Goal: Task Accomplishment & Management: Manage account settings

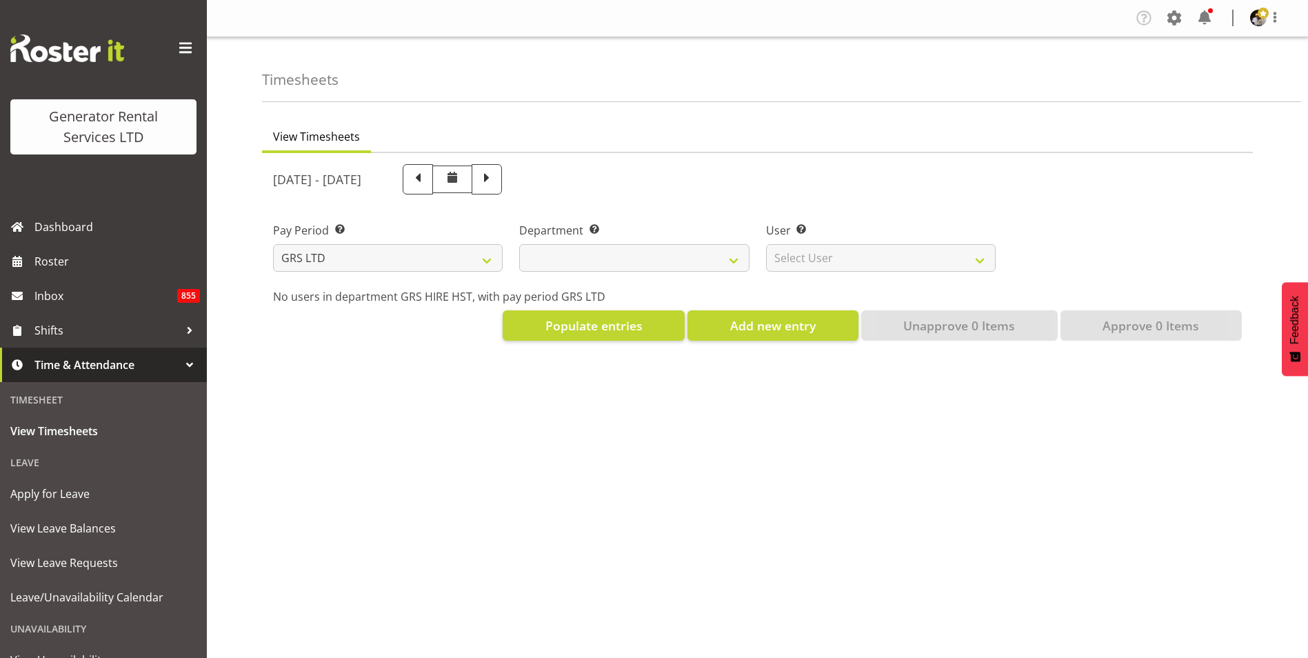
select select
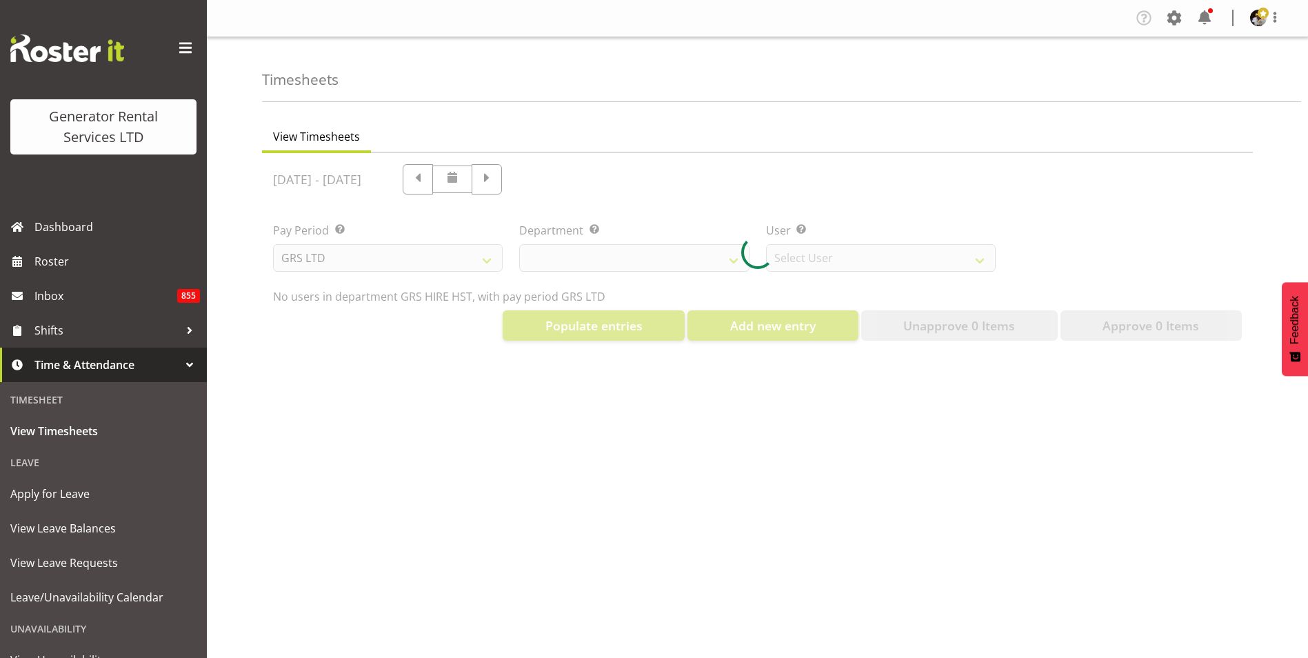
select select "149"
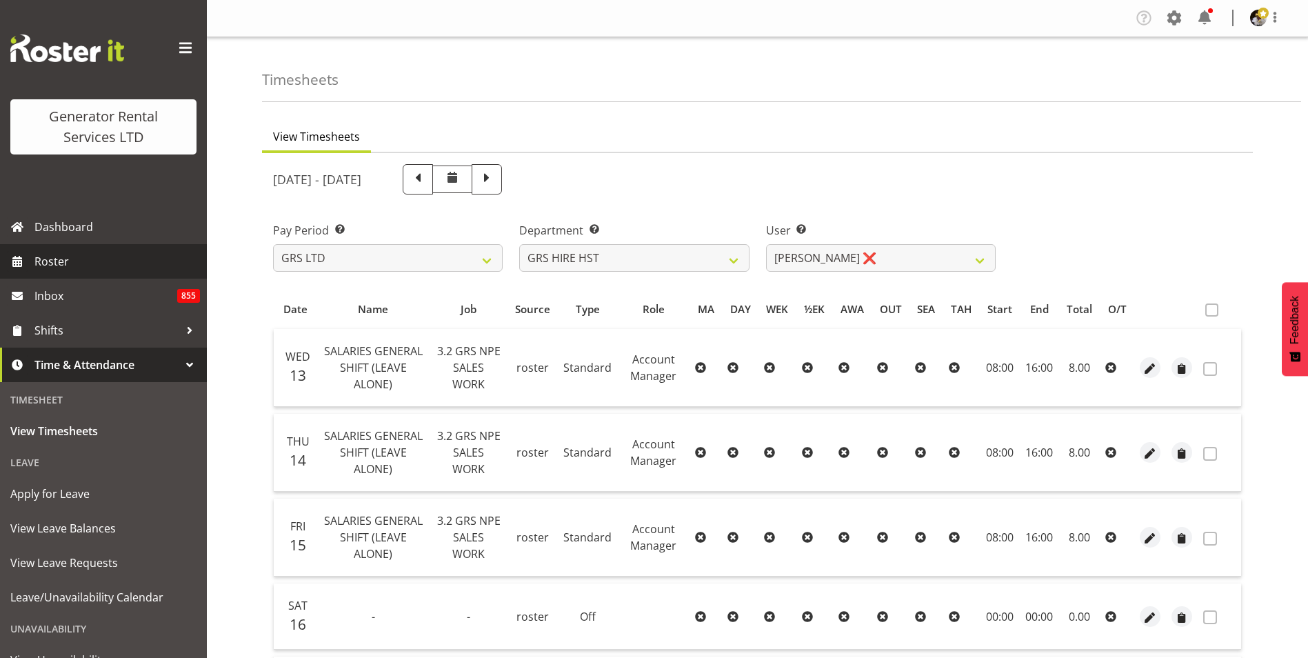
click at [62, 272] on link "Roster" at bounding box center [103, 261] width 207 height 34
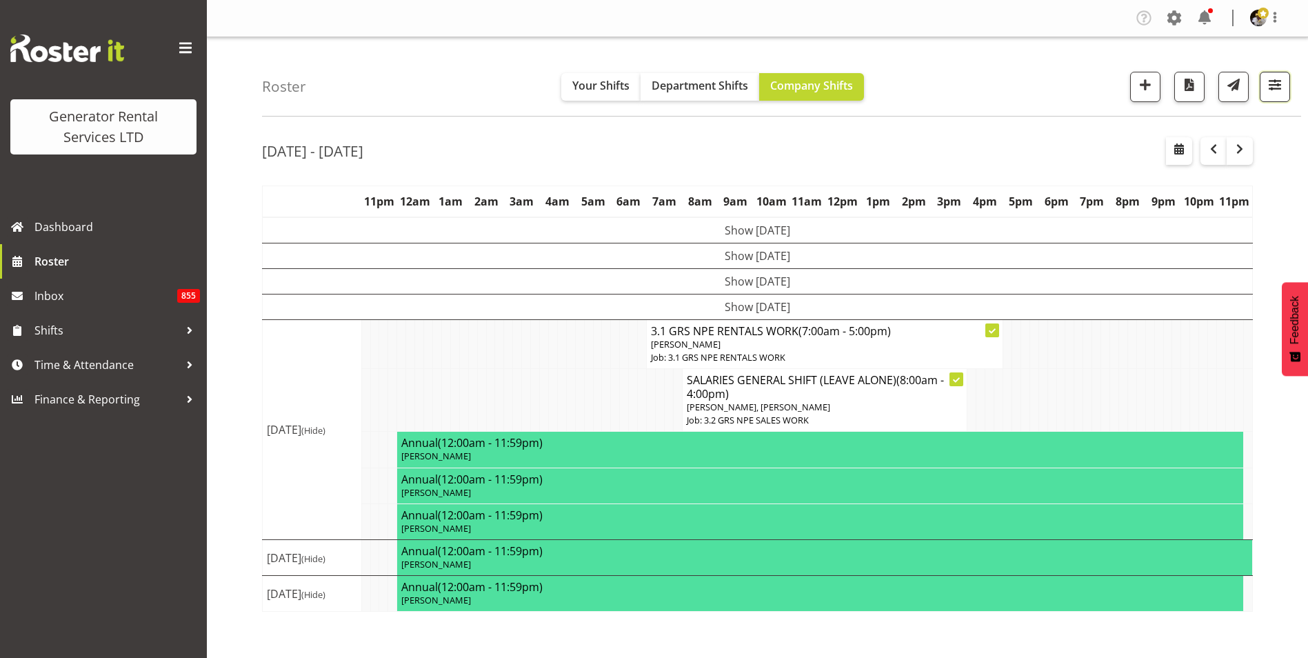
click at [1273, 88] on span "button" at bounding box center [1275, 85] width 18 height 18
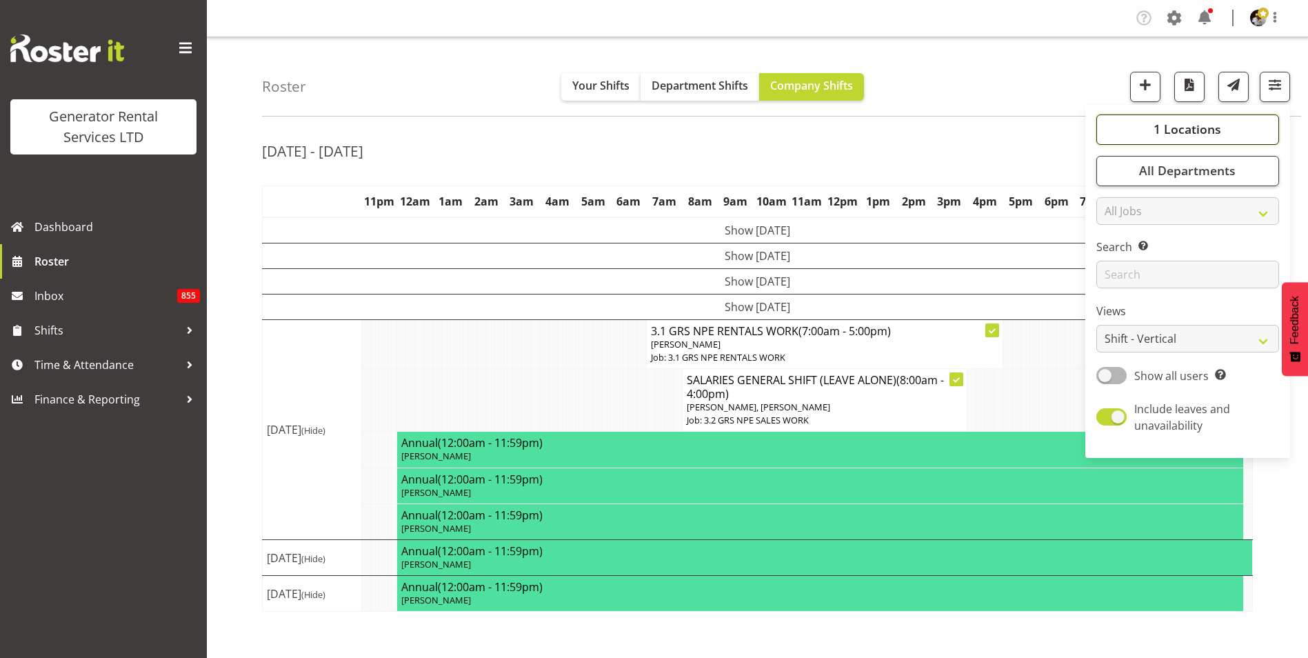
click at [1200, 132] on span "1 Locations" at bounding box center [1187, 129] width 68 height 17
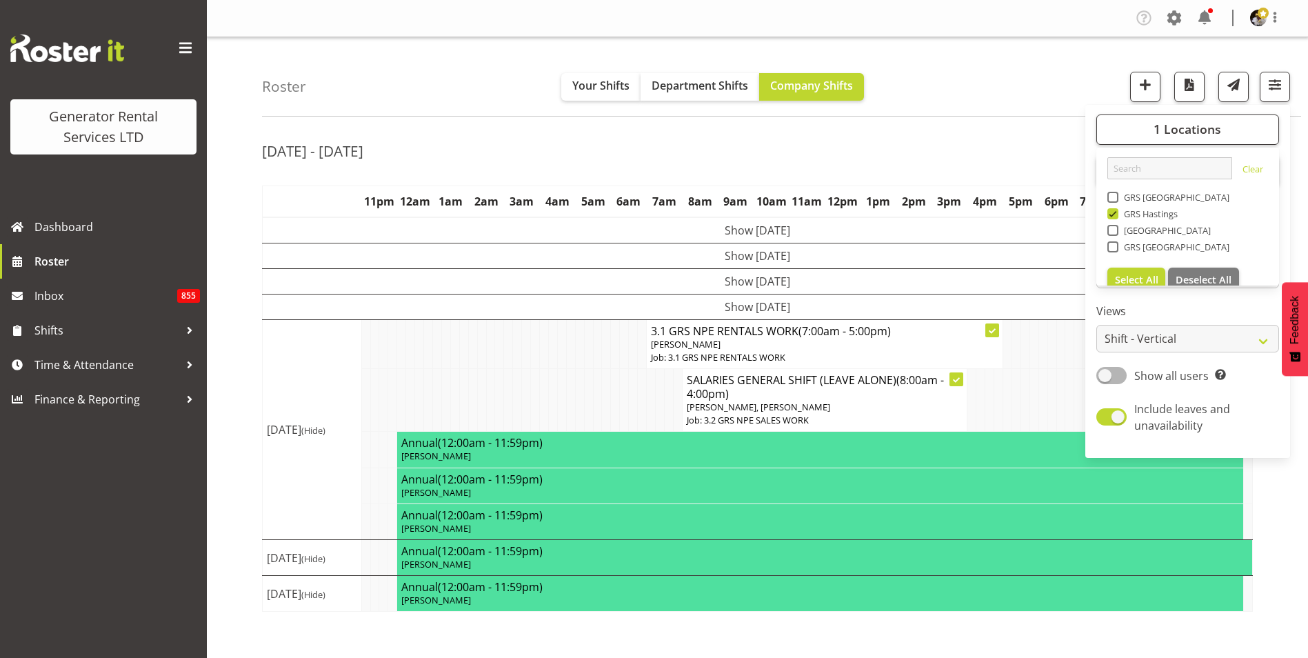
click at [1038, 144] on div "Aug 18th - 24th, 2025" at bounding box center [757, 153] width 991 height 32
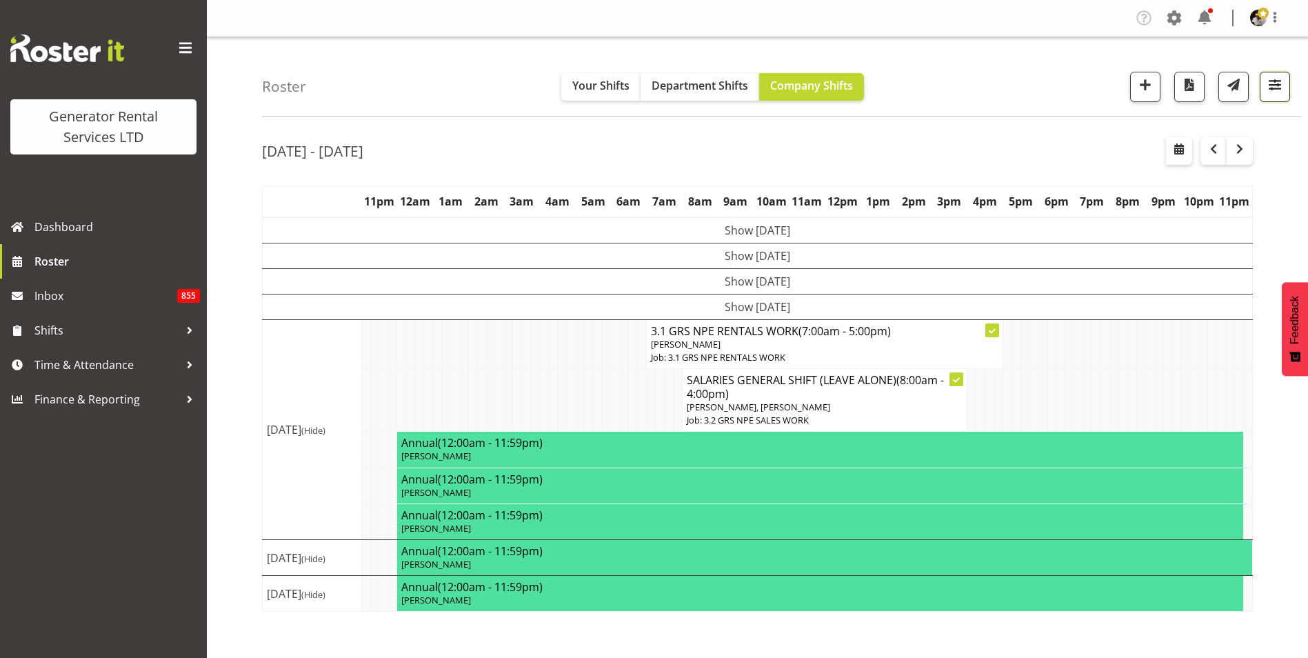
click at [1273, 92] on span "button" at bounding box center [1275, 85] width 18 height 18
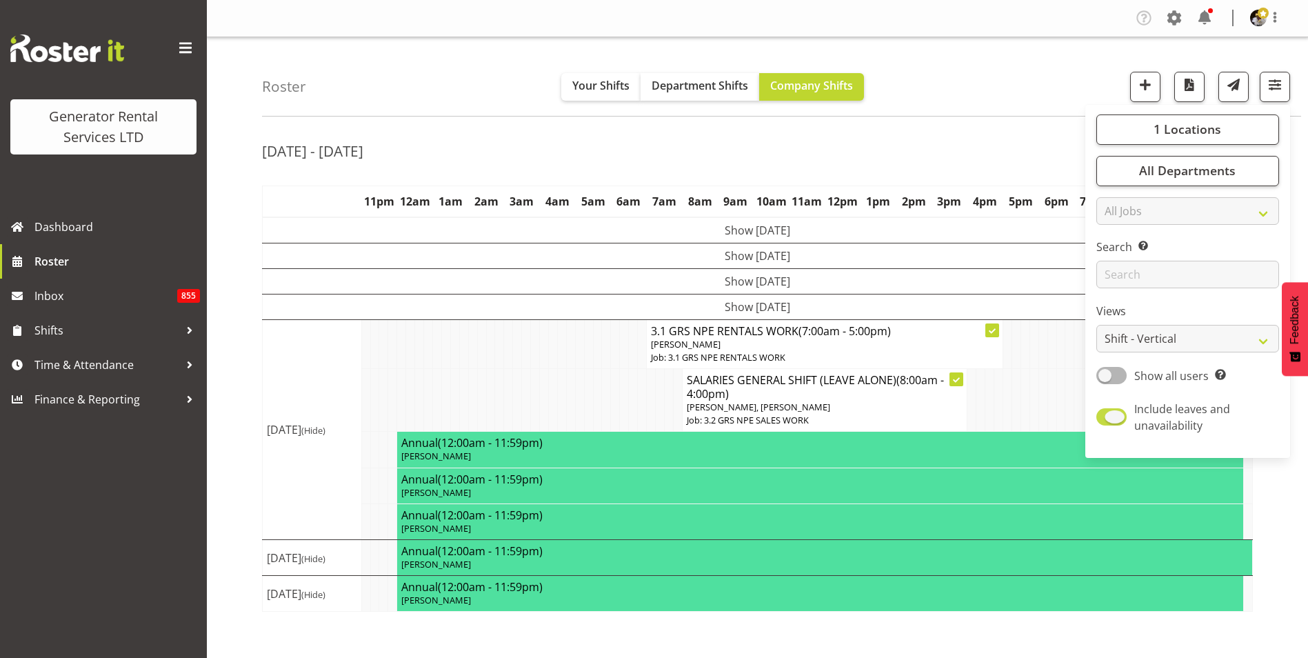
click at [1114, 423] on span at bounding box center [1111, 416] width 30 height 17
click at [1105, 421] on input "Include leaves and unavailability" at bounding box center [1100, 416] width 9 height 9
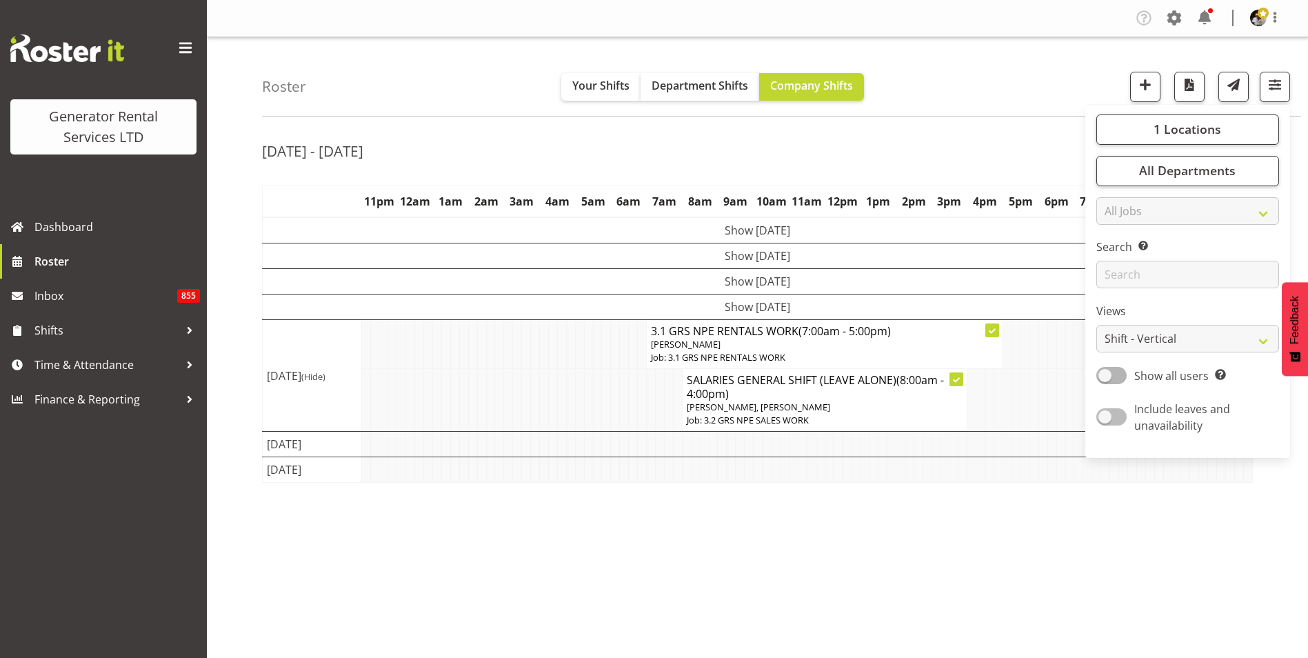
click at [1115, 418] on span at bounding box center [1111, 416] width 30 height 17
click at [1105, 418] on input "Include leaves and unavailability" at bounding box center [1100, 416] width 9 height 9
checkbox input "true"
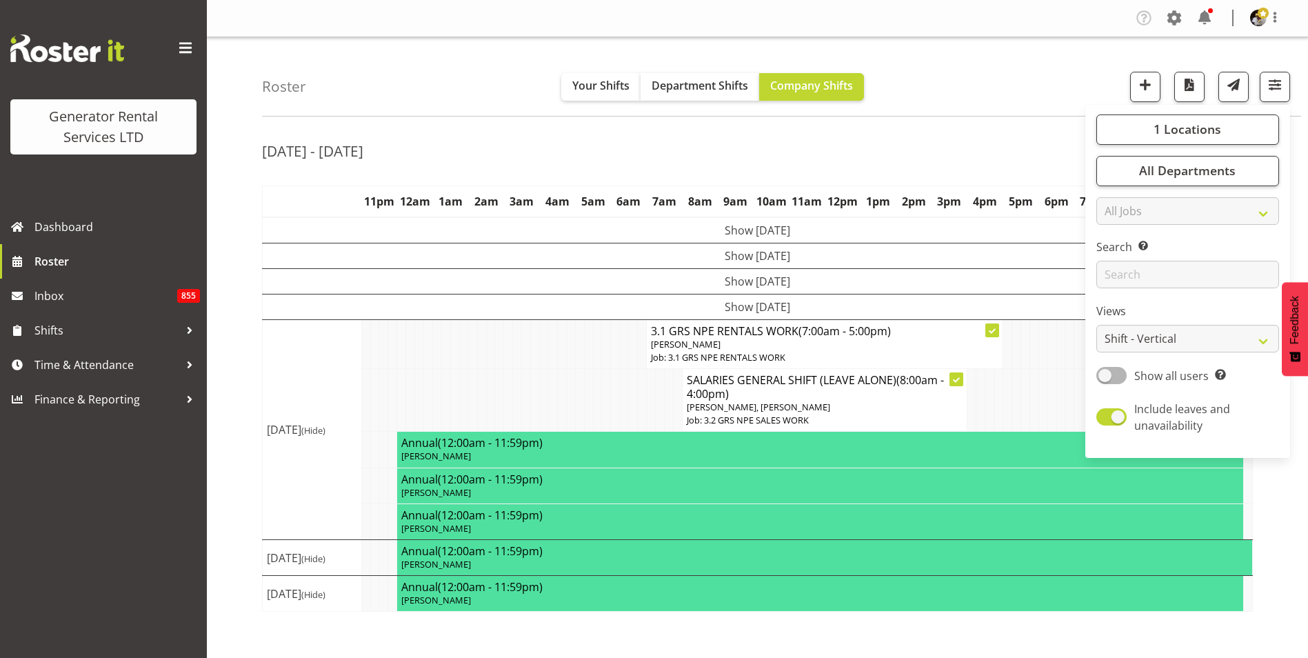
drag, startPoint x: 1010, startPoint y: 138, endPoint x: 1035, endPoint y: 133, distance: 25.3
click at [1013, 143] on div "[DATE] - [DATE]" at bounding box center [757, 153] width 991 height 32
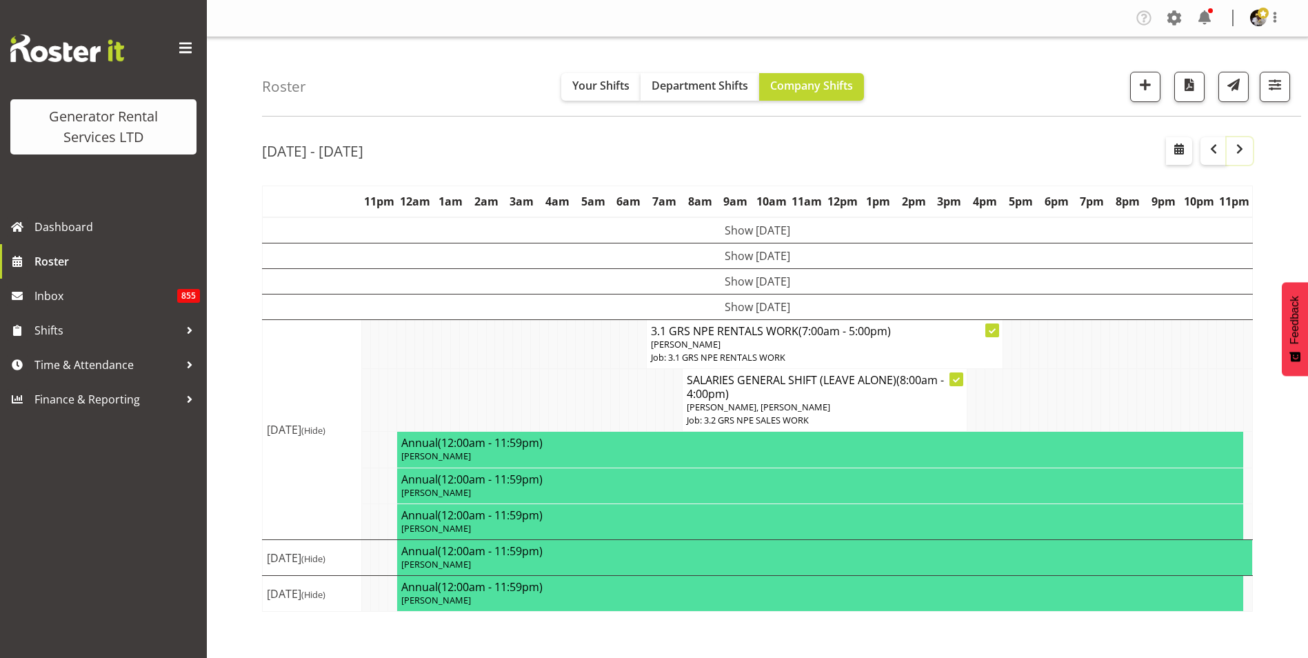
click at [1241, 150] on span "button" at bounding box center [1239, 149] width 17 height 17
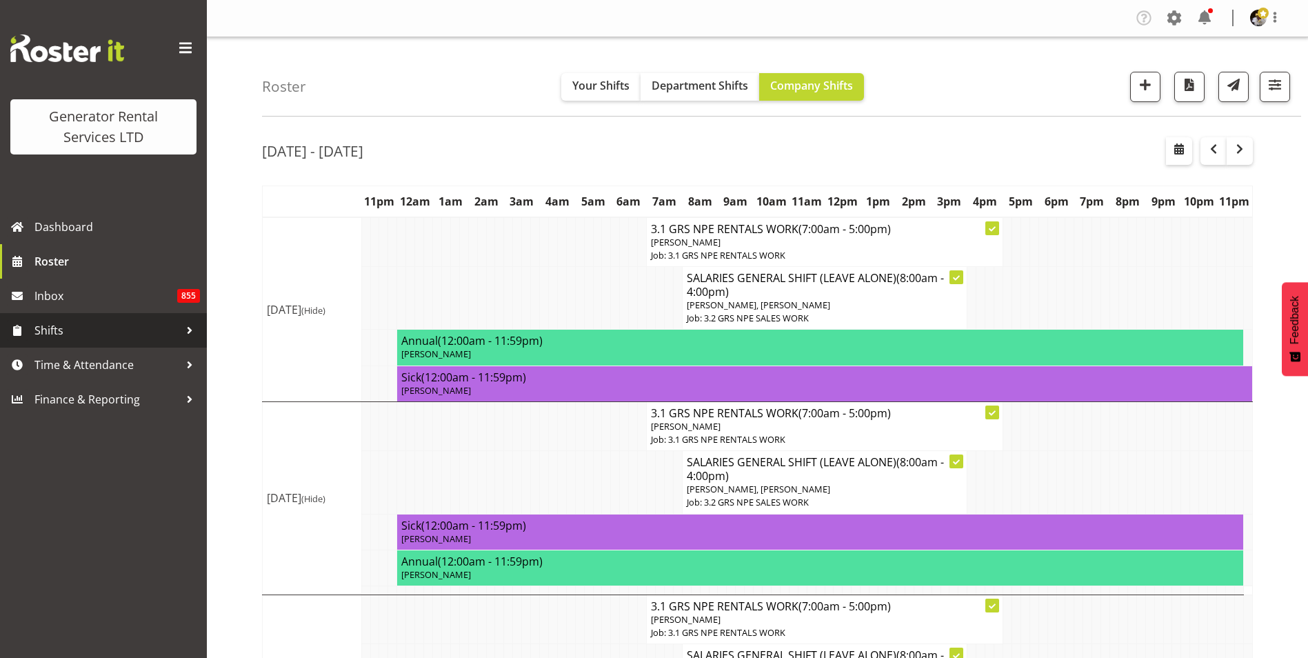
click at [192, 337] on div at bounding box center [189, 330] width 21 height 21
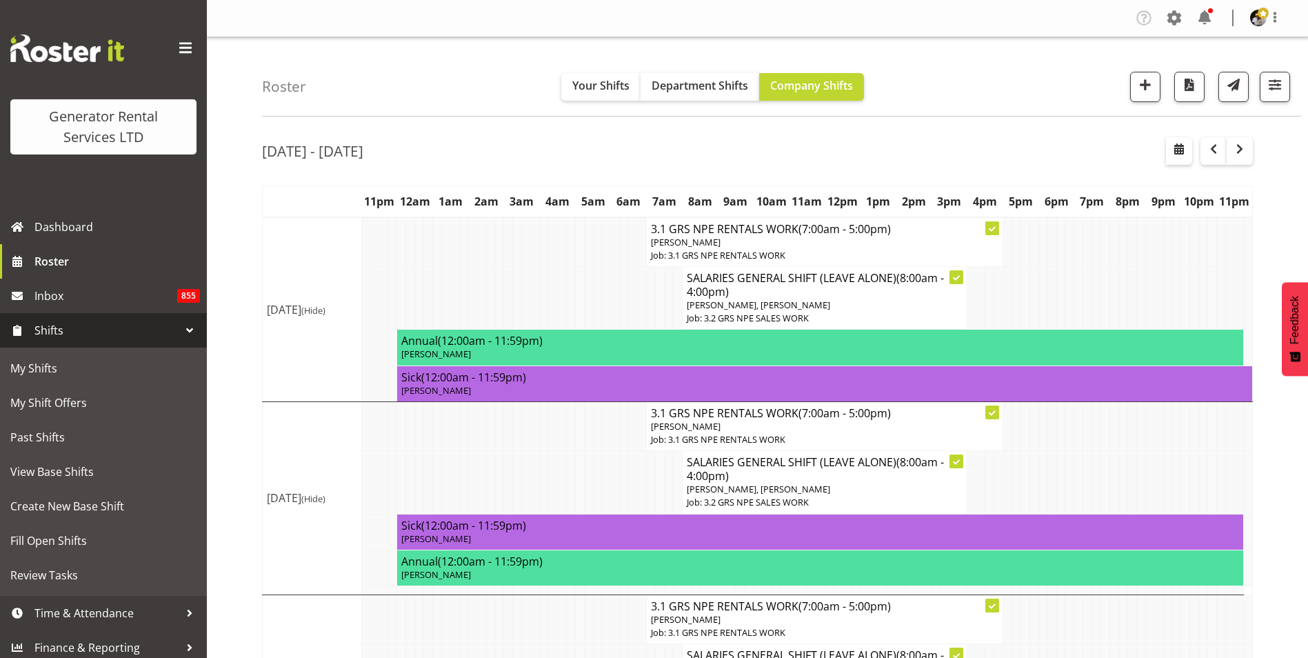
click at [130, 330] on span "Shifts" at bounding box center [106, 330] width 145 height 21
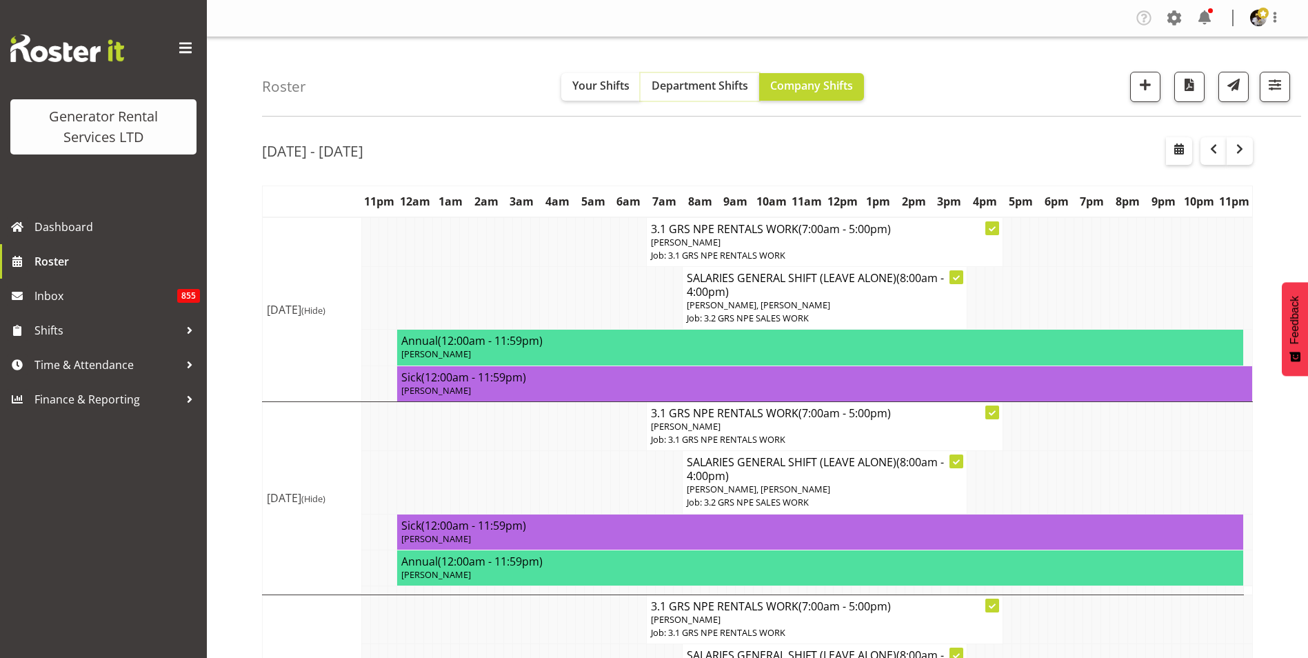
click at [674, 79] on span "Department Shifts" at bounding box center [699, 85] width 97 height 15
click at [785, 90] on span "Company Shifts" at bounding box center [811, 85] width 83 height 15
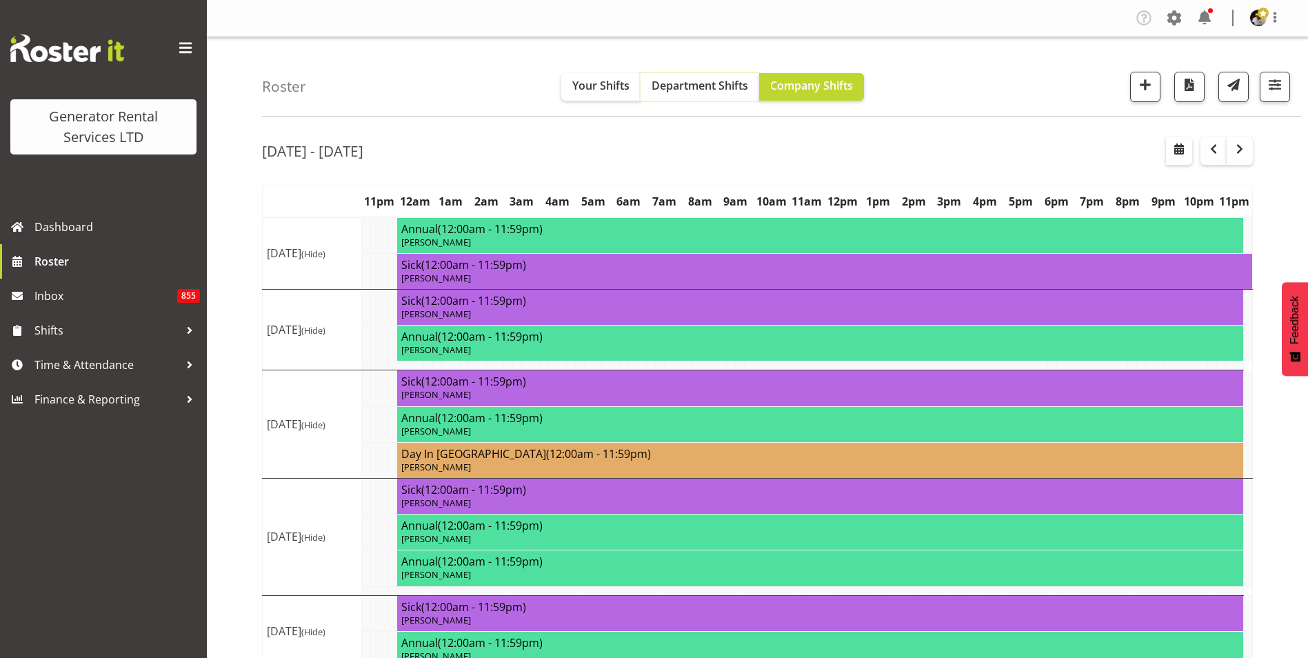
click at [749, 84] on button "Department Shifts" at bounding box center [699, 87] width 119 height 28
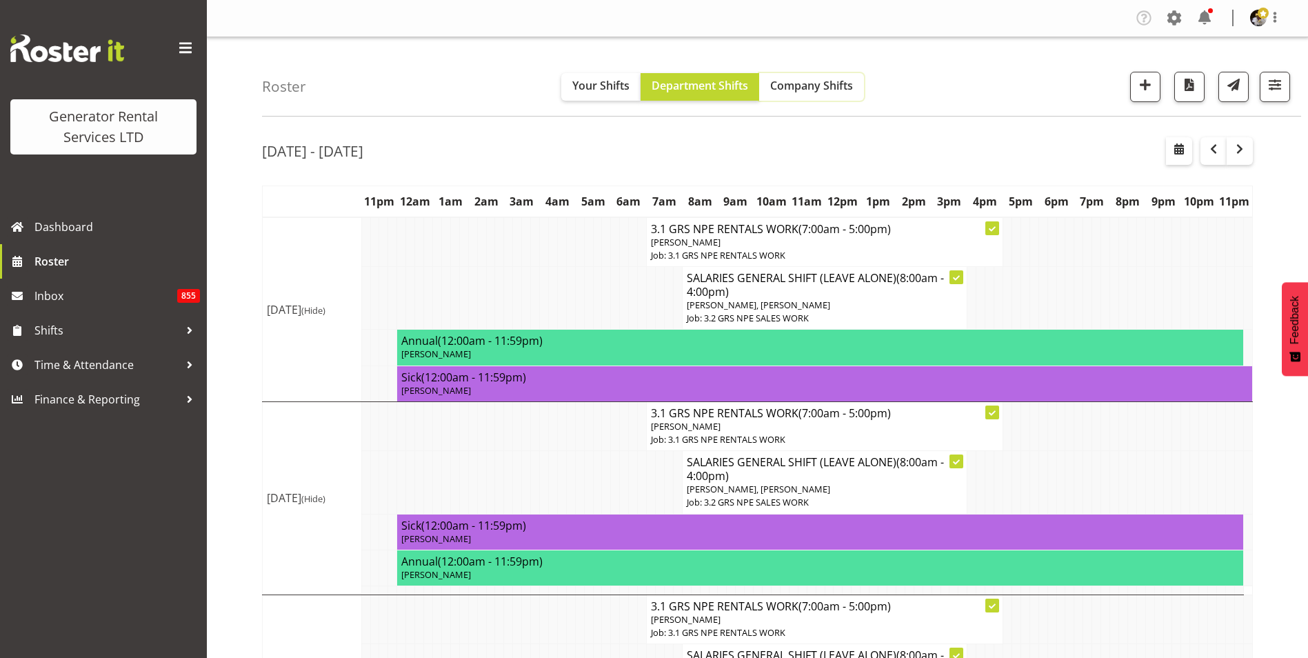
click at [771, 84] on span "Company Shifts" at bounding box center [811, 85] width 83 height 15
click at [1146, 86] on span "button" at bounding box center [1145, 85] width 18 height 18
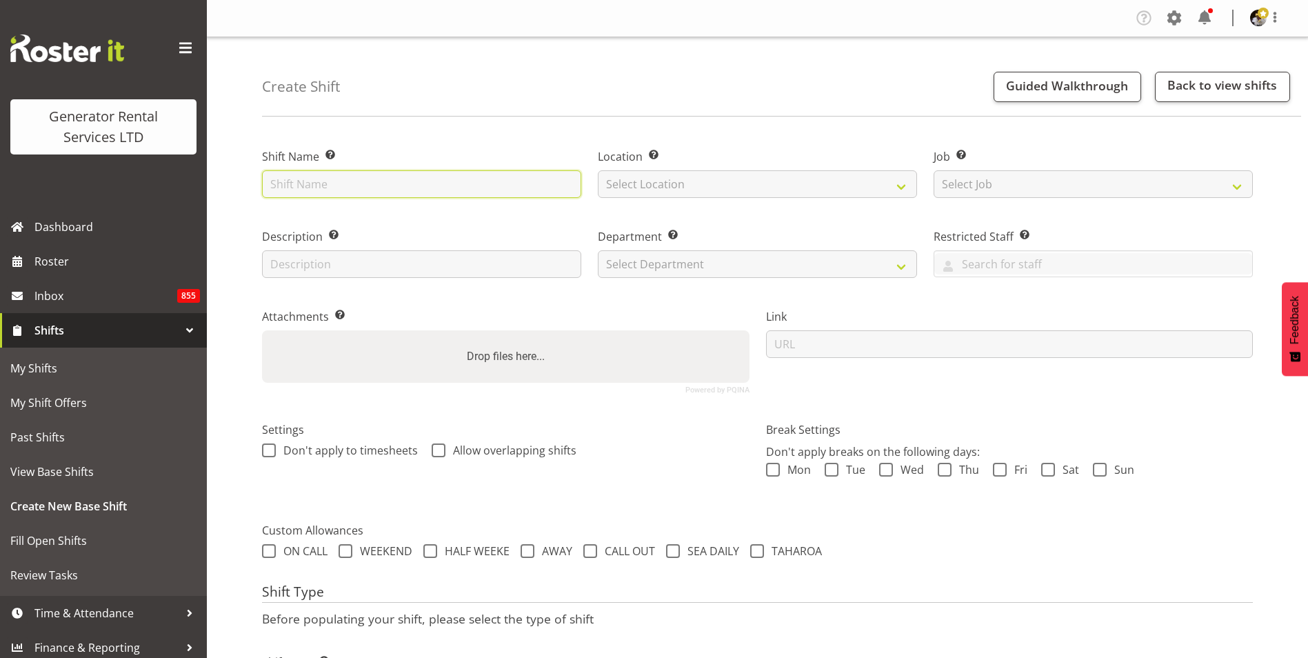
click at [328, 188] on input "text" at bounding box center [421, 184] width 319 height 28
click at [433, 179] on input "Unison - #523, TX-152, Fuel cell, Kahuranaki" at bounding box center [421, 184] width 319 height 28
click at [437, 183] on input "Unison - #523, TX-152, Fuel cell, Kahuranaki" at bounding box center [421, 184] width 319 height 28
click at [436, 183] on input "Unison - #523, TX-152, Fuel cell, Kahuranaki" at bounding box center [421, 184] width 319 height 28
click at [509, 184] on input "Unison - #523, TX-152, Fuel cell, Kahuranaki" at bounding box center [421, 184] width 319 height 28
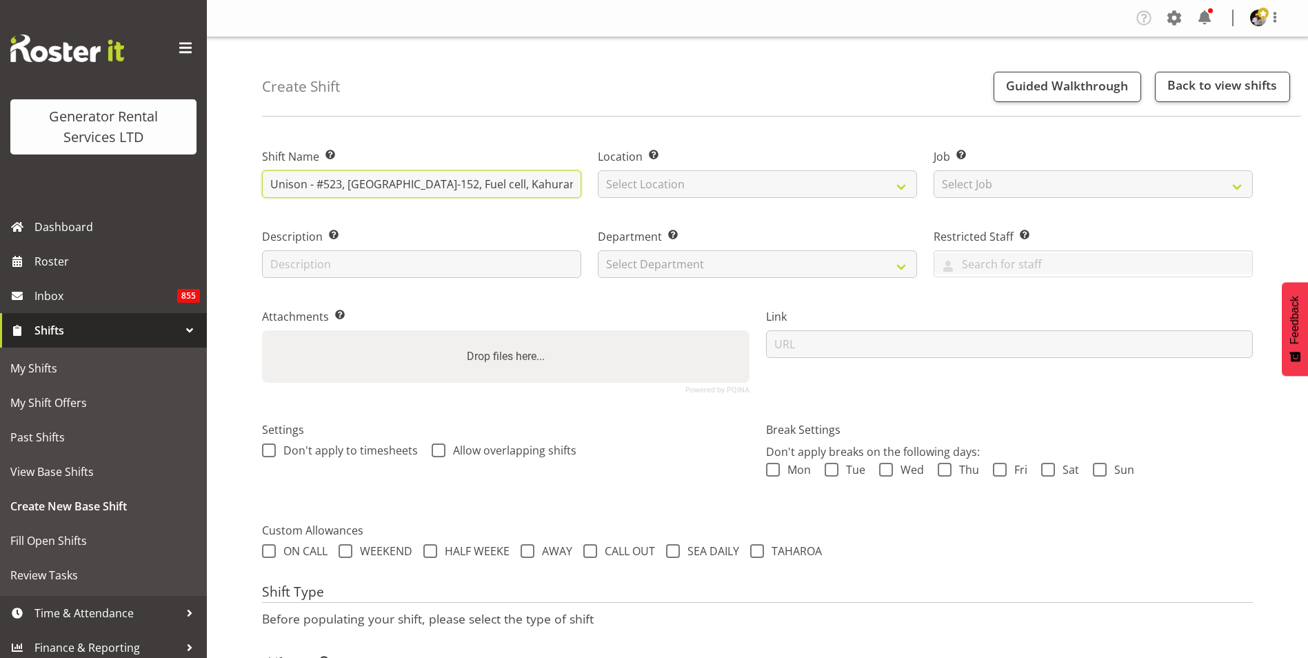
paste input "0220149247"
click at [376, 184] on input "Unison - #523, TX-152, Fuel cell, Kahuranaki - Matt Hughes 0220149247" at bounding box center [421, 184] width 319 height 28
type input "Unison - #523, TX-152, Fuel cell, Kahuranaki - Matt Hughes 0220149247"
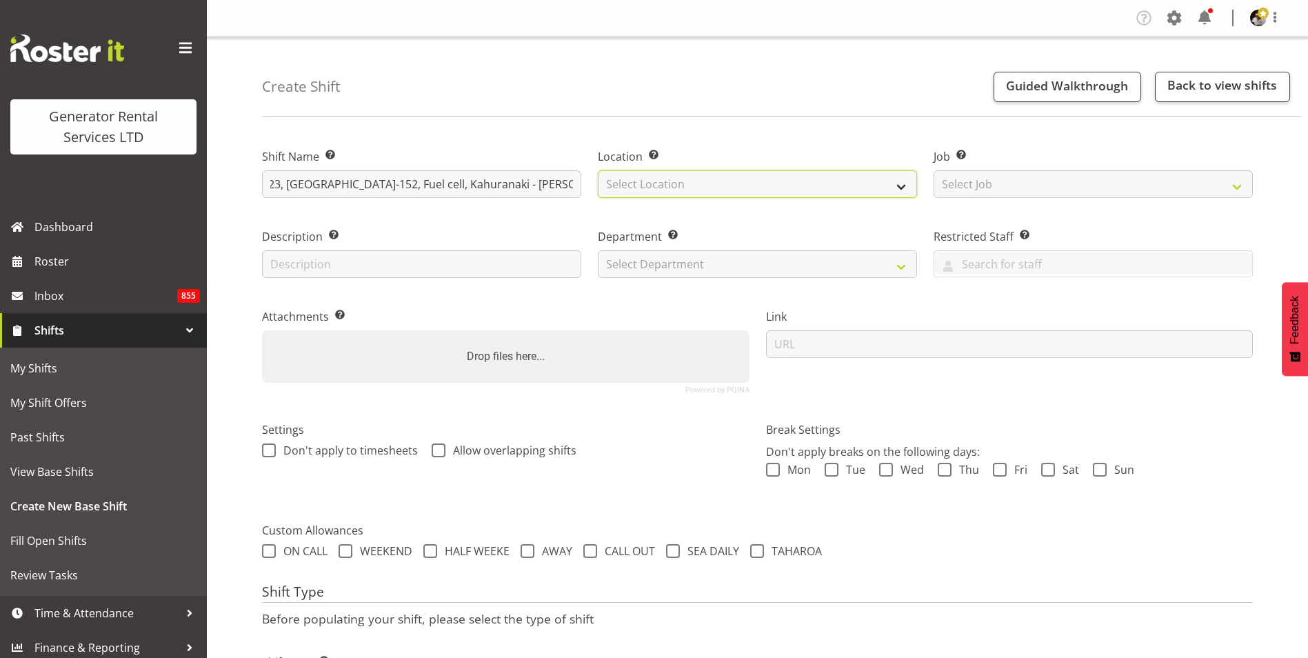
click at [665, 177] on select "Select Location GRS Hastings GRS Tauranga GRS Auckland" at bounding box center [757, 184] width 319 height 28
select select "30"
click at [598, 170] on select "Select Location GRS Hastings GRS Tauranga GRS Auckland" at bounding box center [757, 184] width 319 height 28
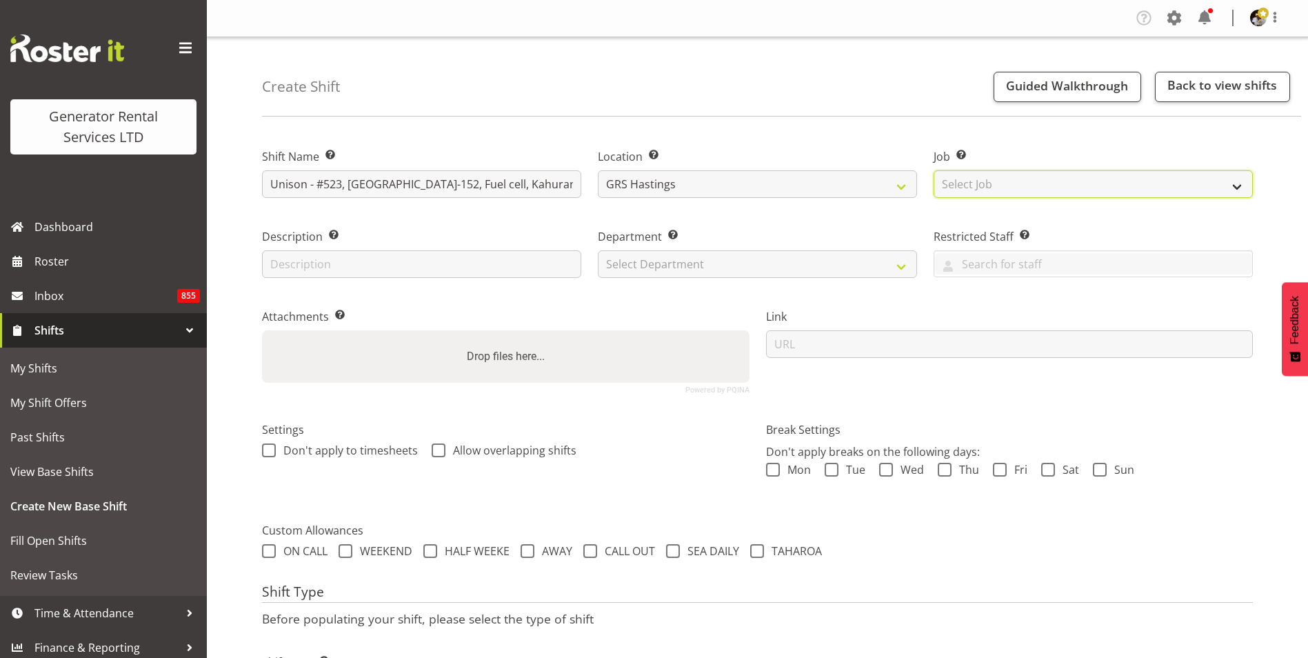
drag, startPoint x: 1014, startPoint y: 179, endPoint x: 1022, endPoint y: 184, distance: 9.0
click at [1014, 179] on select "Select Job Create new job 1.1 GRS AKL RENTALS 1.1 GRS AKL RENTALS AC 1.1 GRS AK…" at bounding box center [1092, 184] width 319 height 28
select select "880"
click at [933, 170] on select "Select Job Create new job 1.1 GRS AKL RENTALS 1.1 GRS AKL RENTALS AC 1.1 GRS AK…" at bounding box center [1092, 184] width 319 height 28
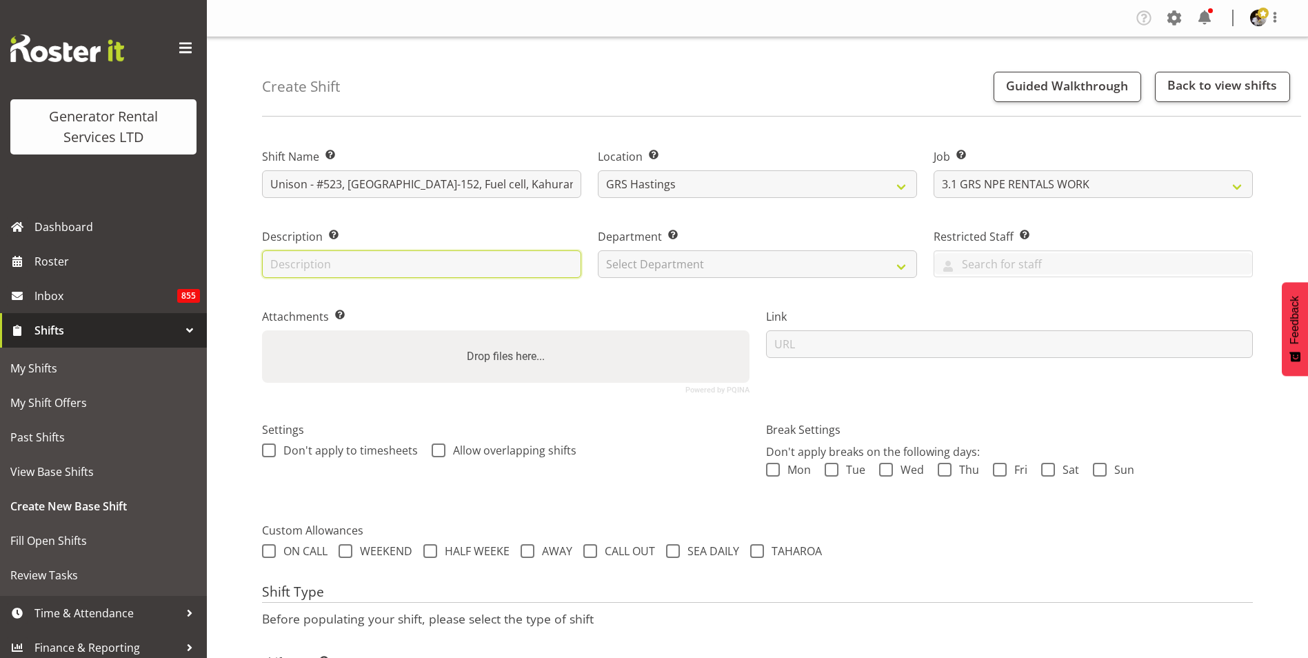
click at [317, 262] on input "text" at bounding box center [421, 264] width 319 height 28
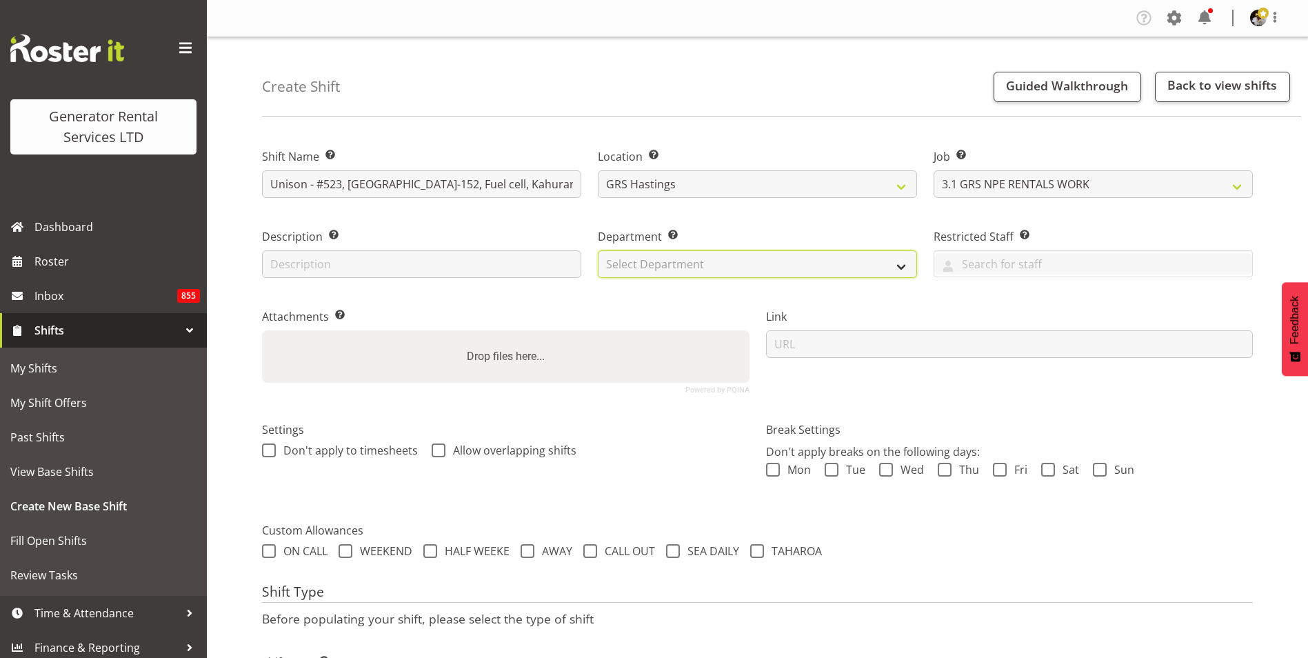
click at [654, 263] on select "Select Department GRS HIRE HST GRS HIRE AKL GRS HIRE TGA GRS HIRE HST GRS SALES…" at bounding box center [757, 264] width 319 height 28
click at [598, 250] on select "Select Department GRS HIRE HST GRS HIRE AKL GRS HIRE TGA GRS HIRE HST GRS SALES…" at bounding box center [757, 264] width 319 height 28
select select "22"
click at [705, 261] on select "GRS HIRE HST GRS HIRE AKL GRS HIRE TGA GRS HIRE HST GRS SALES AKL GRS ENGINEERI…" at bounding box center [757, 264] width 319 height 28
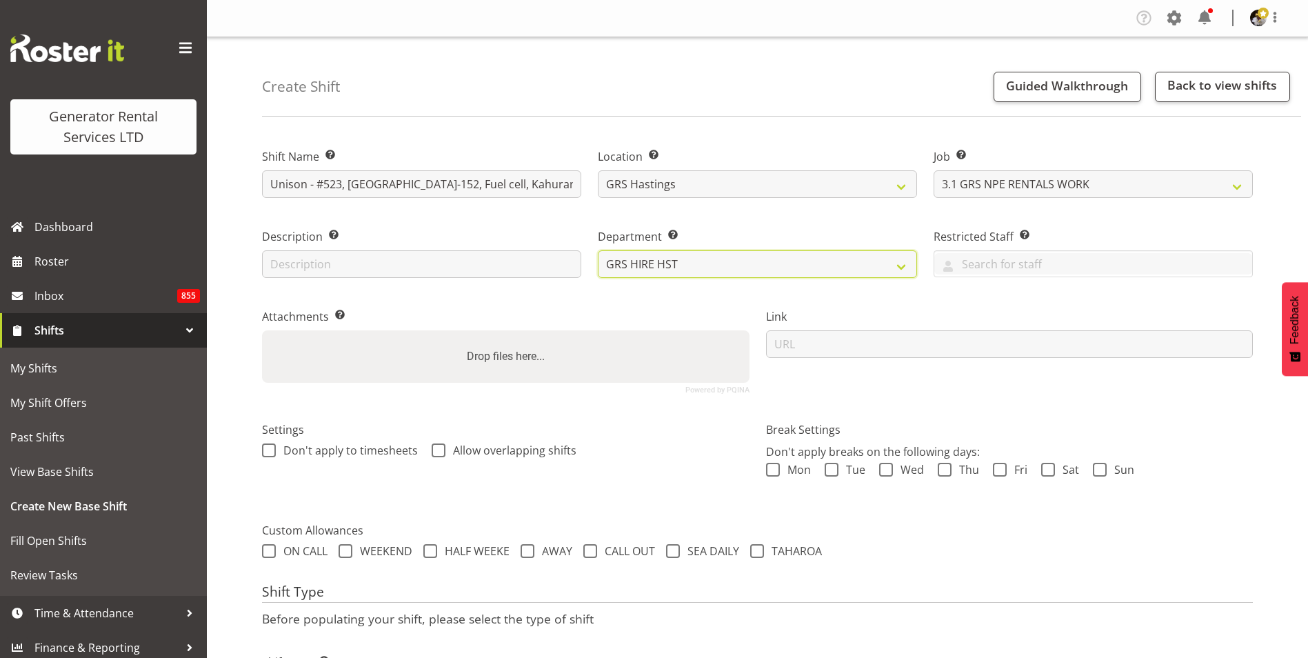
scroll to position [88, 0]
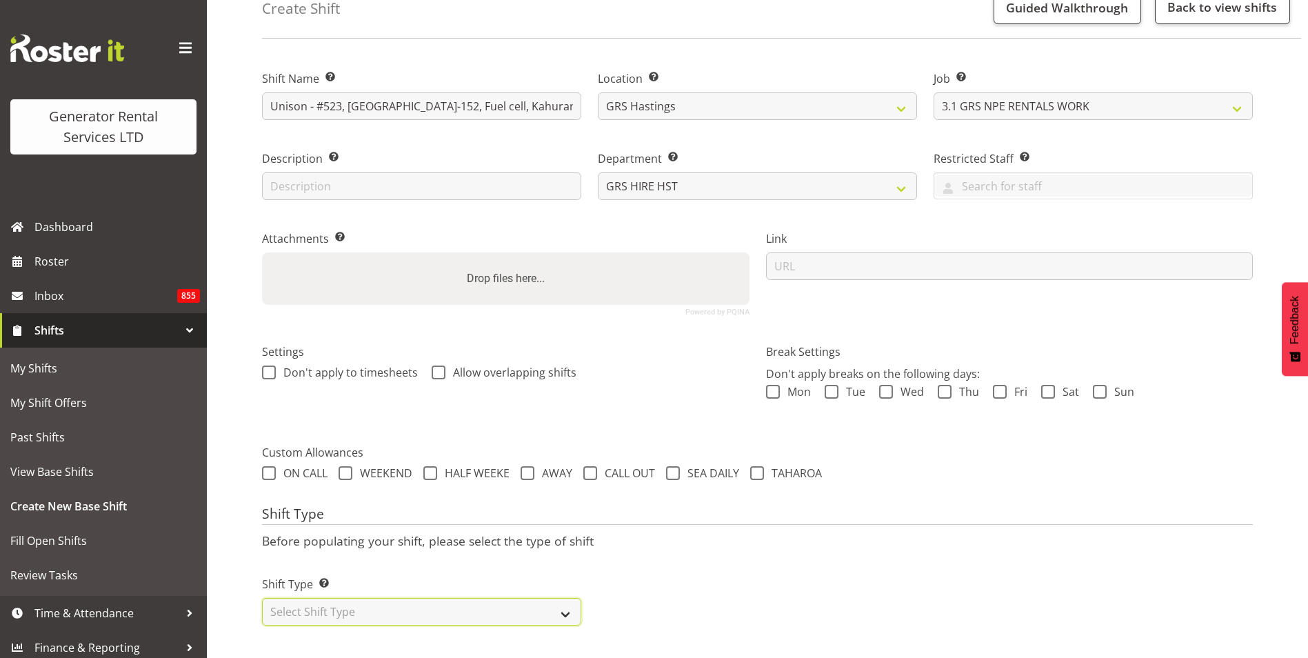
drag, startPoint x: 380, startPoint y: 602, endPoint x: 369, endPoint y: 602, distance: 11.0
click at [381, 602] on select "Select Shift Type One Off Shift Recurring Shift Rotating Shift" at bounding box center [421, 612] width 319 height 28
select select "one_off"
click at [262, 598] on select "Select Shift Type One Off Shift Recurring Shift Rotating Shift" at bounding box center [421, 612] width 319 height 28
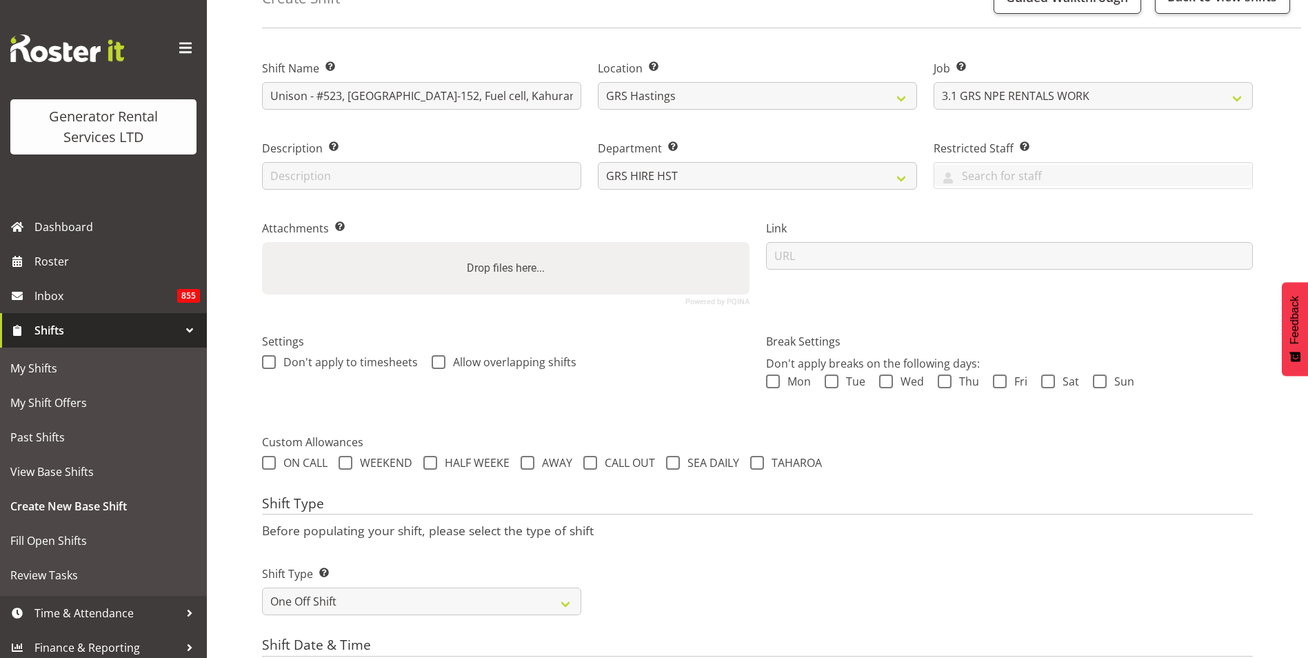
click at [742, 549] on div "Shift Type Shift Types: One Off – Select this if you would like a single shift …" at bounding box center [757, 584] width 1007 height 77
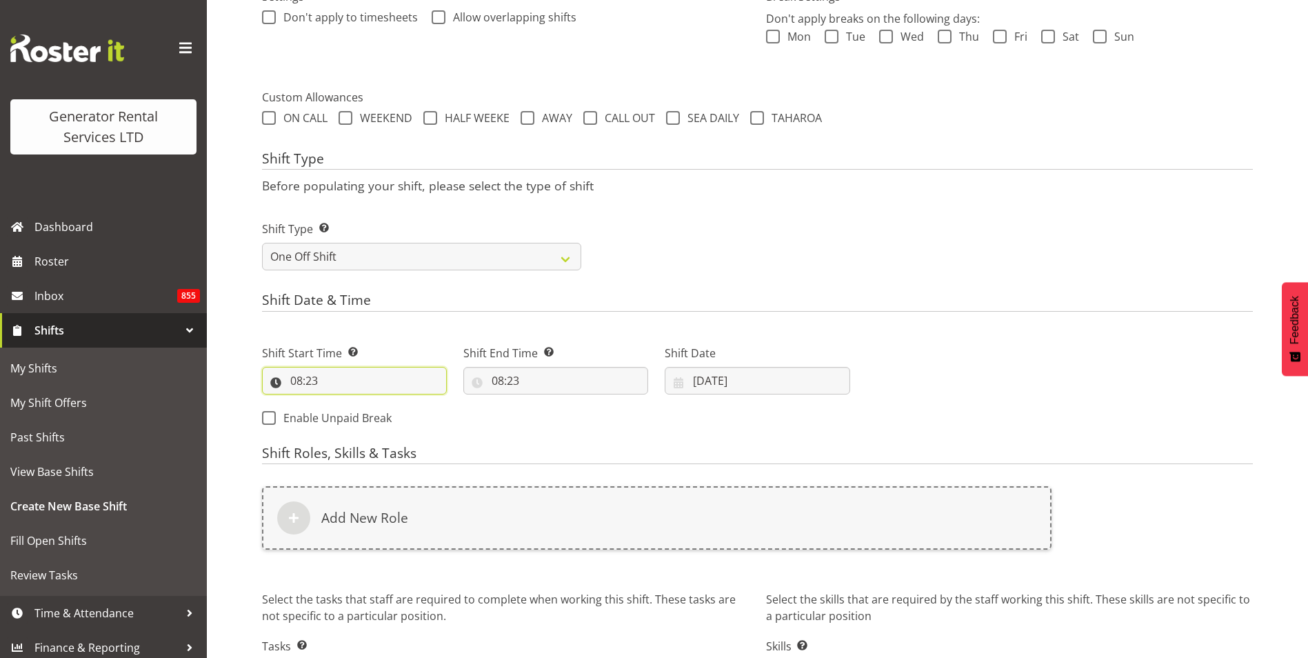
click at [314, 380] on input "08:23" at bounding box center [354, 381] width 185 height 28
click at [397, 418] on select "00 01 02 03 04 05 06 07 08 09 10 11 12 13 14 15 16 17 18 19 20 21 22 23 24 25 2…" at bounding box center [391, 417] width 31 height 28
select select "0"
click at [376, 403] on select "00 01 02 03 04 05 06 07 08 09 10 11 12 13 14 15 16 17 18 19 20 21 22 23 24 25 2…" at bounding box center [391, 417] width 31 height 28
type input "08:00"
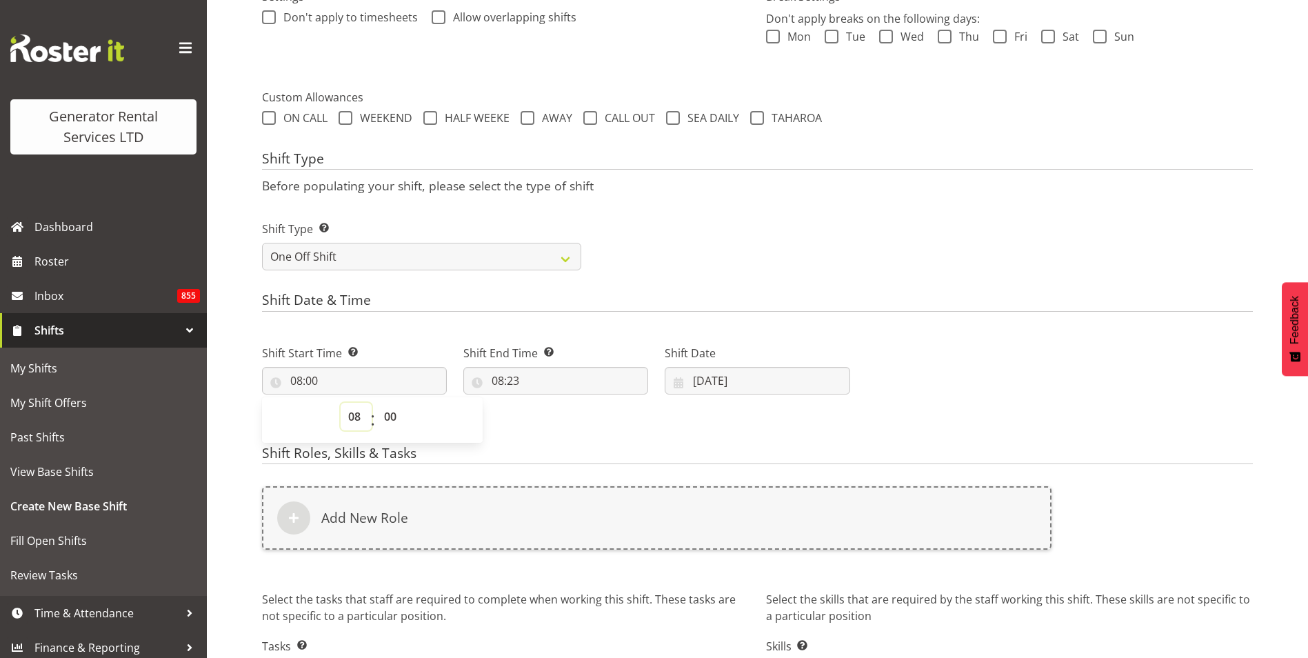
click at [352, 414] on select "00 01 02 03 04 05 06 07 08 09 10 11 12 13 14 15 16 17 18 19 20 21 22 23" at bounding box center [356, 417] width 31 height 28
click at [394, 418] on select "00 01 02 03 04 05 06 07 08 09 10 11 12 13 14 15 16 17 18 19 20 21 22 23 24 25 2…" at bounding box center [391, 417] width 31 height 28
select select "7"
click at [376, 403] on select "00 01 02 03 04 05 06 07 08 09 10 11 12 13 14 15 16 17 18 19 20 21 22 23 24 25 2…" at bounding box center [391, 417] width 31 height 28
type input "08:07"
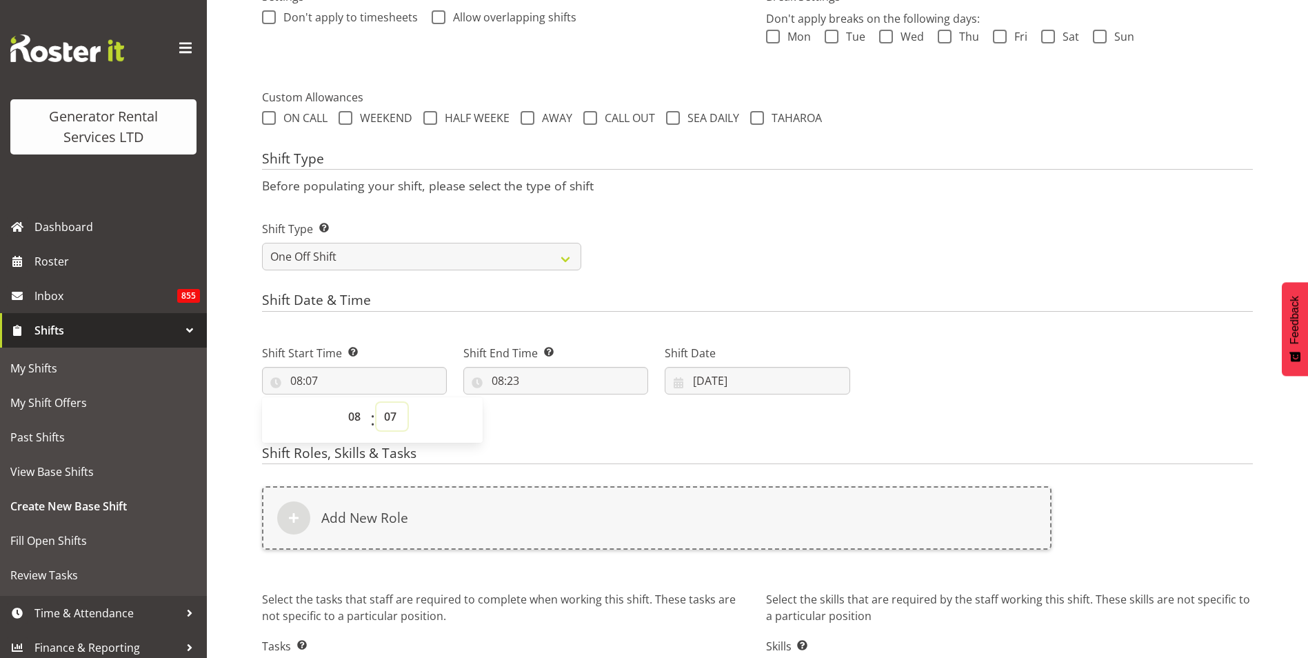
click at [390, 412] on select "00 01 02 03 04 05 06 07 08 09 10 11 12 13 14 15 16 17 18 19 20 21 22 23 24 25 2…" at bounding box center [391, 417] width 31 height 28
select select "30"
click at [376, 403] on select "00 01 02 03 04 05 06 07 08 09 10 11 12 13 14 15 16 17 18 19 20 21 22 23 24 25 2…" at bounding box center [391, 417] width 31 height 28
type input "08:30"
click at [499, 378] on input "08:23" at bounding box center [555, 381] width 185 height 28
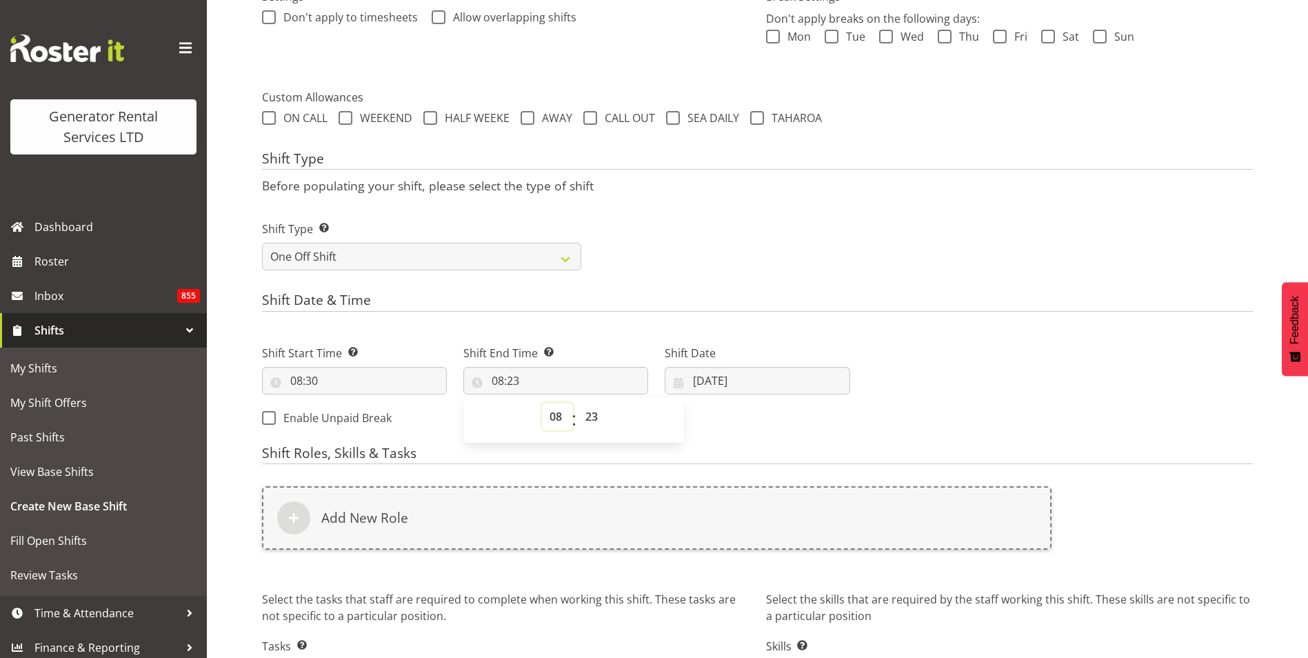
click at [554, 413] on select "00 01 02 03 04 05 06 07 08 09 10 11 12 13 14 15 16 17 18 19 20 21 22 23" at bounding box center [557, 417] width 31 height 28
select select "13"
click at [542, 403] on select "00 01 02 03 04 05 06 07 08 09 10 11 12 13 14 15 16 17 18 19 20 21 22 23" at bounding box center [557, 417] width 31 height 28
type input "13:23"
click at [600, 414] on select "00 01 02 03 04 05 06 07 08 09 10 11 12 13 14 15 16 17 18 19 20 21 22 23 24 25 2…" at bounding box center [593, 417] width 31 height 28
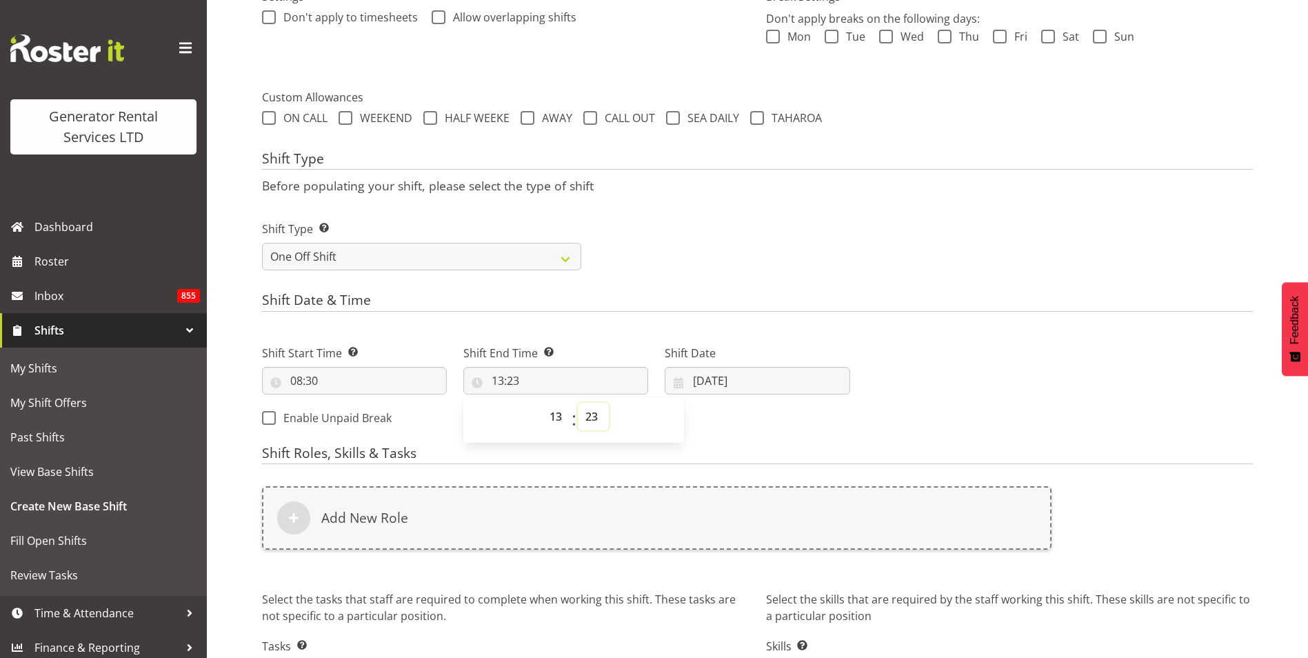
select select "30"
click at [578, 403] on select "00 01 02 03 04 05 06 07 08 09 10 11 12 13 14 15 16 17 18 19 20 21 22 23 24 25 2…" at bounding box center [593, 417] width 31 height 28
type input "13:30"
click at [761, 376] on input "22/08/2025" at bounding box center [757, 381] width 185 height 28
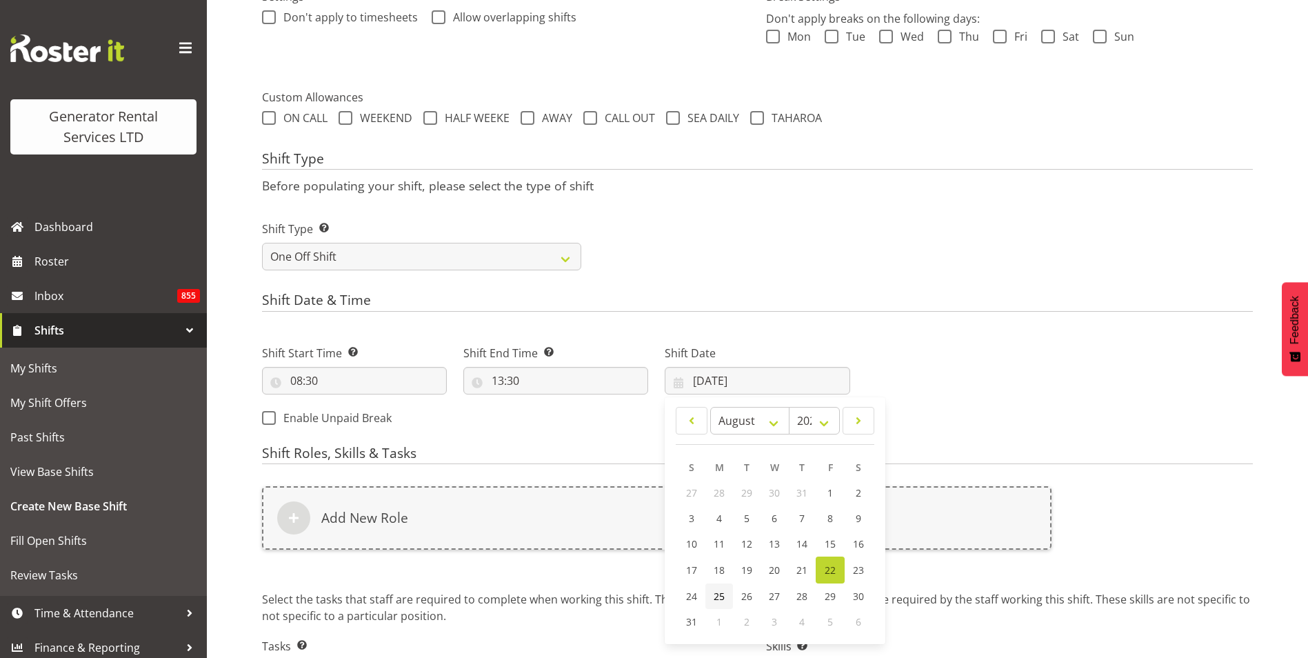
click at [720, 589] on span "25" at bounding box center [719, 595] width 11 height 13
type input "25/08/2025"
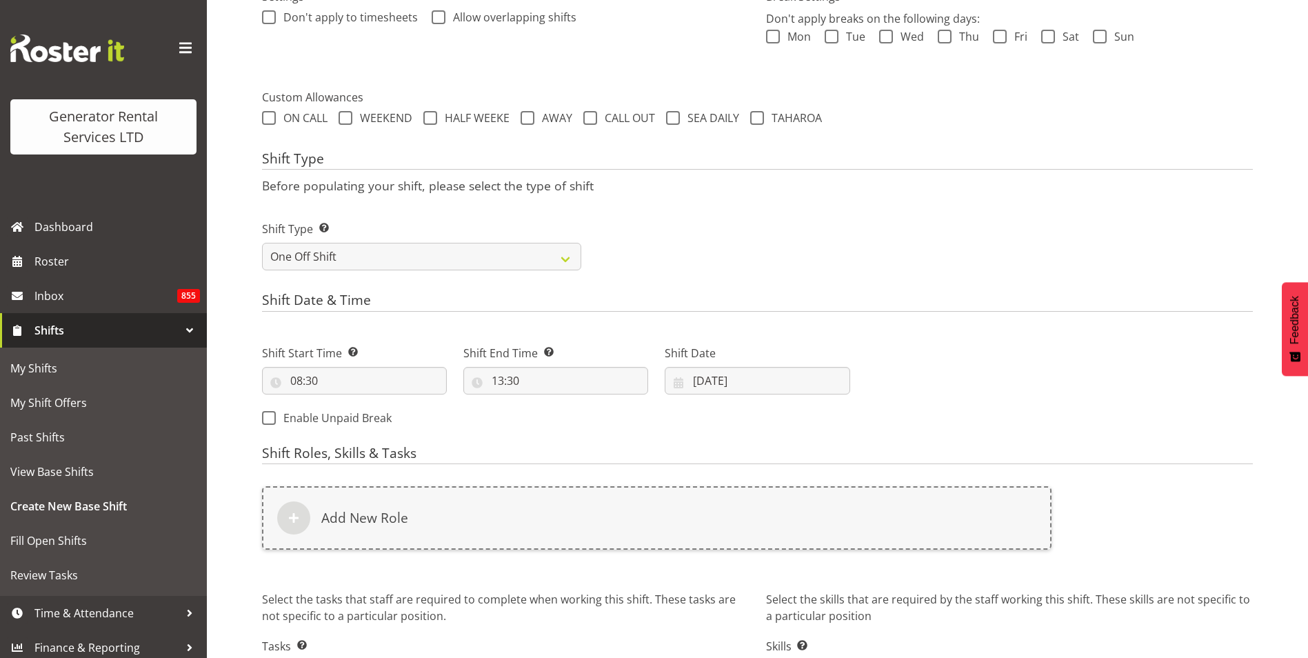
click at [907, 366] on div "Next Shifts" at bounding box center [1059, 381] width 403 height 112
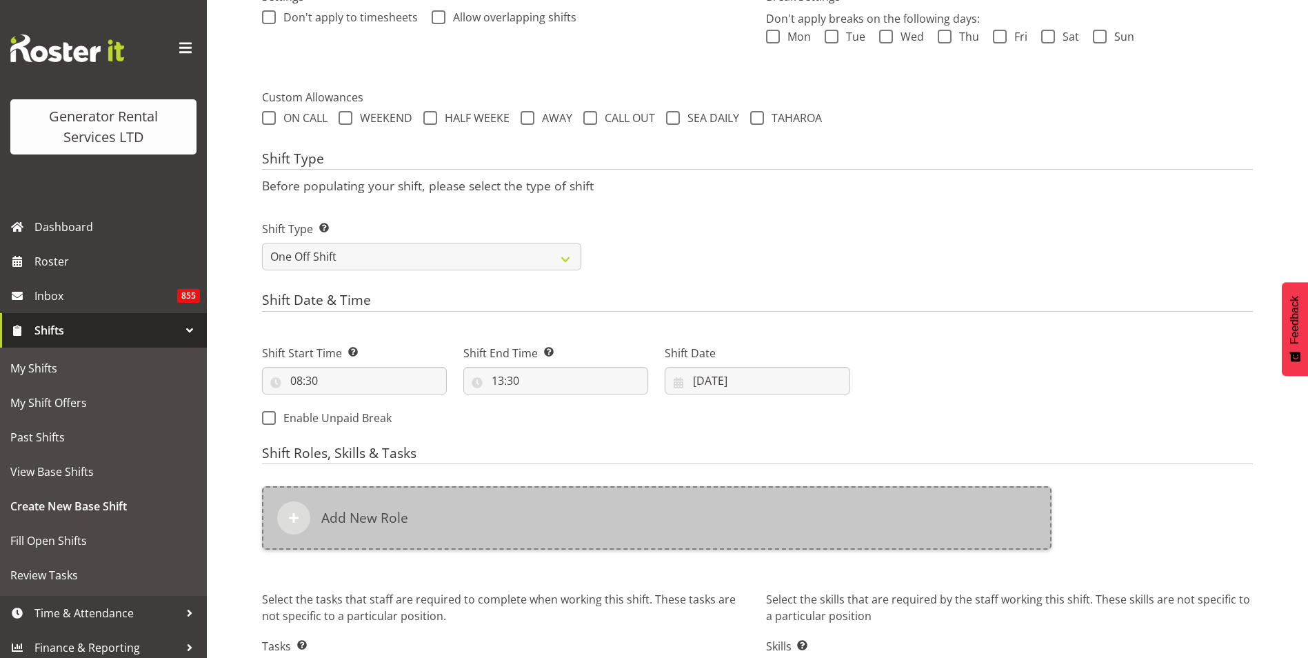
click at [396, 524] on h6 "Add New Role" at bounding box center [364, 517] width 87 height 17
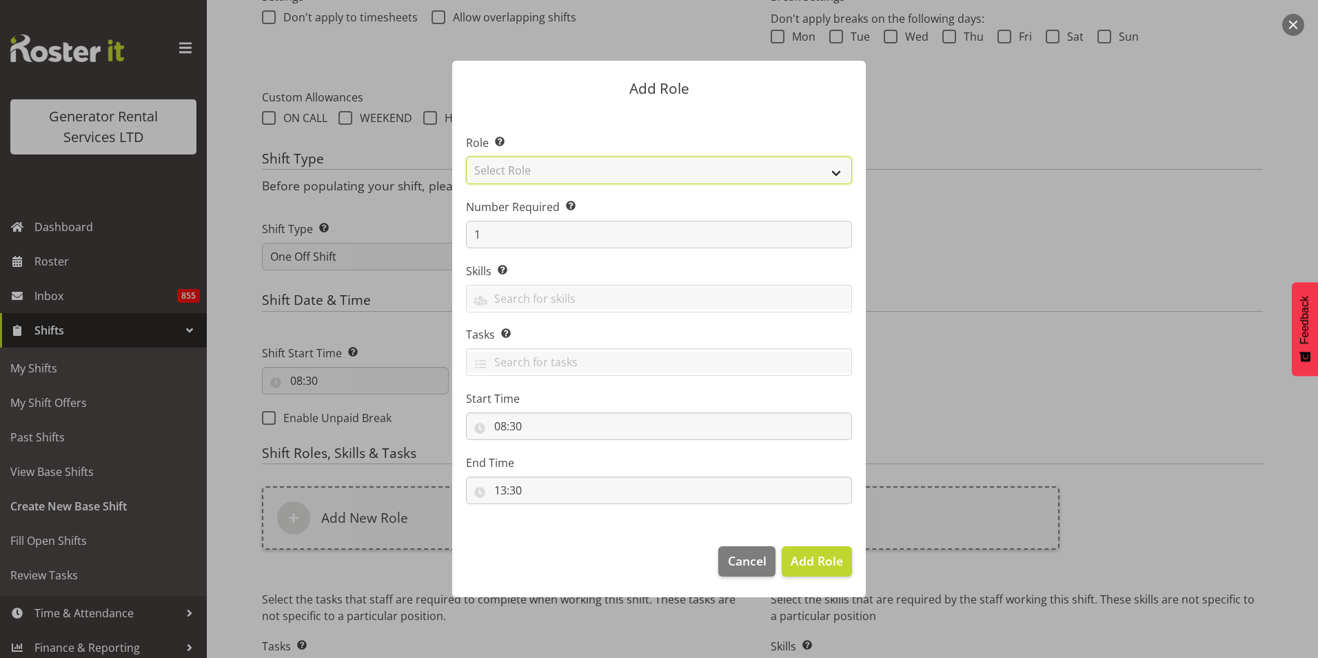
click at [614, 167] on select "Select Role Account Manager Electrician Engineering GM HSEQ manager MECH Mechan…" at bounding box center [659, 170] width 386 height 28
select select "21"
click at [466, 156] on select "Select Role Account Manager Electrician Engineering GM HSEQ manager MECH Mechan…" at bounding box center [659, 170] width 386 height 28
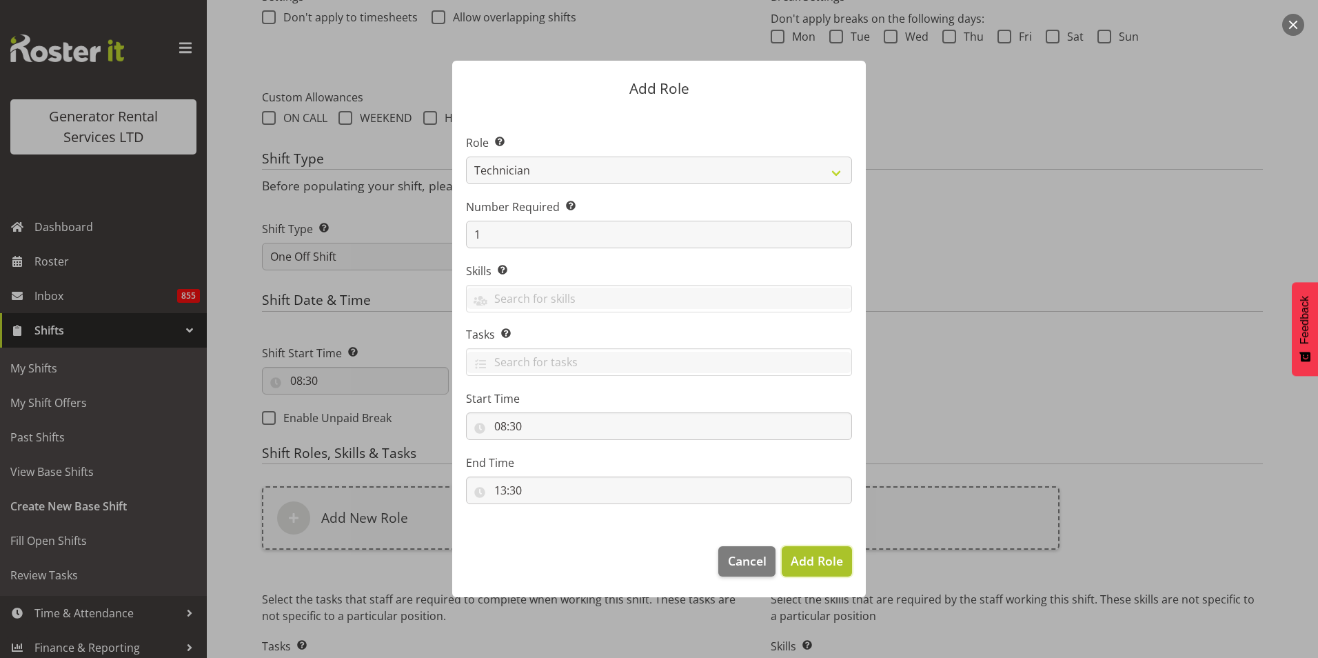
click at [811, 558] on span "Add Role" at bounding box center [817, 560] width 52 height 17
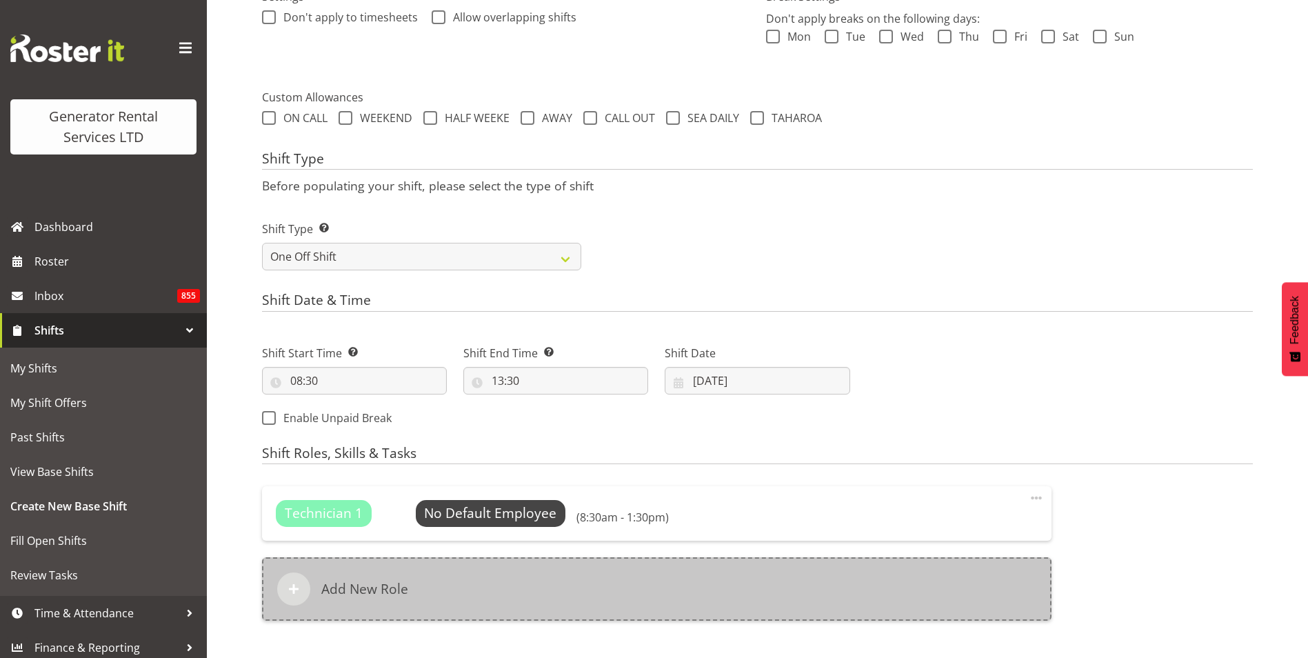
click at [449, 592] on div "Add New Role" at bounding box center [656, 588] width 789 height 63
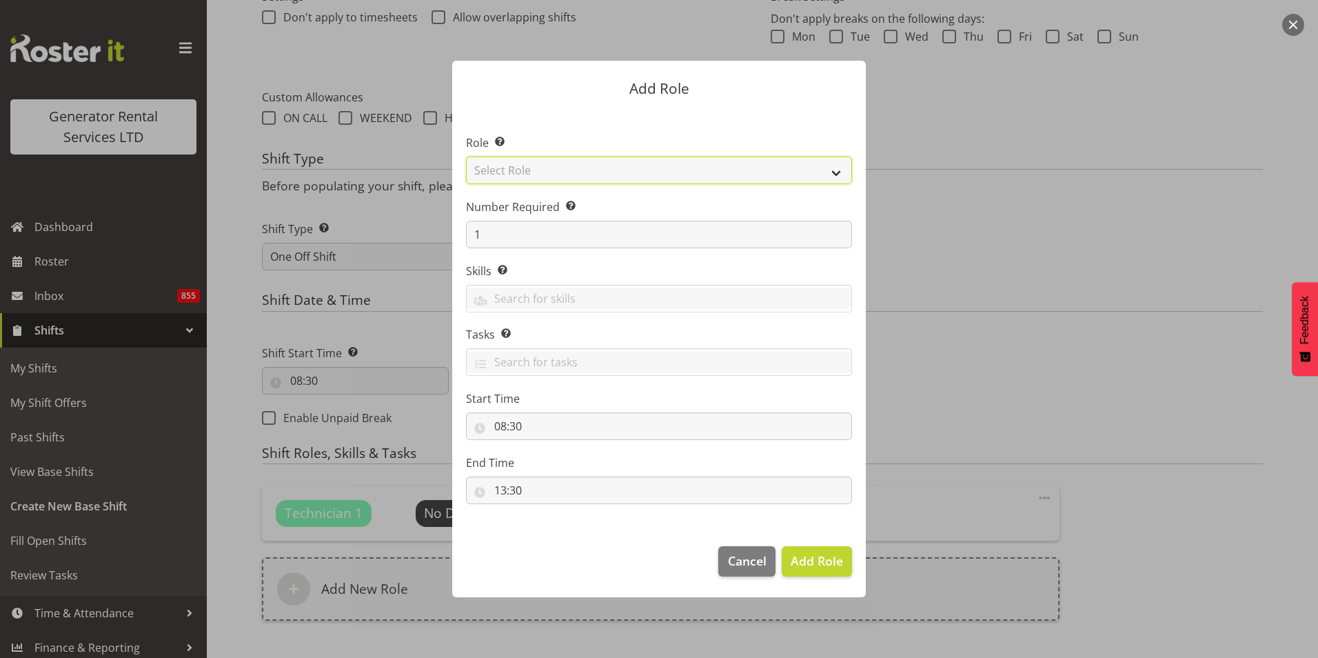
click at [600, 164] on select "Select Role Account Manager Electrician Engineering GM HSEQ manager MECH Mechan…" at bounding box center [659, 170] width 386 height 28
select select "21"
click at [466, 156] on select "Select Role Account Manager Electrician Engineering GM HSEQ manager MECH Mechan…" at bounding box center [659, 170] width 386 height 28
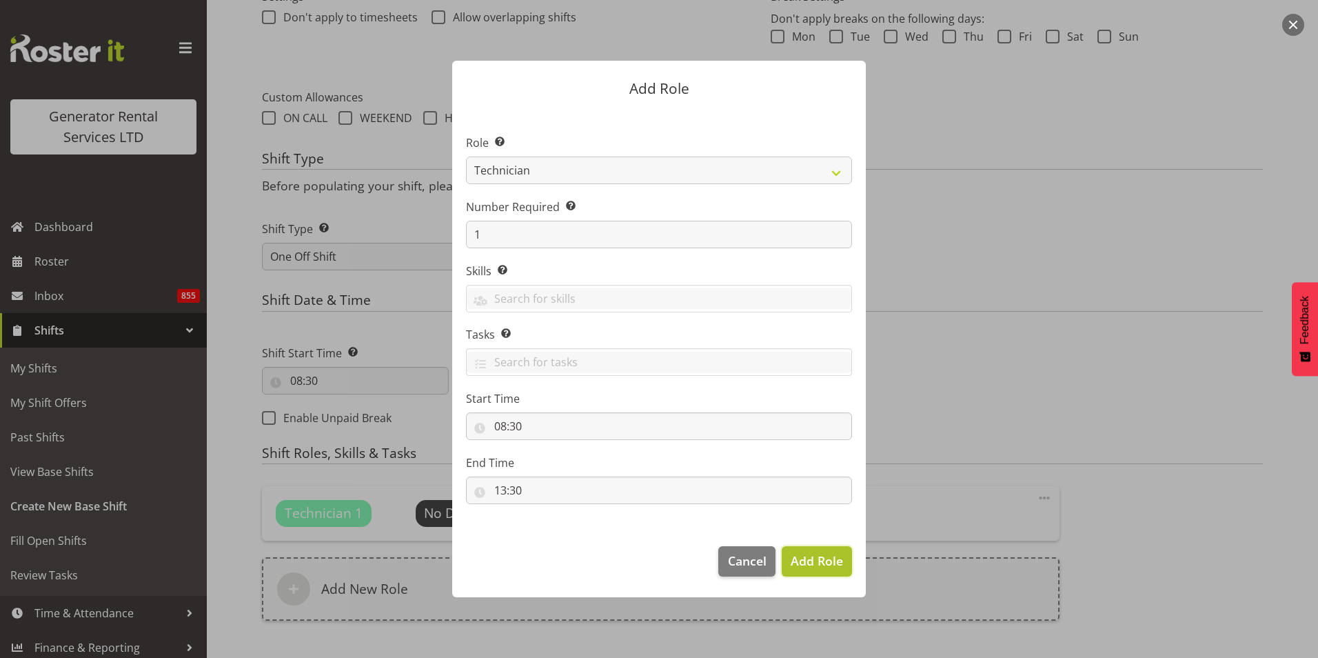
click at [816, 565] on span "Add Role" at bounding box center [817, 560] width 52 height 17
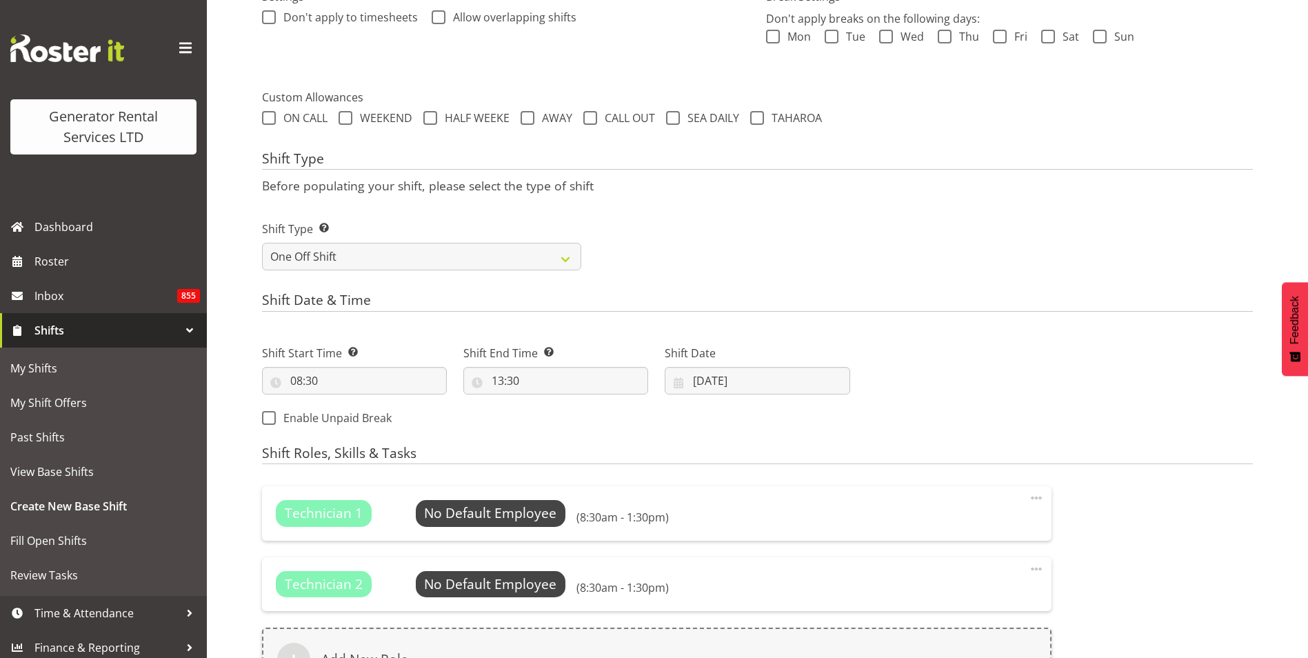
click at [1059, 376] on div "Next Shifts" at bounding box center [1059, 381] width 403 height 112
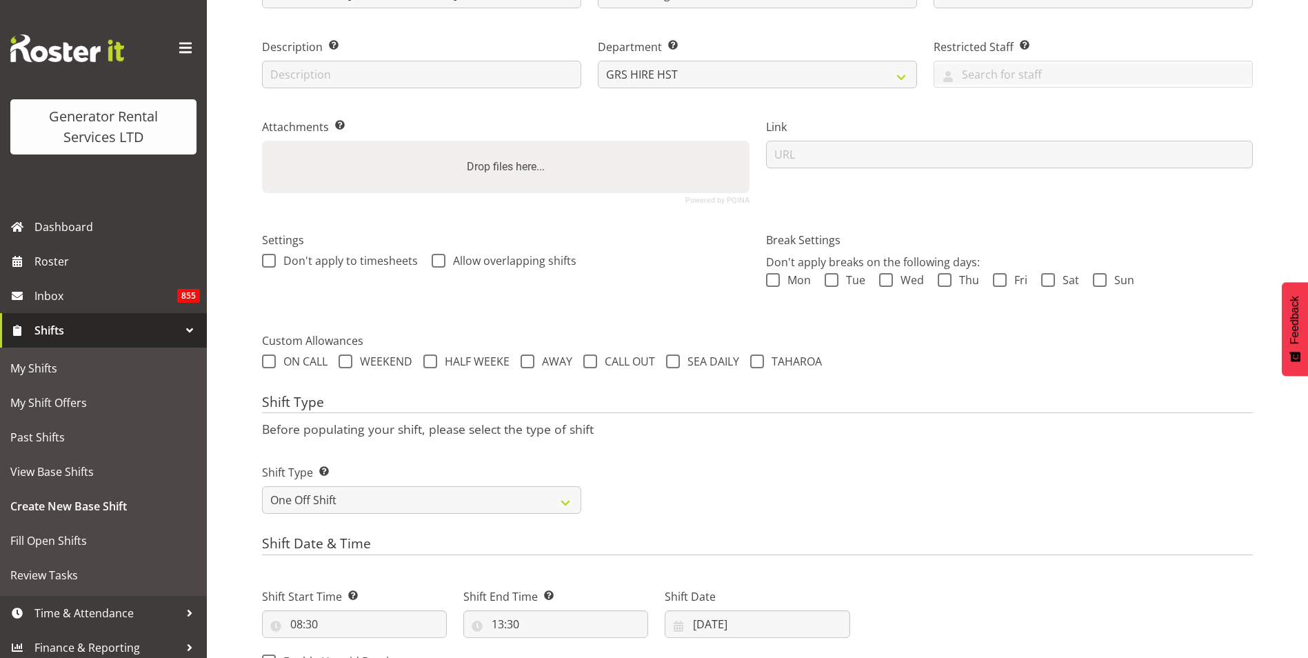
scroll to position [327, 0]
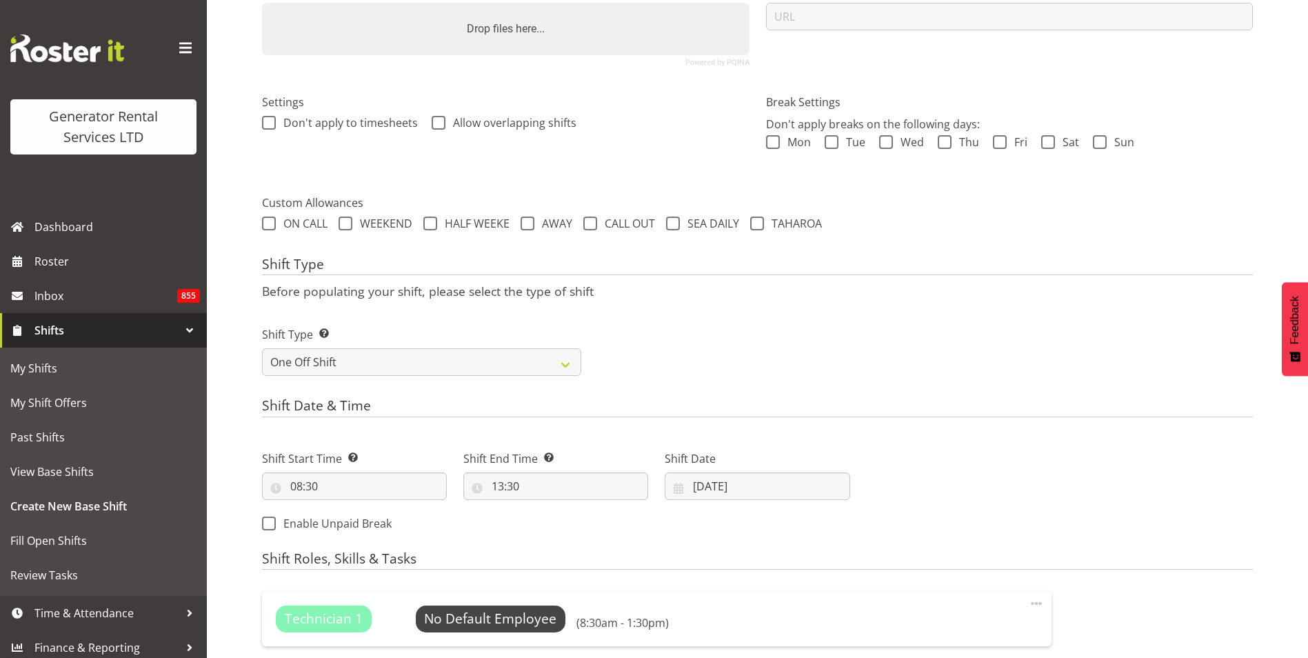
click at [884, 476] on div "Next Shifts" at bounding box center [1059, 487] width 403 height 112
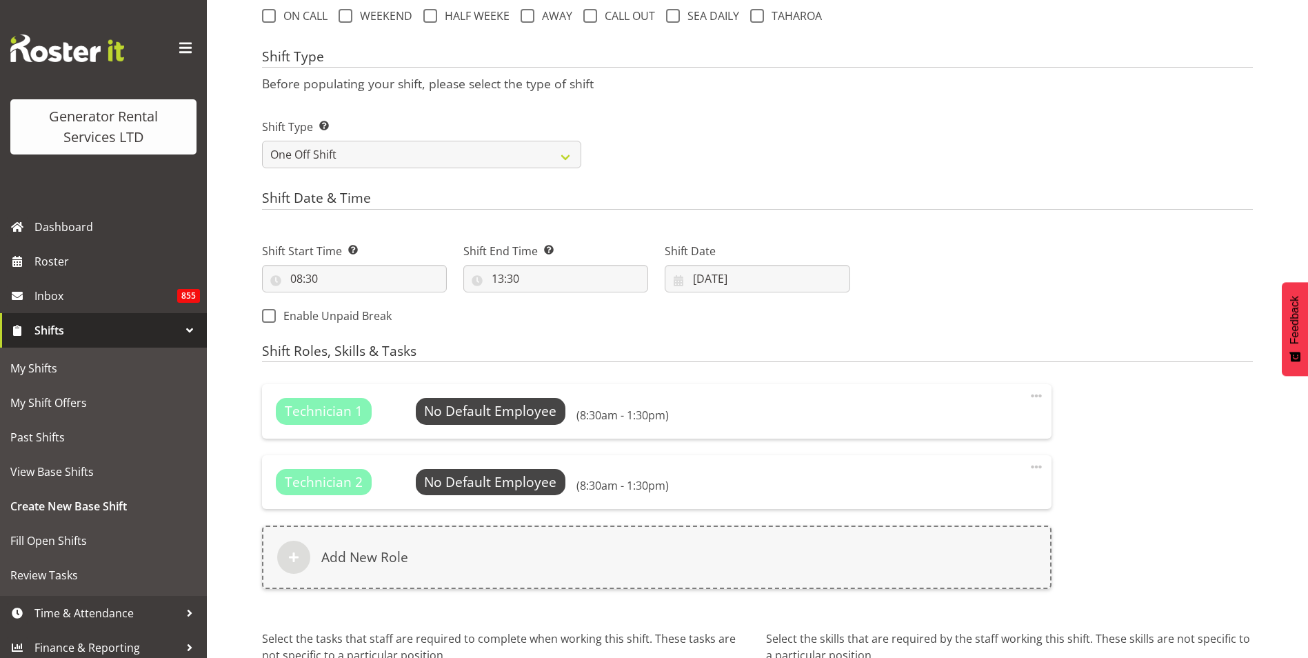
scroll to position [534, 0]
click at [487, 410] on span "Select Employee" at bounding box center [490, 412] width 103 height 20
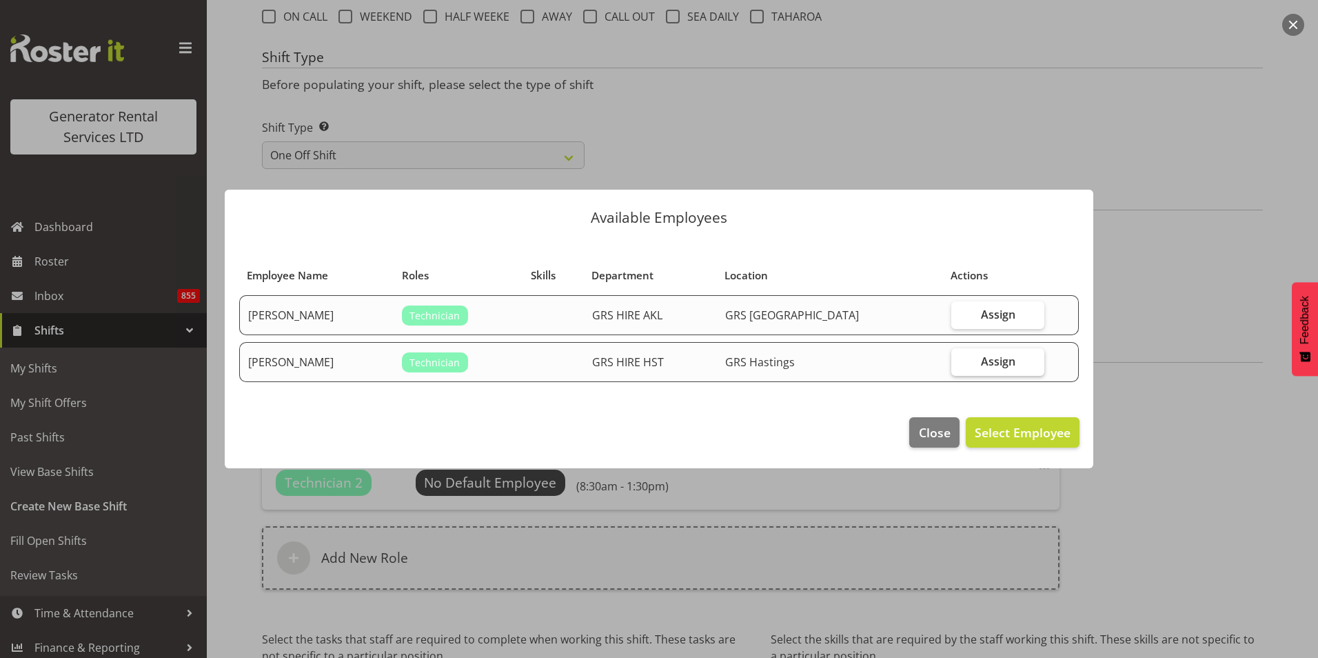
click at [993, 363] on span "Assign" at bounding box center [998, 361] width 34 height 14
click at [960, 363] on input "Assign" at bounding box center [955, 360] width 9 height 9
checkbox input "true"
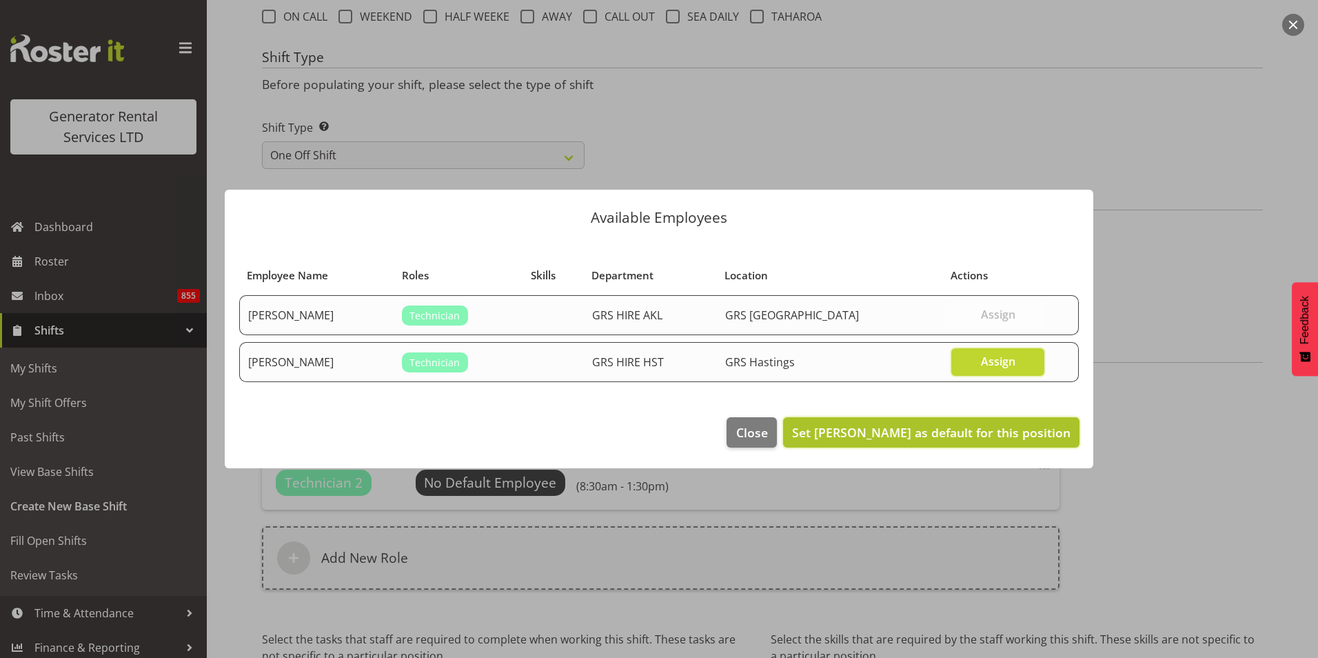
click at [967, 436] on span "Set Stephen Kennedy as default for this position" at bounding box center [931, 432] width 279 height 17
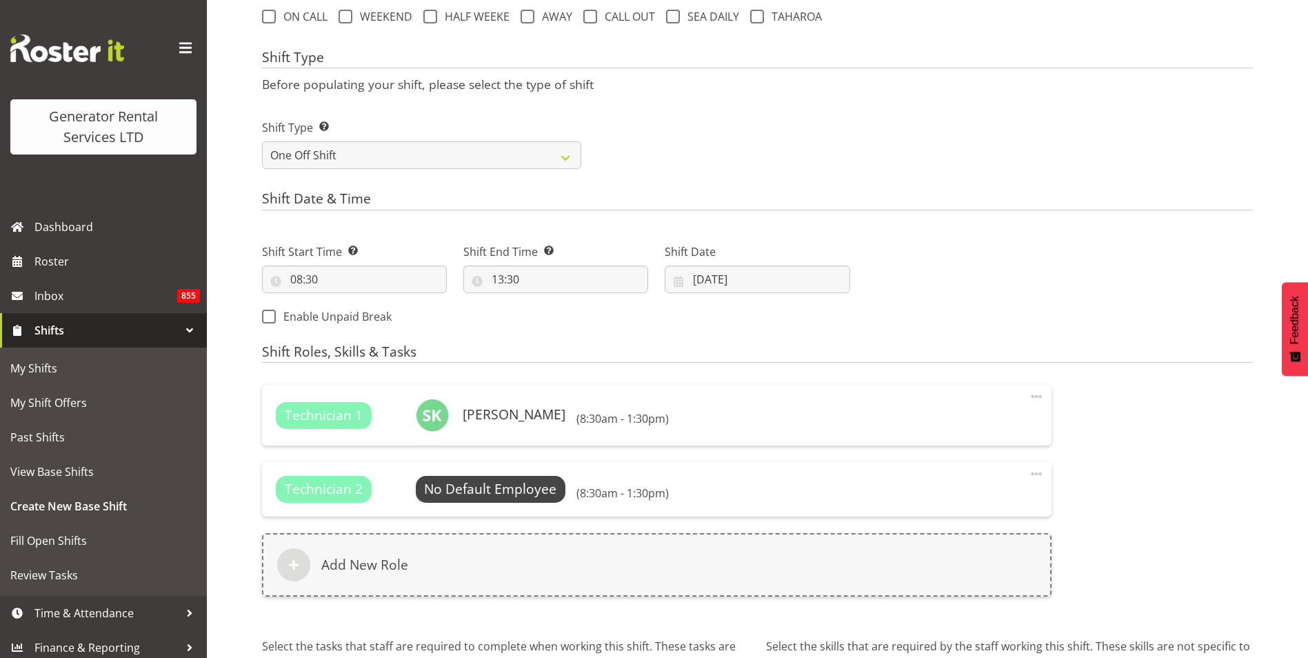
click at [1039, 473] on span at bounding box center [1036, 473] width 17 height 17
click at [964, 535] on link "Delete" at bounding box center [978, 528] width 132 height 25
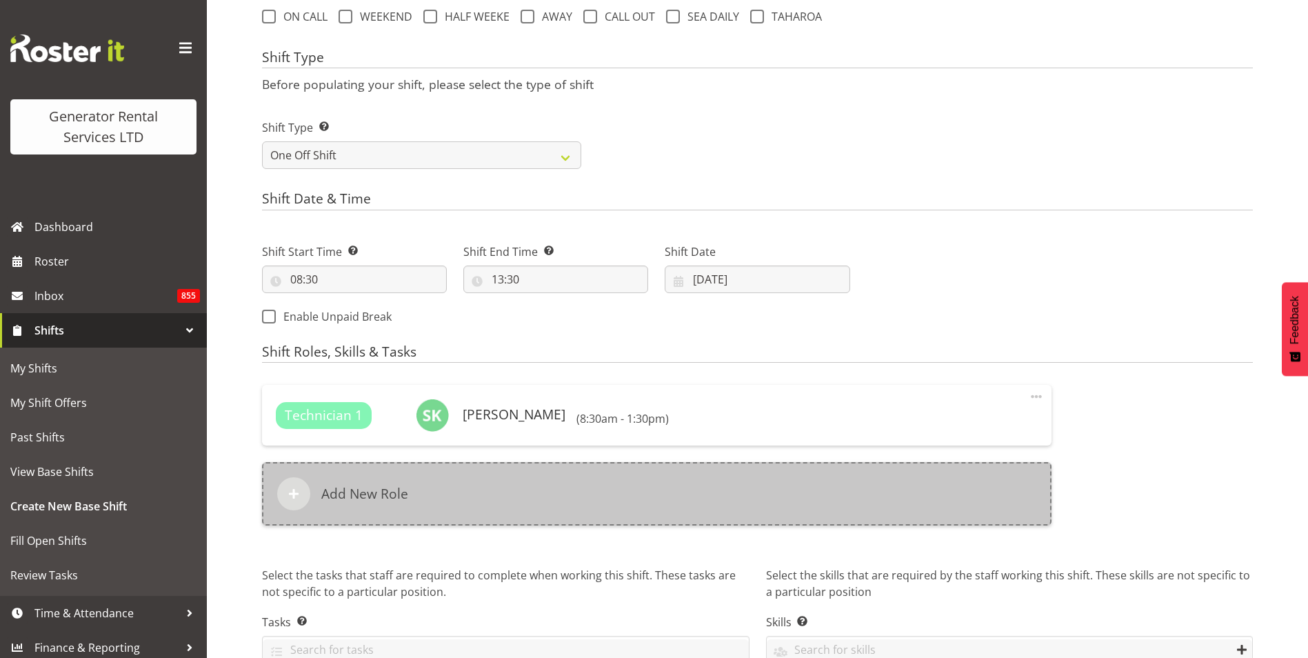
click at [426, 494] on div "Add New Role" at bounding box center [656, 493] width 789 height 63
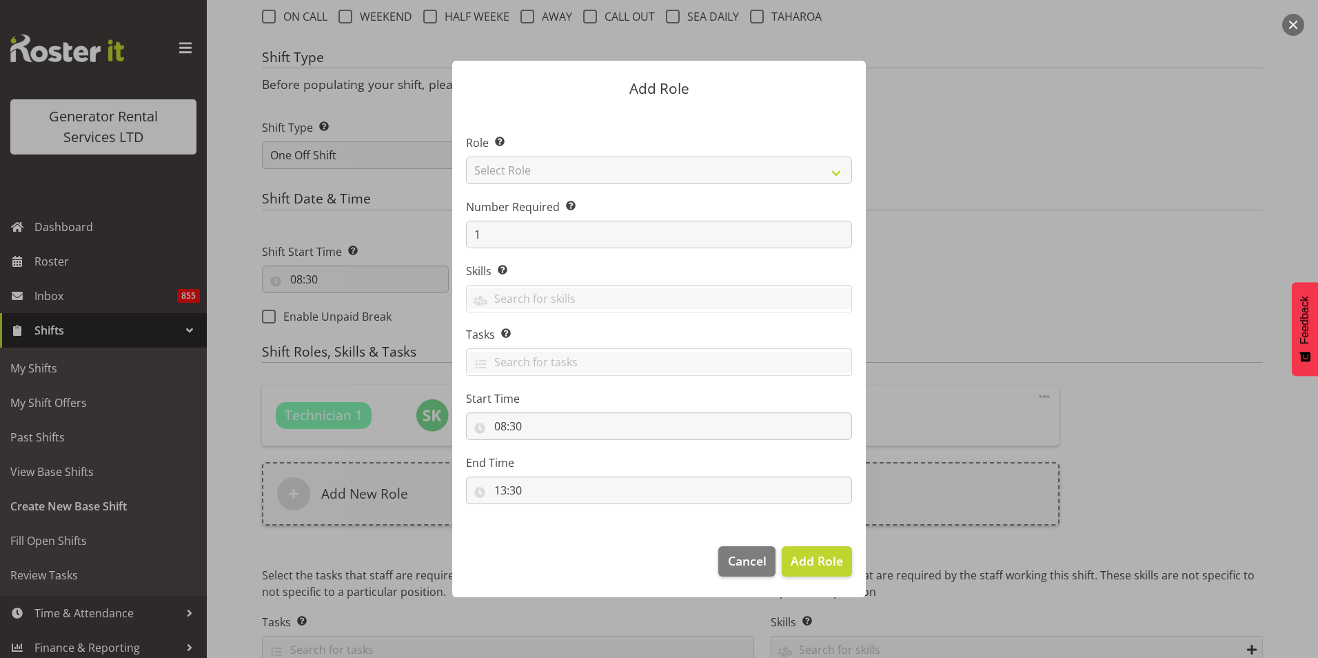
click at [579, 172] on section "Role Select the role you wish to add to the shift. Select Role Account Manager …" at bounding box center [659, 321] width 414 height 422
click at [579, 172] on select "Select Role Account Manager Electrician Engineering GM HSEQ manager MECH Mechan…" at bounding box center [659, 170] width 386 height 28
select select "23"
click at [466, 156] on select "Select Role Account Manager Electrician Engineering GM HSEQ manager MECH Mechan…" at bounding box center [659, 170] width 386 height 28
click at [838, 565] on span "Add Role" at bounding box center [817, 560] width 52 height 17
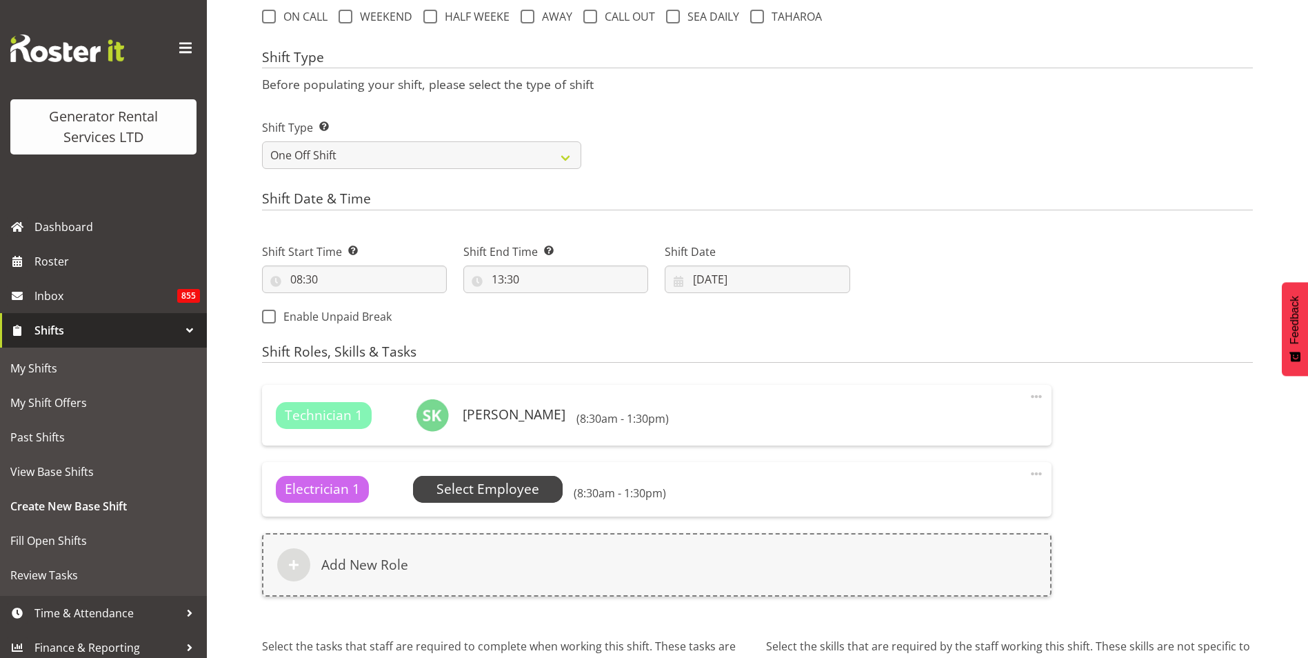
click at [524, 484] on span "Select Employee" at bounding box center [487, 489] width 103 height 20
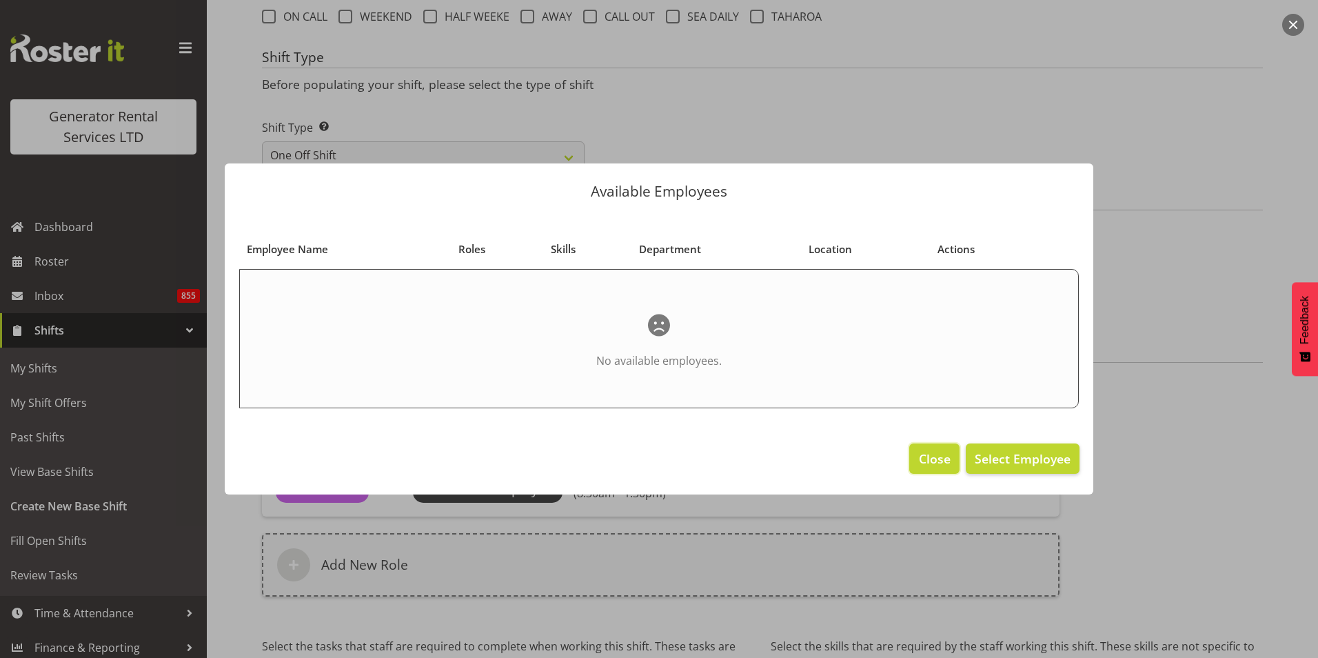
click at [934, 454] on span "Close" at bounding box center [935, 458] width 32 height 18
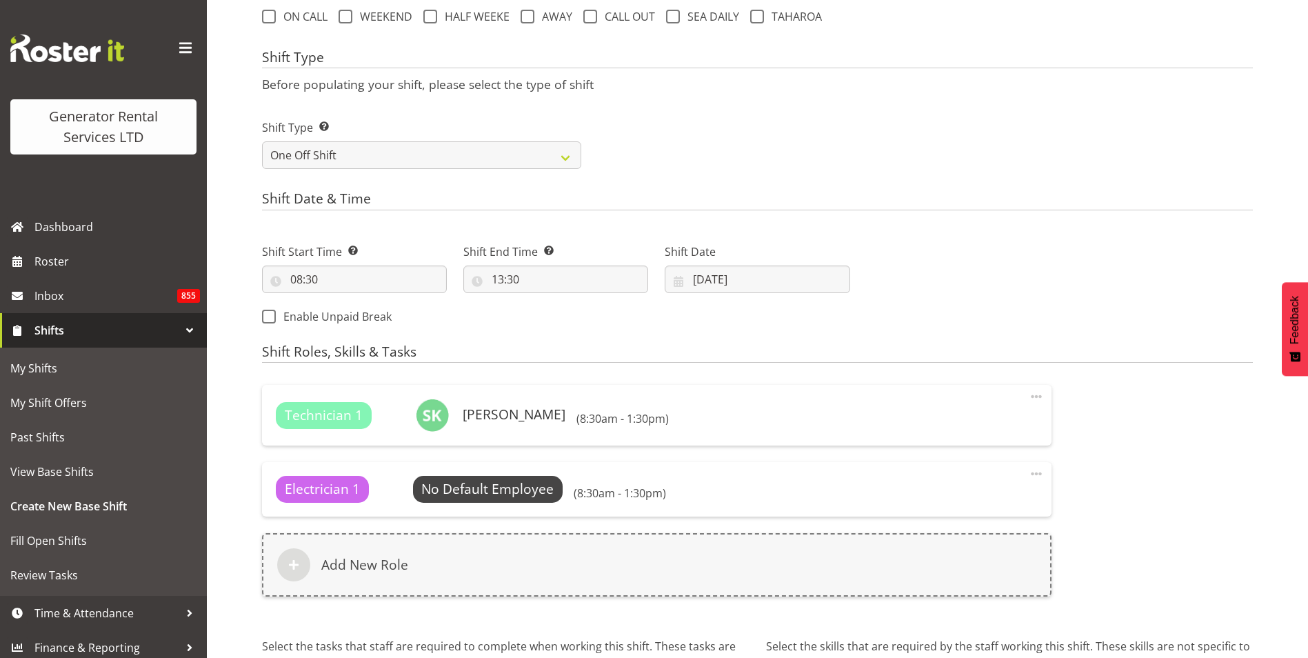
click at [1040, 471] on span at bounding box center [1036, 473] width 17 height 17
click at [949, 529] on link "Delete" at bounding box center [978, 528] width 132 height 25
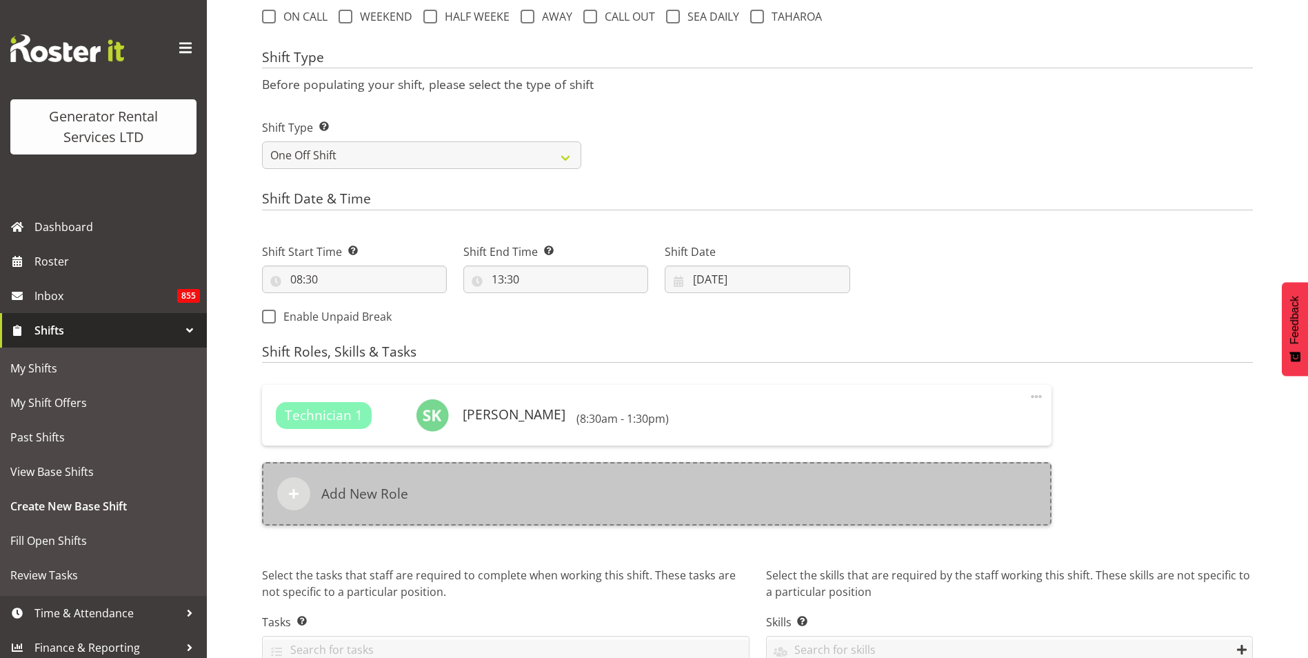
click at [352, 487] on h6 "Add New Role" at bounding box center [364, 493] width 87 height 17
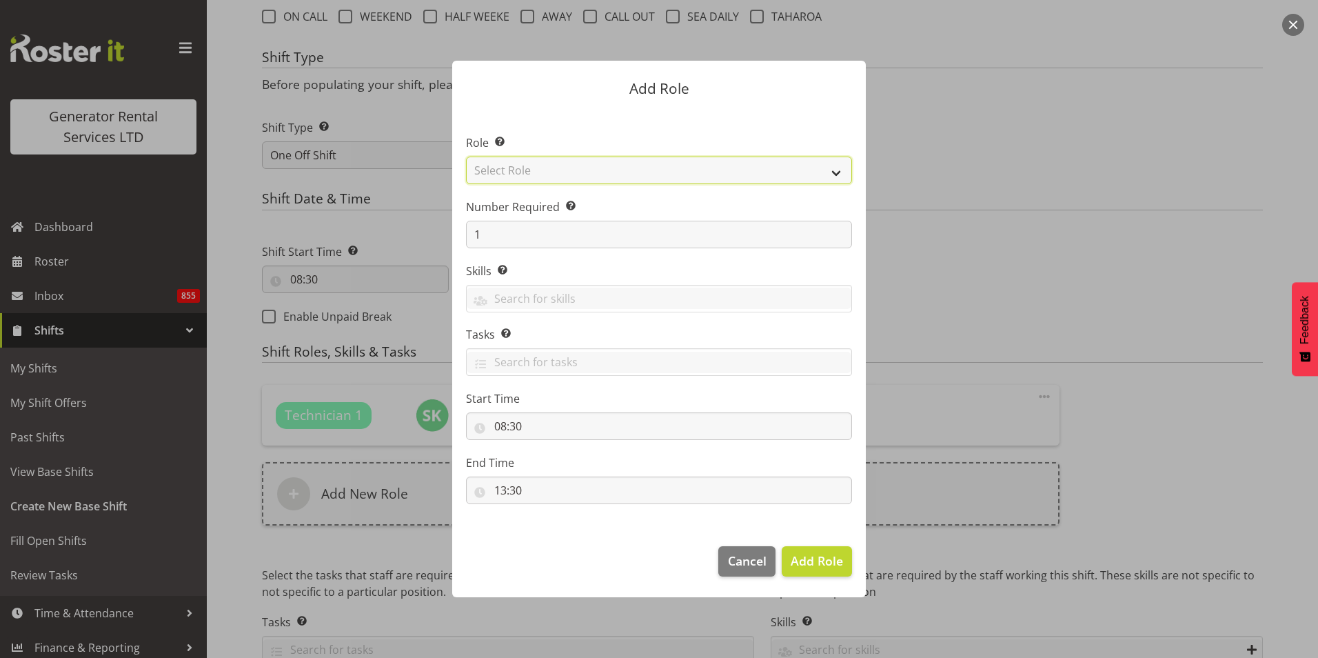
click at [585, 164] on select "Select Role Account Manager Electrician Engineering GM HSEQ manager MECH Mechan…" at bounding box center [659, 170] width 386 height 28
select select "21"
click at [466, 156] on select "Select Role Account Manager Electrician Engineering GM HSEQ manager MECH Mechan…" at bounding box center [659, 170] width 386 height 28
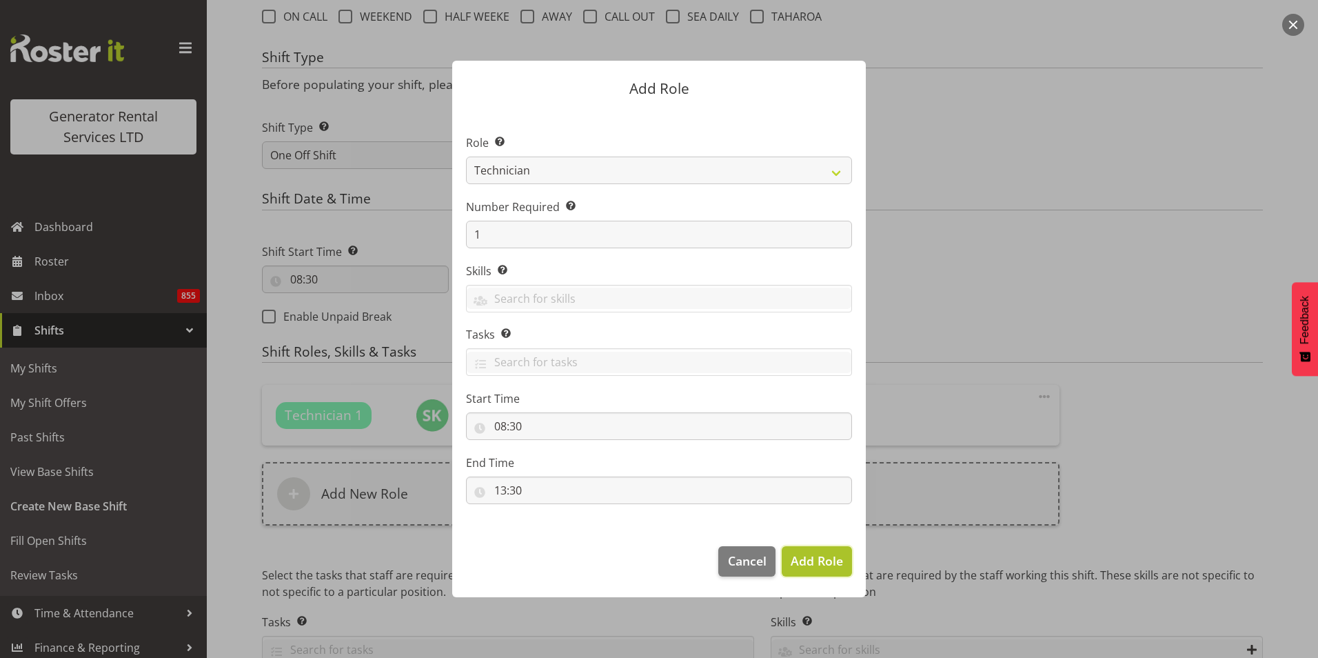
click at [822, 558] on span "Add Role" at bounding box center [817, 560] width 52 height 17
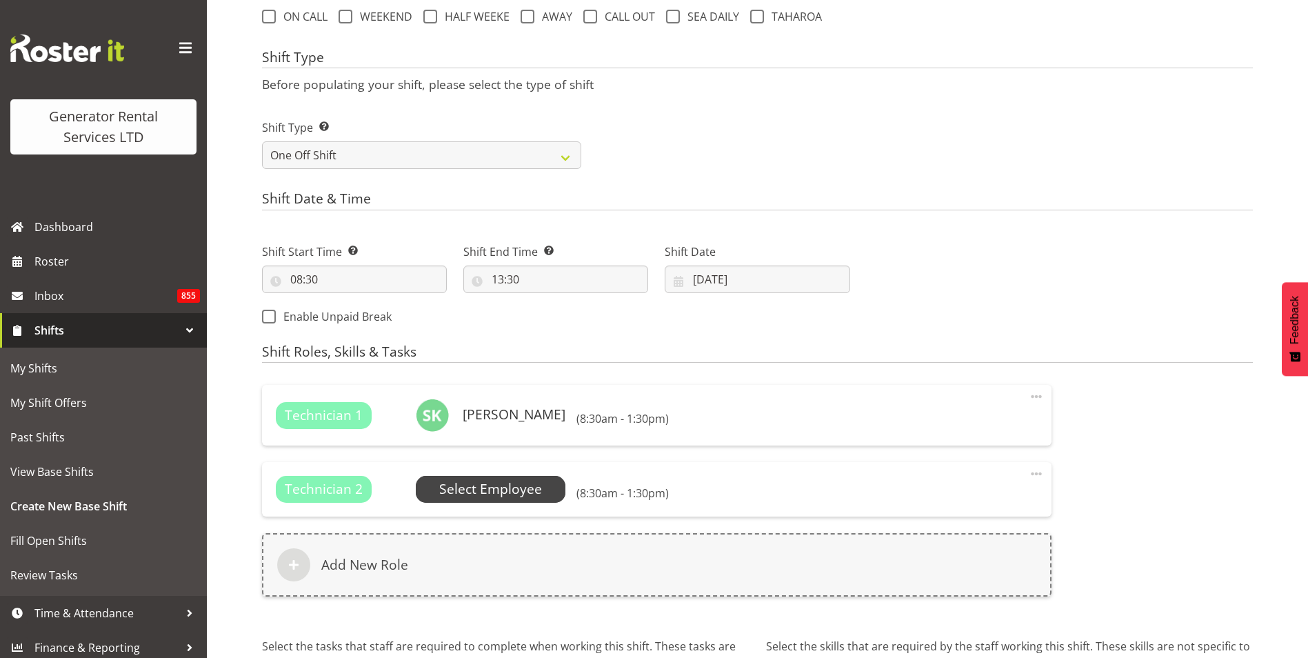
click at [492, 489] on span "Select Employee" at bounding box center [490, 489] width 103 height 20
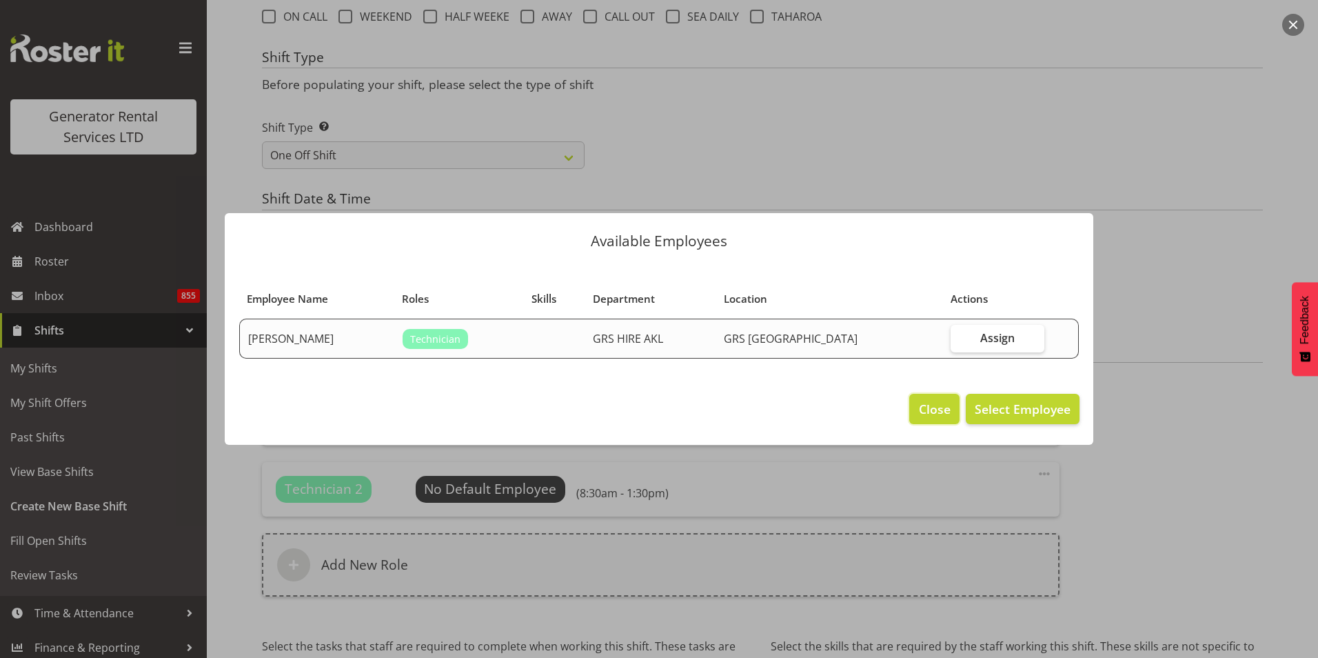
click at [936, 405] on span "Close" at bounding box center [935, 409] width 32 height 18
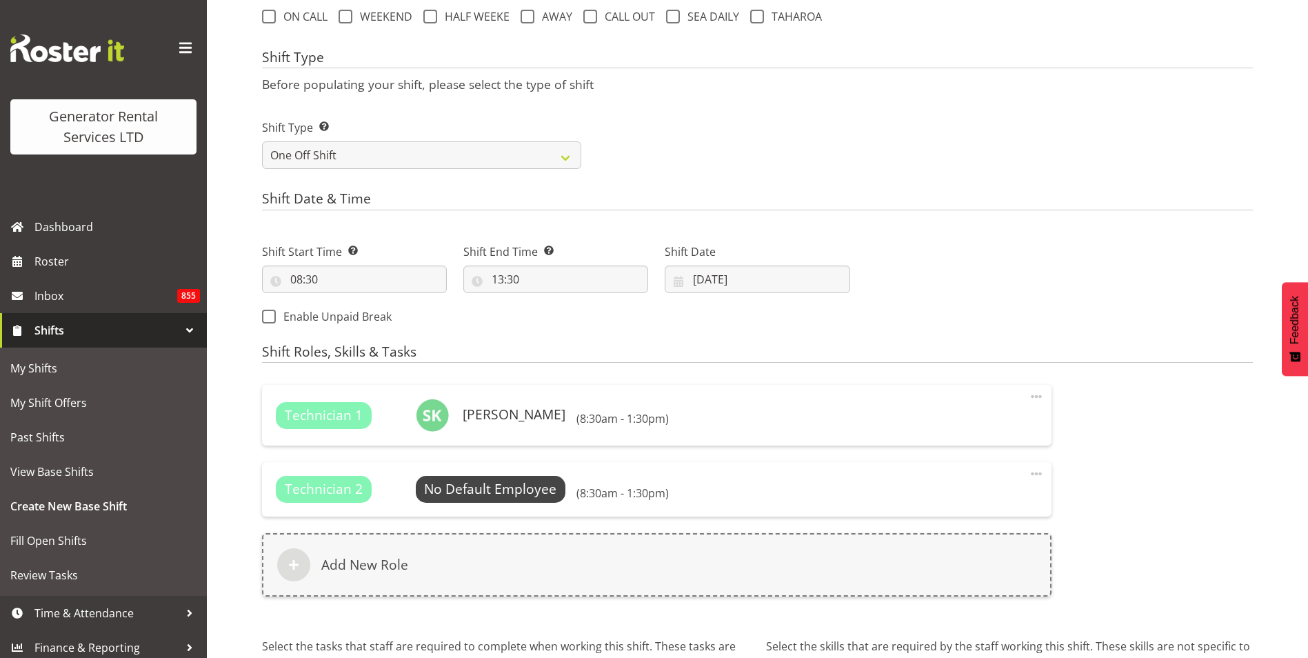
click at [1038, 473] on span at bounding box center [1036, 473] width 17 height 17
click at [944, 530] on link "Delete" at bounding box center [978, 528] width 132 height 25
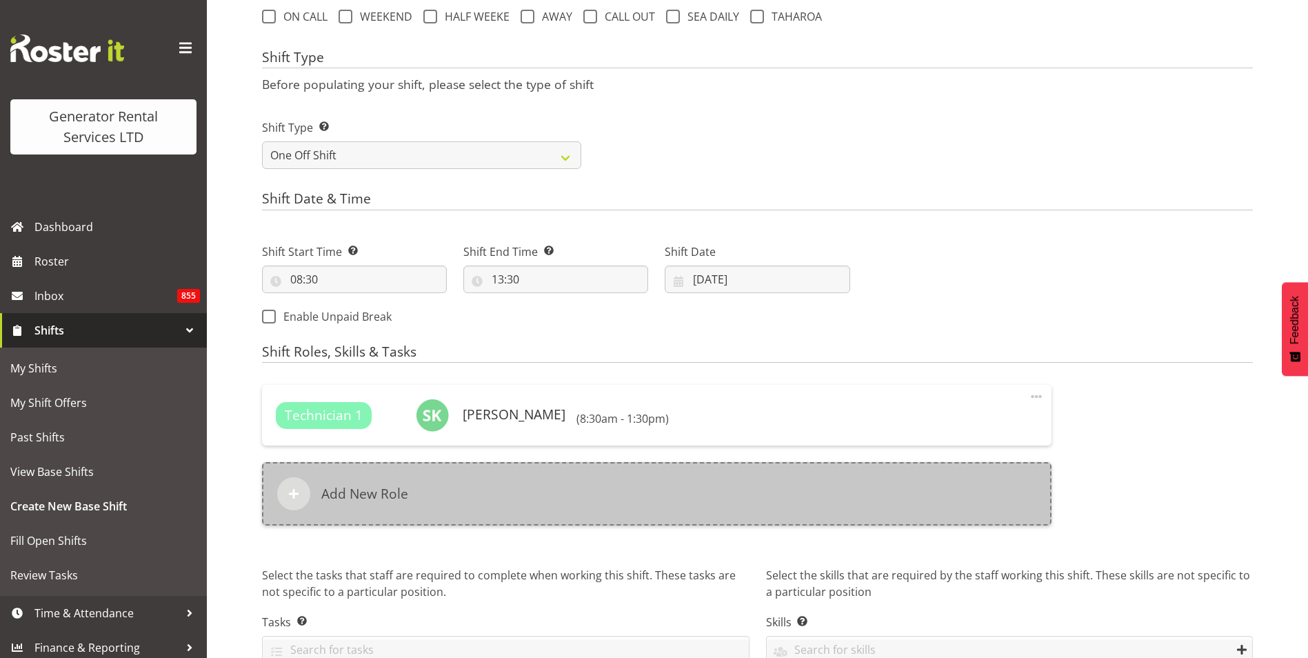
click at [423, 498] on div "Add New Role" at bounding box center [656, 493] width 789 height 63
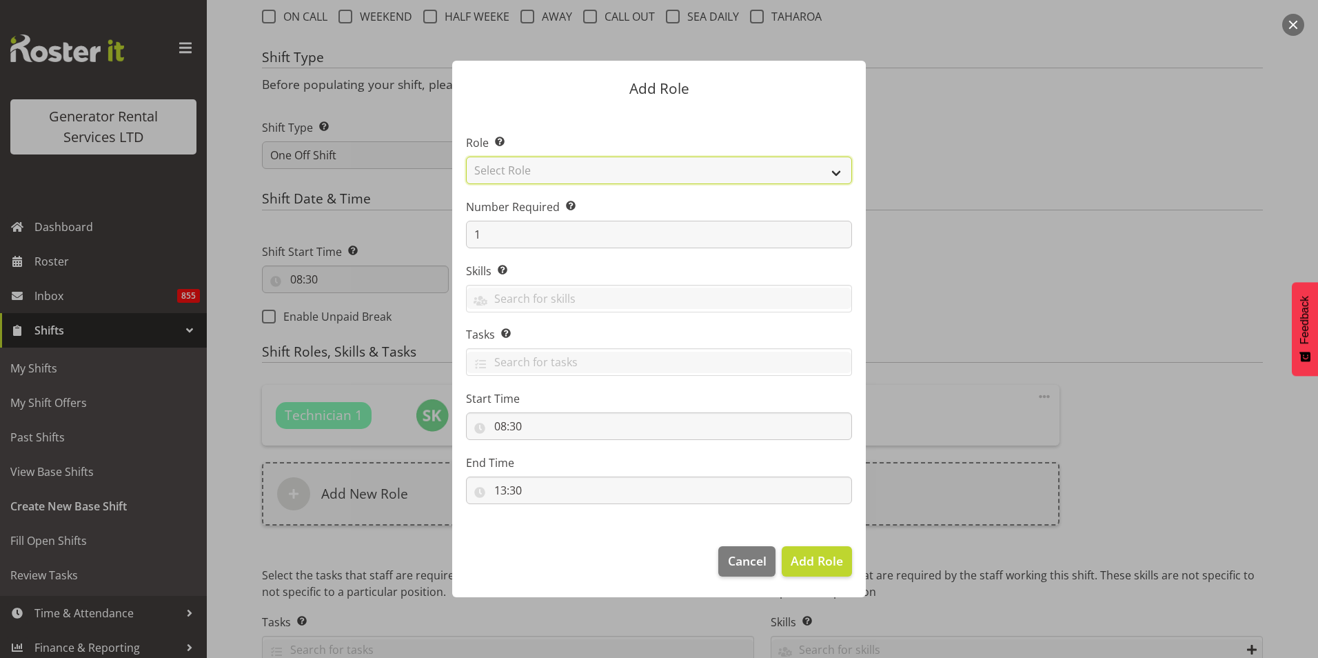
click at [612, 170] on select "Select Role Account Manager Electrician Engineering GM HSEQ manager MECH Mechan…" at bounding box center [659, 170] width 386 height 28
select select "23"
click at [466, 156] on select "Select Role Account Manager Electrician Engineering GM HSEQ manager MECH Mechan…" at bounding box center [659, 170] width 386 height 28
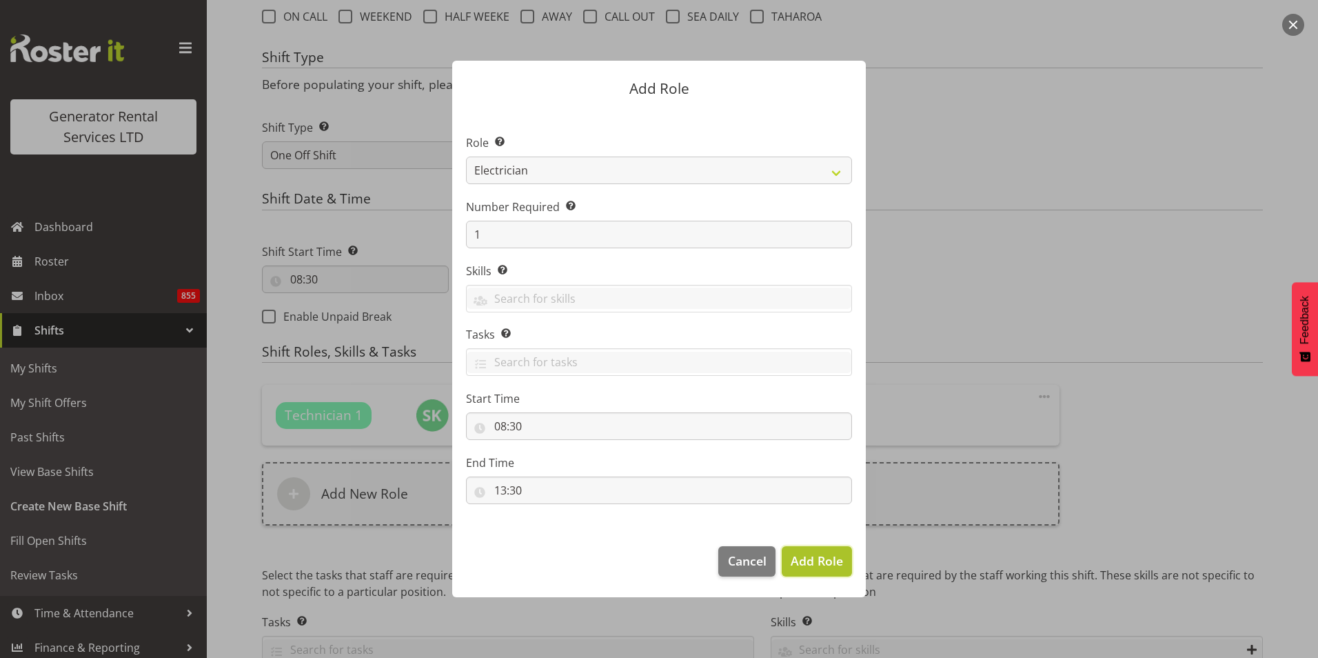
click at [823, 555] on span "Add Role" at bounding box center [817, 560] width 52 height 17
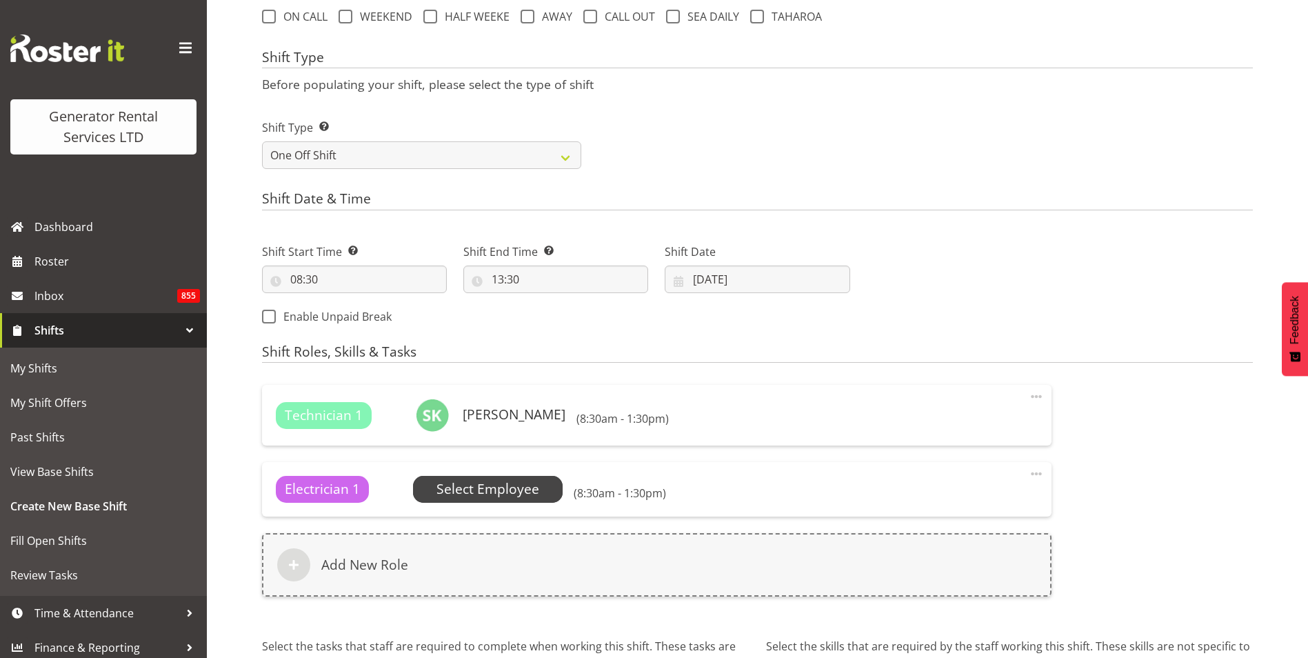
click at [500, 492] on span "Select Employee" at bounding box center [487, 489] width 103 height 20
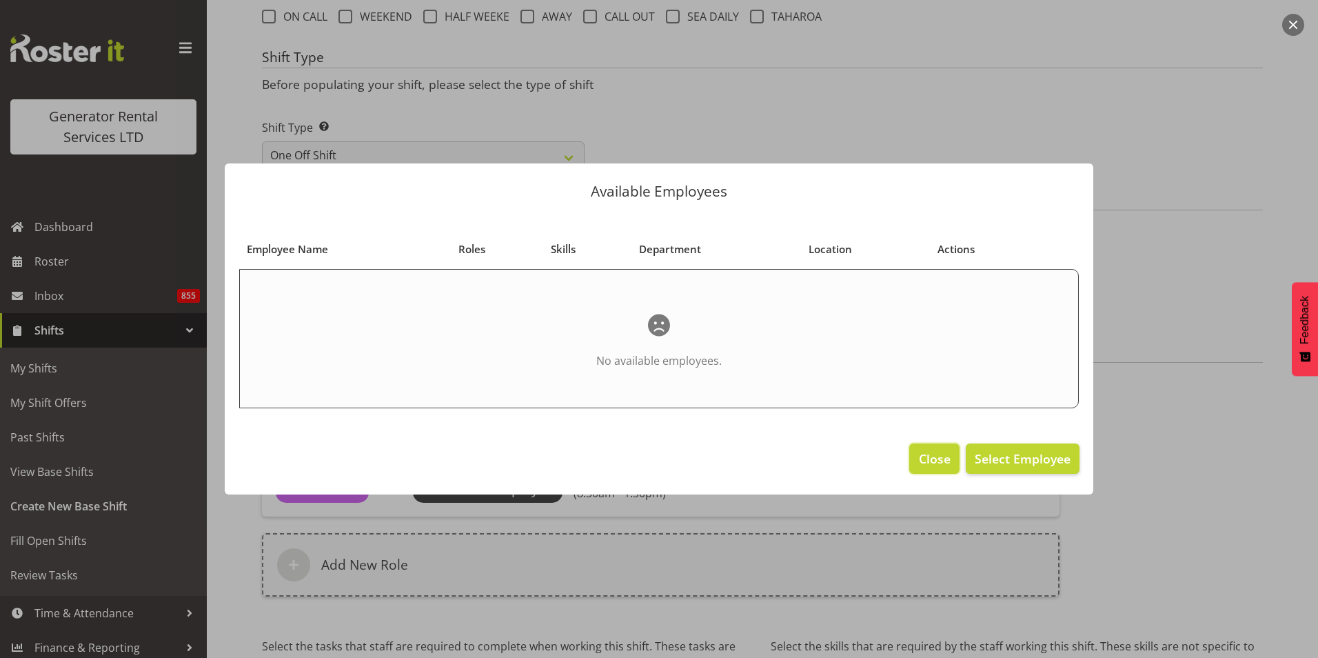
click at [934, 454] on span "Close" at bounding box center [935, 458] width 32 height 18
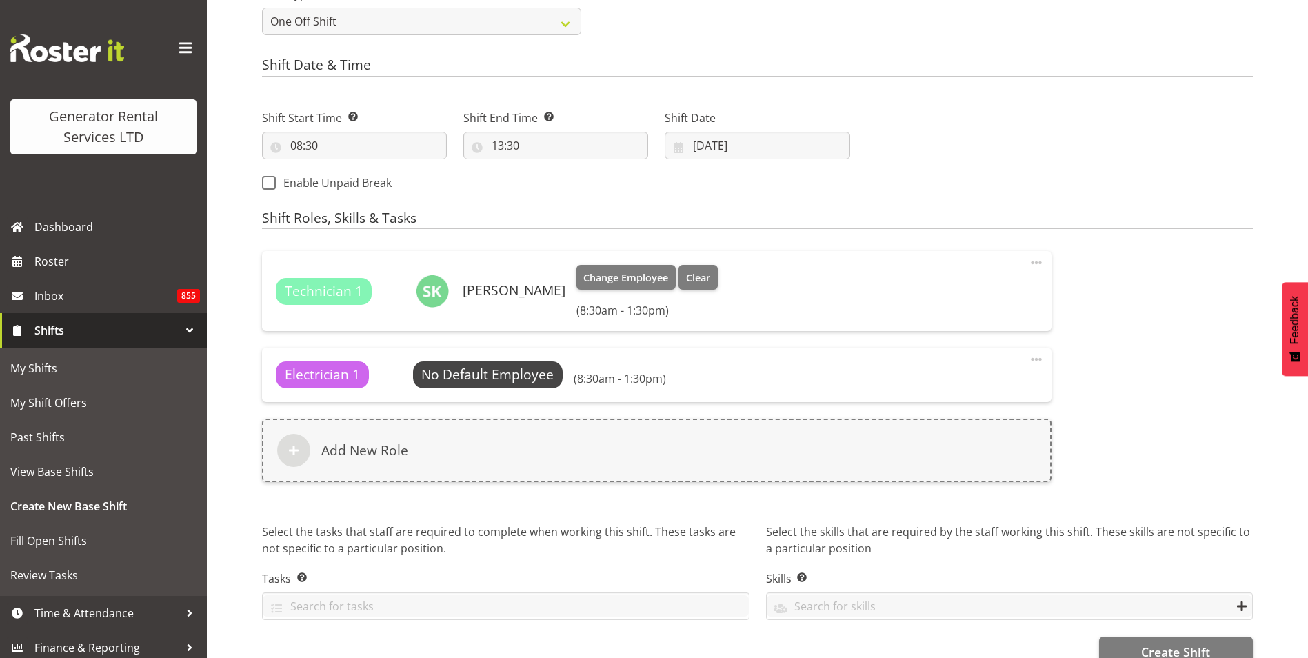
scroll to position [678, 0]
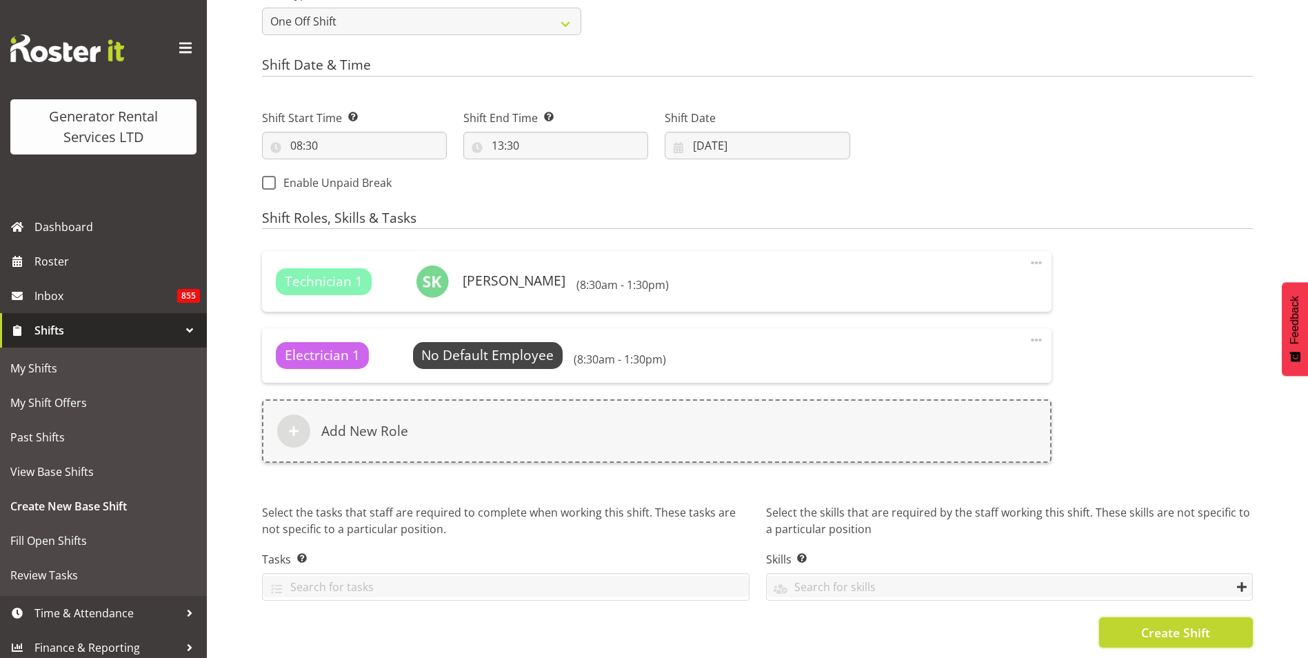
click at [1201, 623] on span "Create Shift" at bounding box center [1175, 632] width 69 height 18
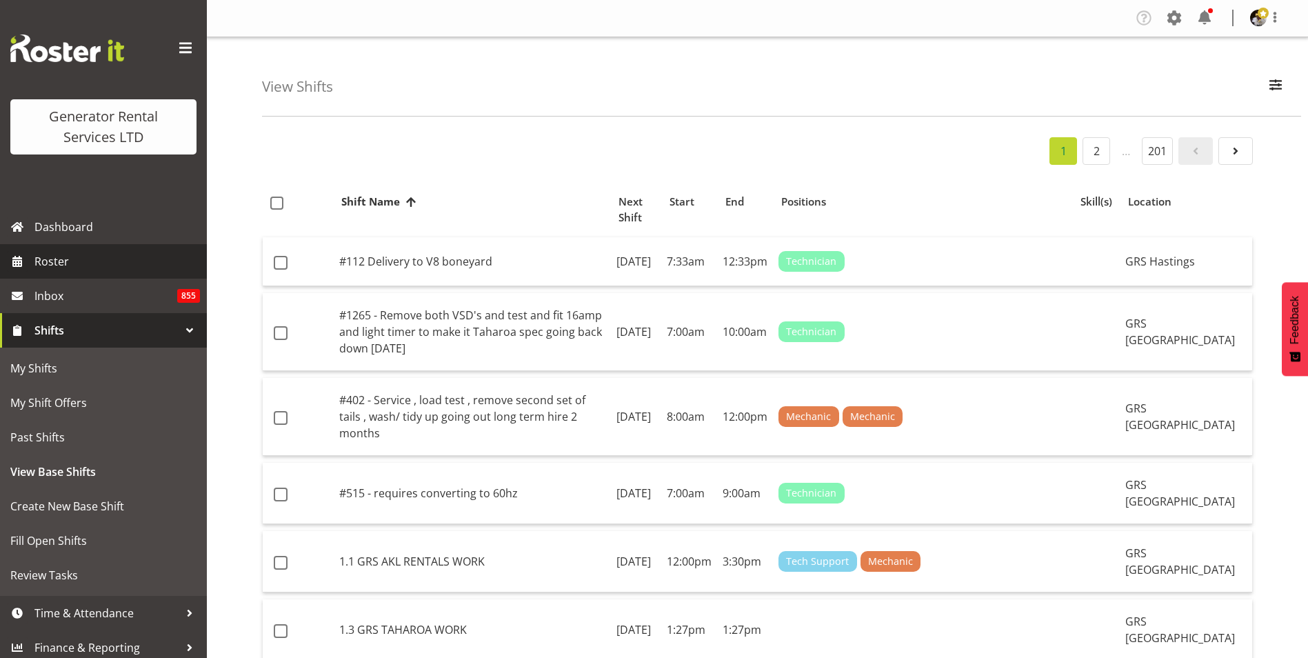
click at [59, 267] on span "Roster" at bounding box center [116, 261] width 165 height 21
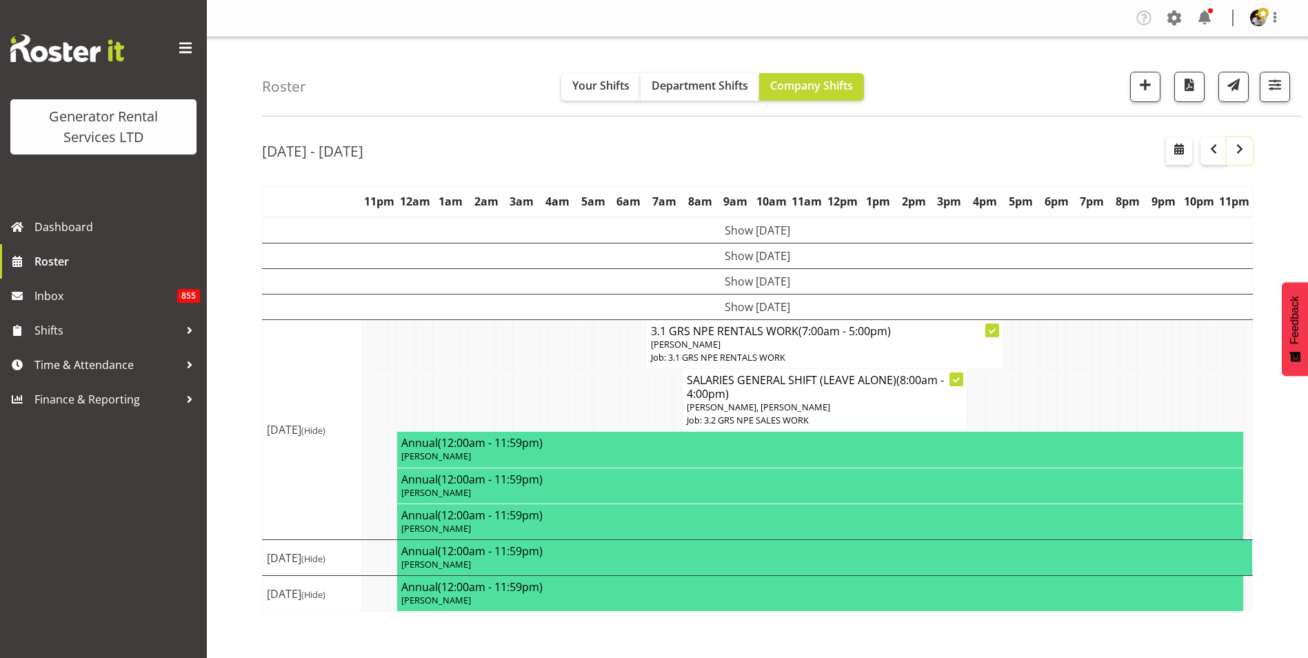
click at [1239, 145] on span "button" at bounding box center [1239, 149] width 17 height 17
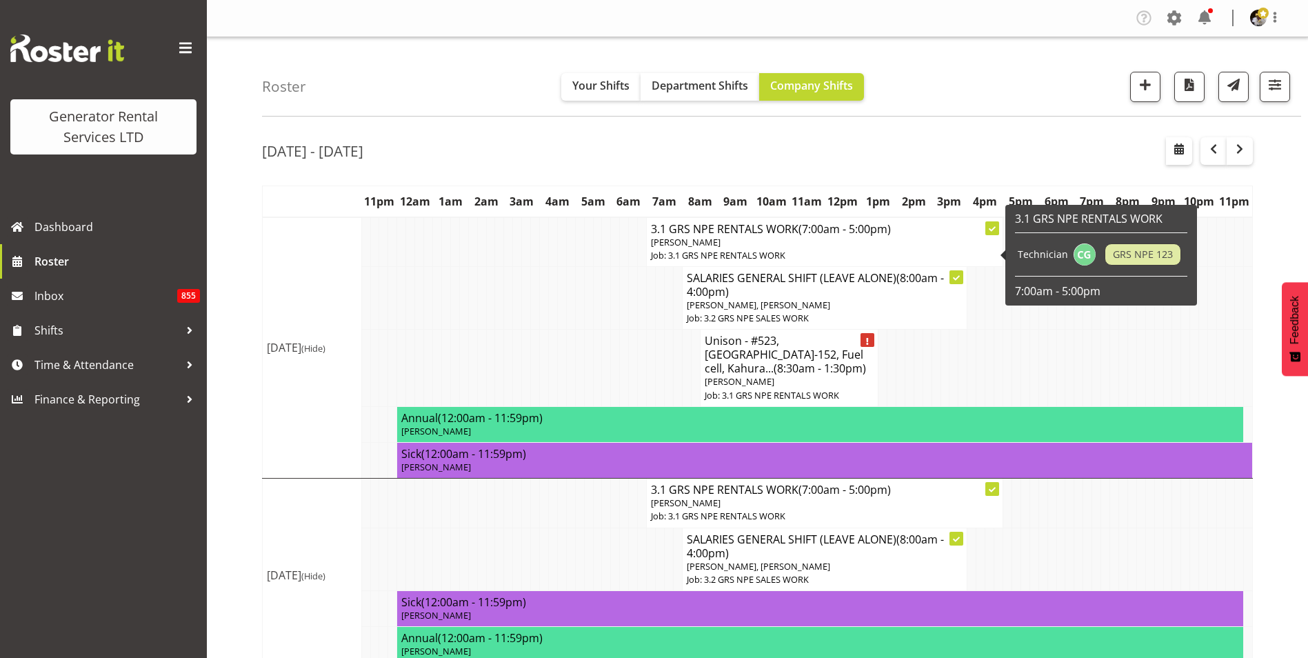
click at [780, 236] on p "[PERSON_NAME]" at bounding box center [824, 242] width 347 height 13
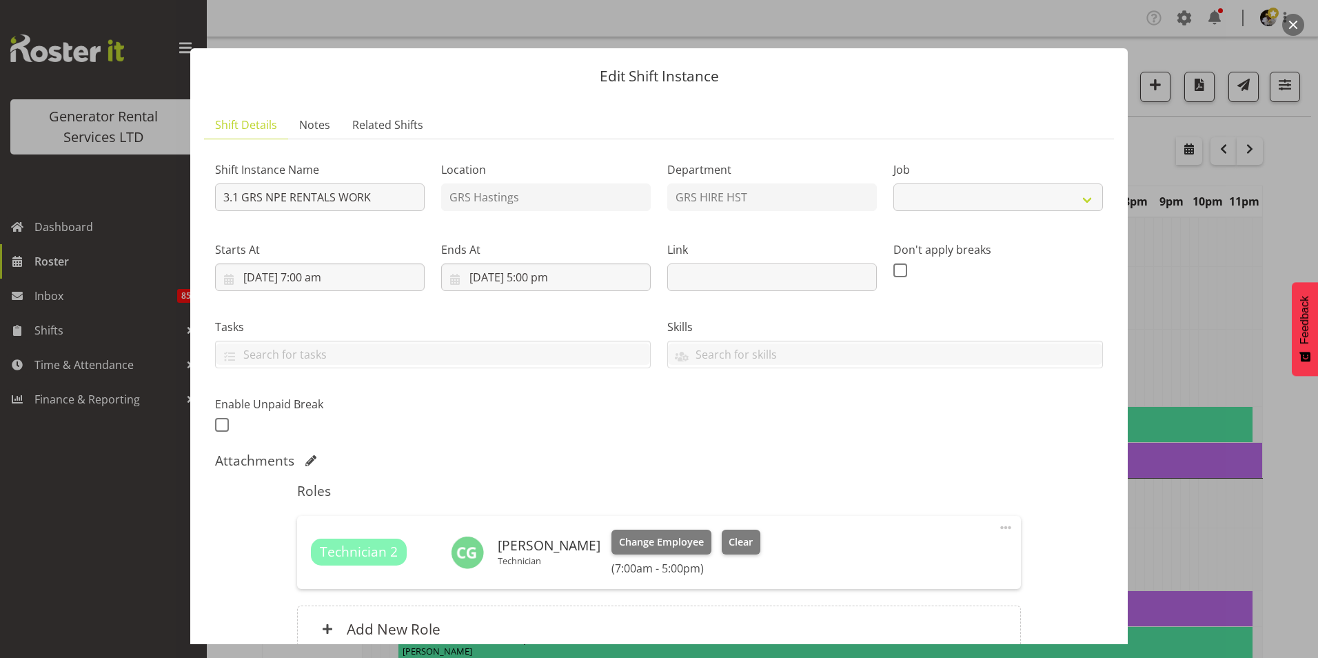
select select "880"
click at [1293, 21] on button "button" at bounding box center [1293, 25] width 22 height 22
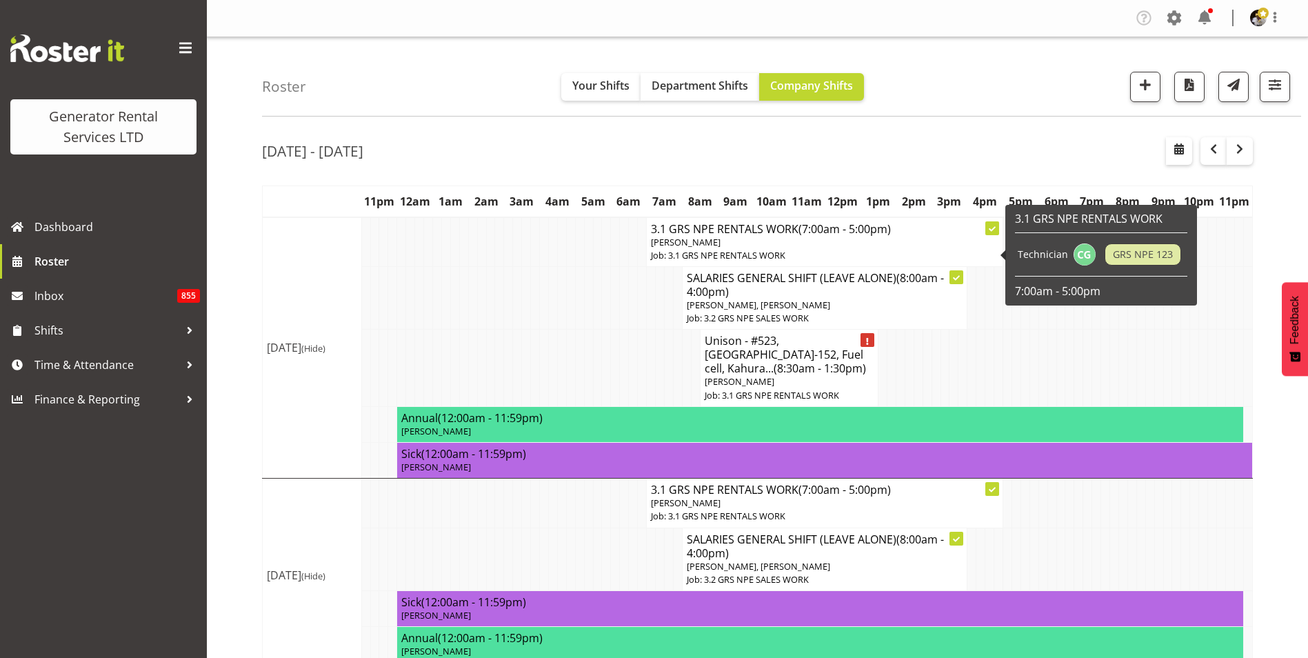
click at [802, 237] on p "[PERSON_NAME]" at bounding box center [824, 242] width 347 height 13
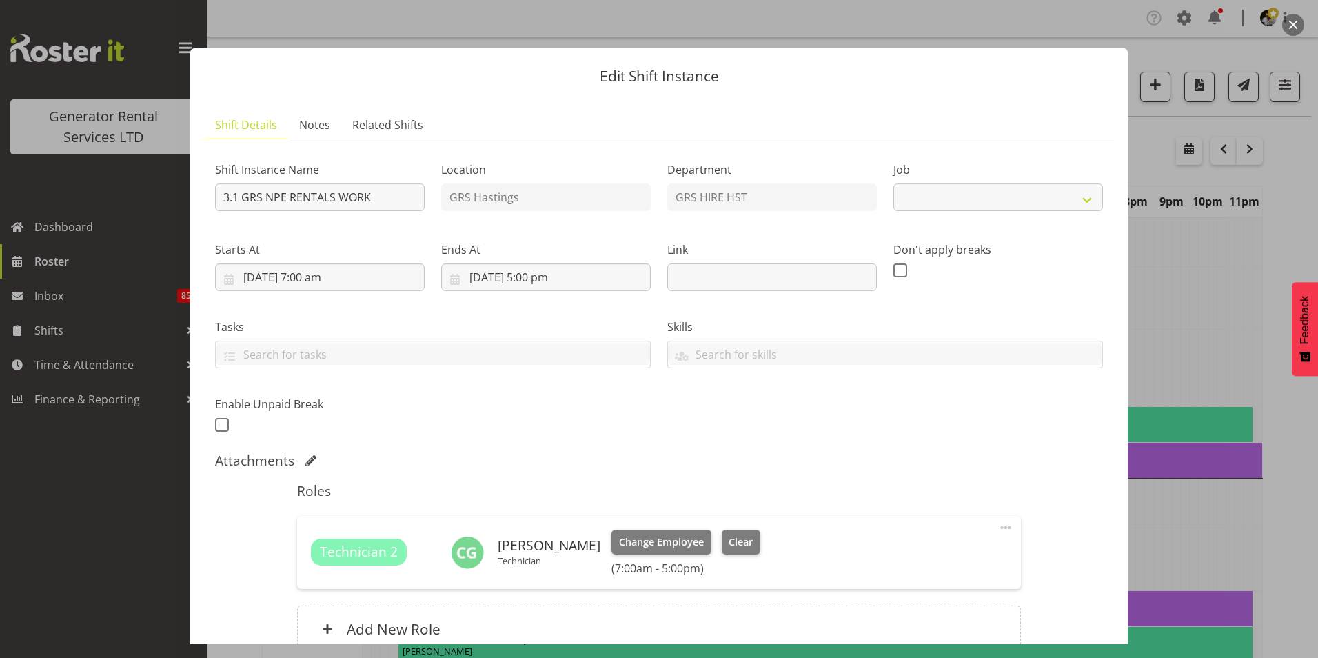
select select "880"
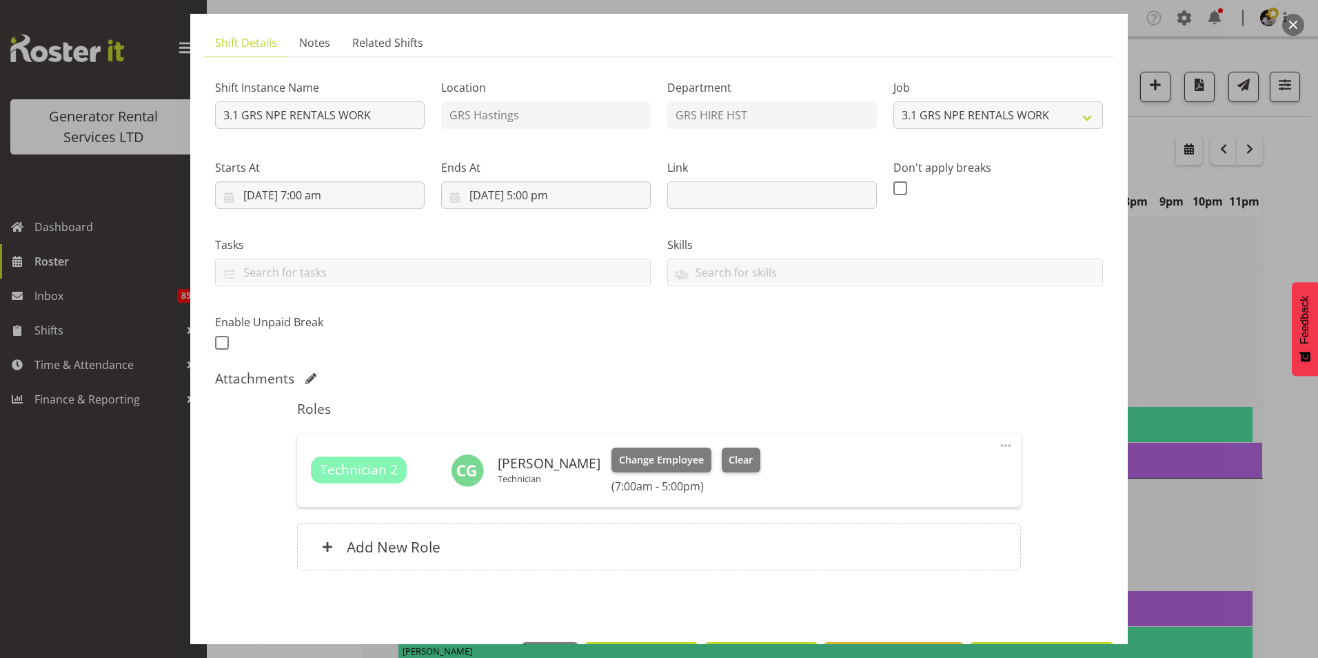
scroll to position [131, 0]
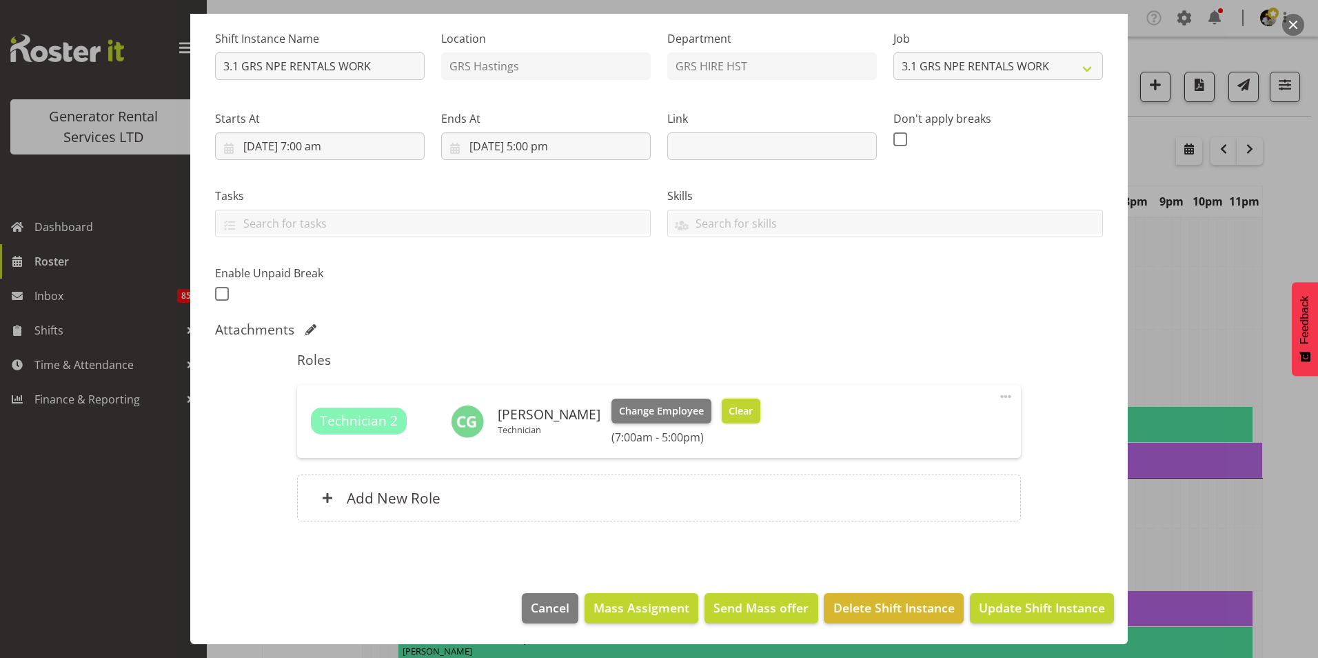
click at [742, 416] on button "Clear" at bounding box center [741, 410] width 39 height 25
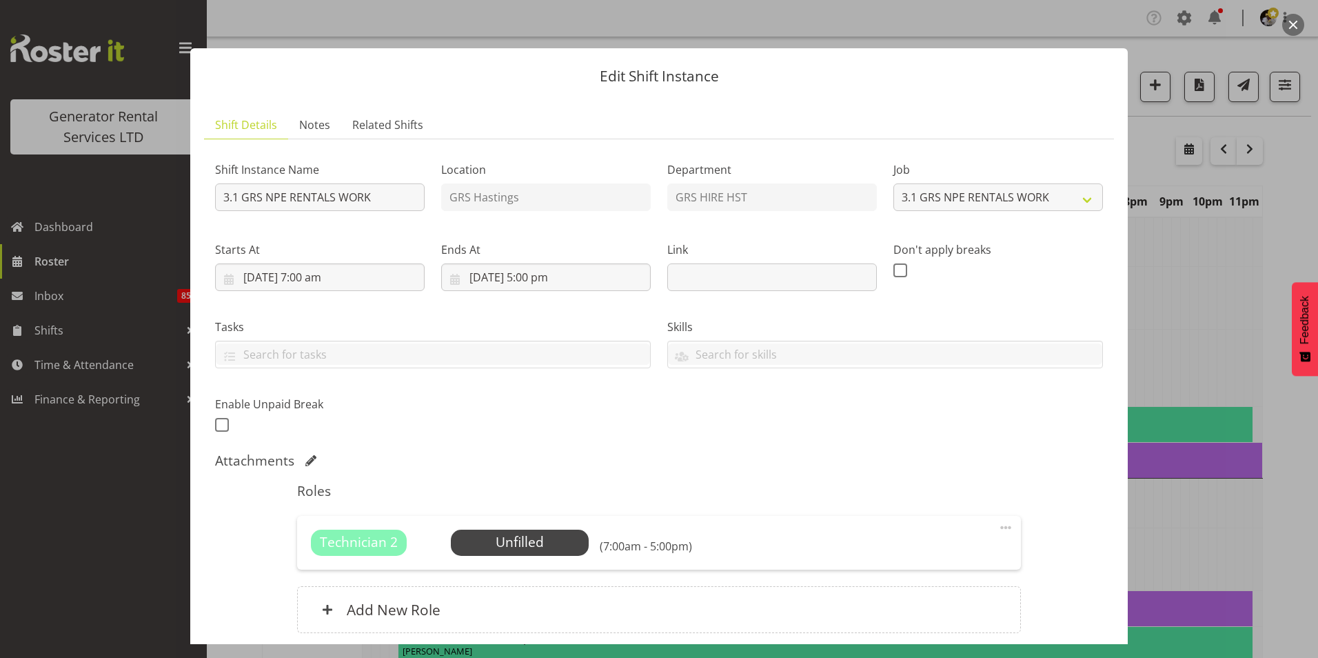
scroll to position [112, 0]
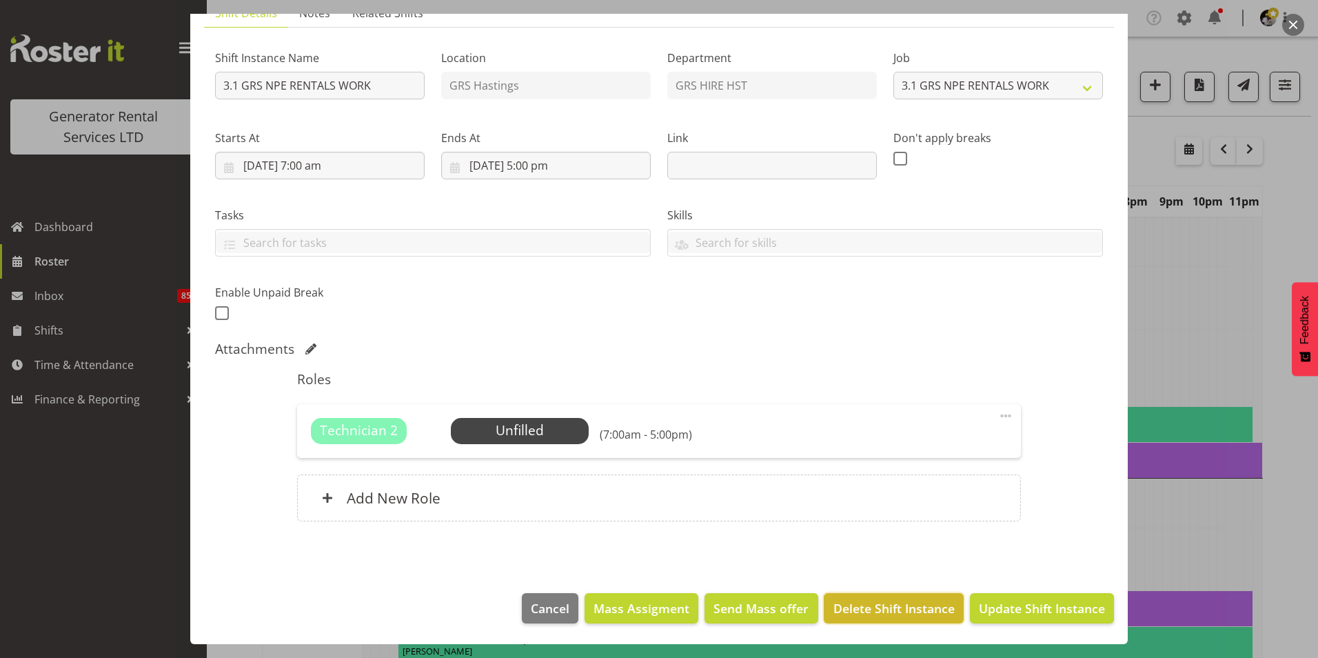
click at [928, 614] on span "Delete Shift Instance" at bounding box center [893, 608] width 121 height 18
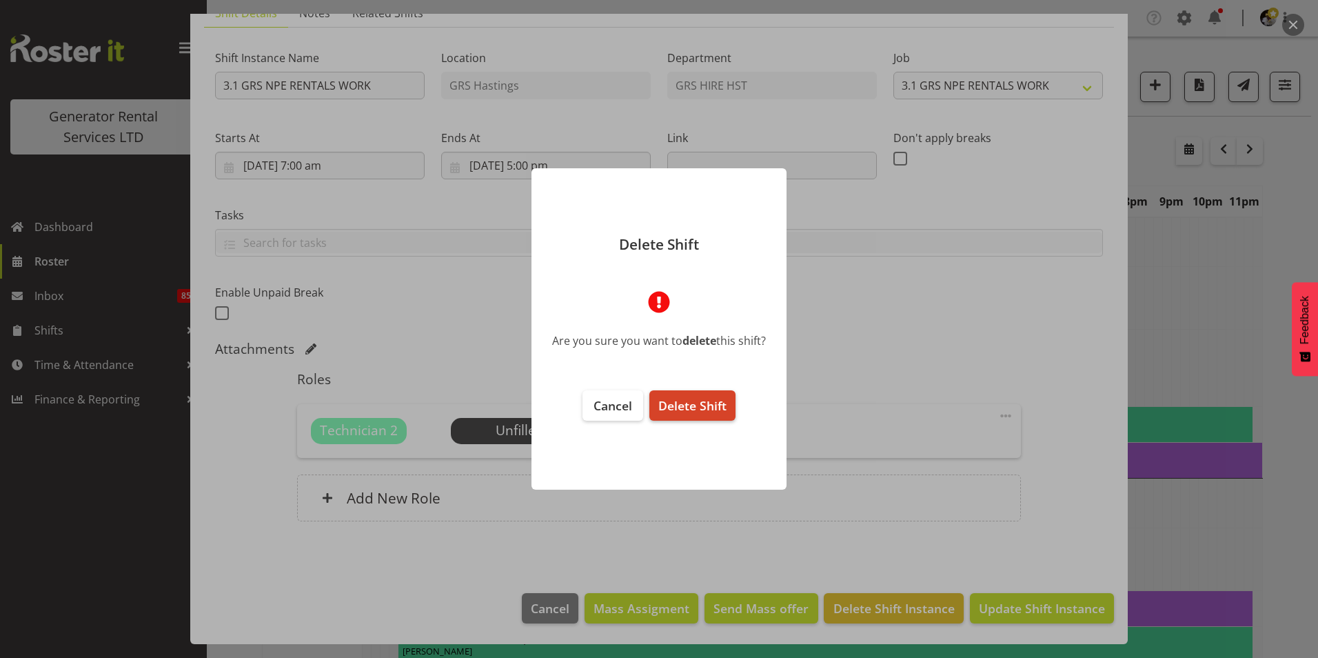
click at [698, 403] on span "Delete Shift" at bounding box center [692, 405] width 68 height 17
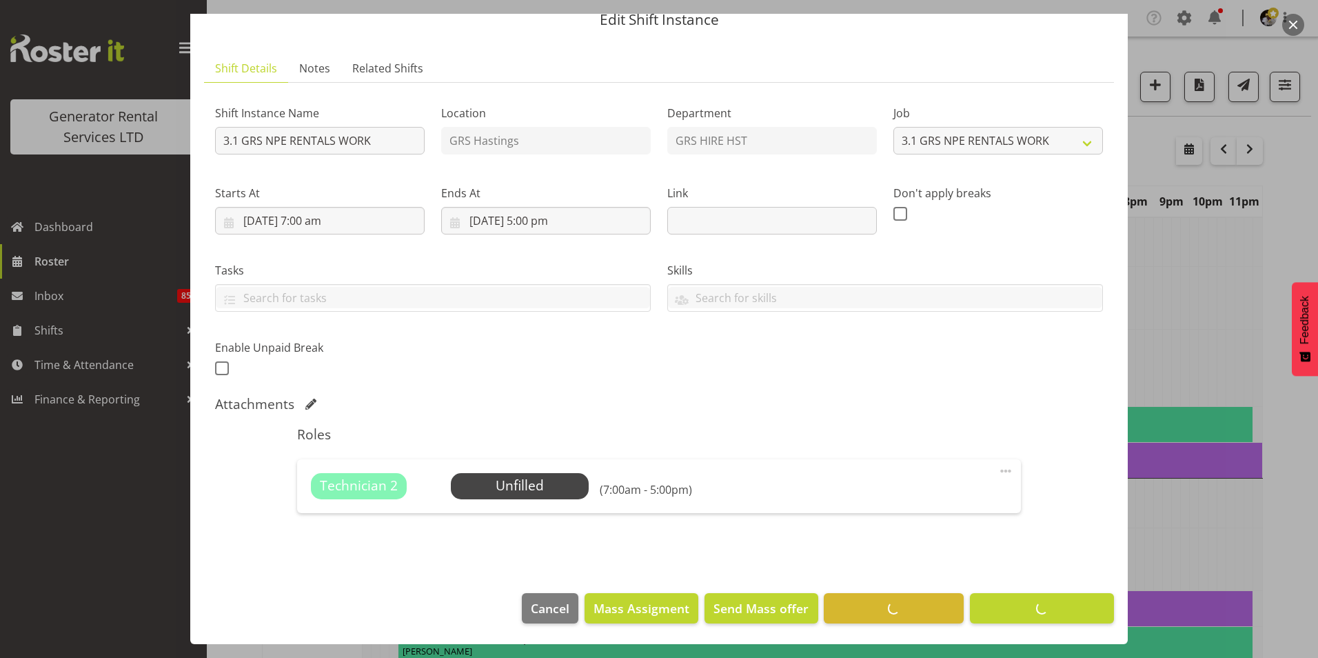
scroll to position [57, 0]
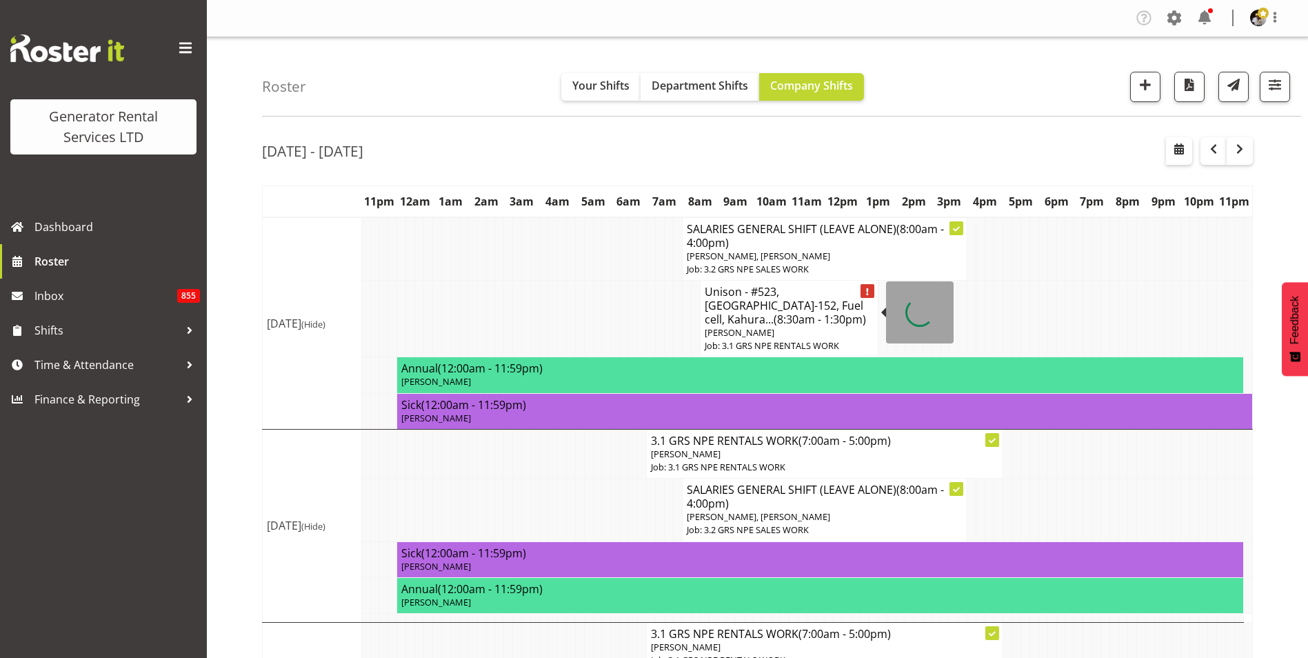
click at [786, 312] on span "(8:30am - 1:30pm)" at bounding box center [820, 319] width 92 height 15
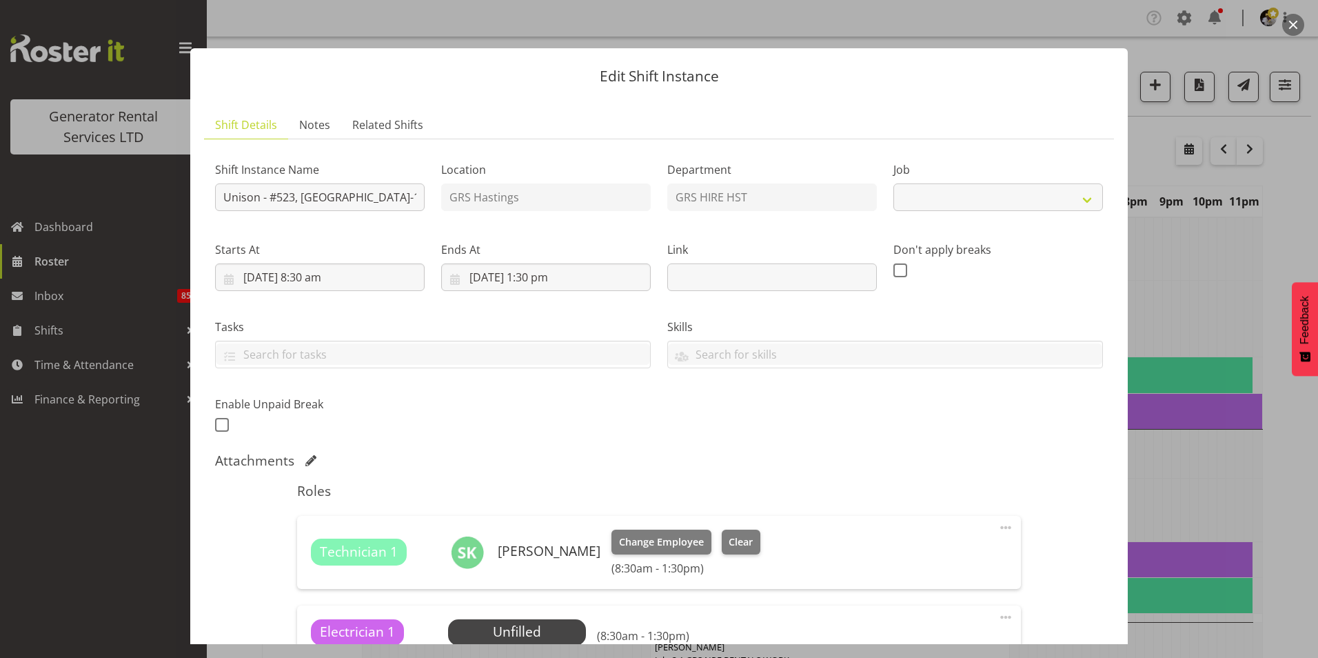
select select "880"
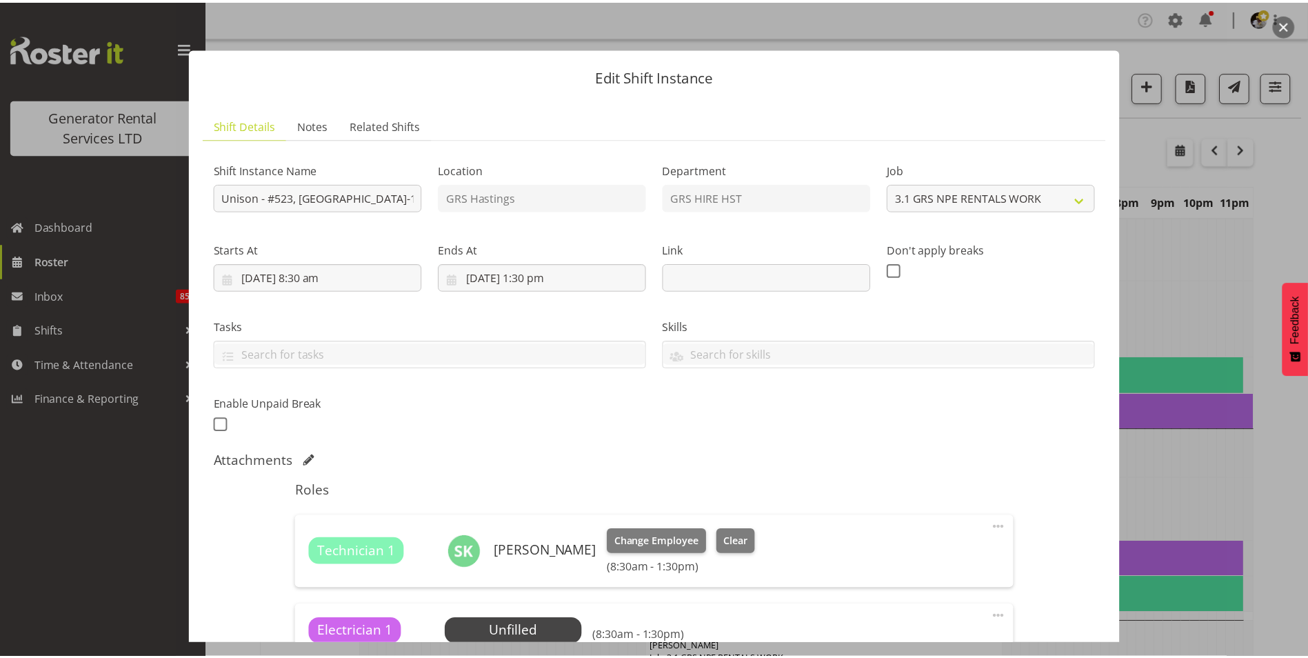
scroll to position [201, 0]
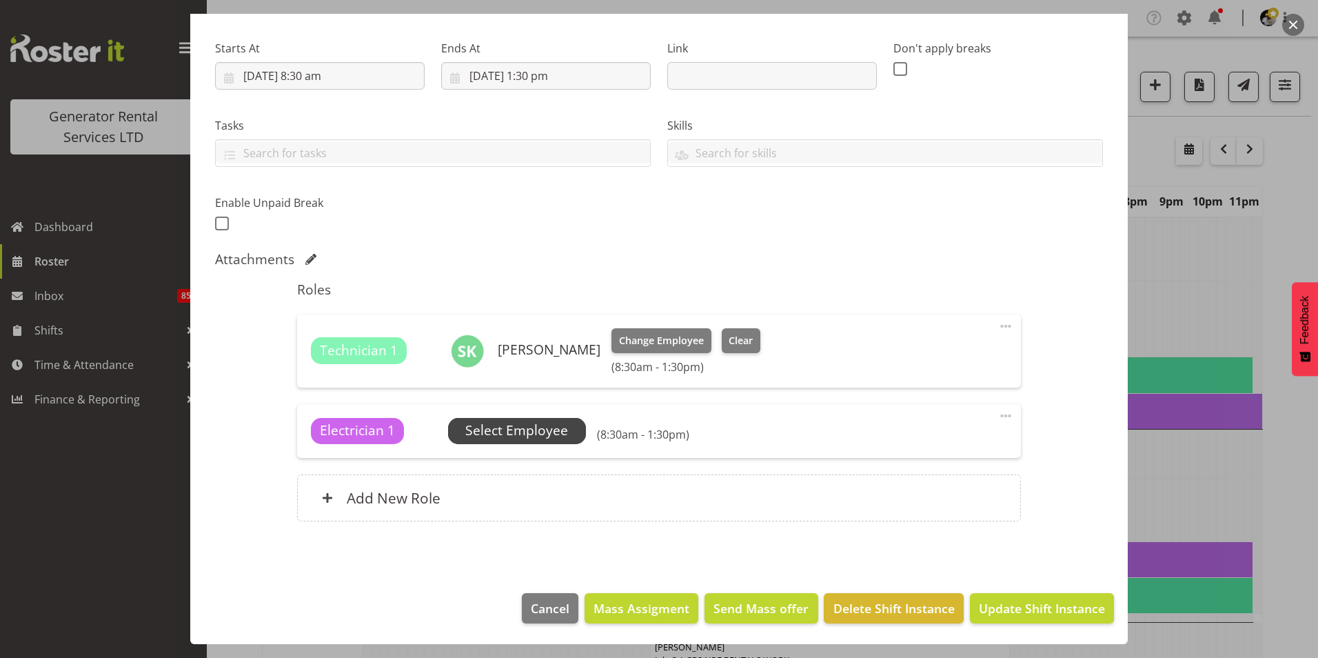
click at [529, 425] on span "Select Employee" at bounding box center [516, 431] width 103 height 20
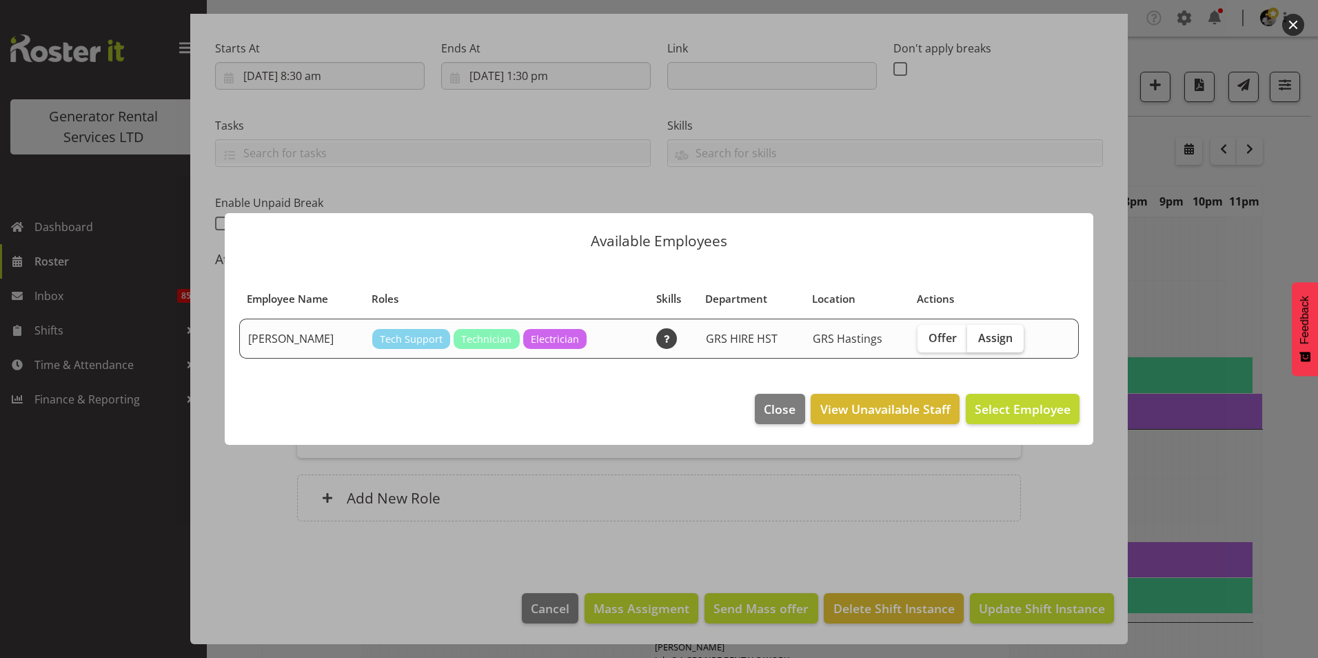
click at [994, 342] on span "Assign" at bounding box center [995, 338] width 34 height 14
click at [976, 342] on input "Assign" at bounding box center [971, 337] width 9 height 9
checkbox input "true"
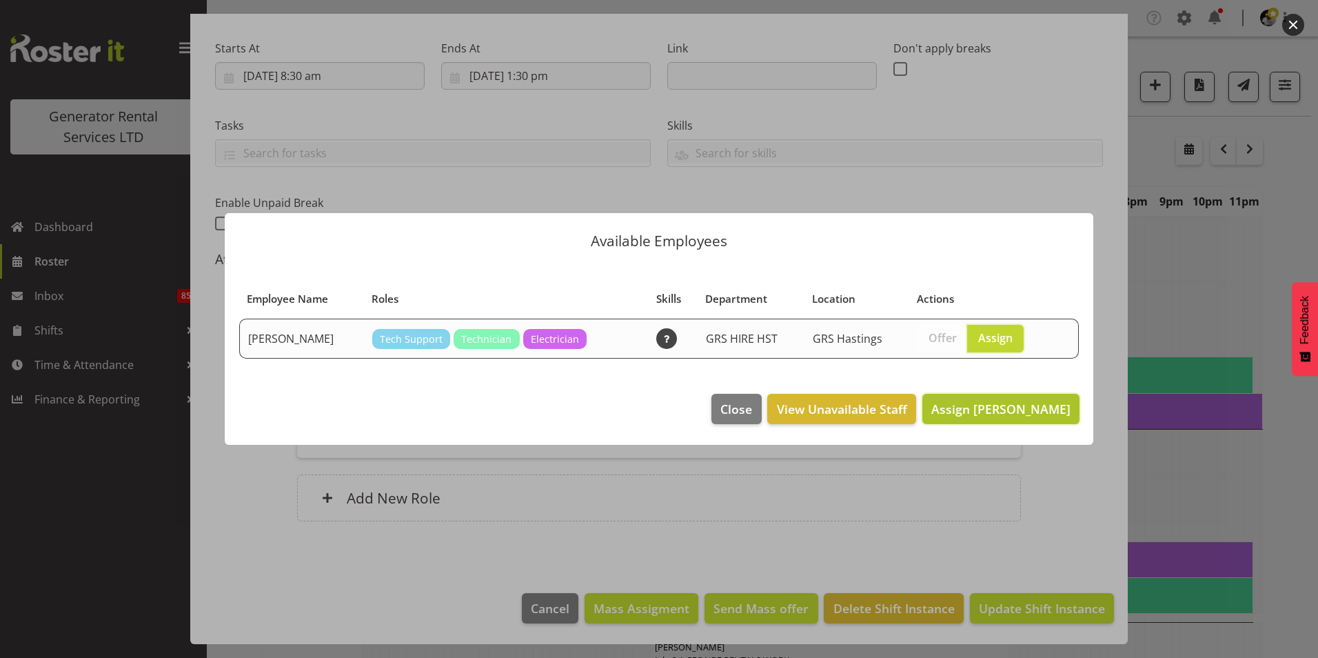
click at [1035, 414] on span "Assign Cody Gillies" at bounding box center [1000, 409] width 139 height 17
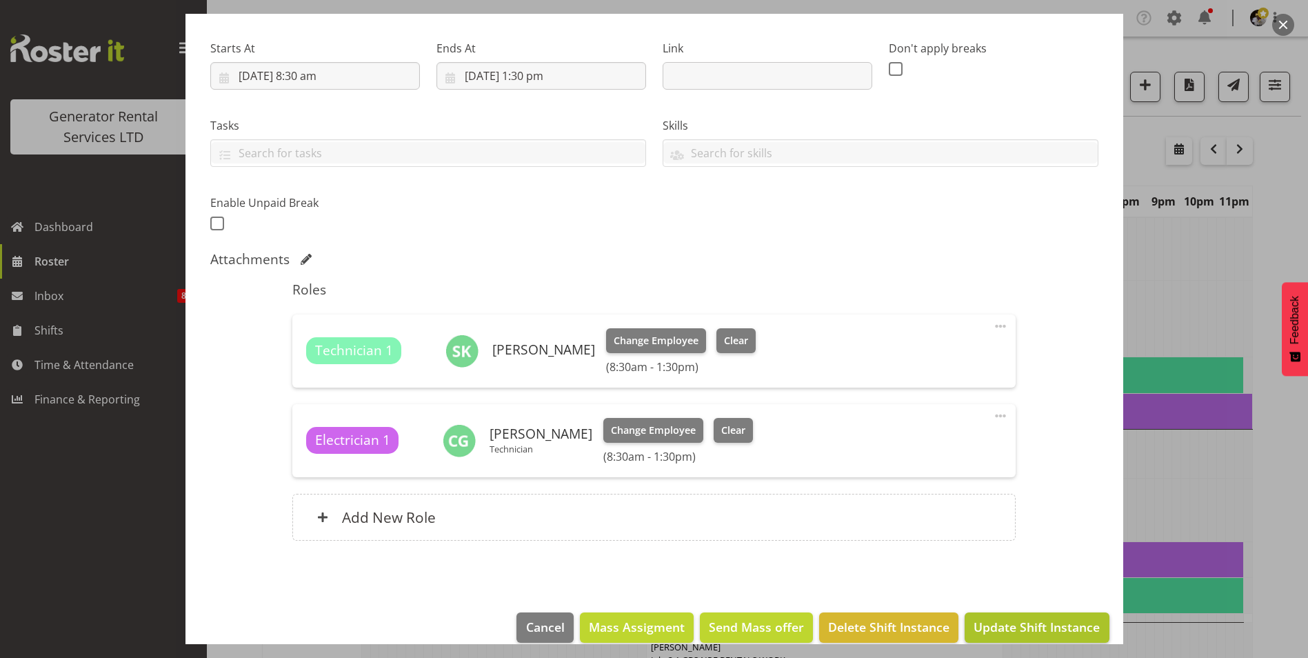
click at [1097, 630] on footer "Cancel Mass Assigment Send Mass offer Delete Shift Instance Update Shift Instan…" at bounding box center [654, 630] width 938 height 65
click at [1062, 631] on span "Update Shift Instance" at bounding box center [1036, 627] width 126 height 18
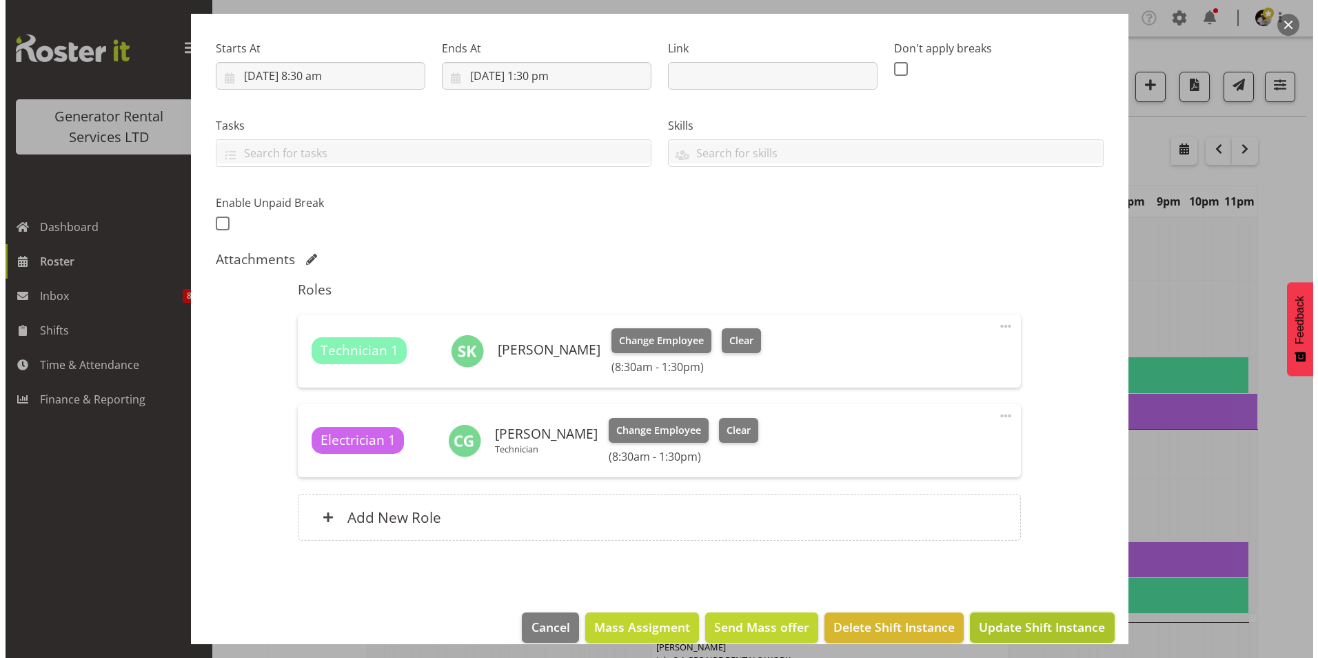
scroll to position [165, 0]
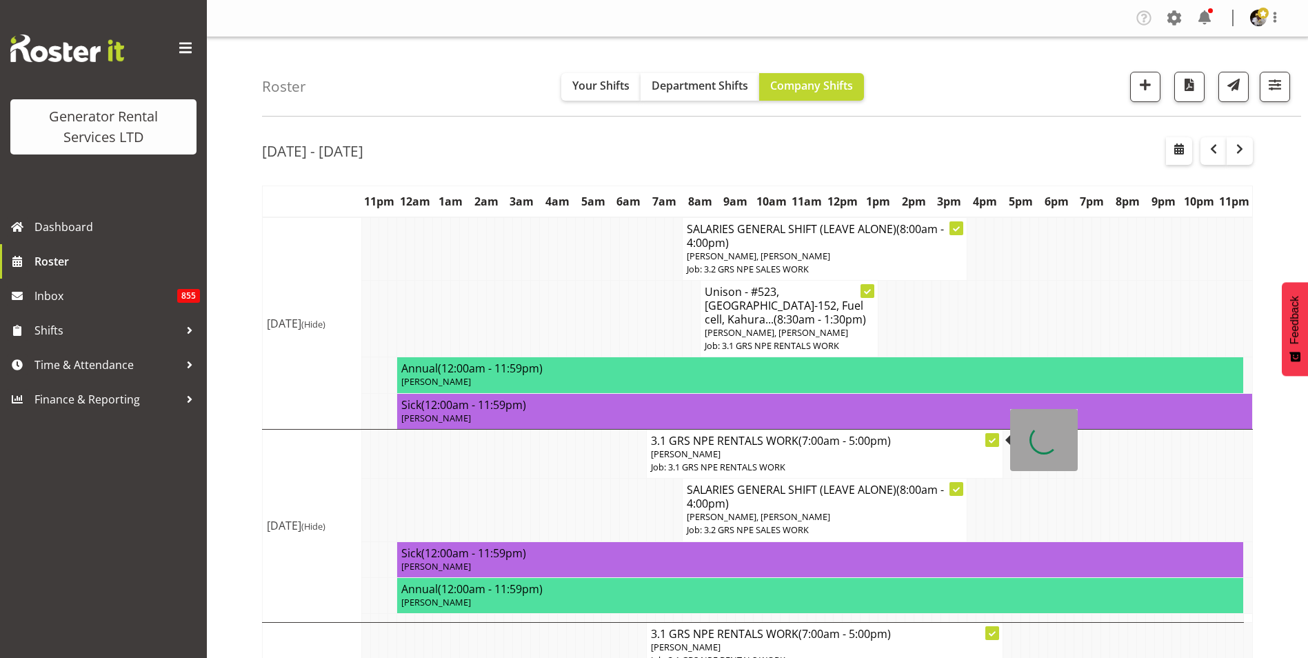
click at [828, 433] on span "(7:00am - 5:00pm)" at bounding box center [844, 440] width 92 height 15
click at [772, 447] on p "[PERSON_NAME]" at bounding box center [824, 453] width 347 height 13
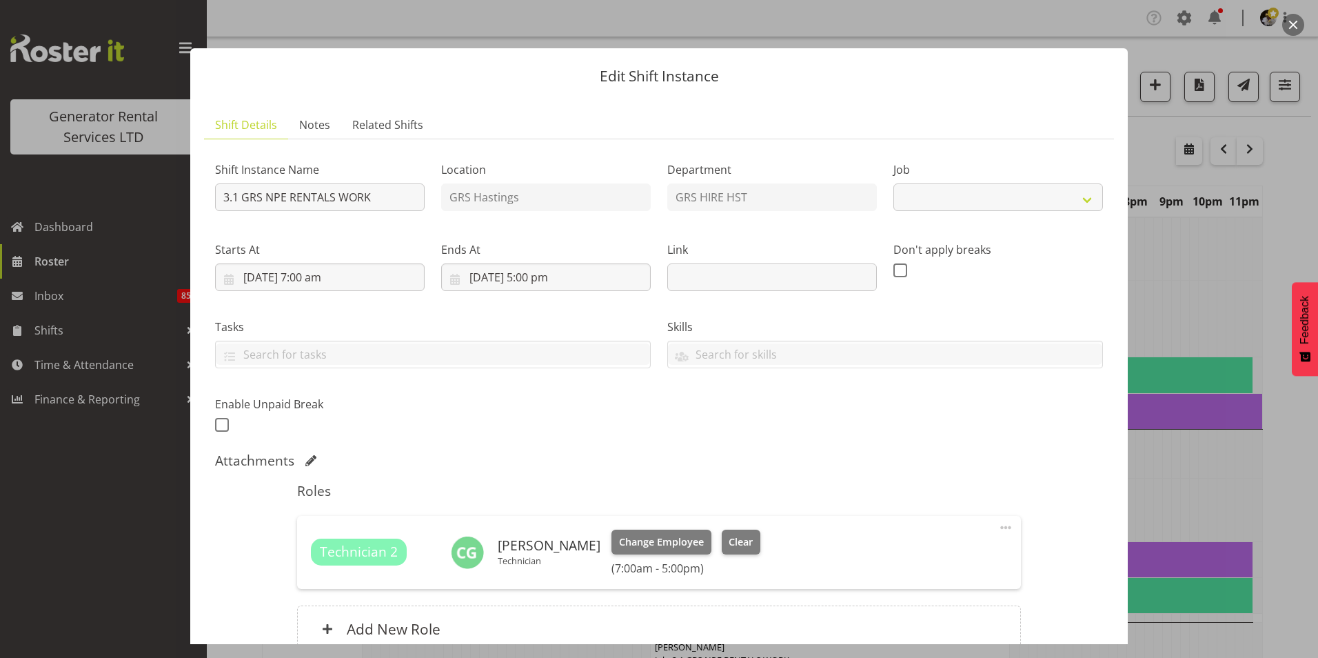
select select "880"
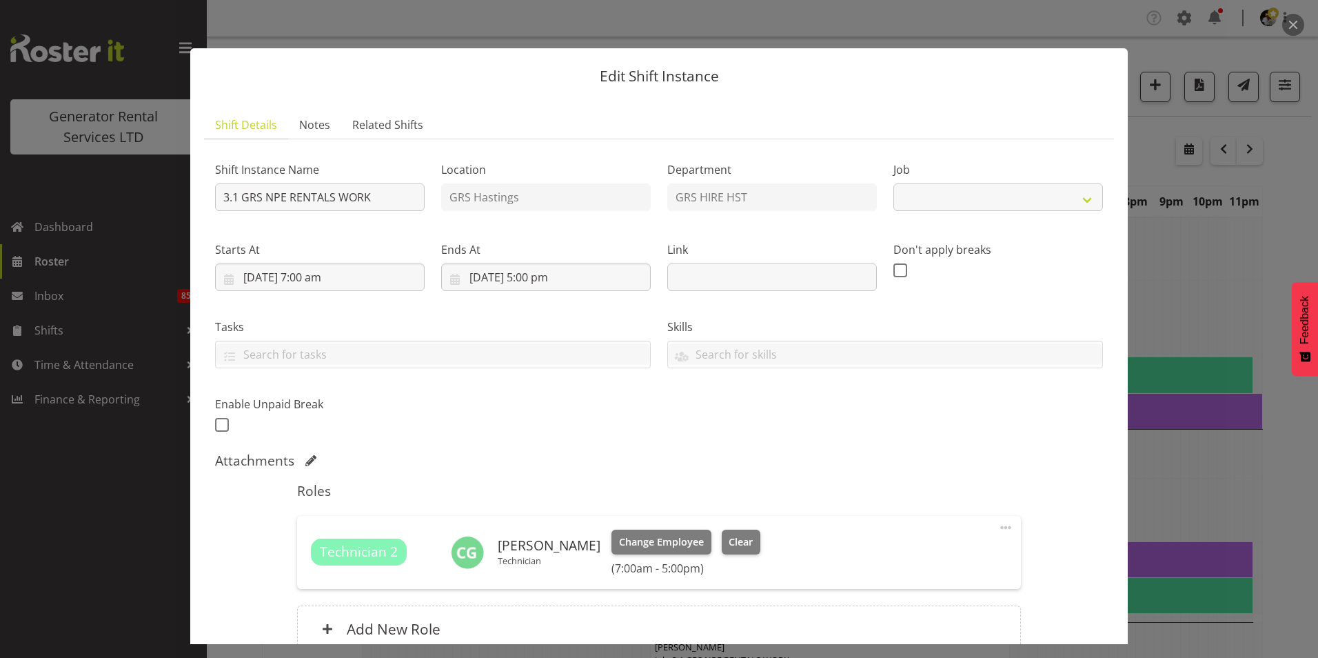
select select "880"
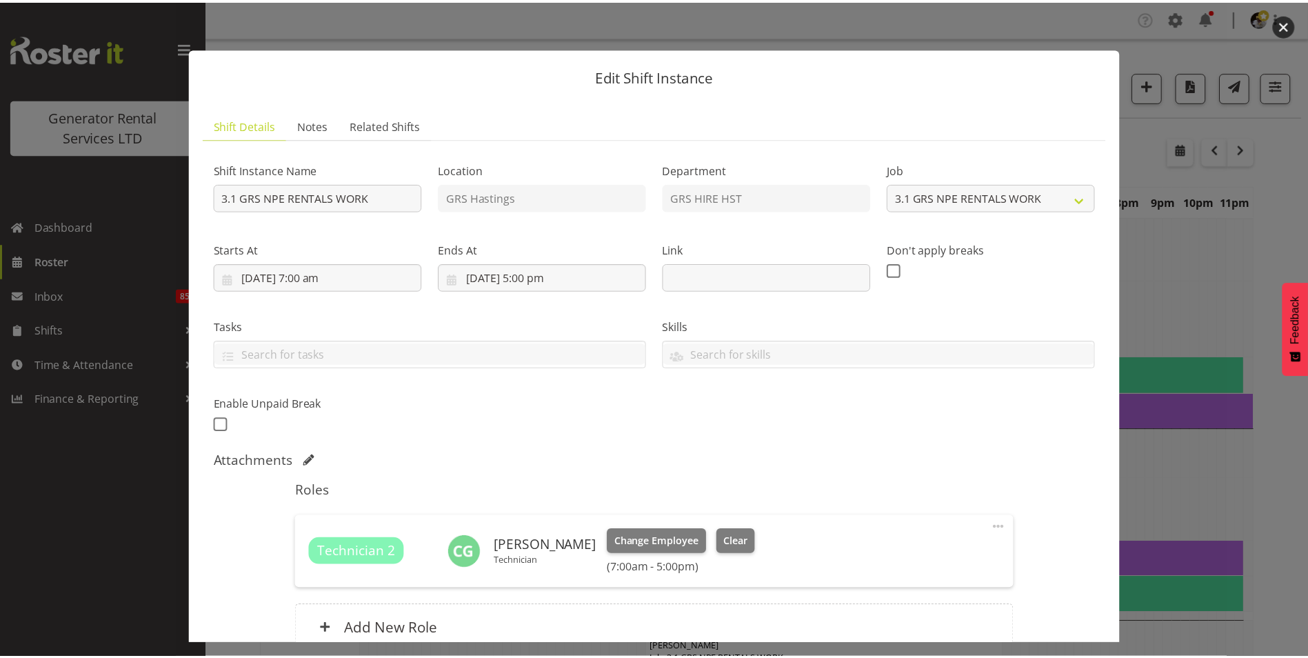
scroll to position [131, 0]
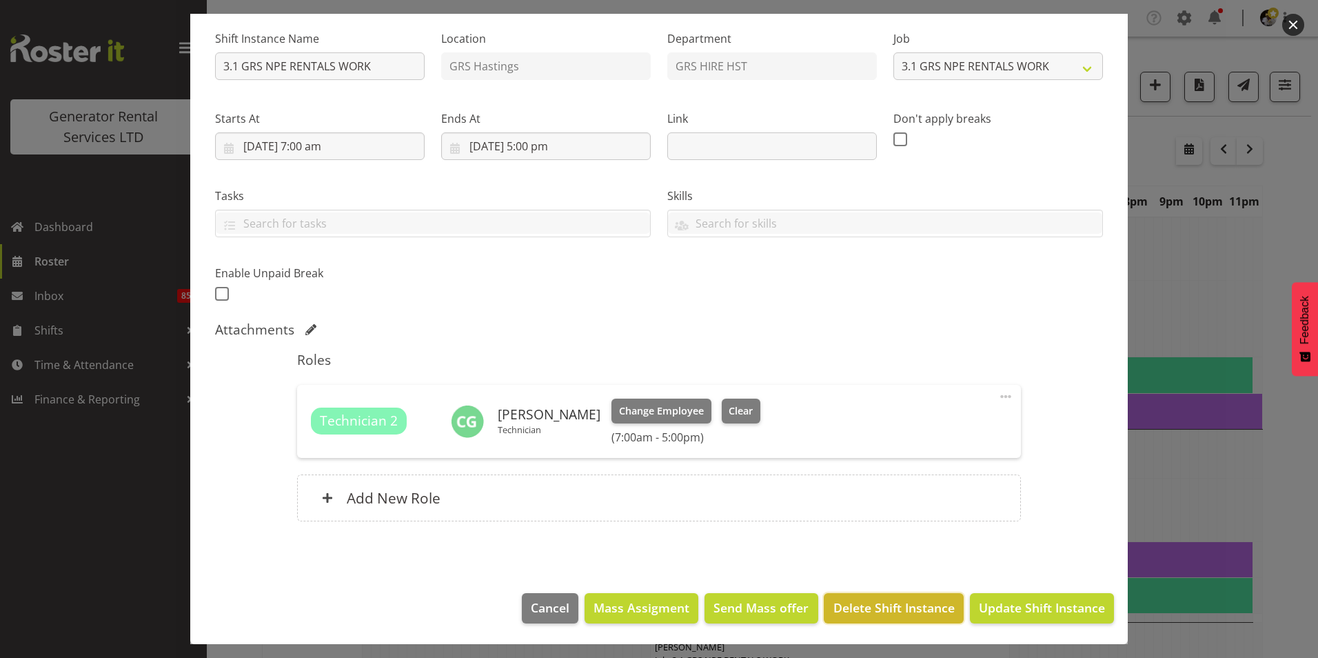
click at [889, 595] on button "Delete Shift Instance" at bounding box center [893, 608] width 139 height 30
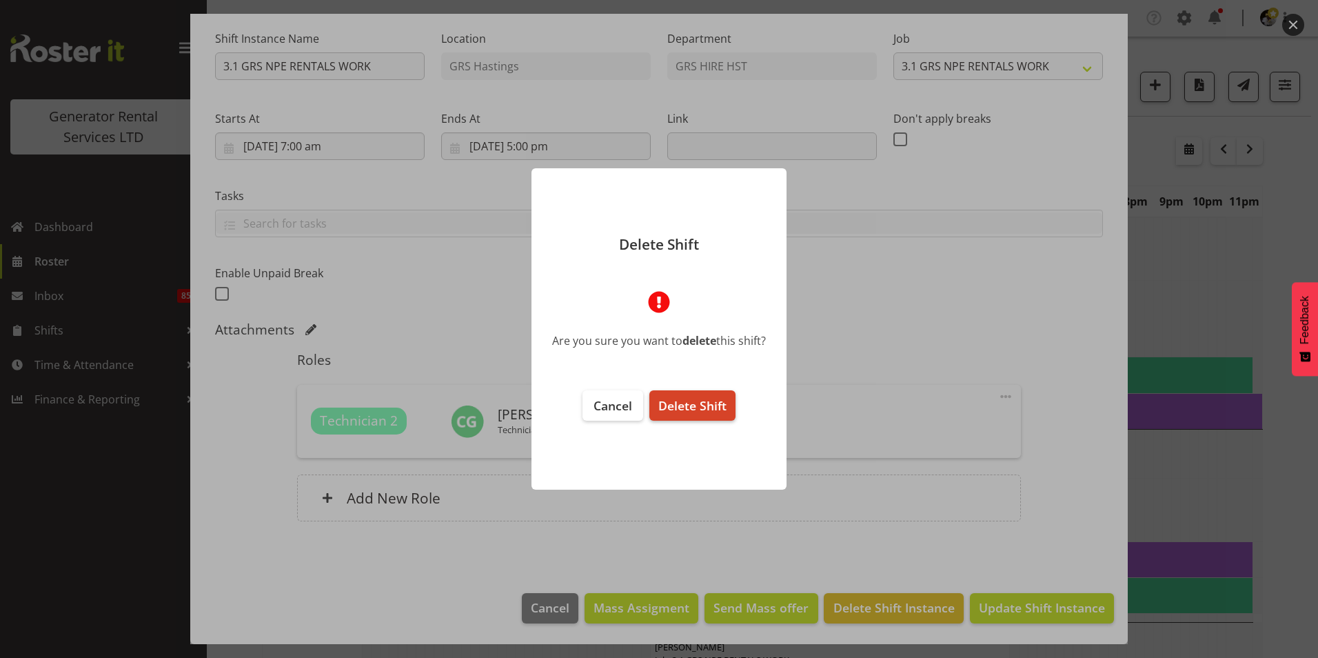
click at [714, 405] on span "Delete Shift" at bounding box center [692, 405] width 68 height 17
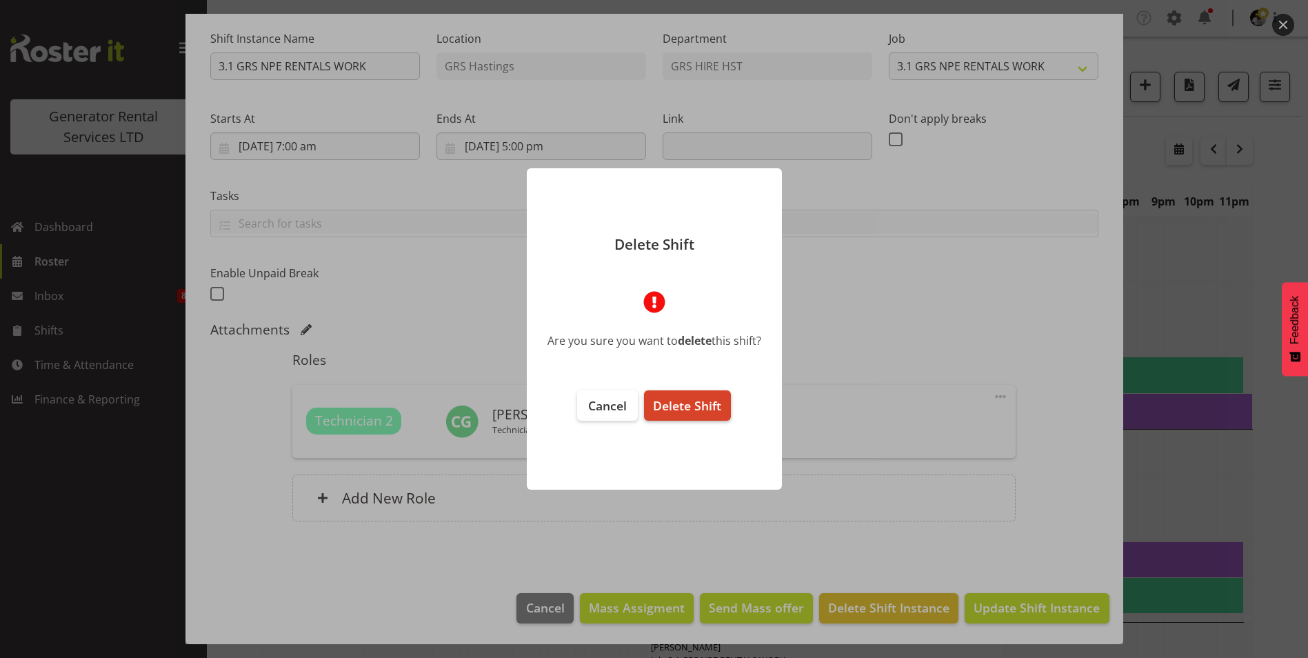
scroll to position [76, 0]
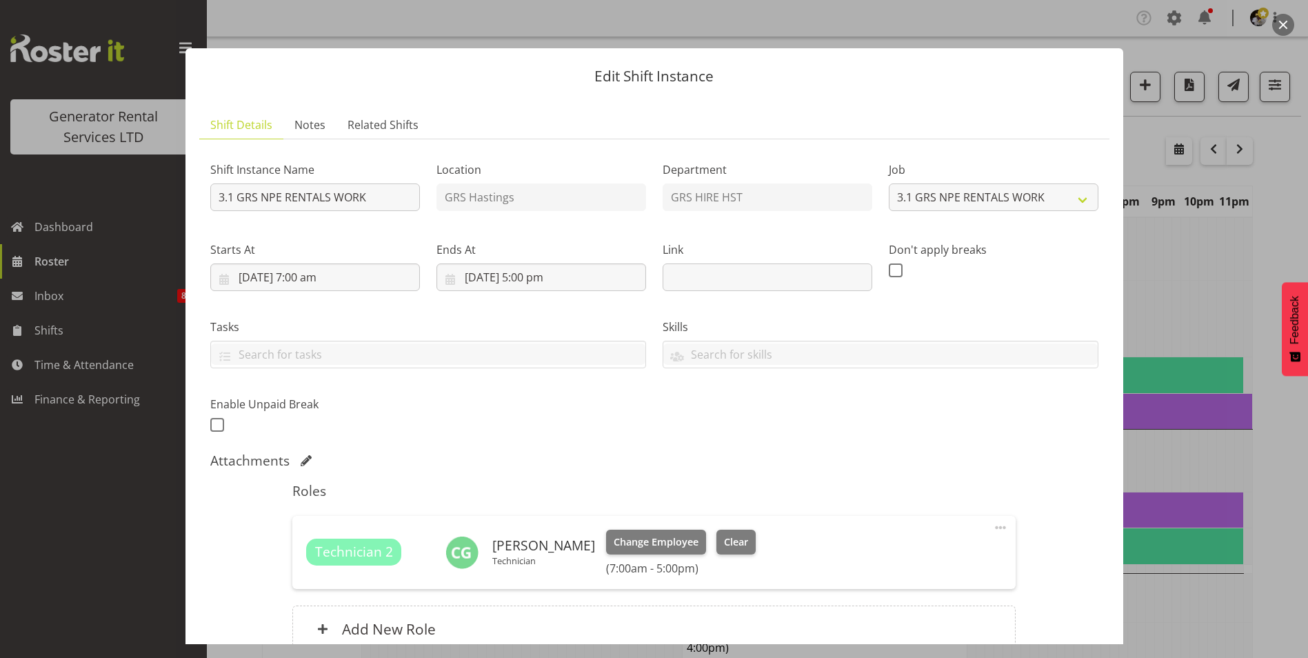
click at [1280, 26] on button "button" at bounding box center [1283, 25] width 22 height 22
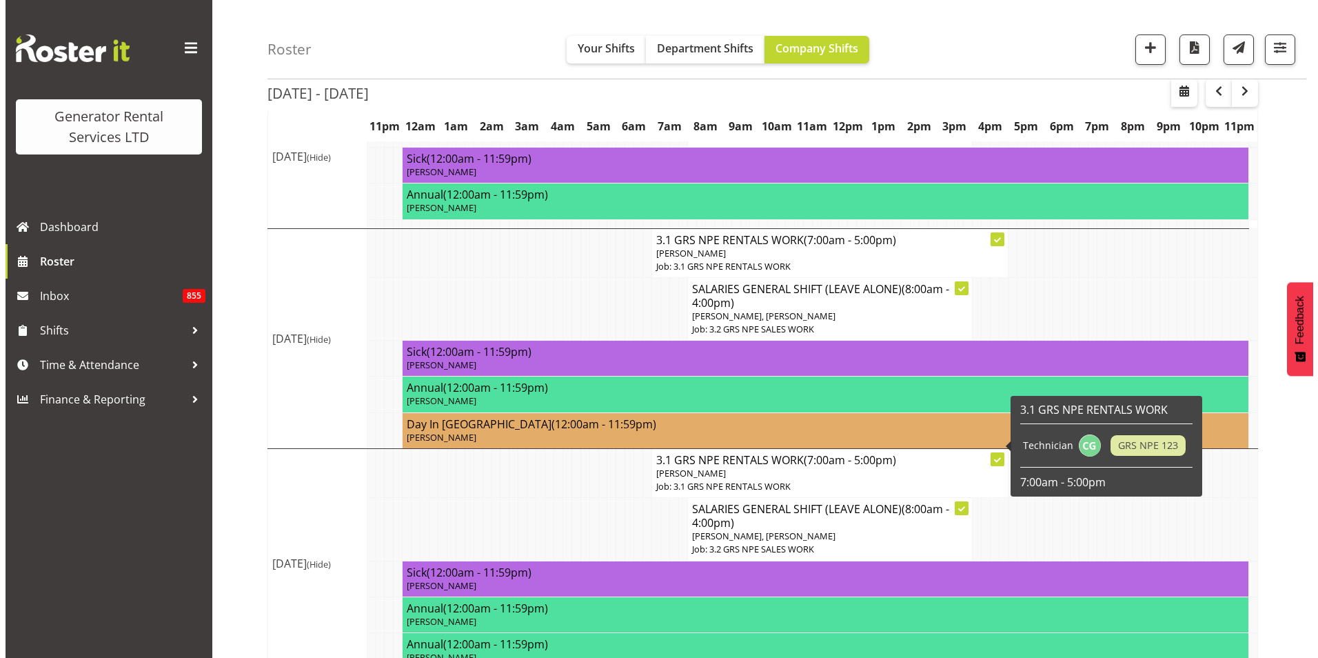
scroll to position [276, 0]
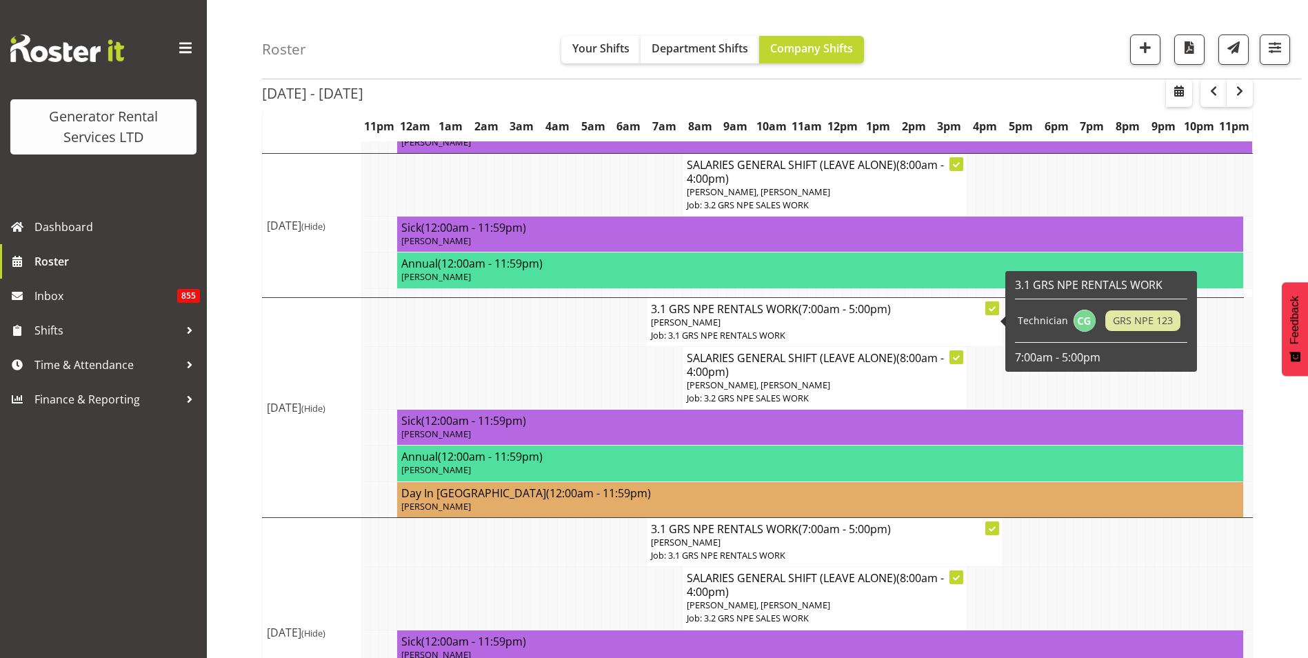
click at [751, 302] on h4 "3.1 GRS NPE RENTALS WORK (7:00am - 5:00pm)" at bounding box center [824, 309] width 347 height 14
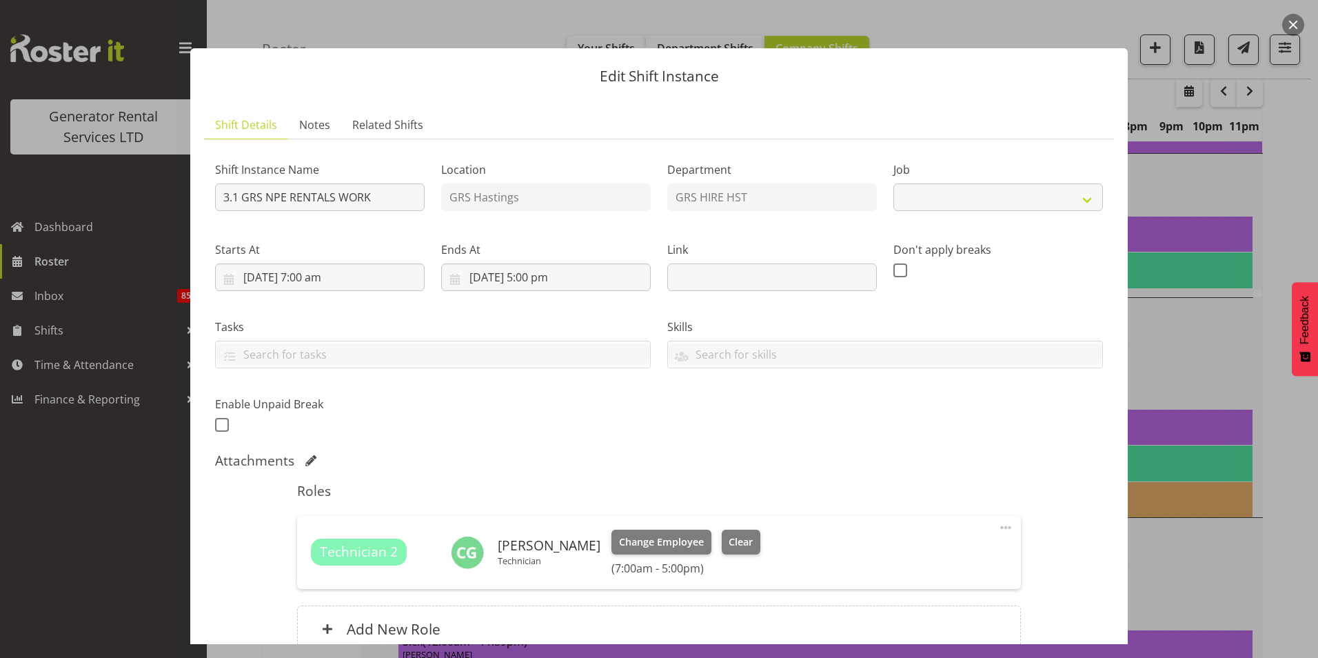
select select "880"
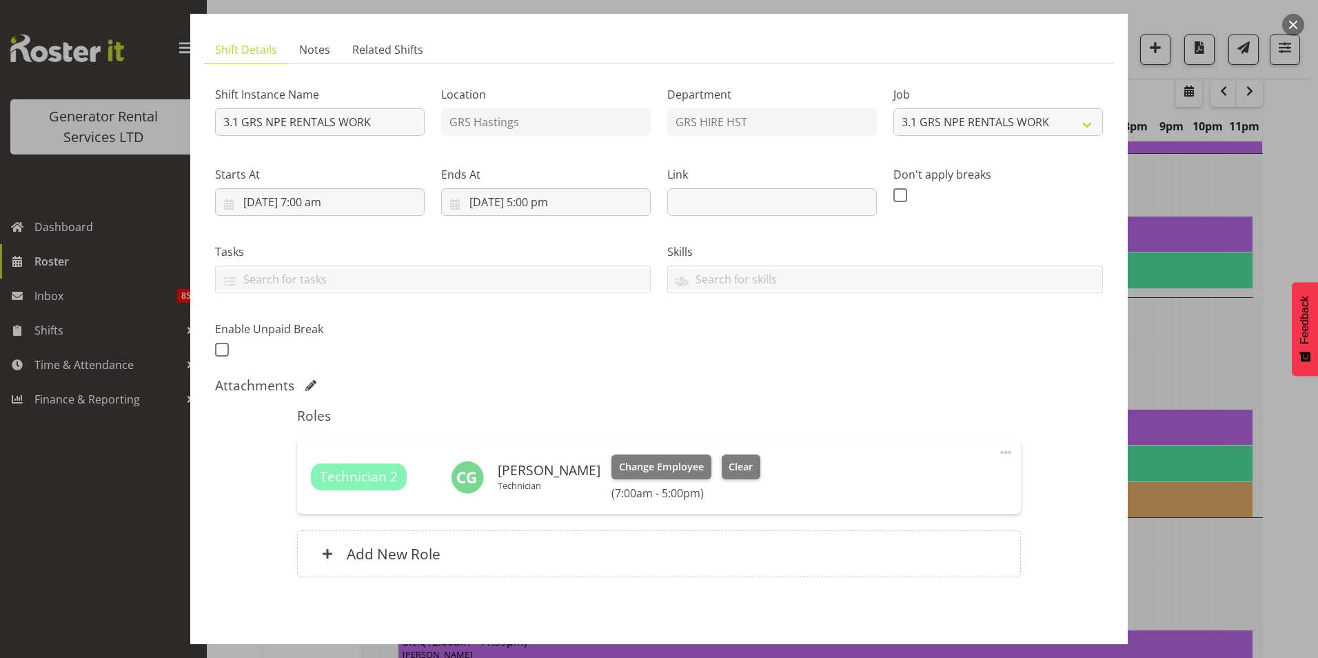
scroll to position [0, 0]
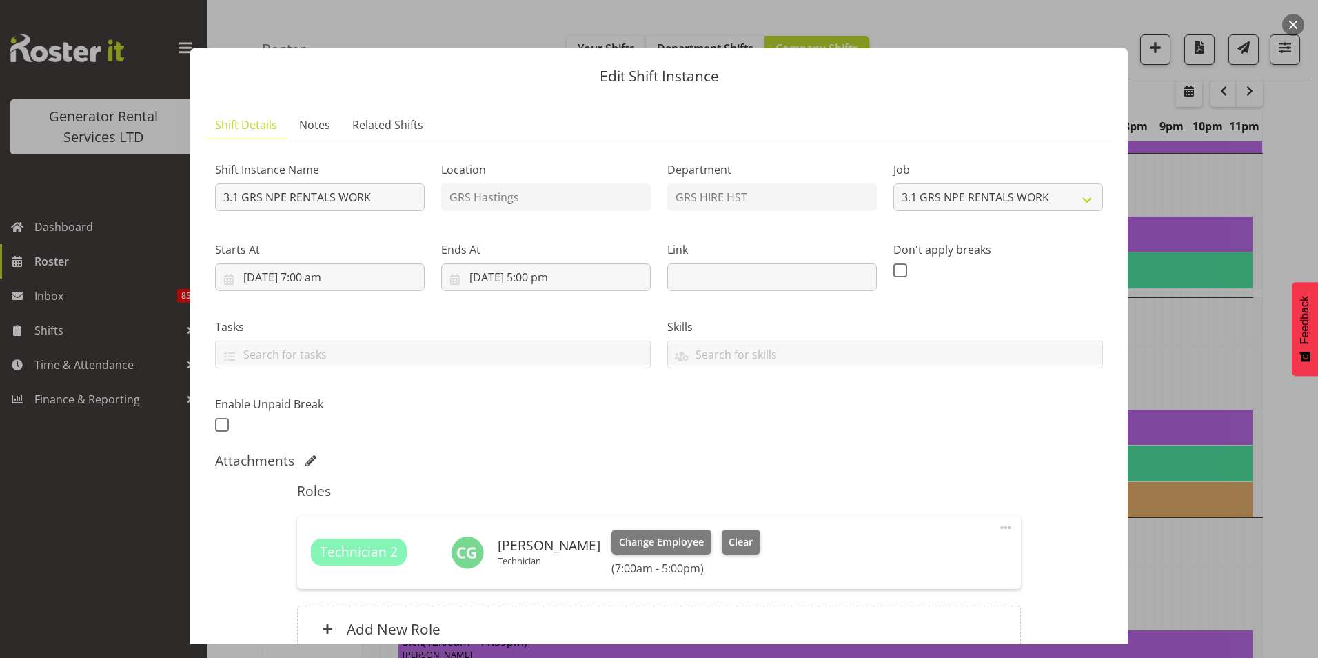
click at [998, 526] on span at bounding box center [1006, 527] width 17 height 17
click at [796, 420] on div "Shift Instance Name 3.1 GRS NPE RENTALS WORK Location GRS Hastings Department G…" at bounding box center [659, 293] width 904 height 302
click at [314, 119] on span "Notes" at bounding box center [314, 125] width 31 height 17
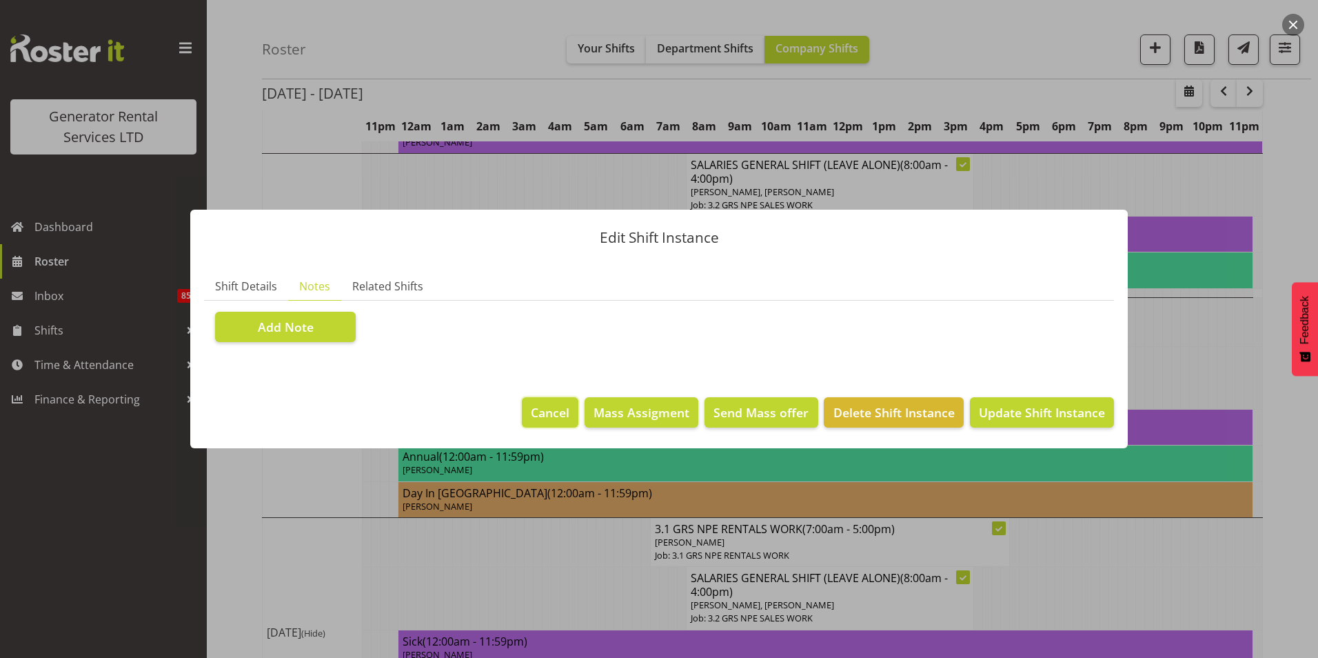
click at [557, 419] on span "Cancel" at bounding box center [550, 412] width 39 height 18
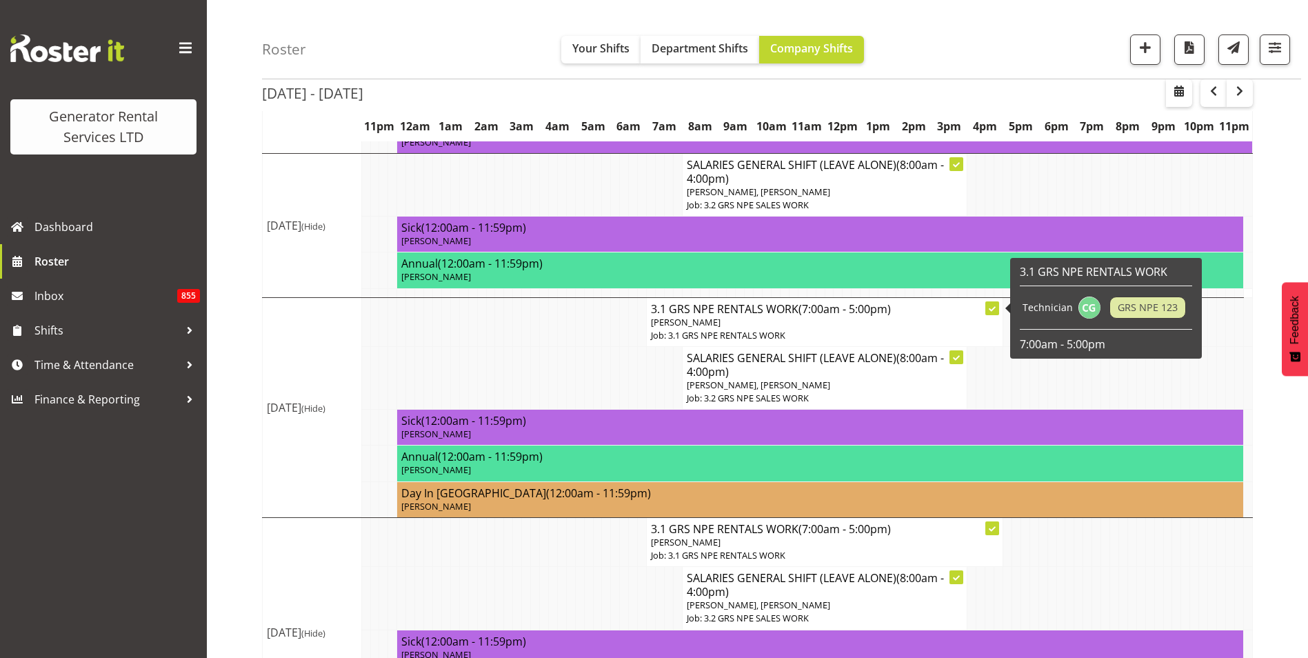
click at [762, 302] on h4 "3.1 GRS NPE RENTALS WORK (7:00am - 5:00pm)" at bounding box center [824, 309] width 347 height 14
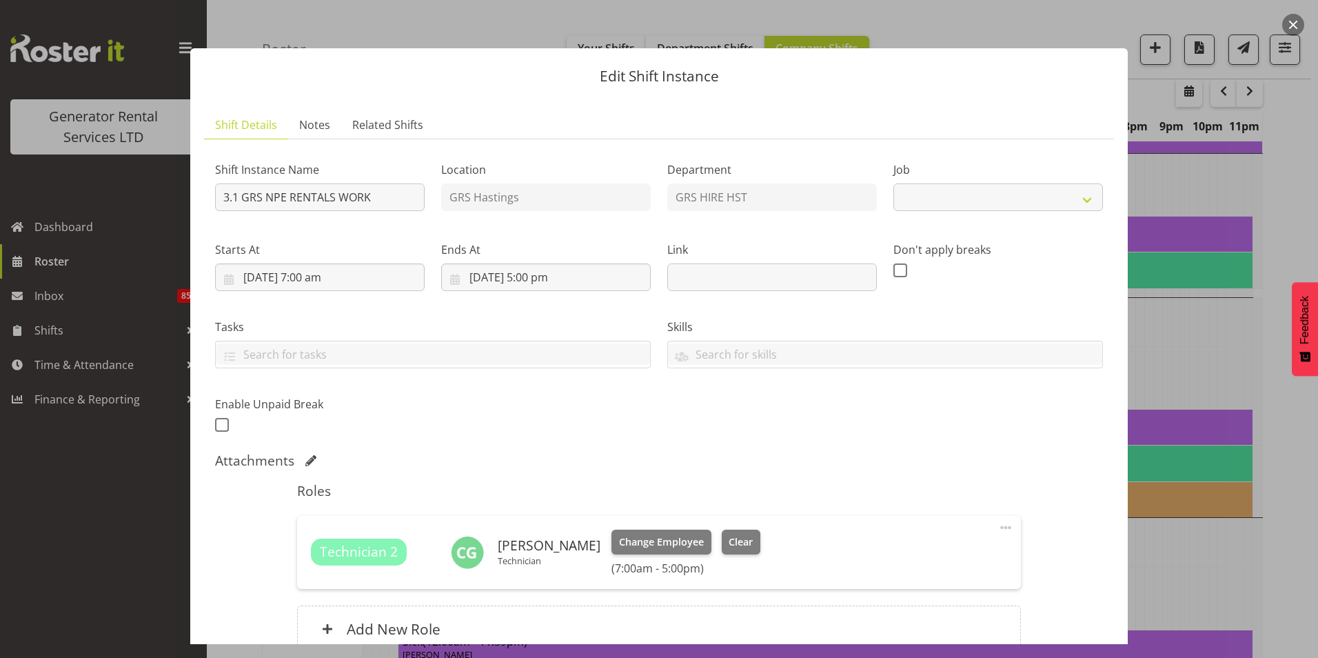
select select "880"
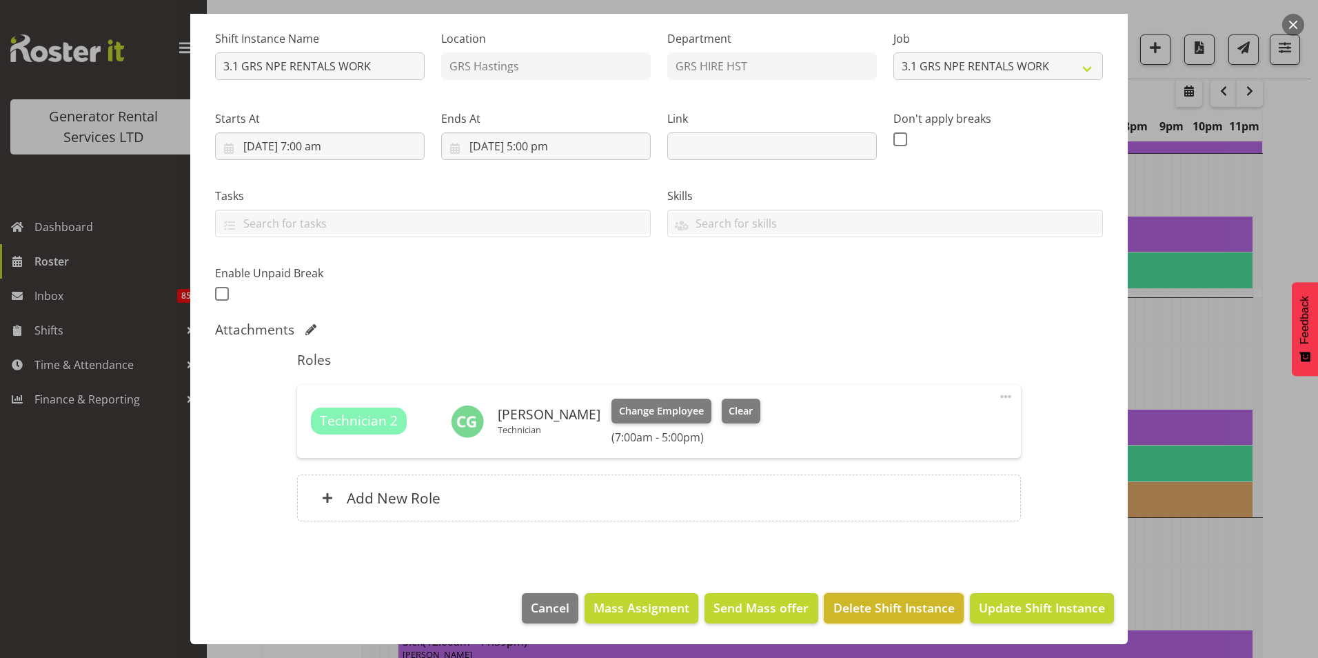
click at [875, 612] on span "Delete Shift Instance" at bounding box center [893, 607] width 121 height 18
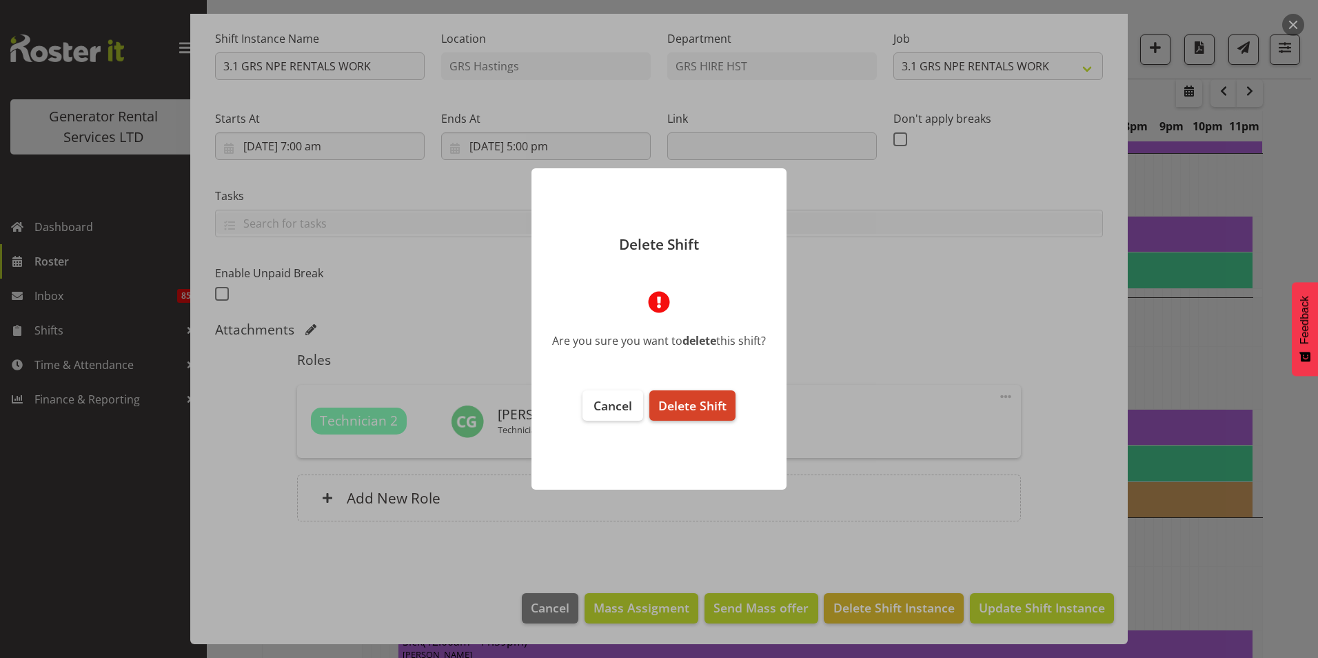
click at [683, 401] on span "Delete Shift" at bounding box center [692, 405] width 68 height 17
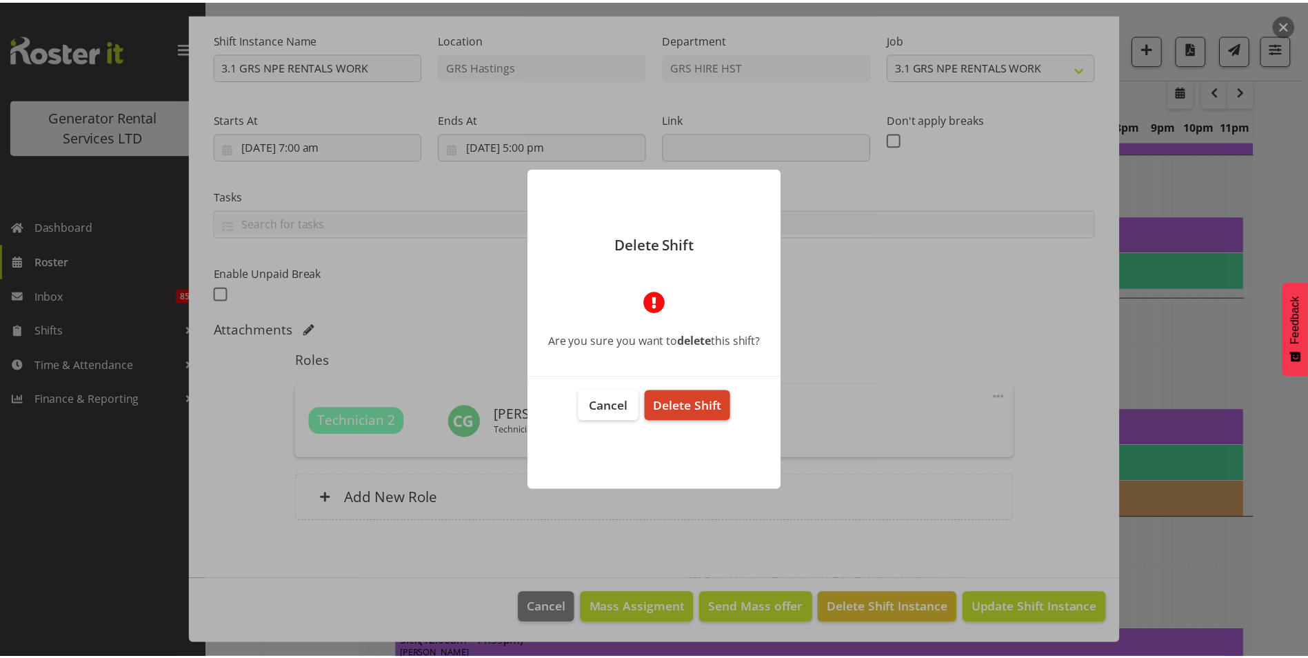
scroll to position [76, 0]
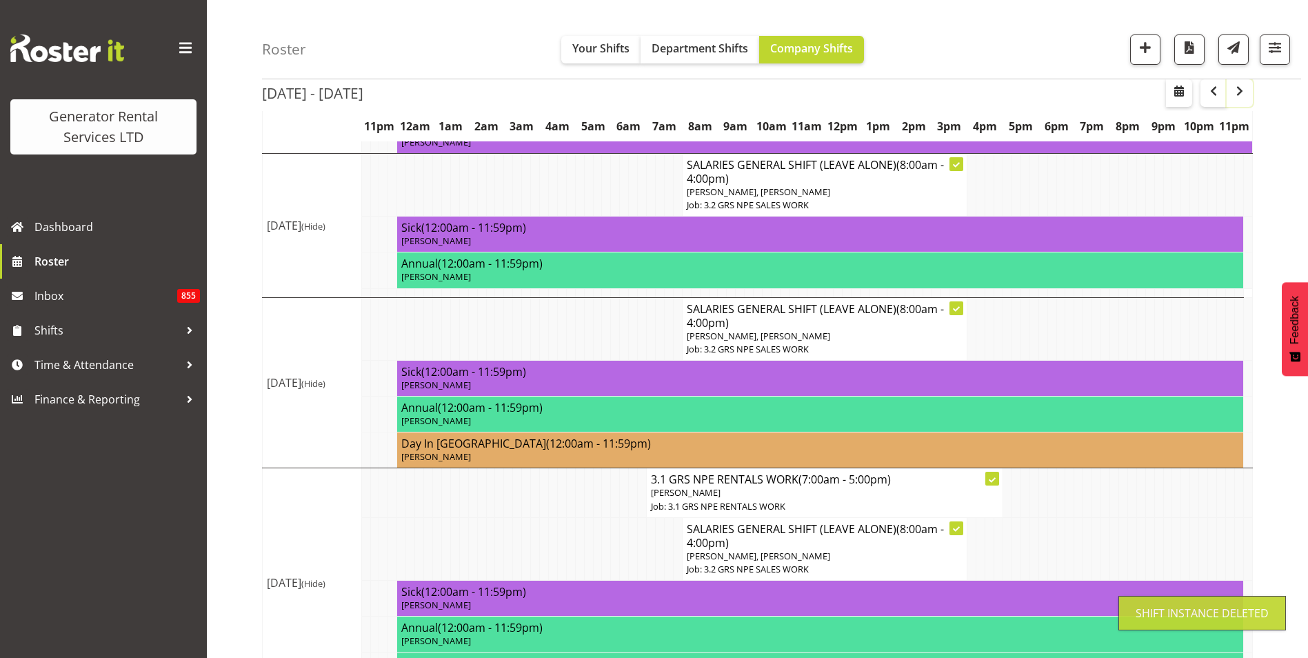
click at [1238, 96] on span "button" at bounding box center [1239, 91] width 17 height 17
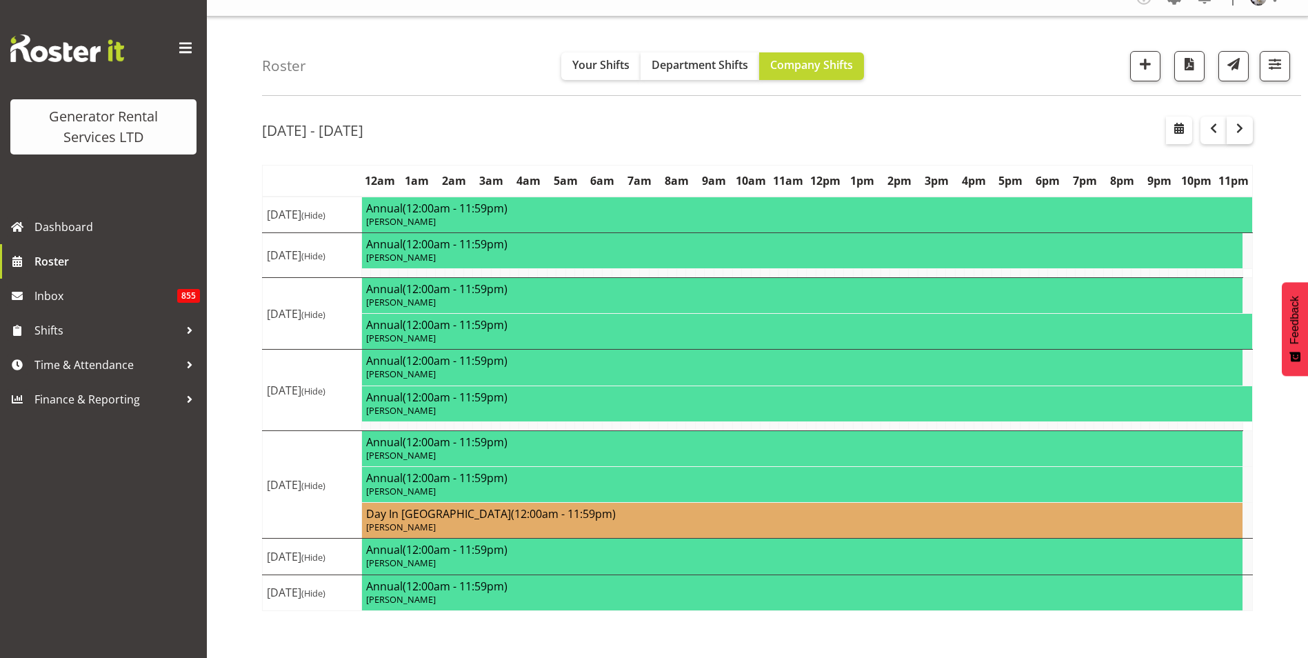
click at [1238, 96] on div "Roster Your Shifts Department Shifts Company Shifts 1 Locations Clear GRS Auckl…" at bounding box center [757, 337] width 1101 height 641
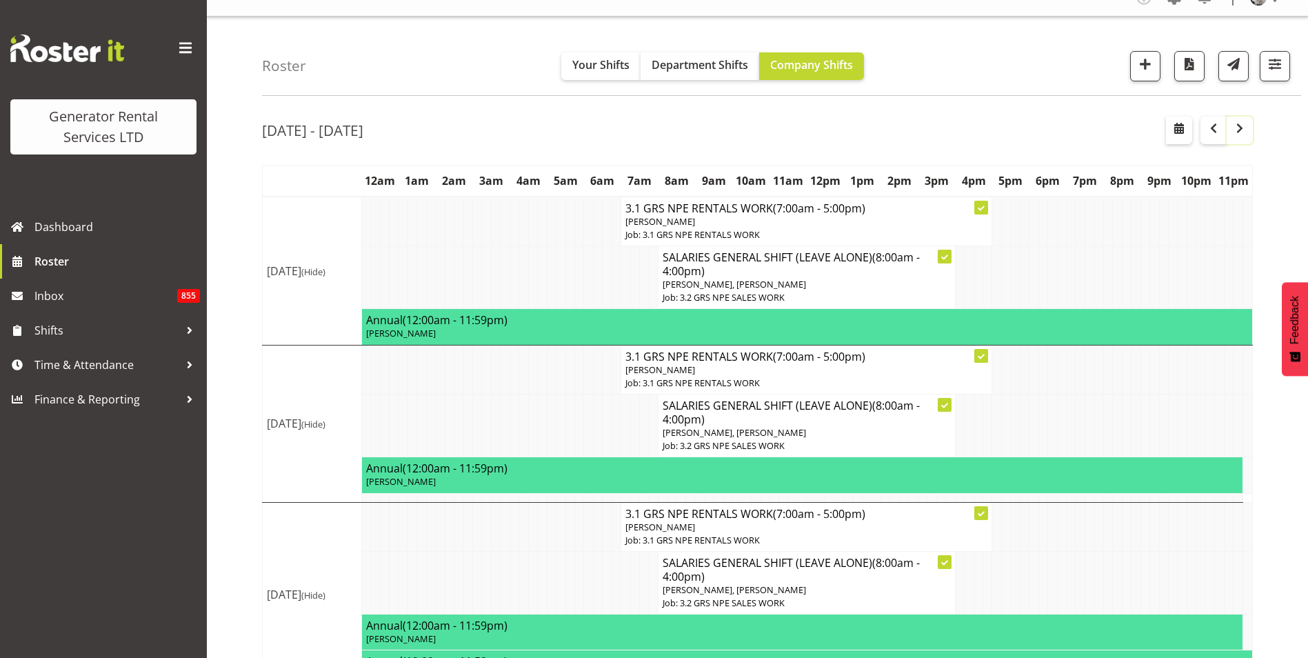
click at [1245, 134] on span "button" at bounding box center [1239, 128] width 17 height 17
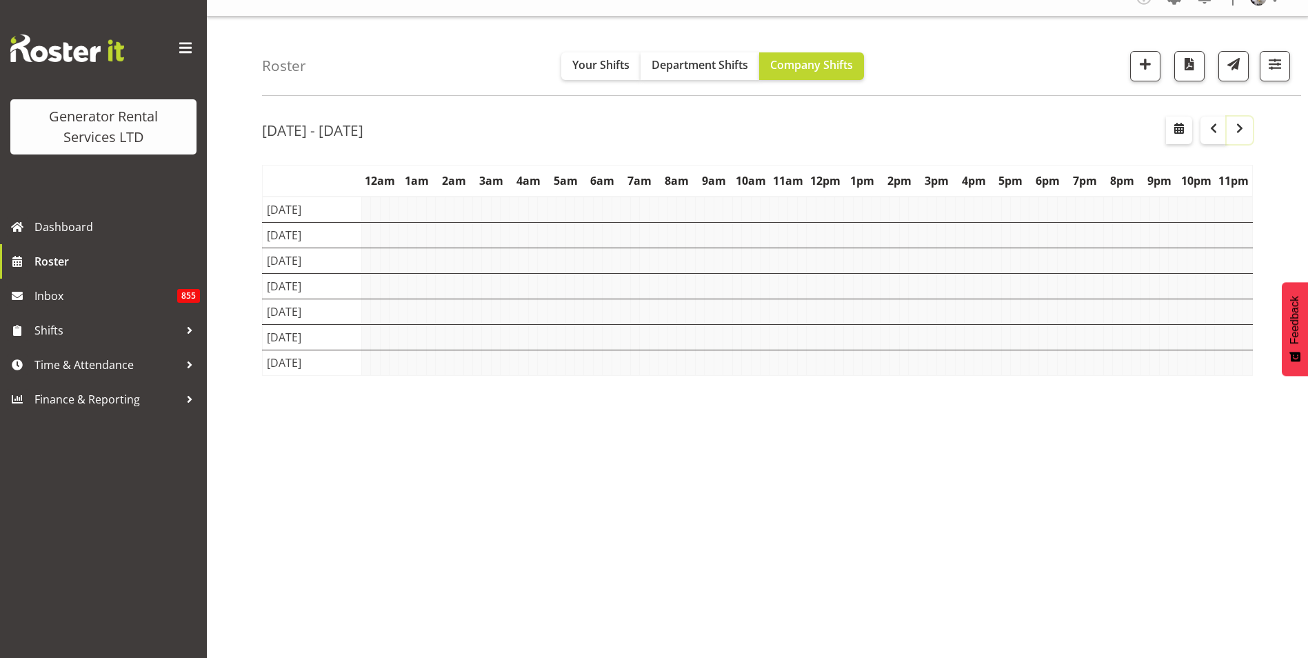
click at [1245, 134] on span "button" at bounding box center [1239, 128] width 17 height 17
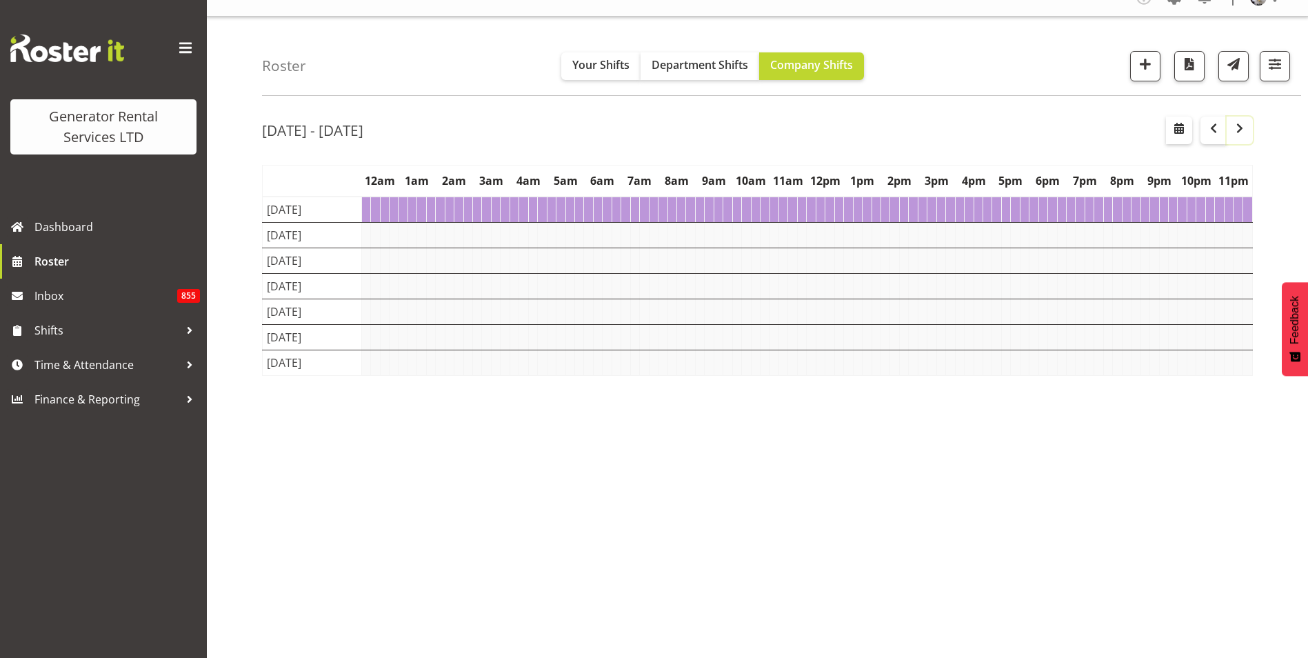
click at [1245, 134] on span "button" at bounding box center [1239, 128] width 17 height 17
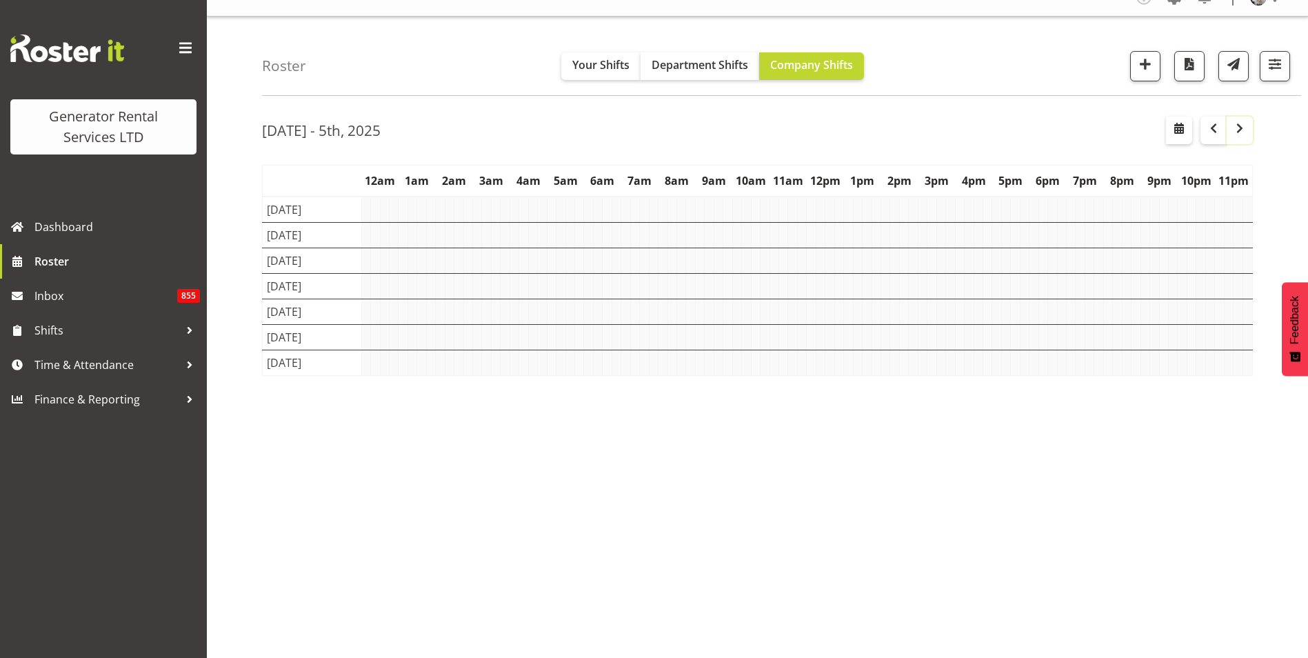
click at [1245, 134] on span "button" at bounding box center [1239, 128] width 17 height 17
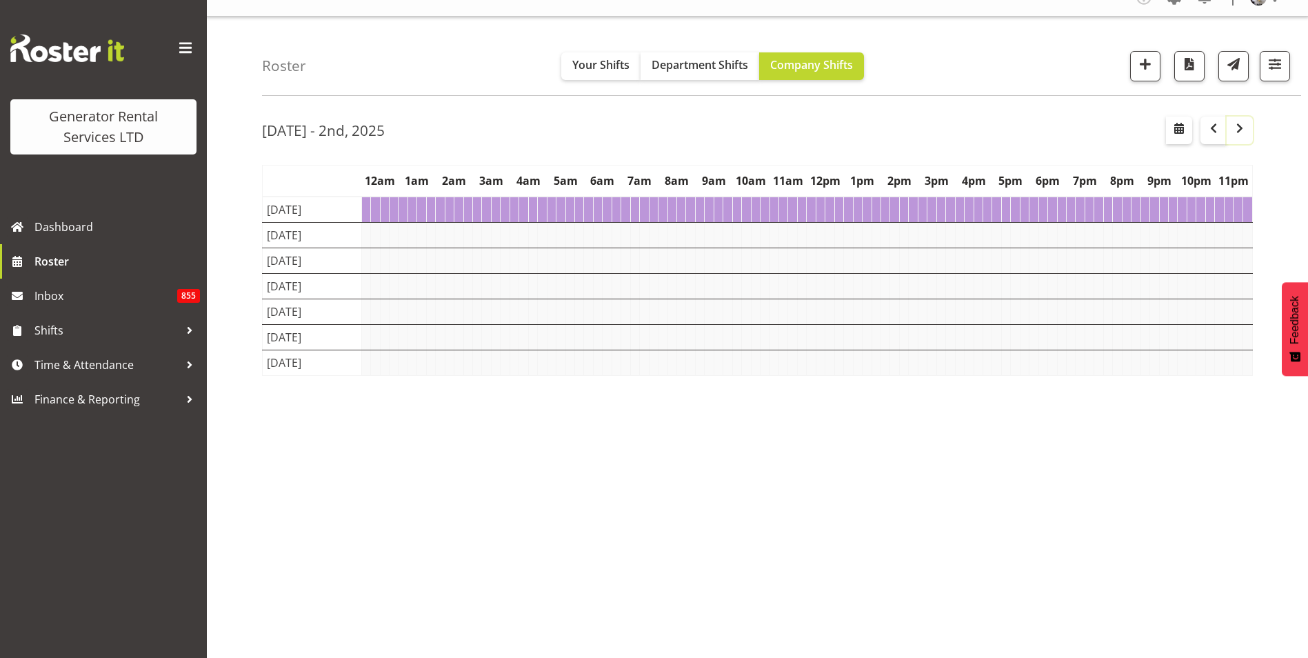
click at [1245, 134] on span "button" at bounding box center [1239, 128] width 17 height 17
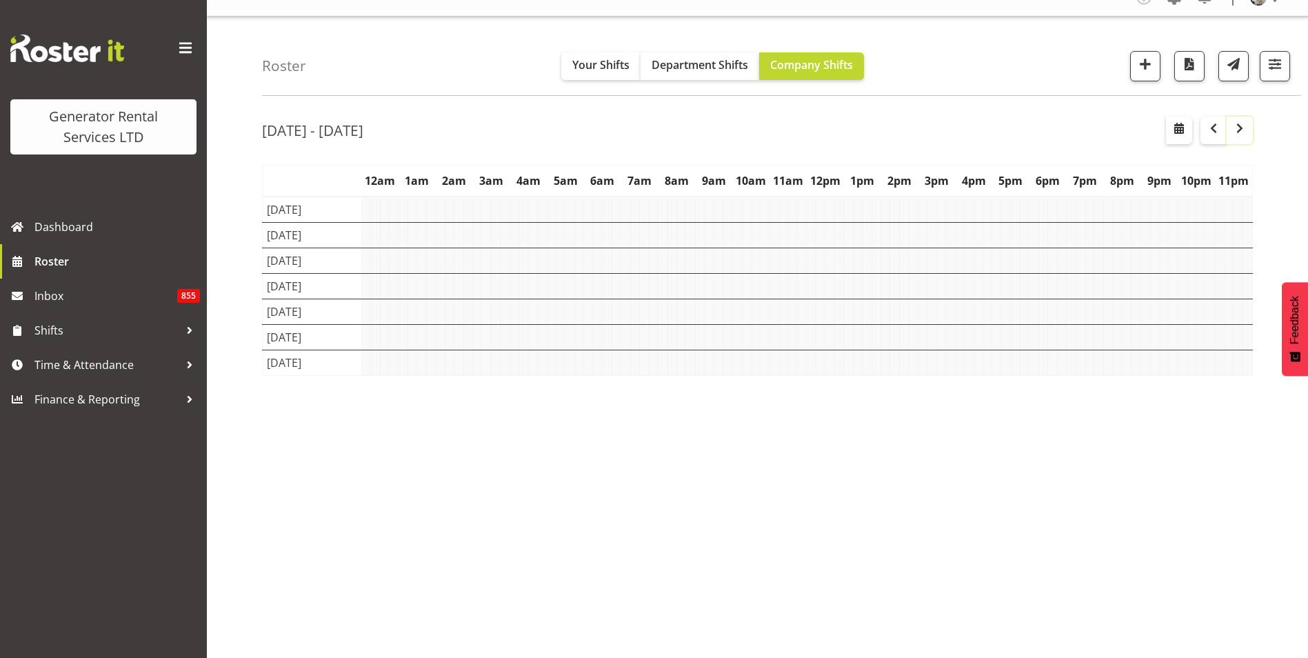
click at [1245, 134] on span "button" at bounding box center [1239, 128] width 17 height 17
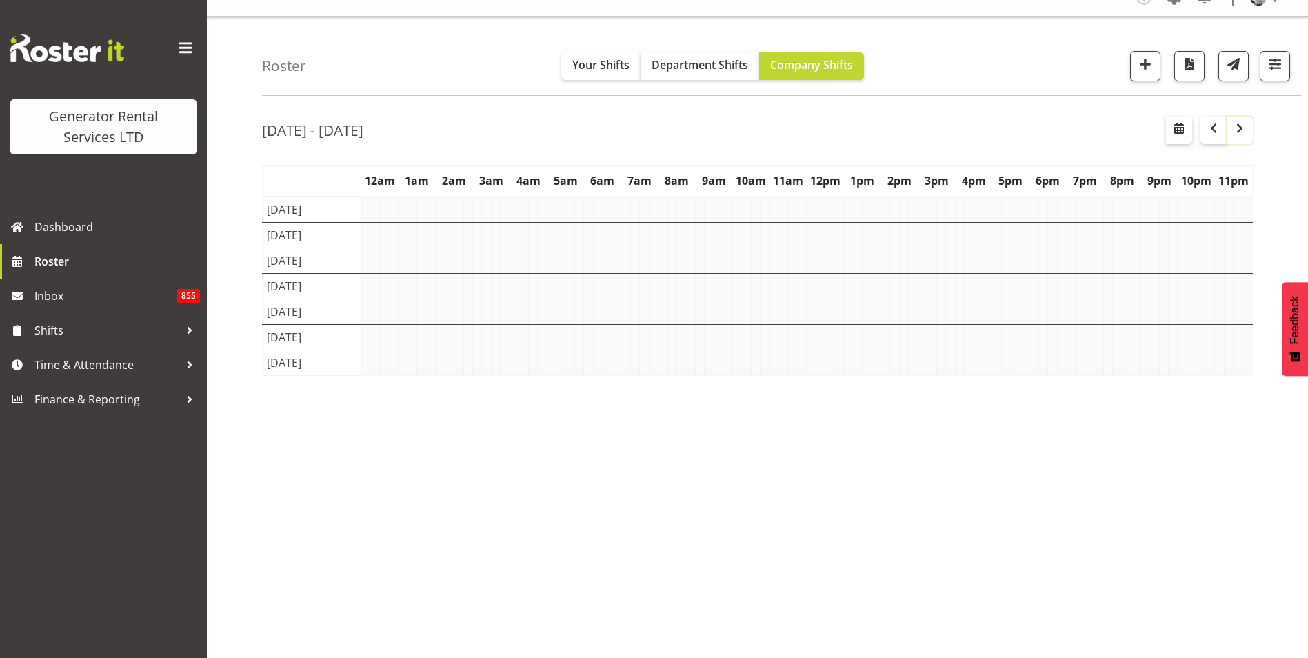
click at [1245, 134] on span "button" at bounding box center [1239, 128] width 17 height 17
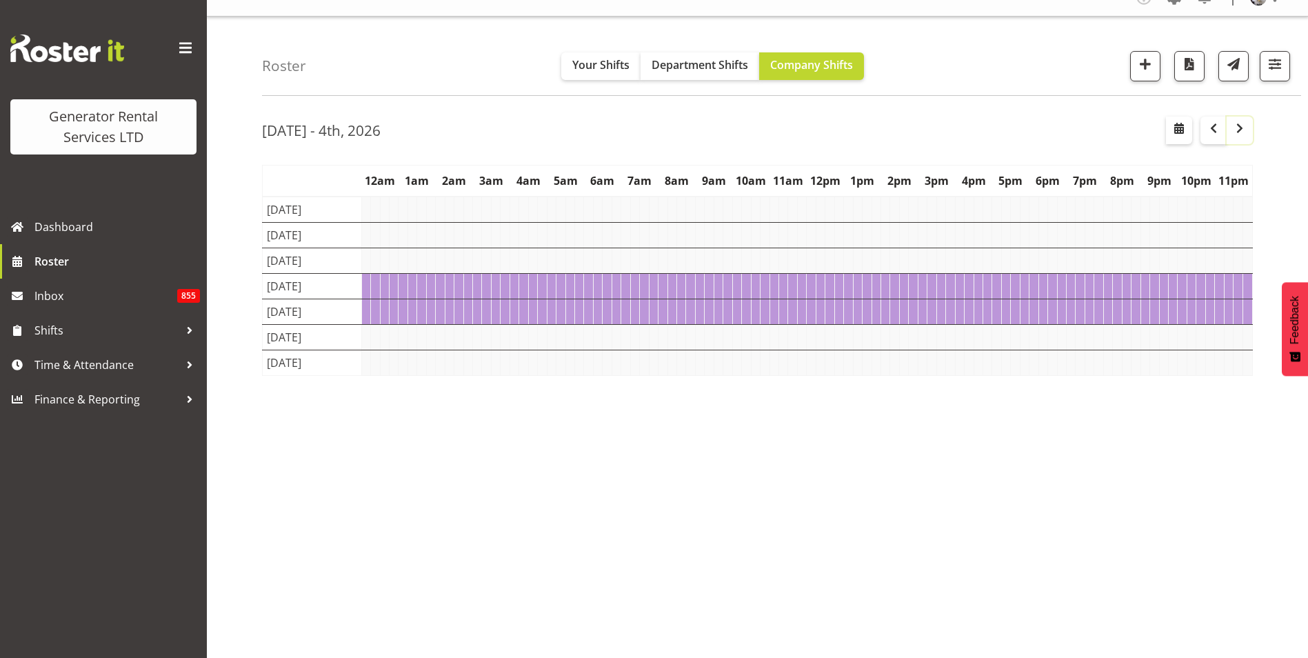
click at [1245, 134] on span "button" at bounding box center [1239, 128] width 17 height 17
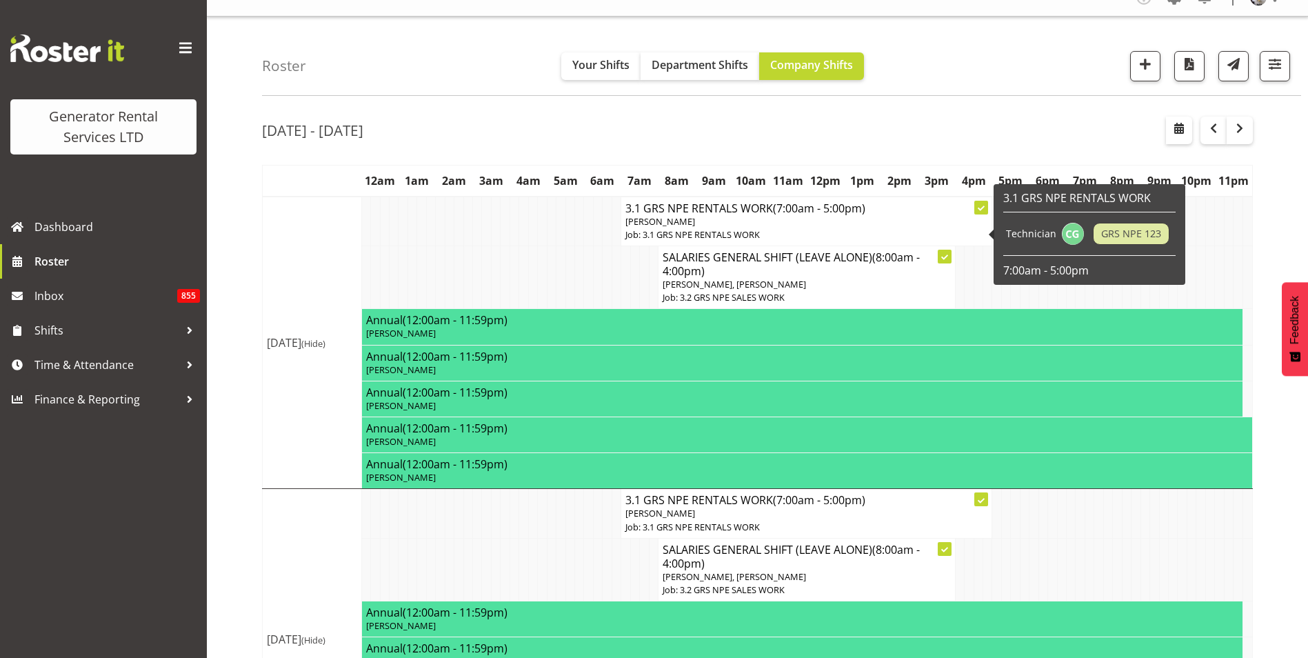
drag, startPoint x: 737, startPoint y: 220, endPoint x: 493, endPoint y: 262, distance: 247.6
click at [493, 262] on td at bounding box center [495, 277] width 9 height 63
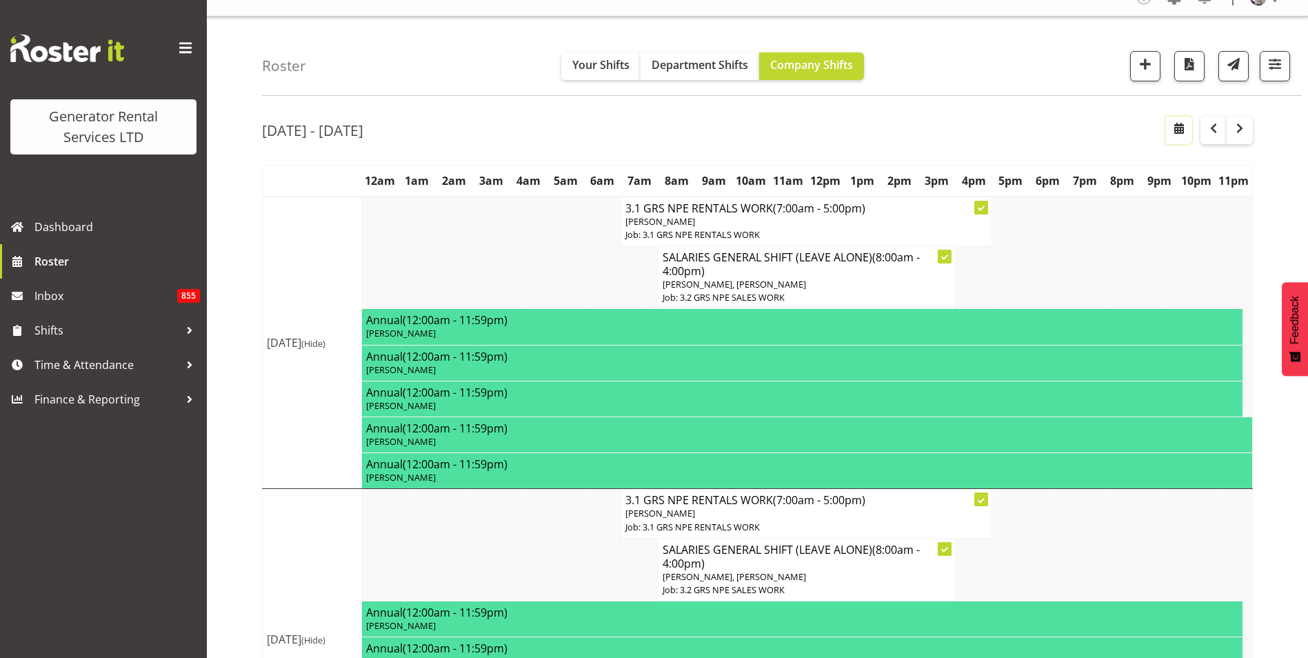
click at [1176, 130] on span "button" at bounding box center [1179, 128] width 17 height 17
select select "7"
select select "2025"
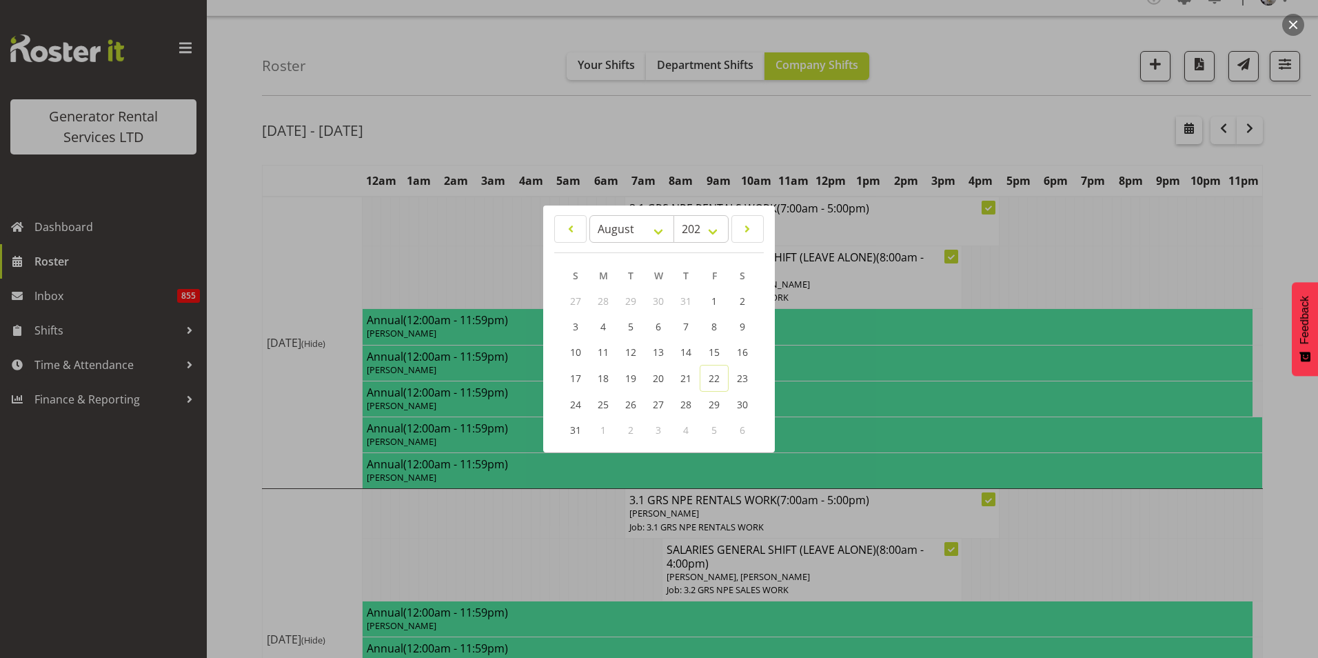
click at [1176, 130] on div at bounding box center [659, 329] width 1318 height 658
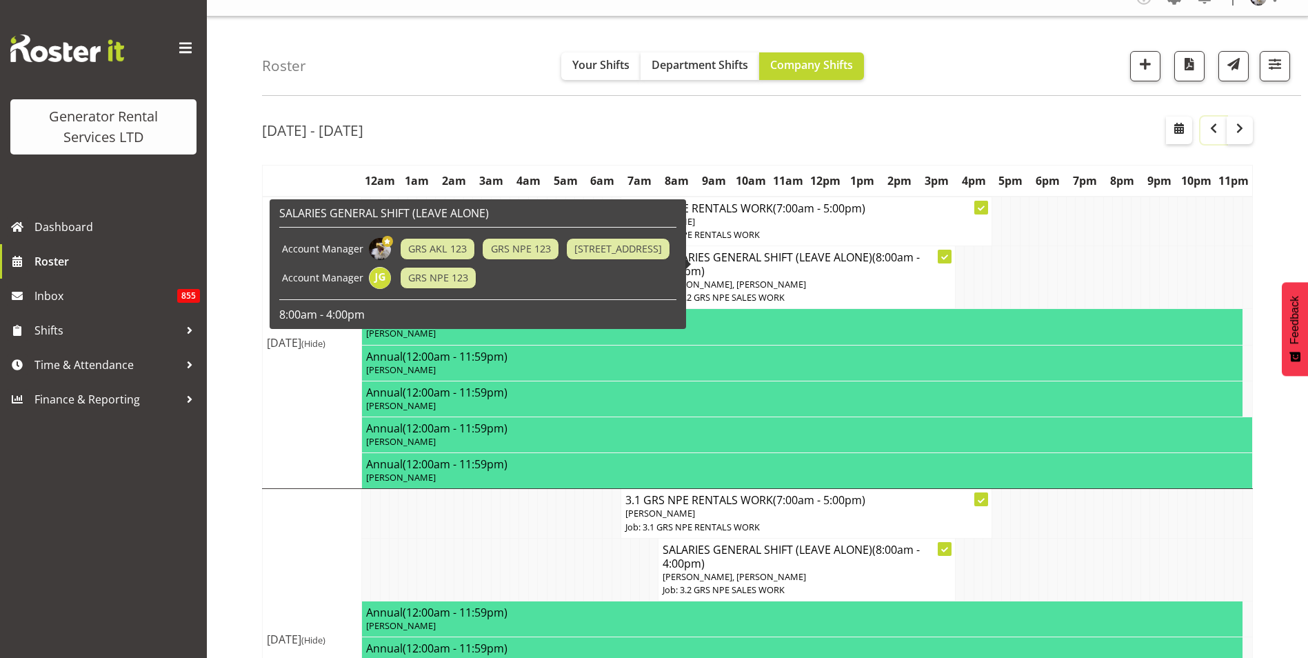
click at [1216, 131] on span "button" at bounding box center [1213, 128] width 17 height 17
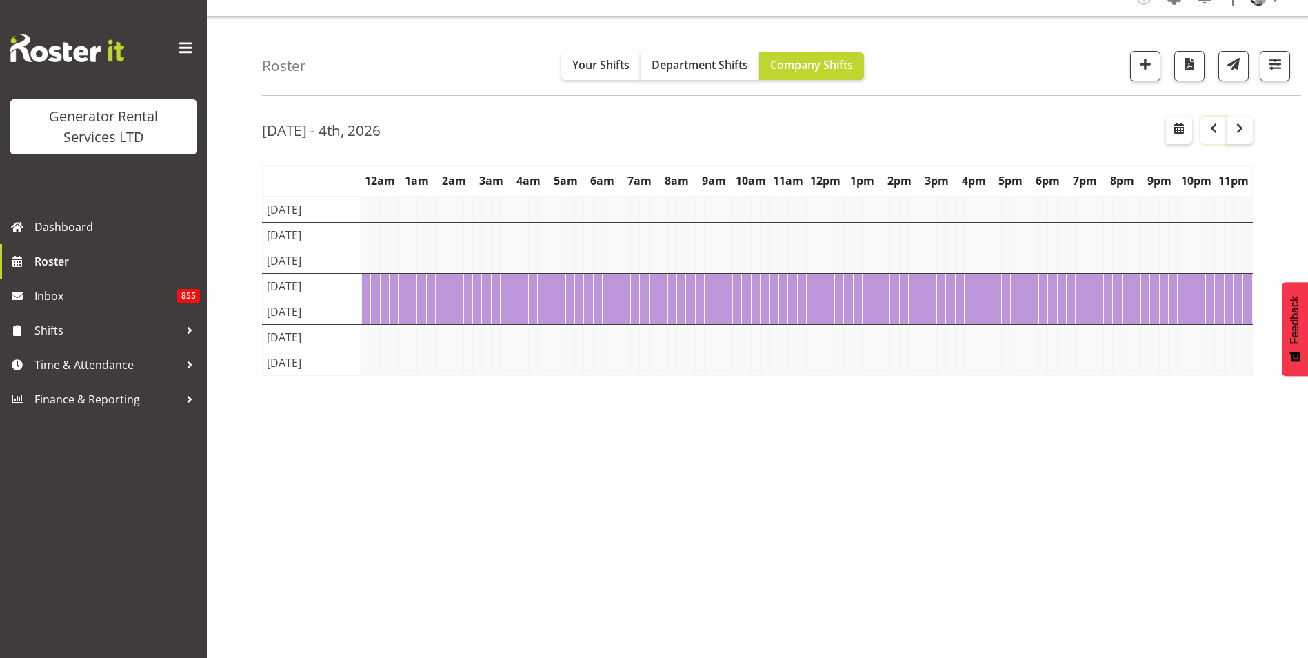
click at [1216, 131] on span "button" at bounding box center [1213, 128] width 17 height 17
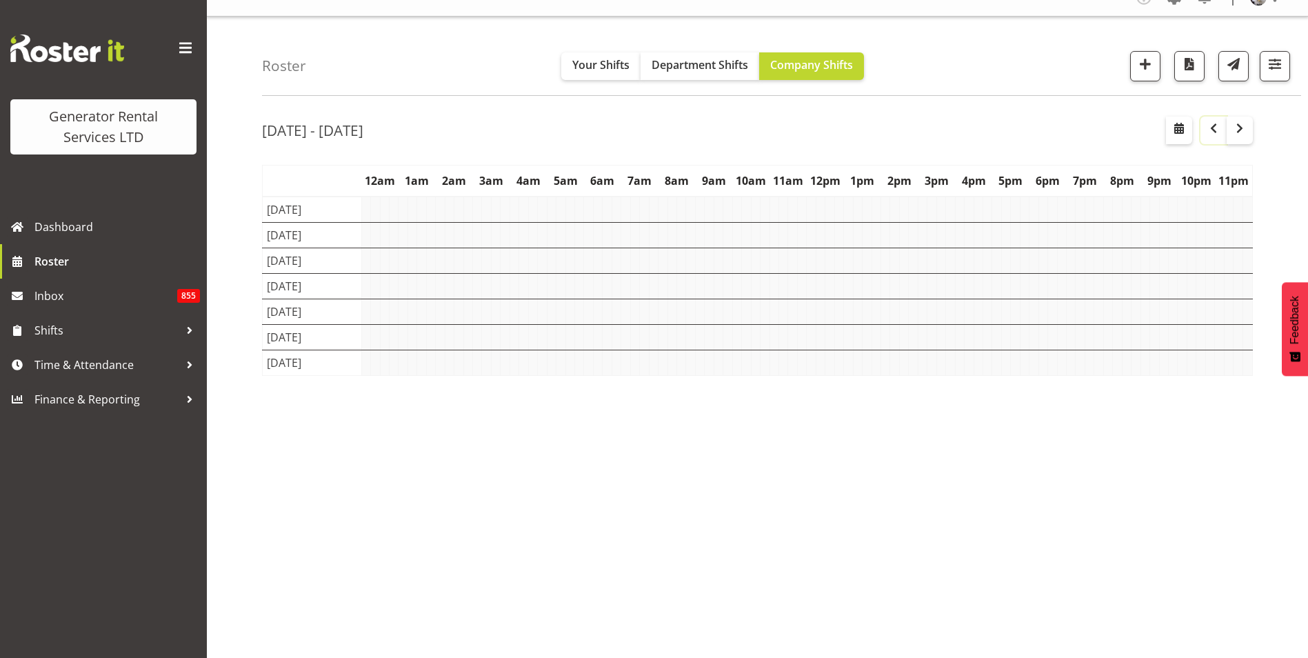
click at [1216, 131] on span "button" at bounding box center [1213, 128] width 17 height 17
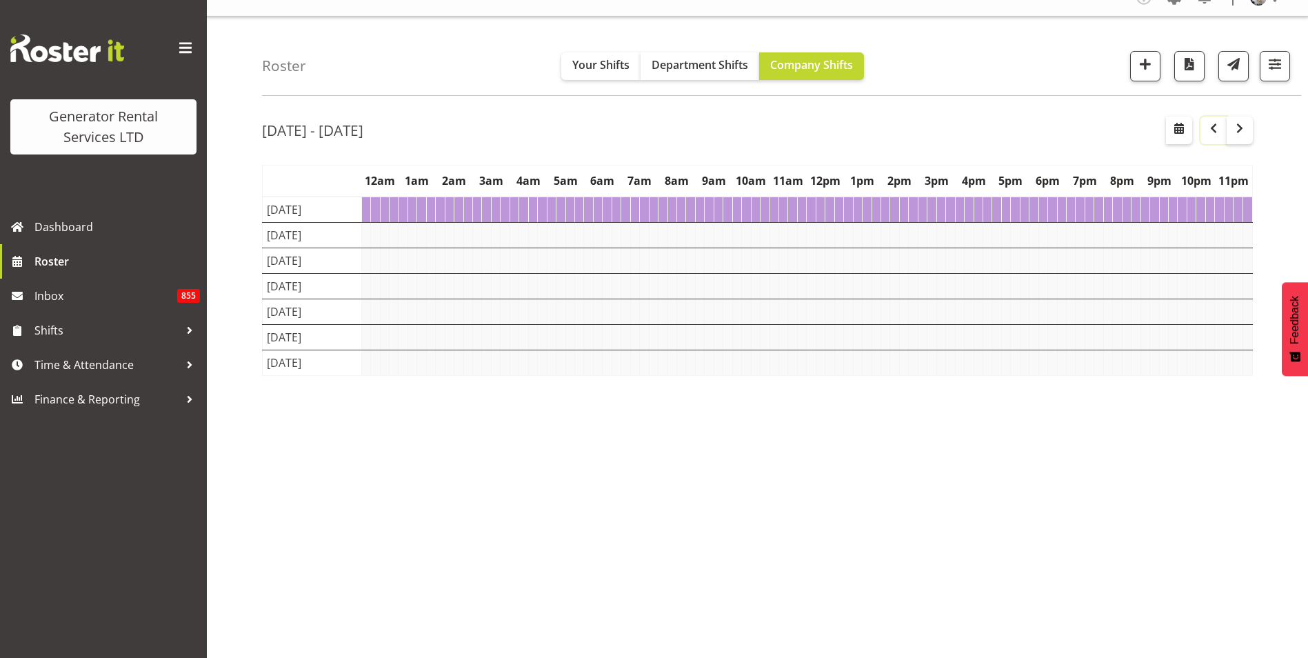
click at [1216, 131] on span "button" at bounding box center [1213, 128] width 17 height 17
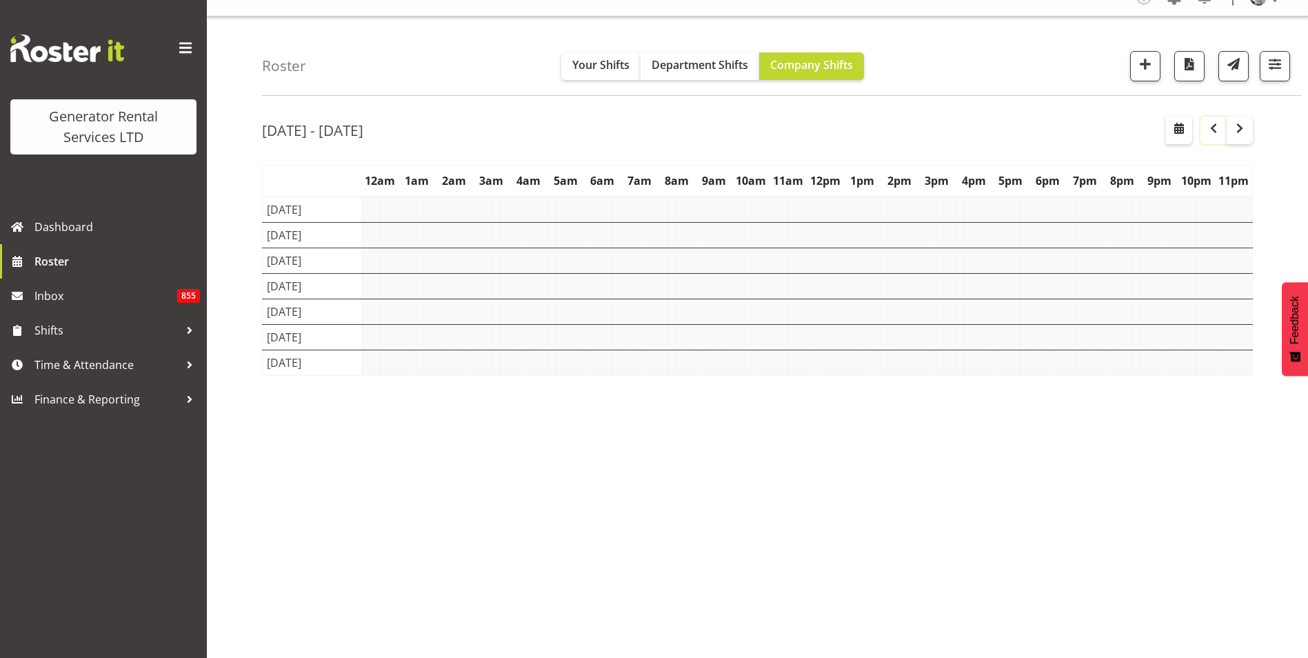
click at [1216, 131] on span "button" at bounding box center [1213, 128] width 17 height 17
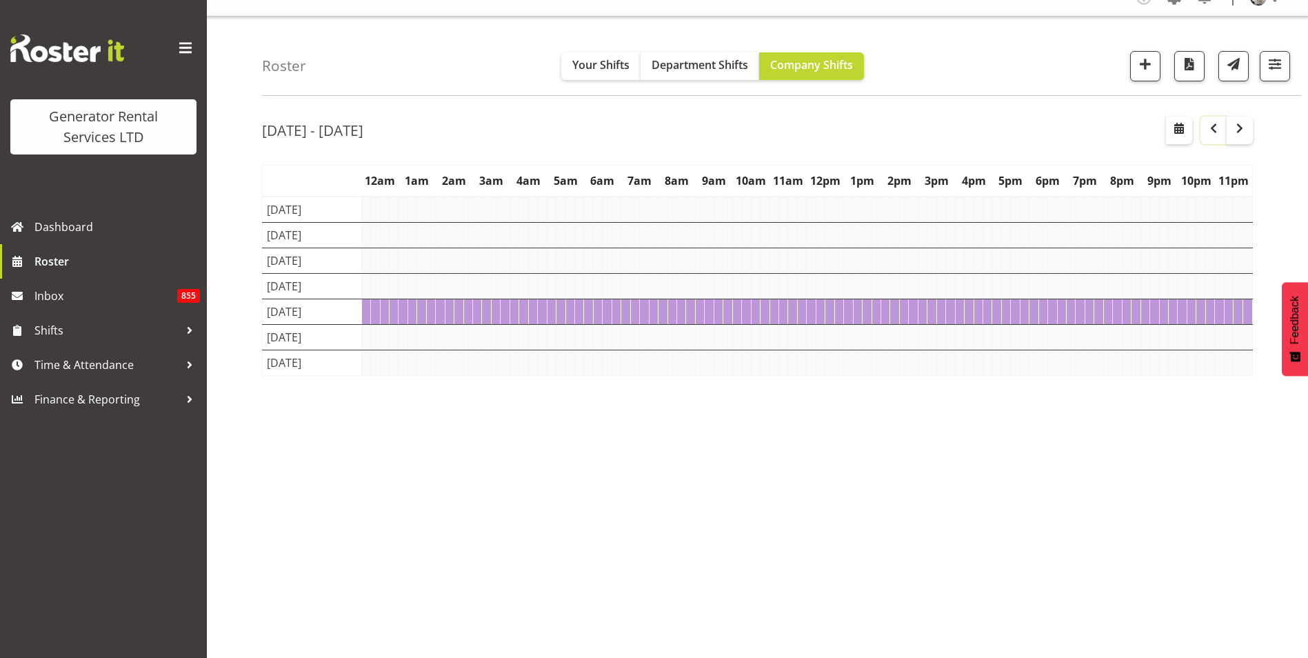
click at [1216, 131] on span "button" at bounding box center [1213, 128] width 17 height 17
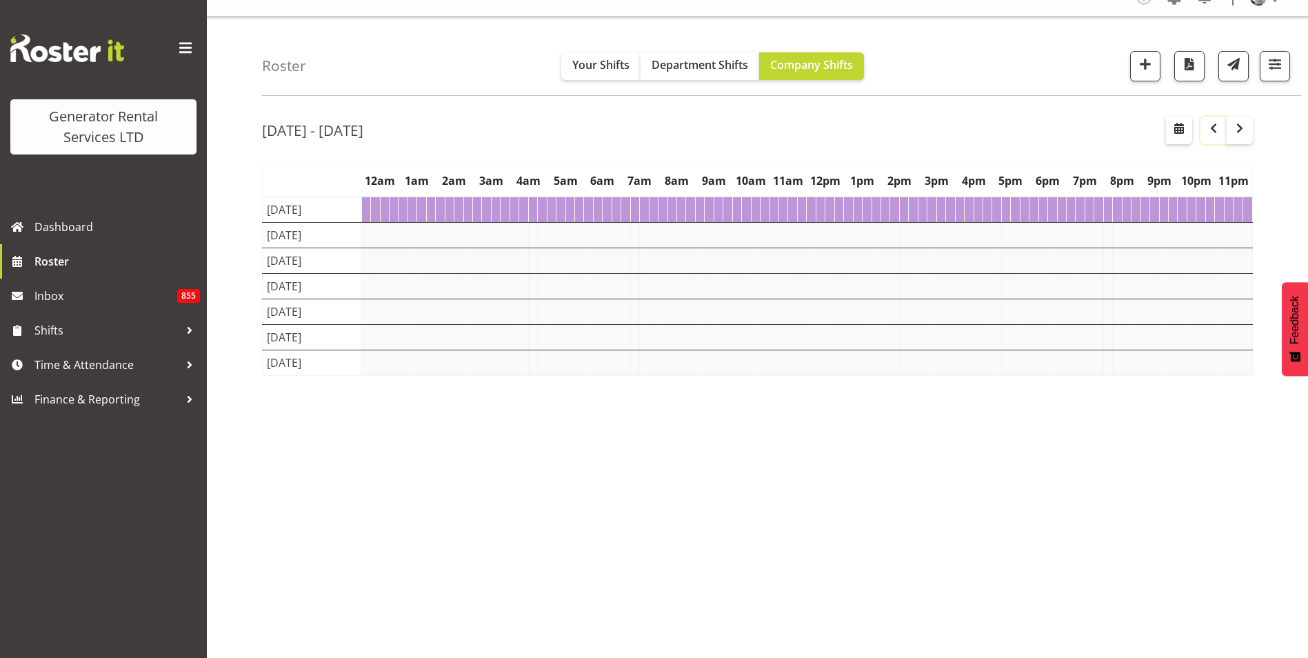
click at [1216, 131] on span "button" at bounding box center [1213, 128] width 17 height 17
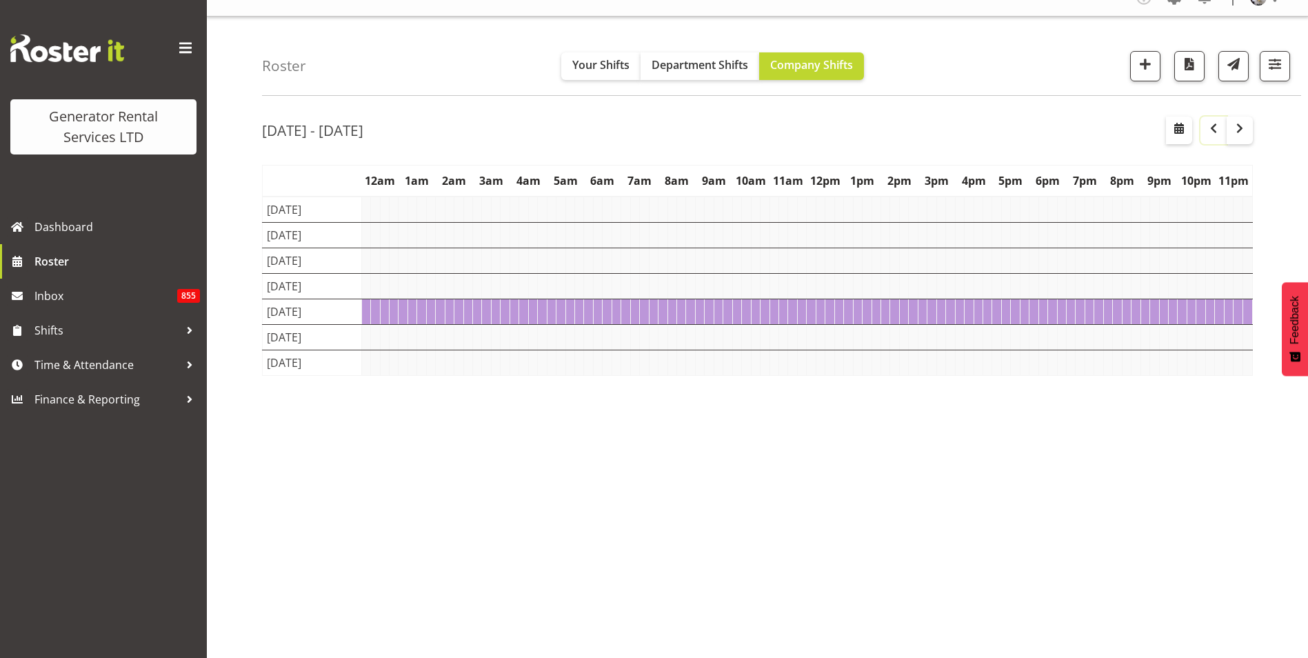
click at [1216, 131] on span "button" at bounding box center [1213, 128] width 17 height 17
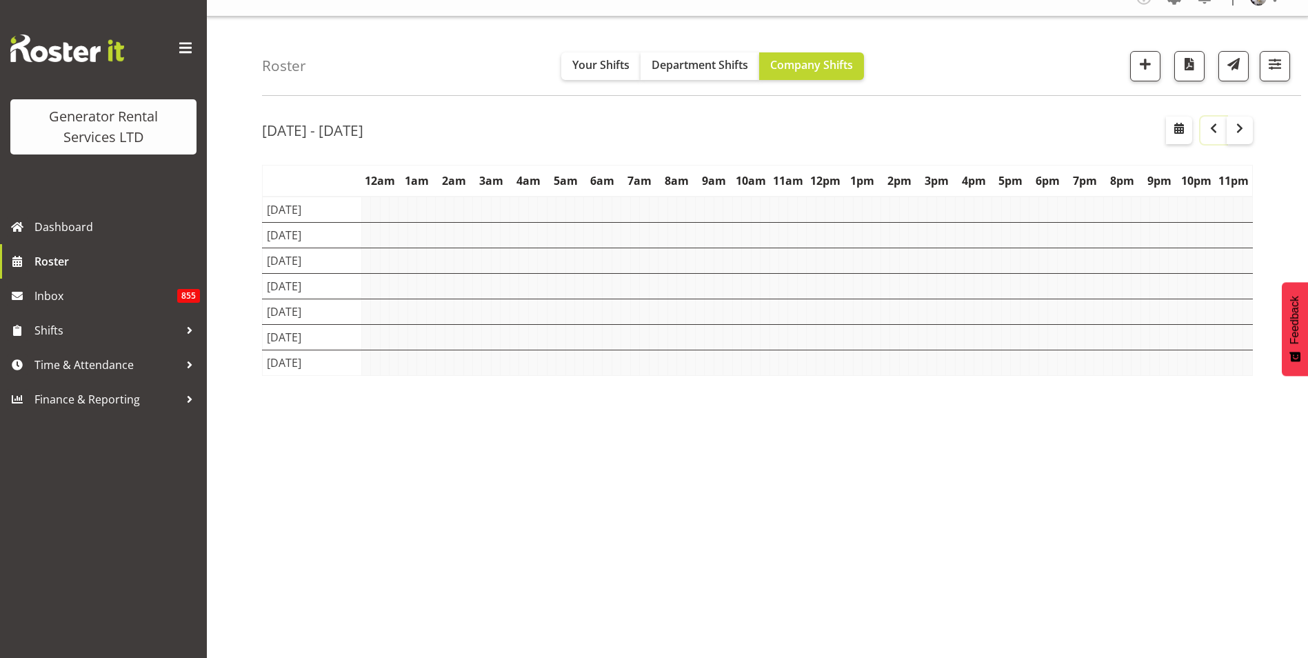
click at [1216, 131] on span "button" at bounding box center [1213, 128] width 17 height 17
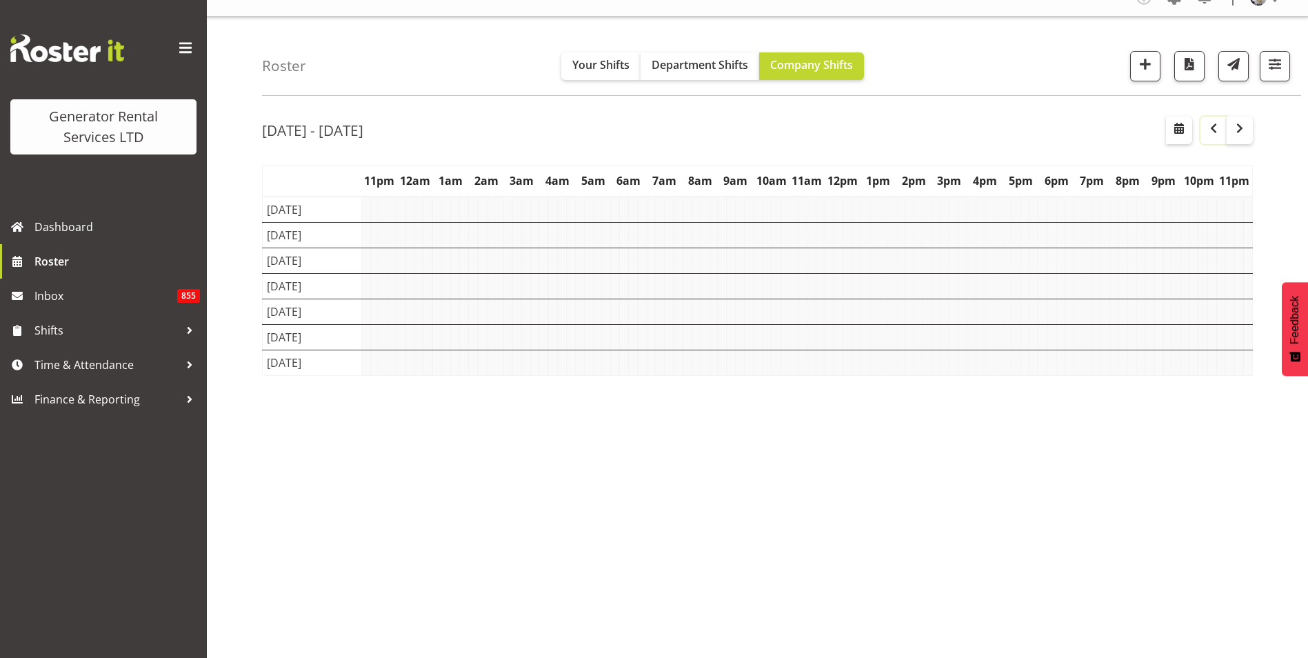
click at [1216, 131] on span "button" at bounding box center [1213, 128] width 17 height 17
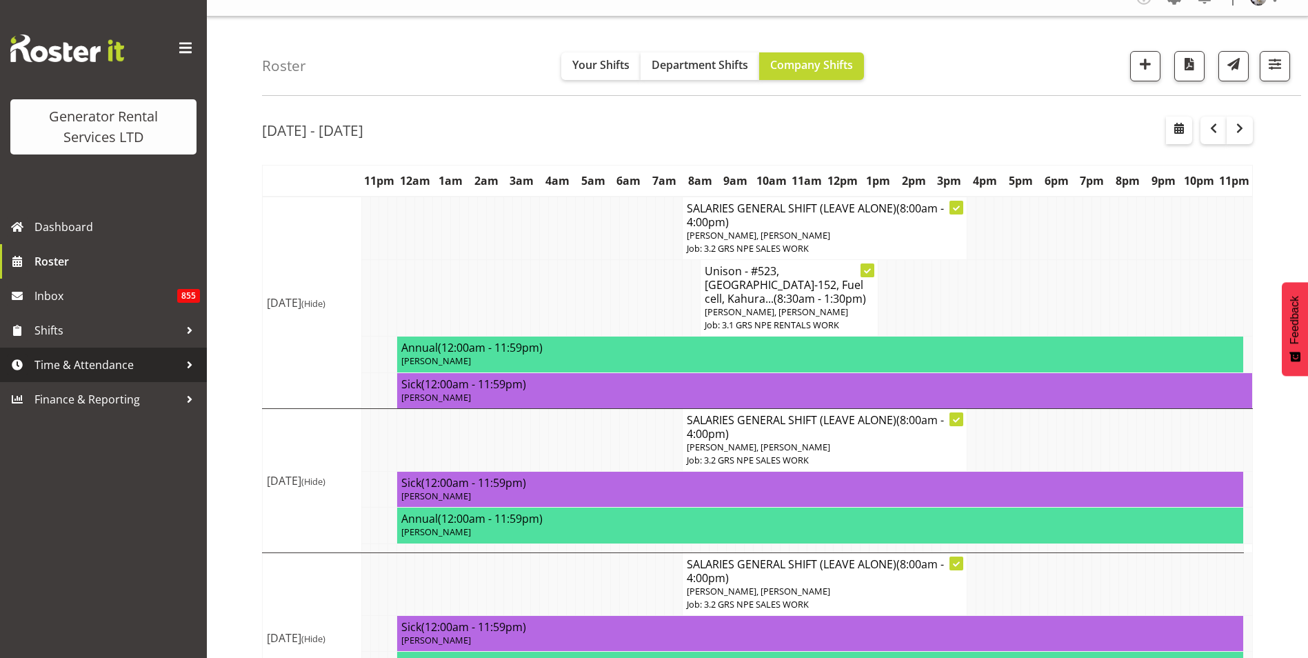
click at [147, 371] on span "Time & Attendance" at bounding box center [106, 364] width 145 height 21
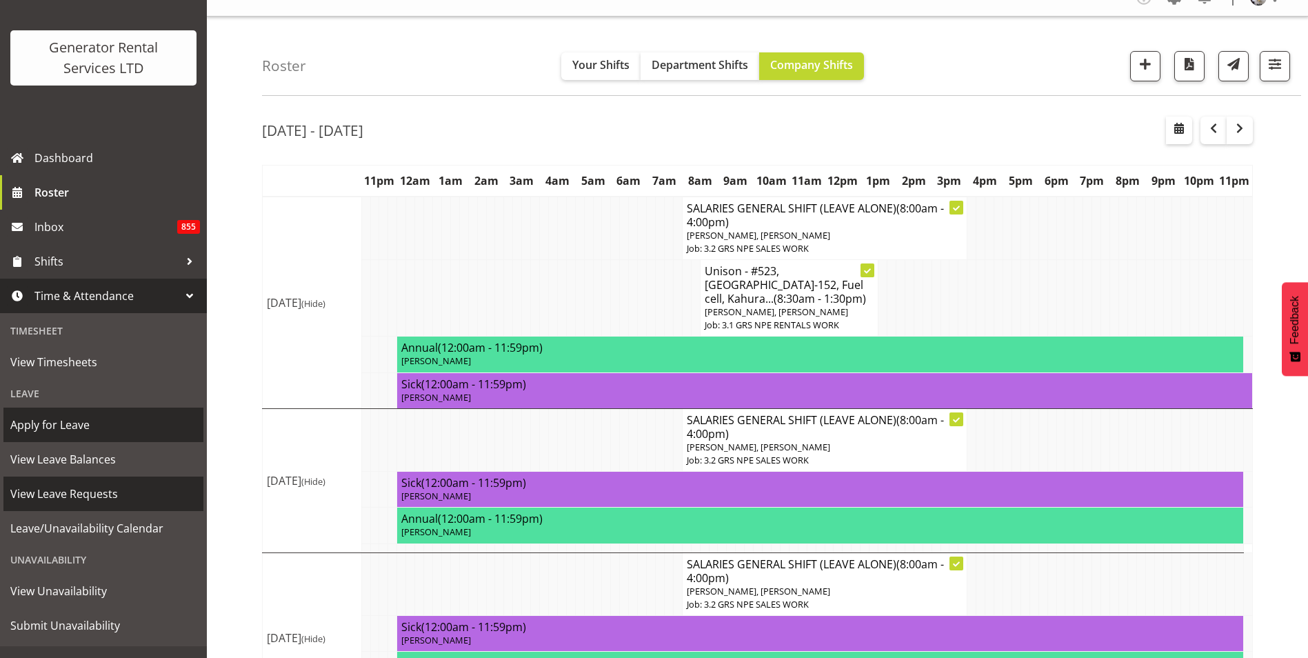
scroll to position [92, 0]
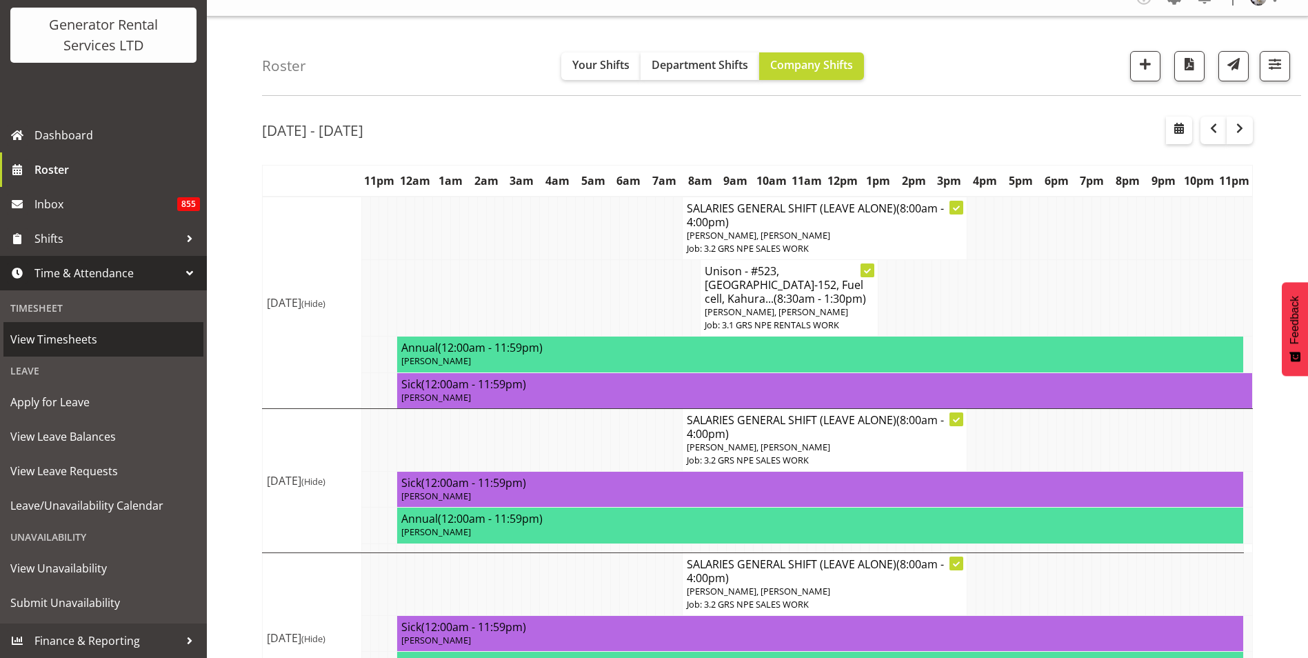
click at [70, 341] on span "View Timesheets" at bounding box center [103, 339] width 186 height 21
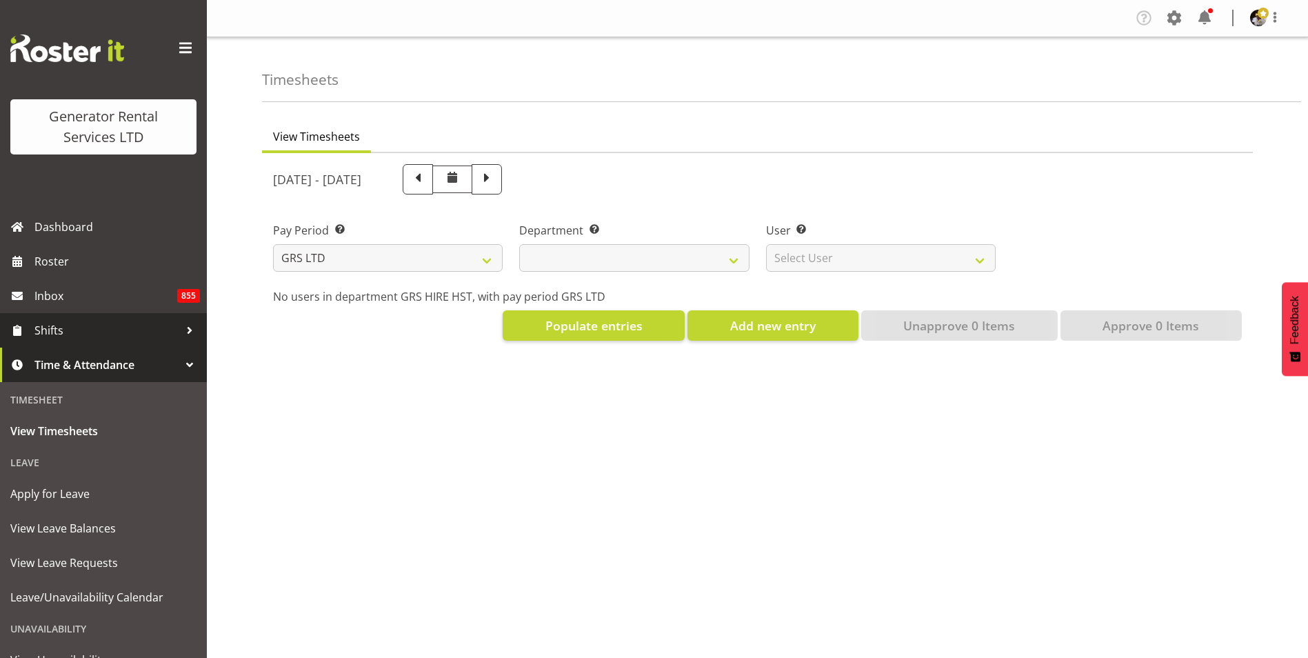
select select
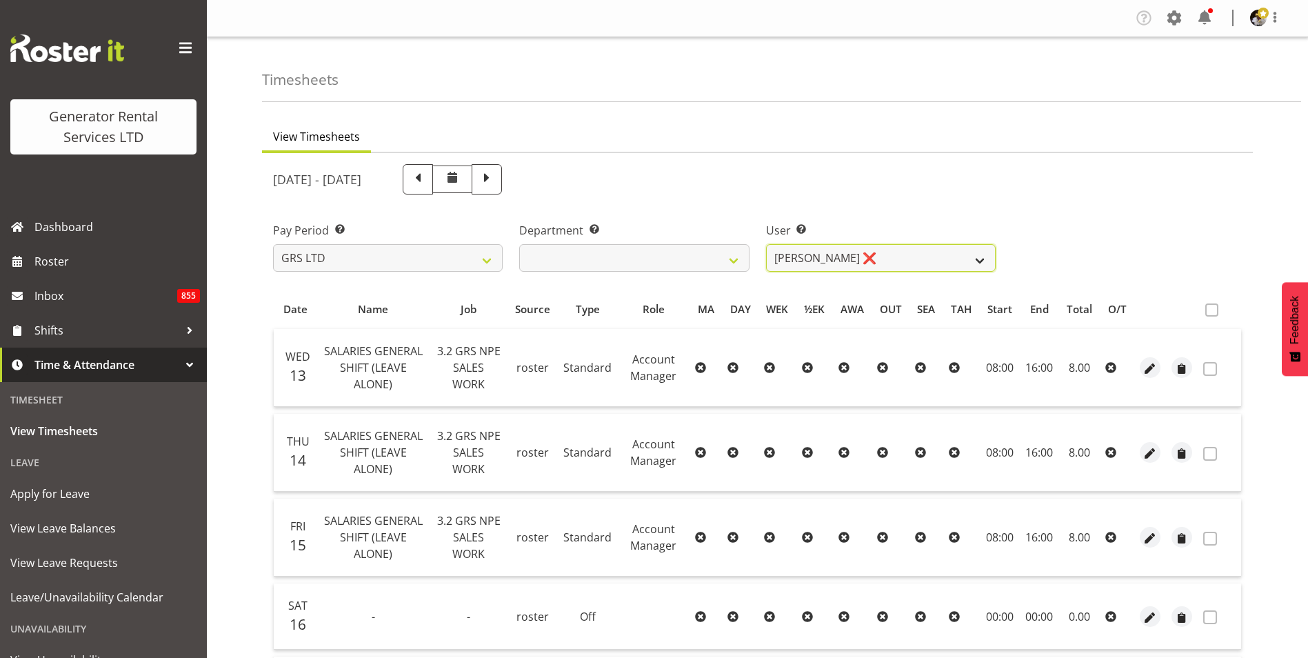
drag, startPoint x: 817, startPoint y: 261, endPoint x: 818, endPoint y: 269, distance: 7.6
click at [817, 261] on select "Andrew Crenfeldt ❌ Cody Gillies ✔ Stephen Kennedy ✔" at bounding box center [881, 258] width 230 height 28
select select "1338"
click at [766, 244] on select "Andrew Crenfeldt ❌ Cody Gillies ✔ Stephen Kennedy ✔" at bounding box center [881, 258] width 230 height 28
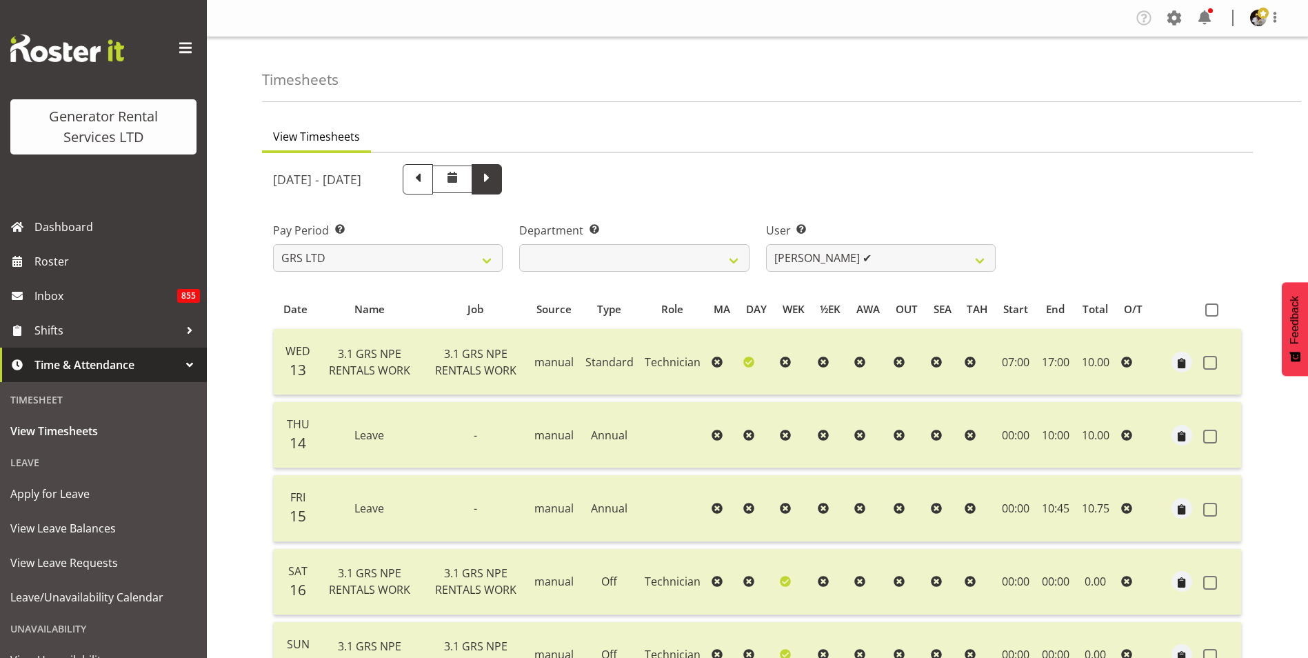
click at [496, 176] on span at bounding box center [487, 178] width 18 height 18
select select
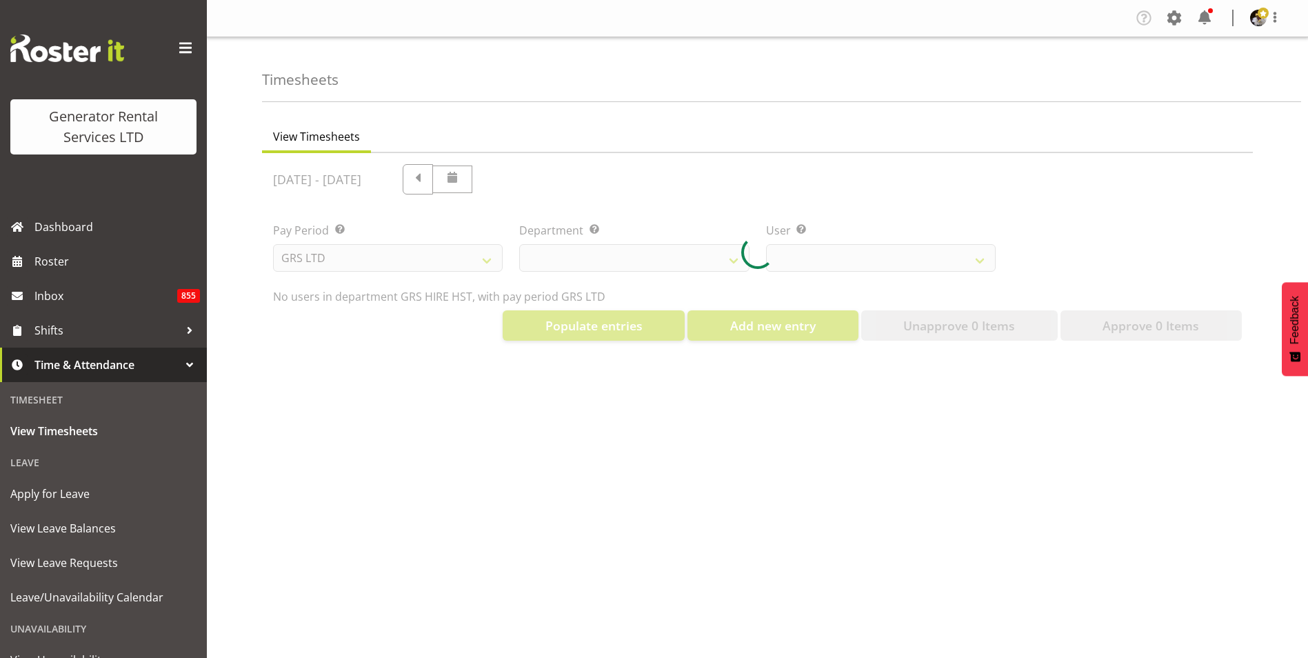
select select "1338"
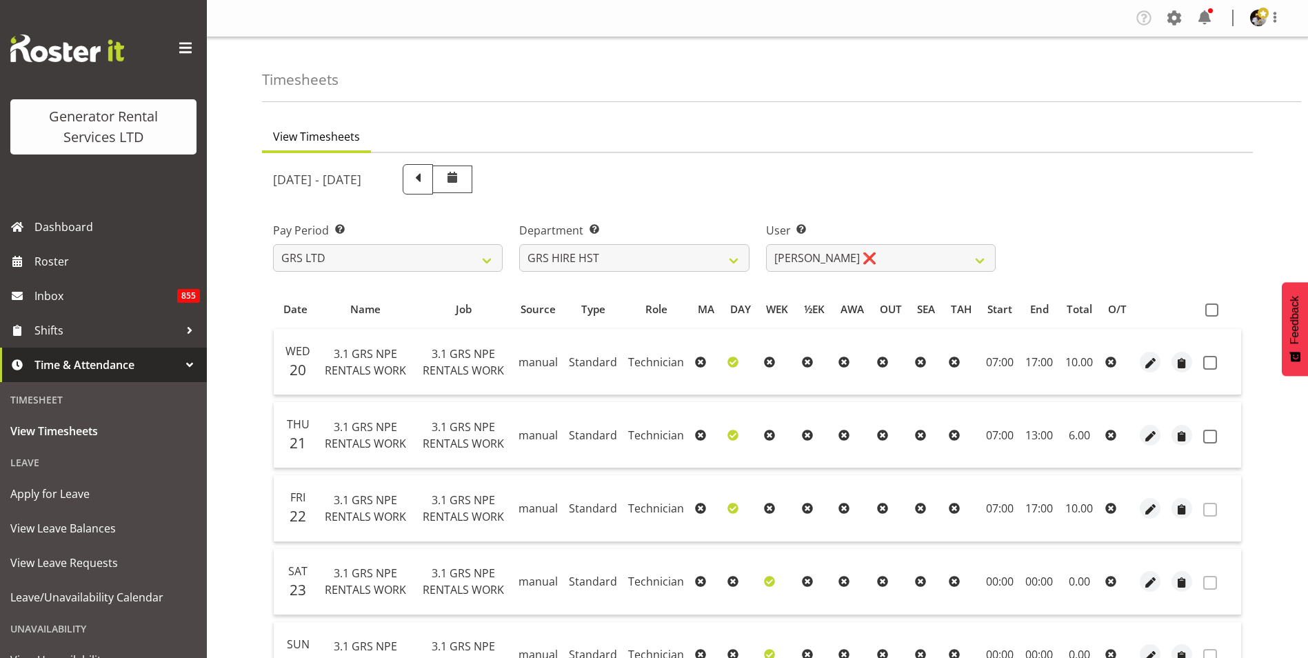
click at [576, 176] on div "August 20th - August 26th 2025" at bounding box center [634, 179] width 722 height 30
click at [46, 267] on span "Roster" at bounding box center [116, 261] width 165 height 21
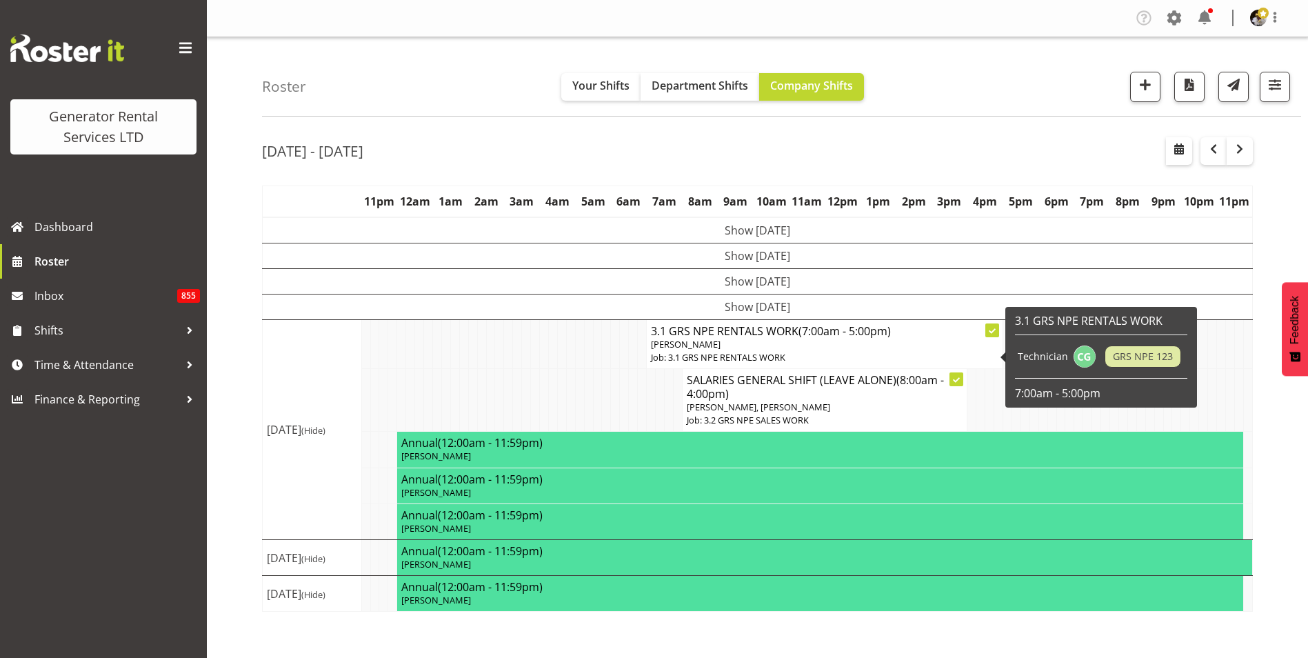
drag, startPoint x: 780, startPoint y: 339, endPoint x: 634, endPoint y: 342, distance: 145.5
click at [605, 343] on td at bounding box center [606, 343] width 9 height 49
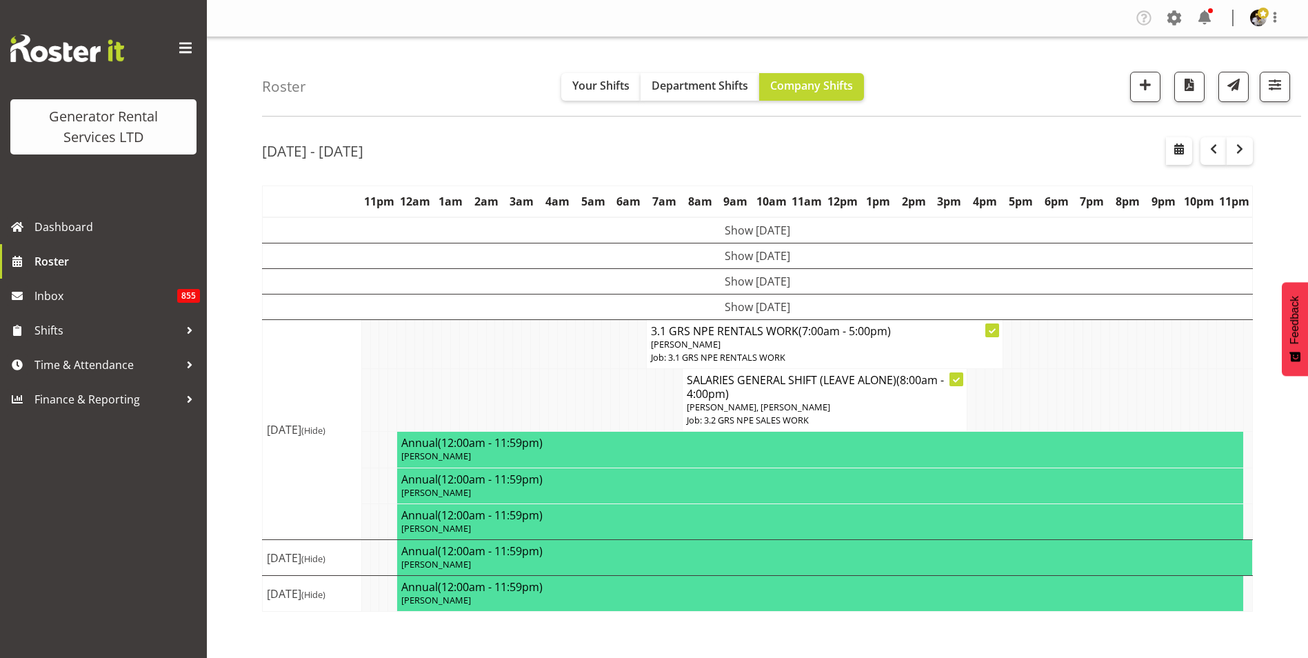
click at [754, 330] on h4 "3.1 GRS NPE RENTALS WORK (7:00am - 5:00pm)" at bounding box center [824, 331] width 347 height 14
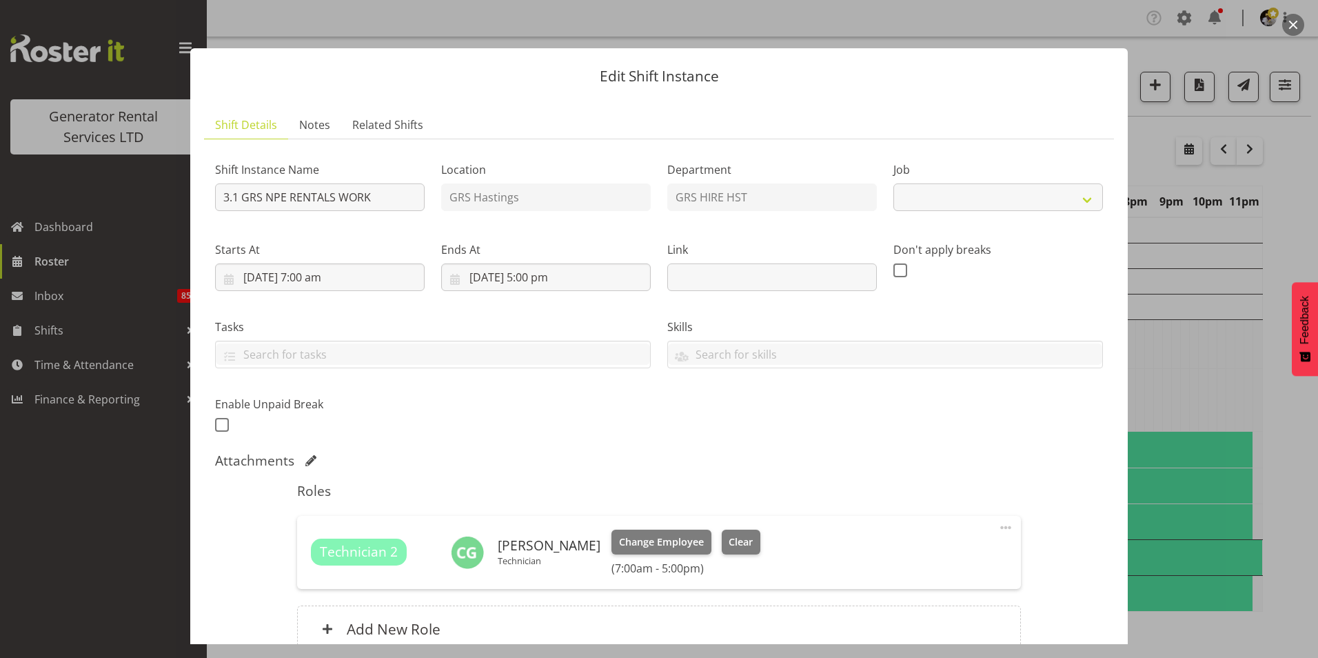
select select "880"
click at [1297, 24] on button "button" at bounding box center [1293, 25] width 22 height 22
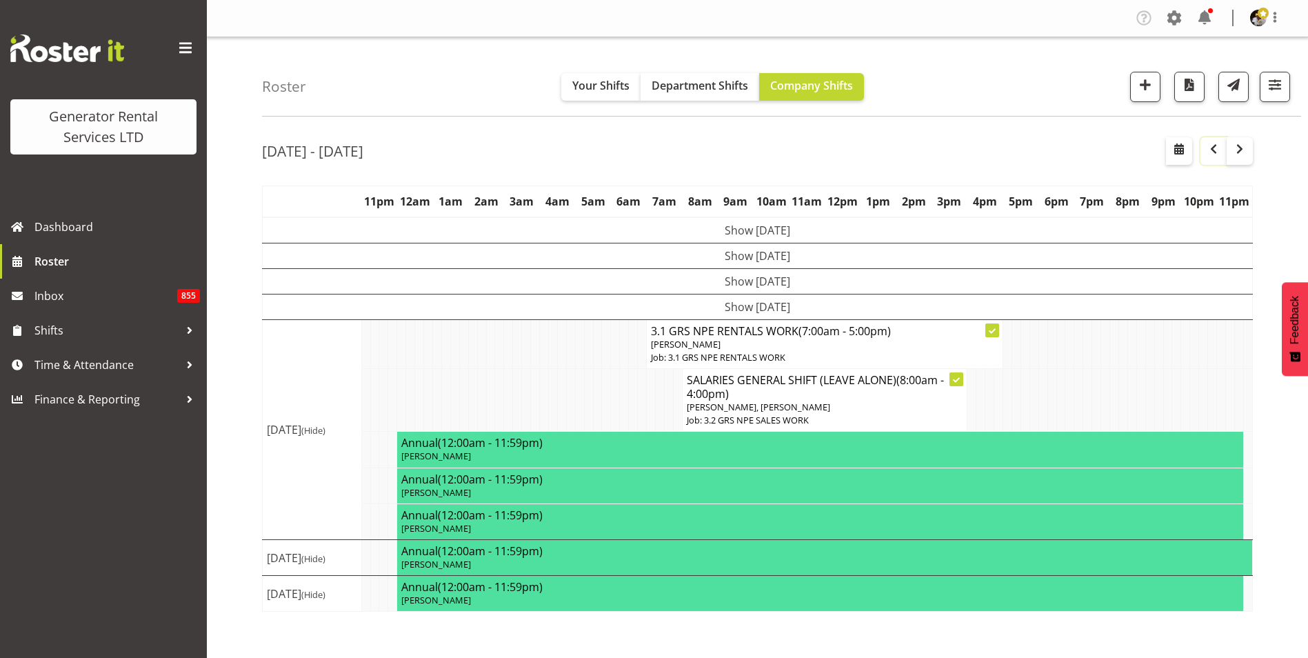
click at [1211, 154] on span "button" at bounding box center [1213, 149] width 17 height 17
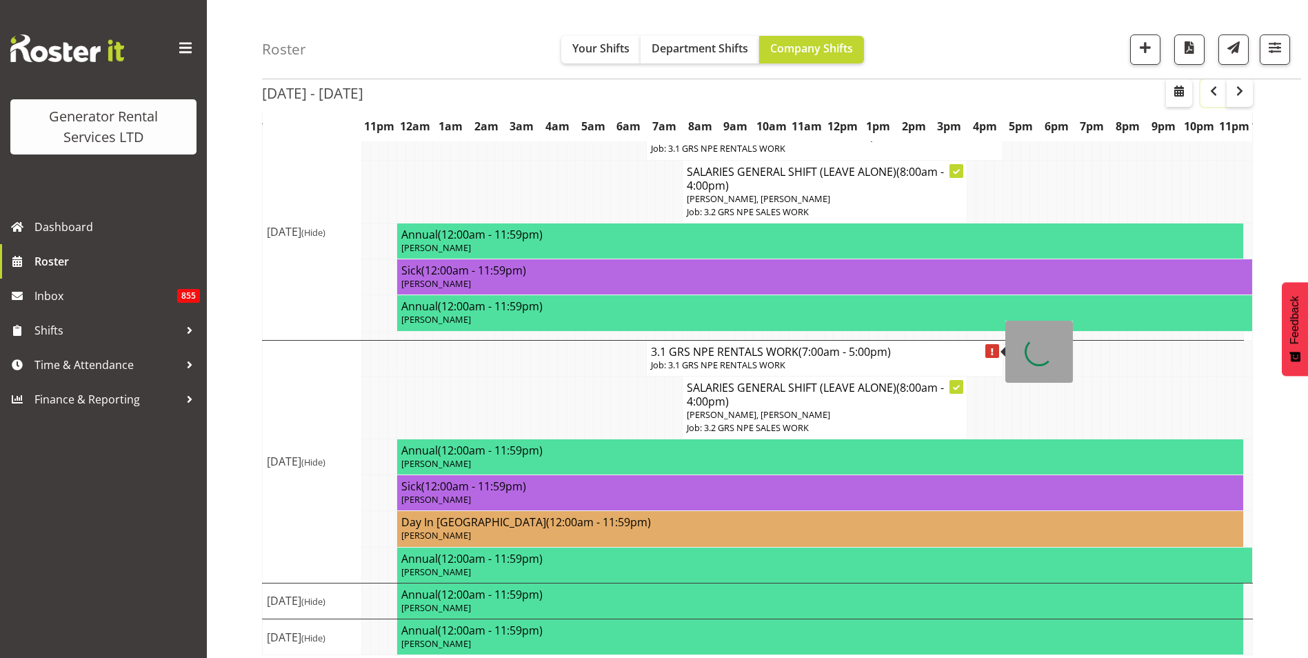
scroll to position [747, 0]
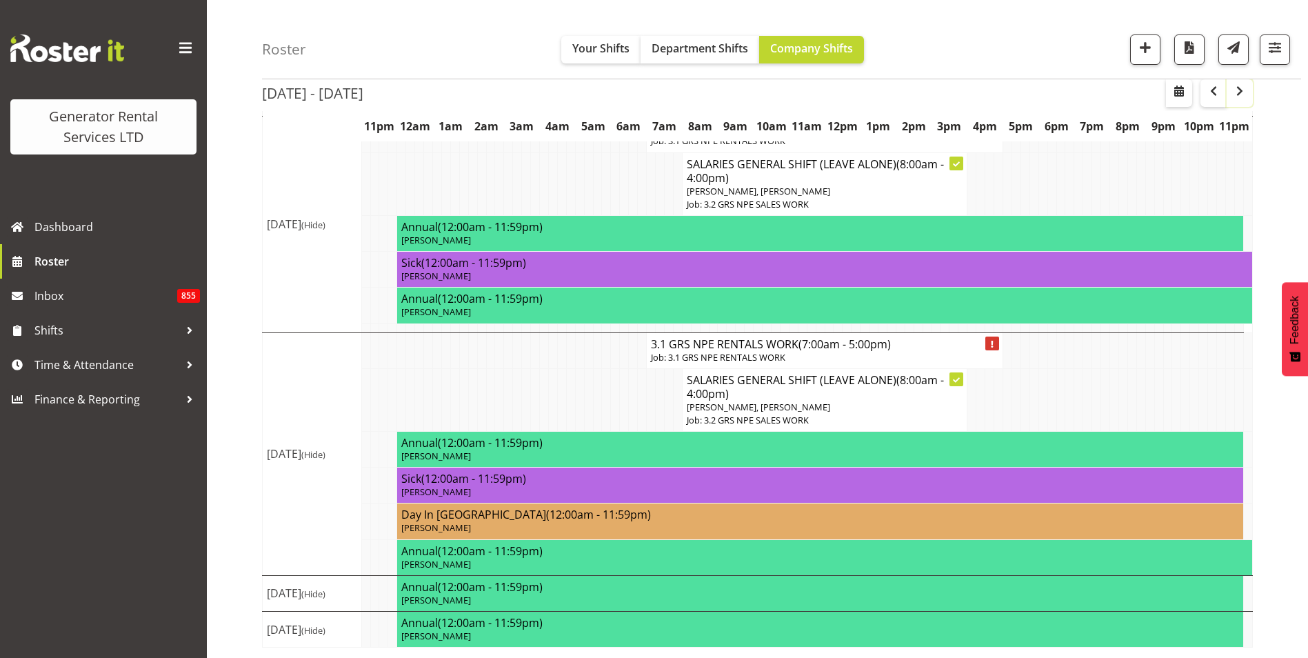
click at [1241, 92] on span "button" at bounding box center [1239, 91] width 17 height 17
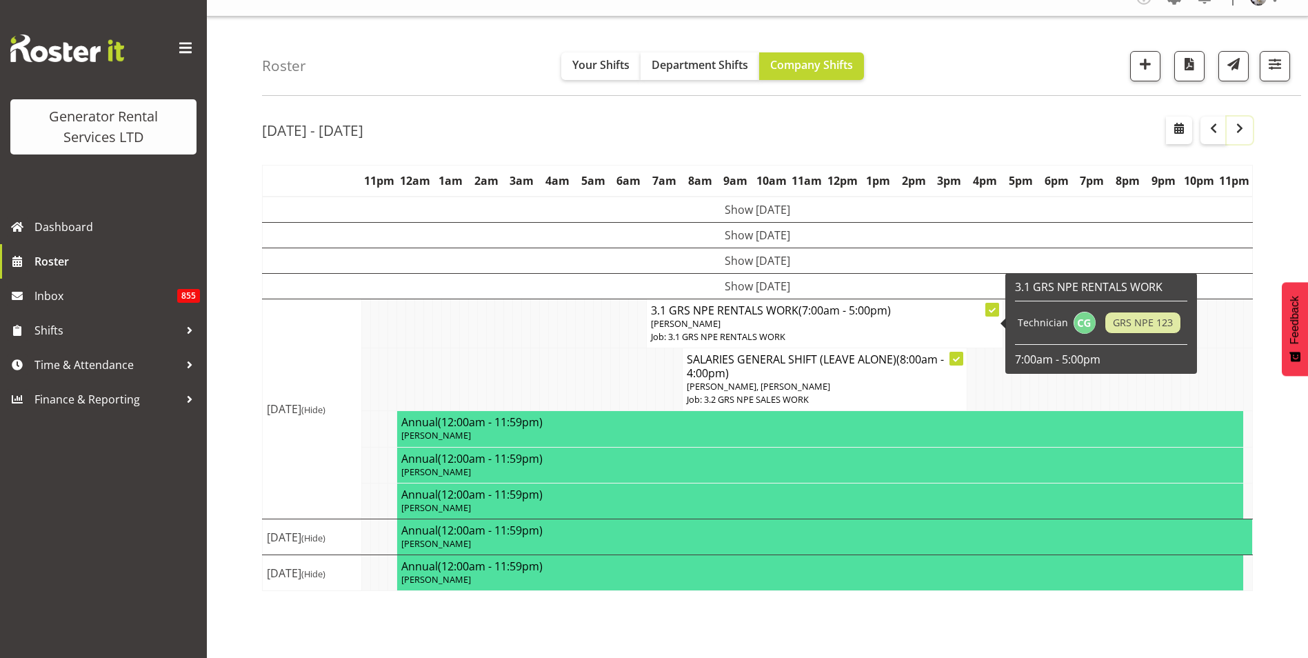
click at [1244, 130] on span "button" at bounding box center [1239, 128] width 17 height 17
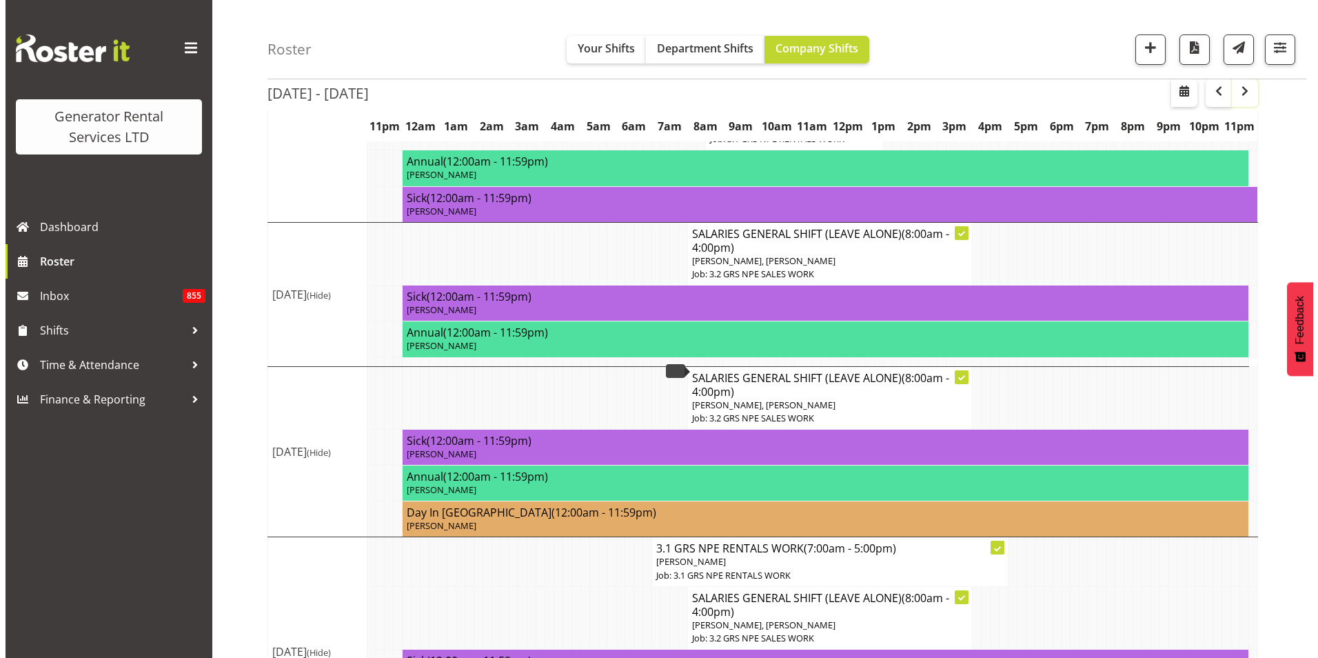
scroll to position [414, 0]
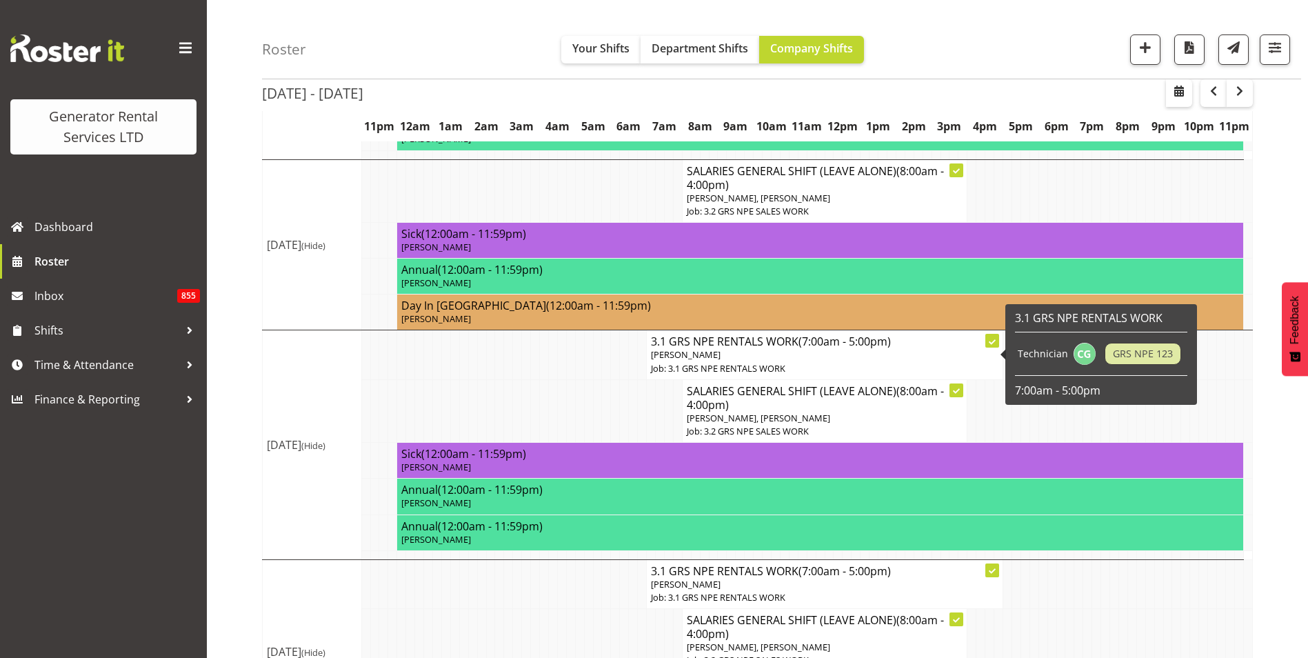
click at [735, 362] on p "Job: 3.1 GRS NPE RENTALS WORK" at bounding box center [824, 368] width 347 height 13
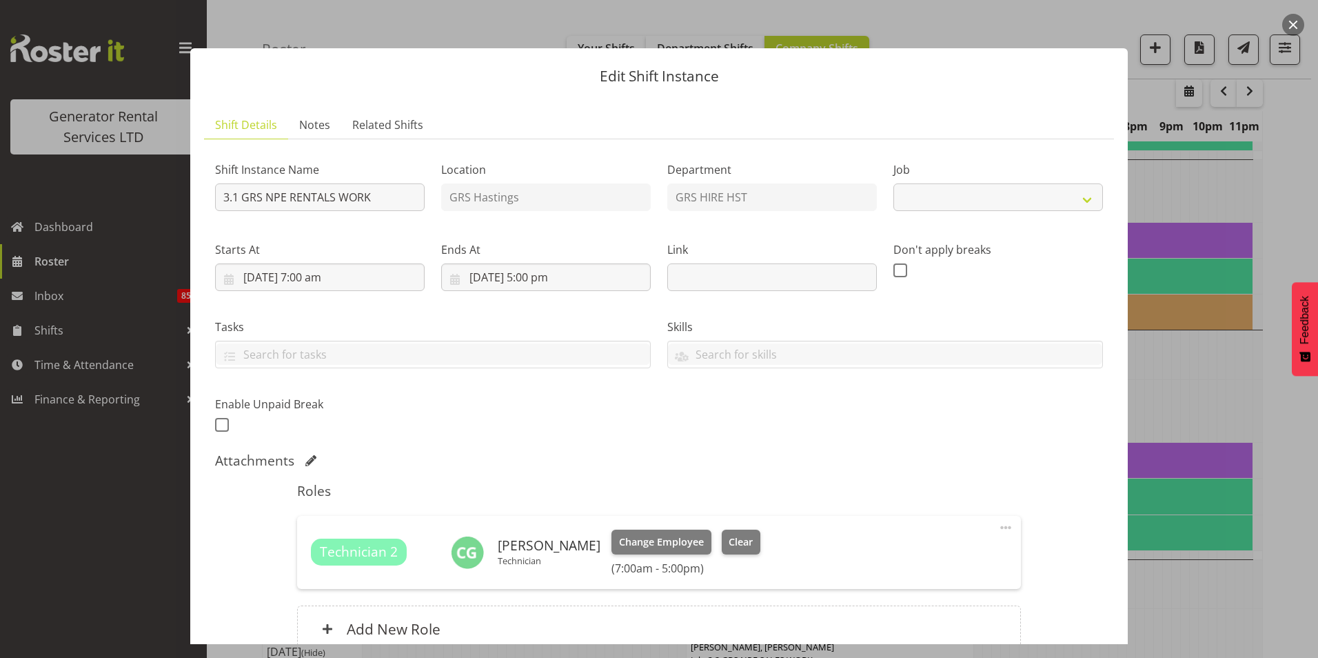
select select "880"
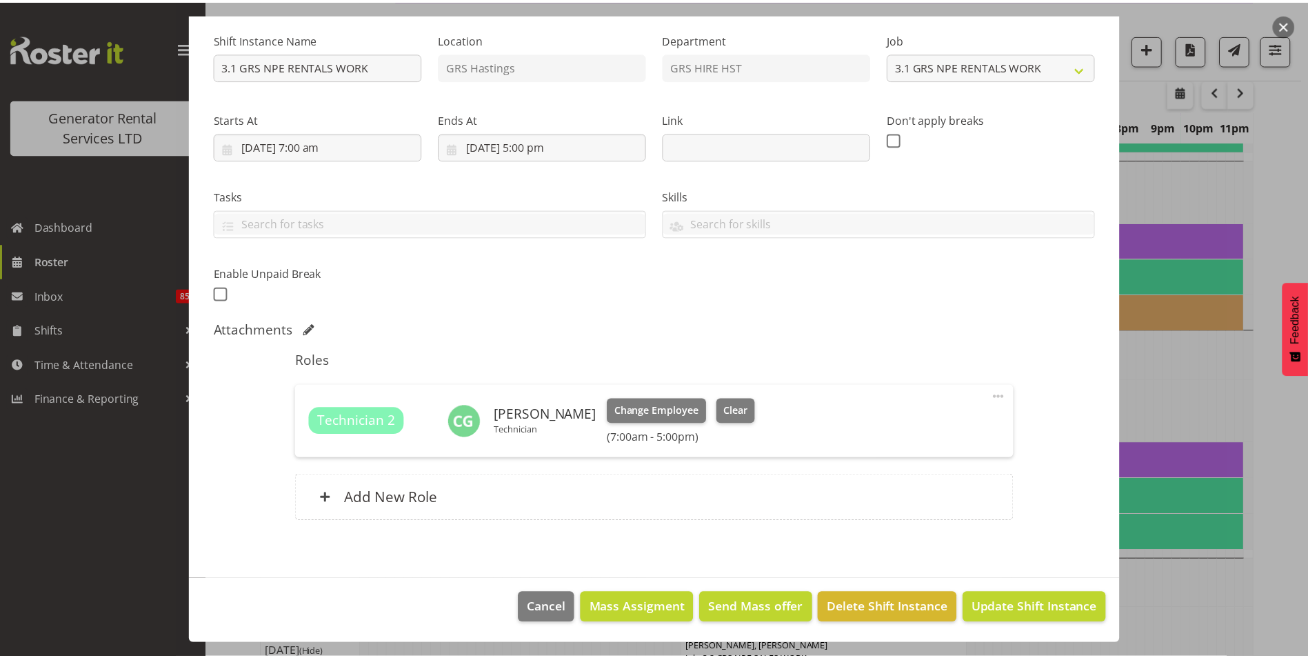
scroll to position [0, 0]
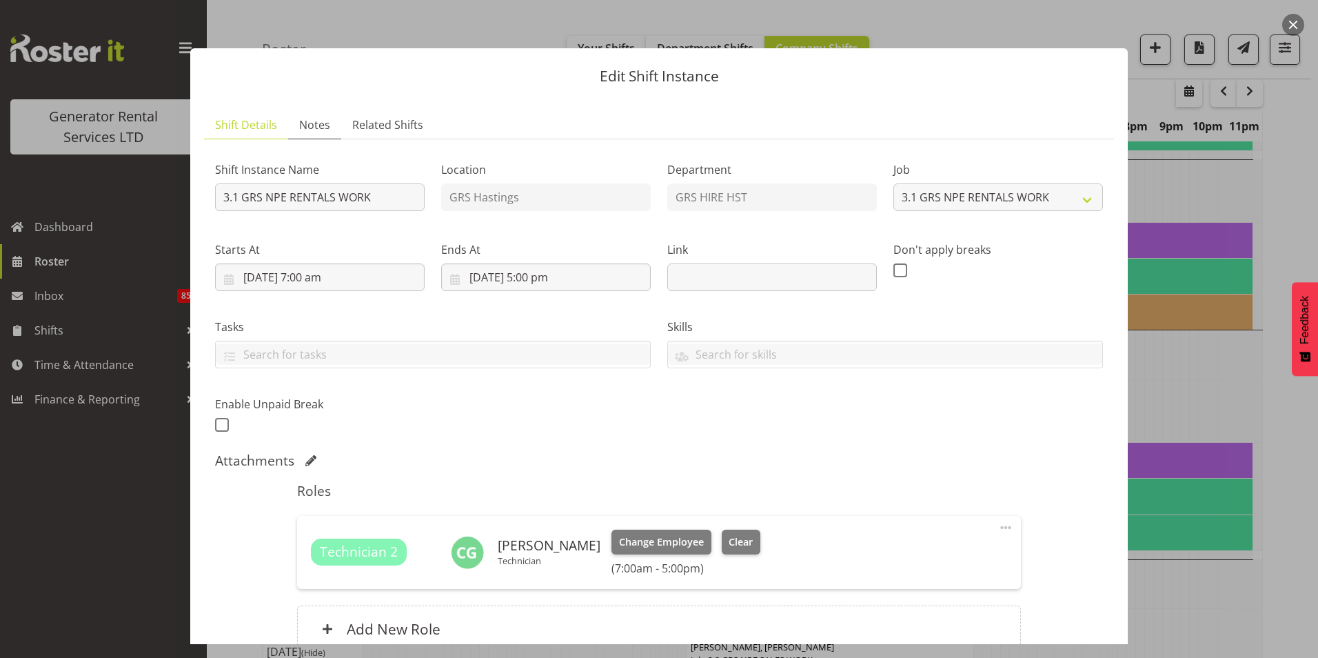
click at [312, 134] on link "Notes" at bounding box center [314, 125] width 53 height 28
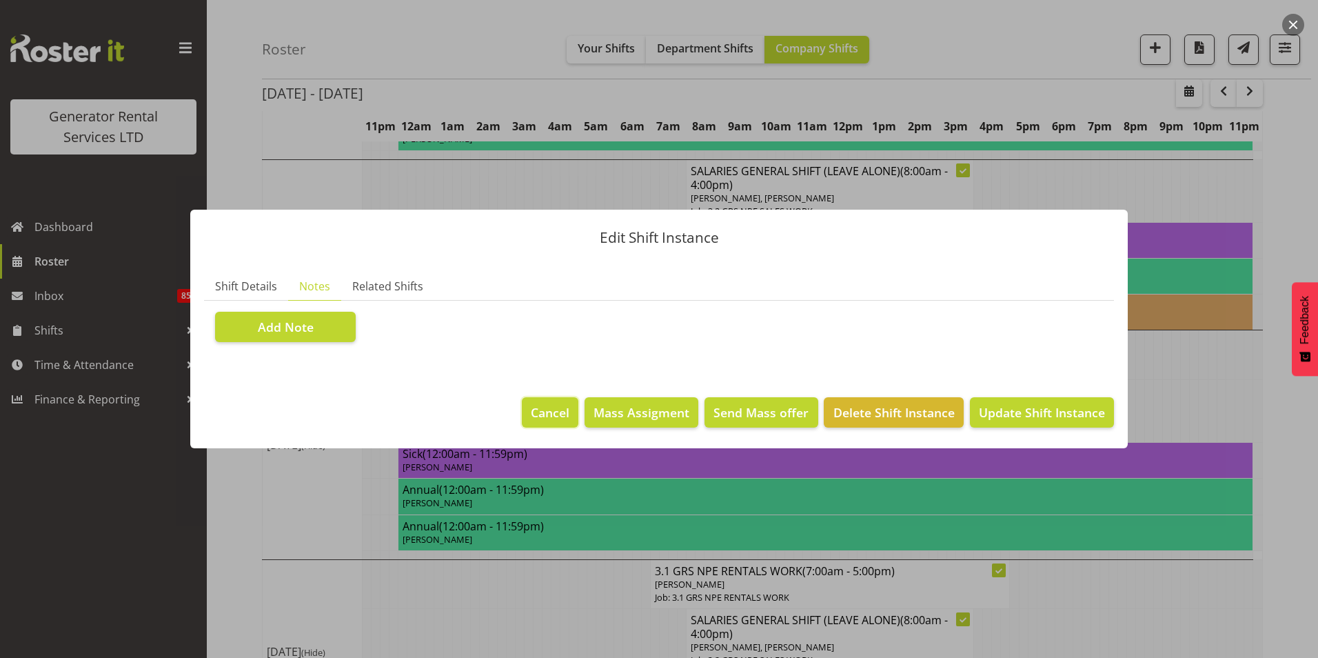
click at [533, 404] on button "Cancel" at bounding box center [550, 412] width 57 height 30
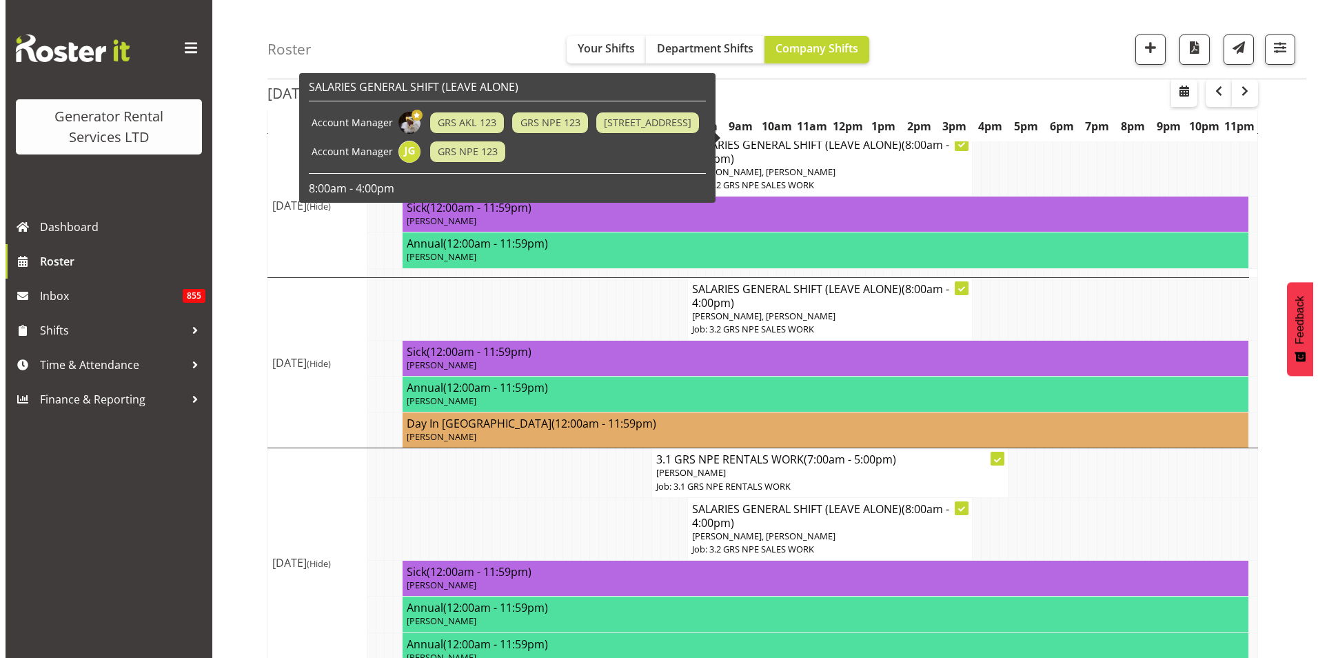
scroll to position [414, 0]
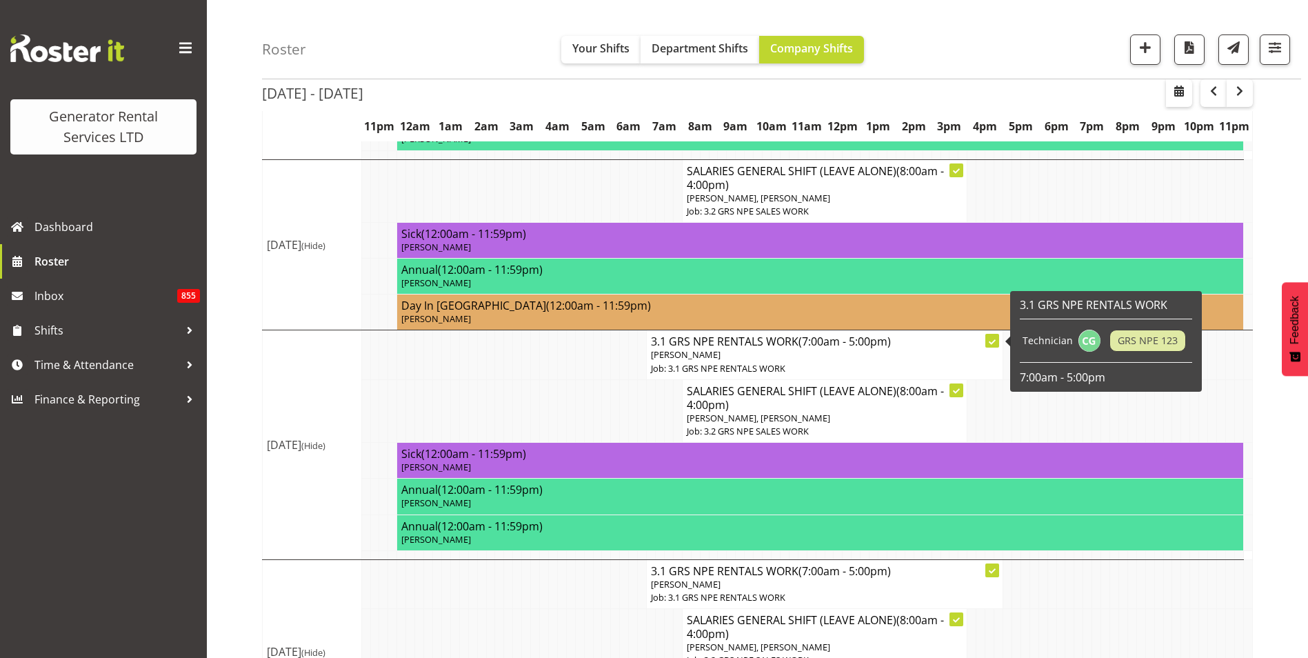
click at [754, 348] on p "[PERSON_NAME]" at bounding box center [824, 354] width 347 height 13
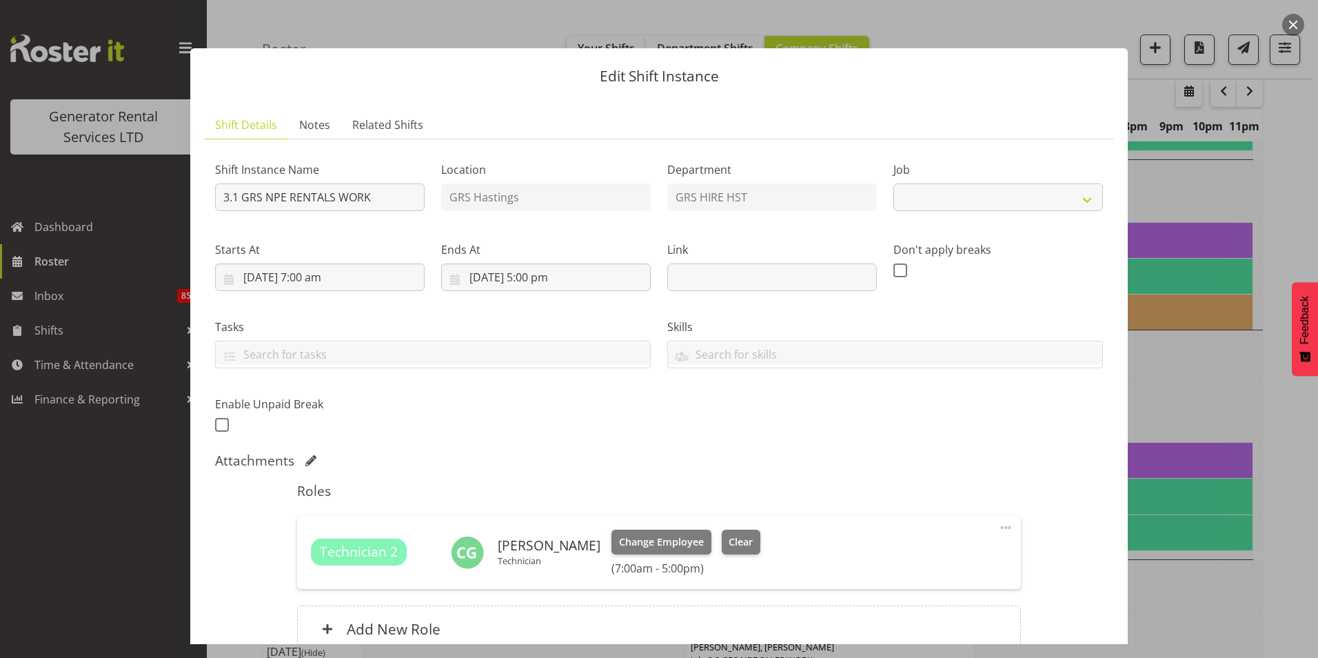
select select "880"
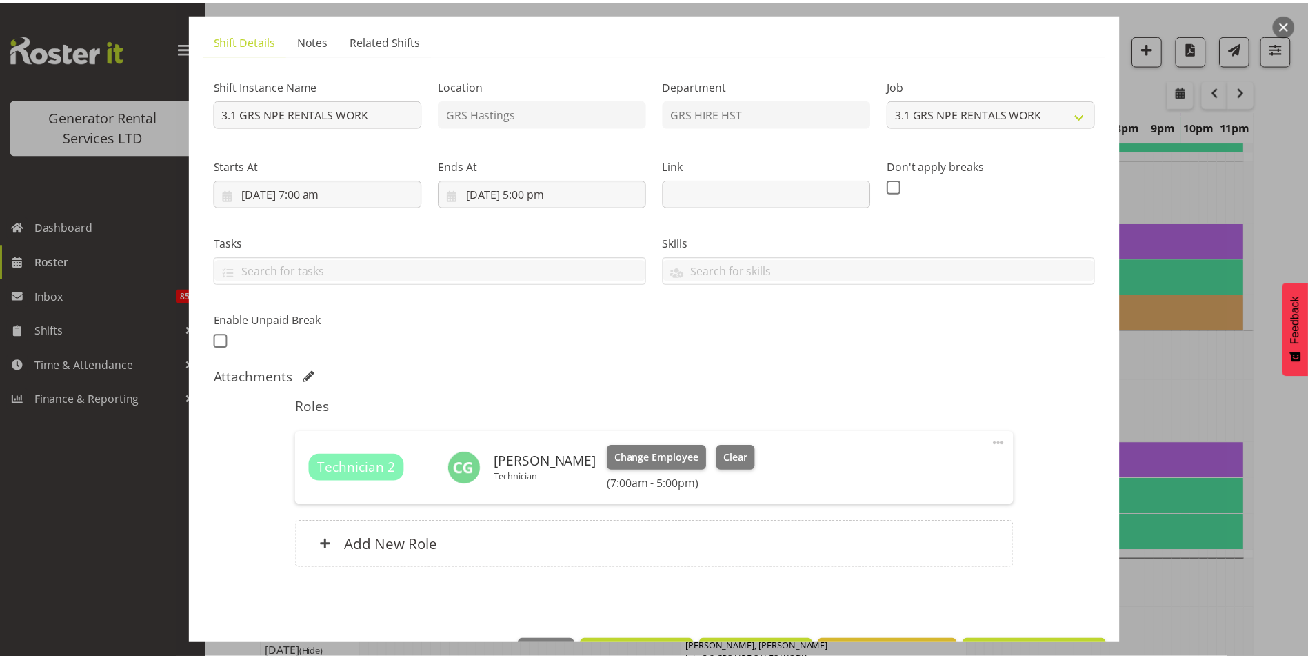
scroll to position [131, 0]
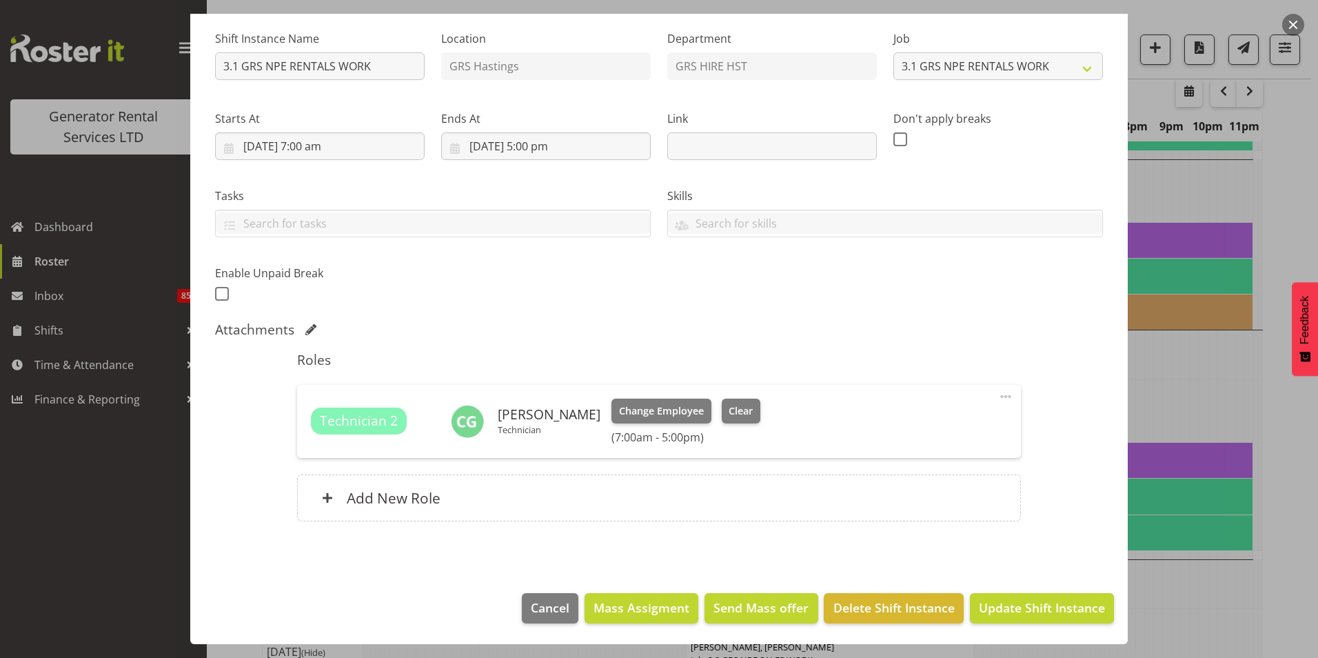
click at [1297, 19] on button "button" at bounding box center [1293, 25] width 22 height 22
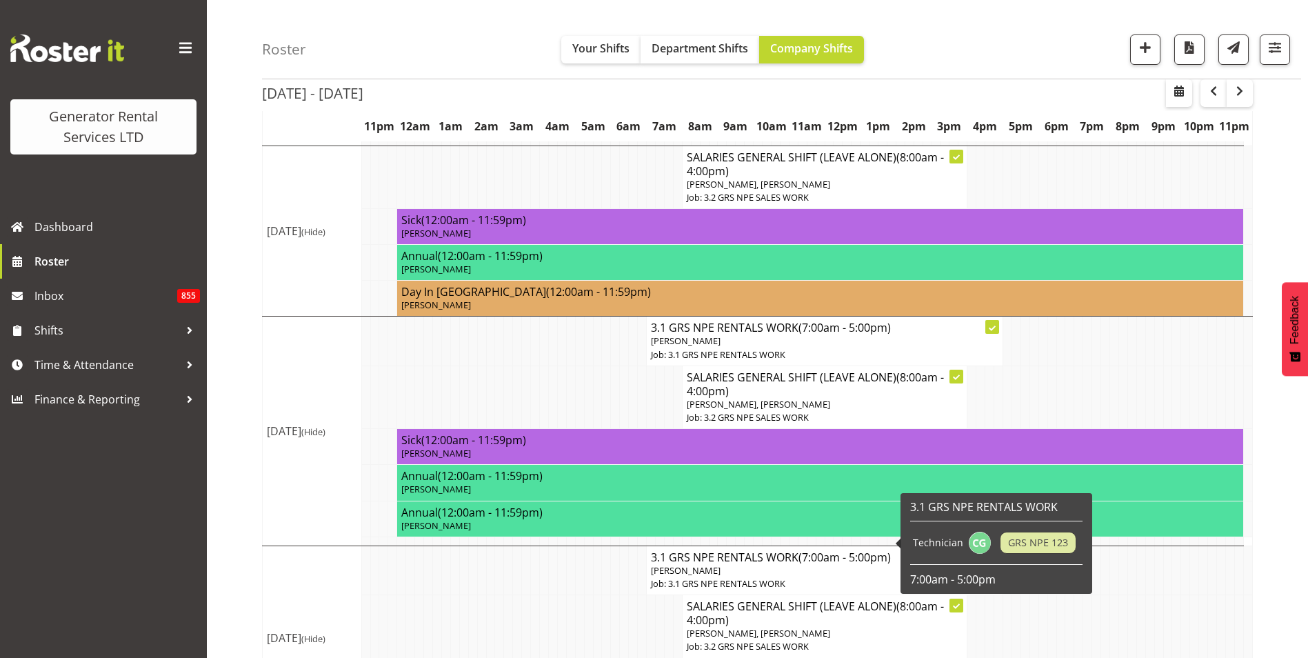
scroll to position [483, 0]
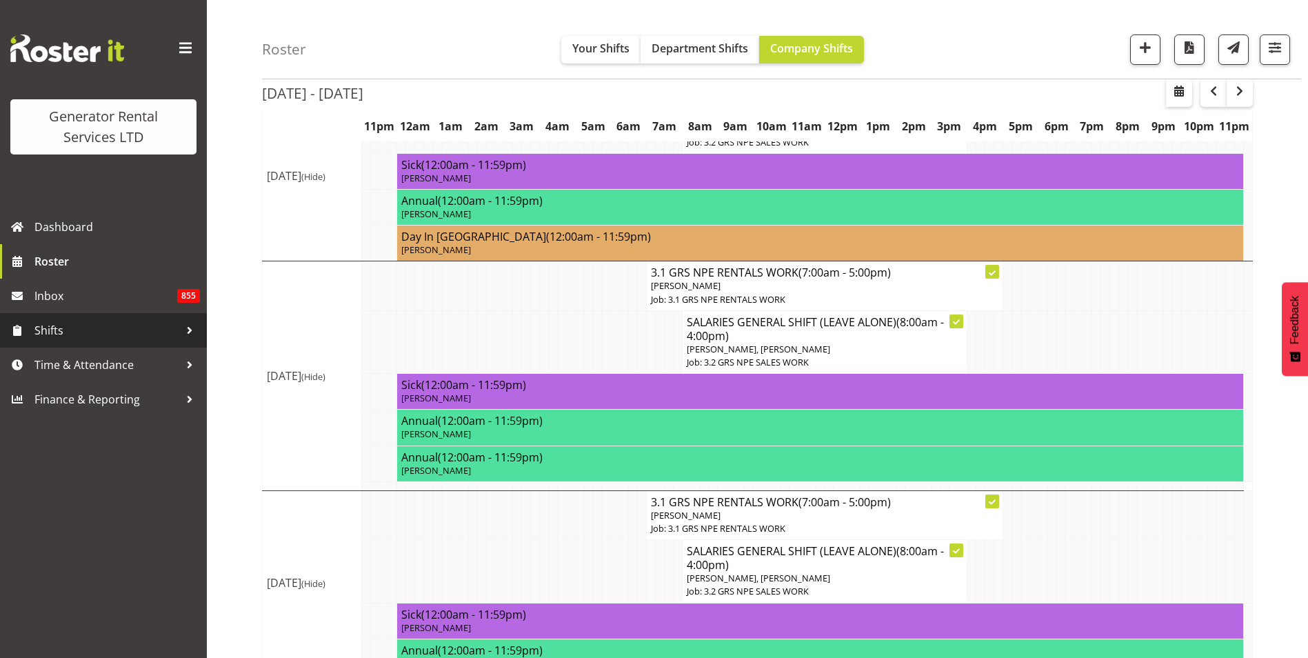
click at [188, 330] on div at bounding box center [189, 330] width 21 height 21
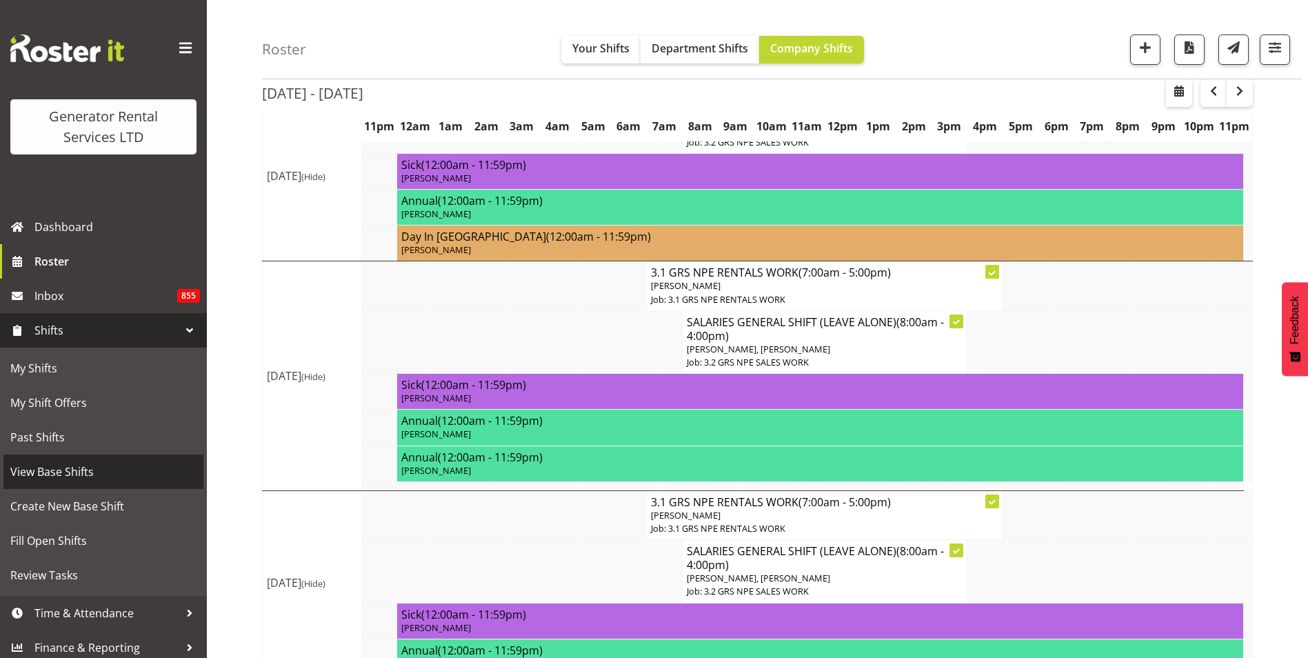
click at [76, 476] on span "View Base Shifts" at bounding box center [103, 471] width 186 height 21
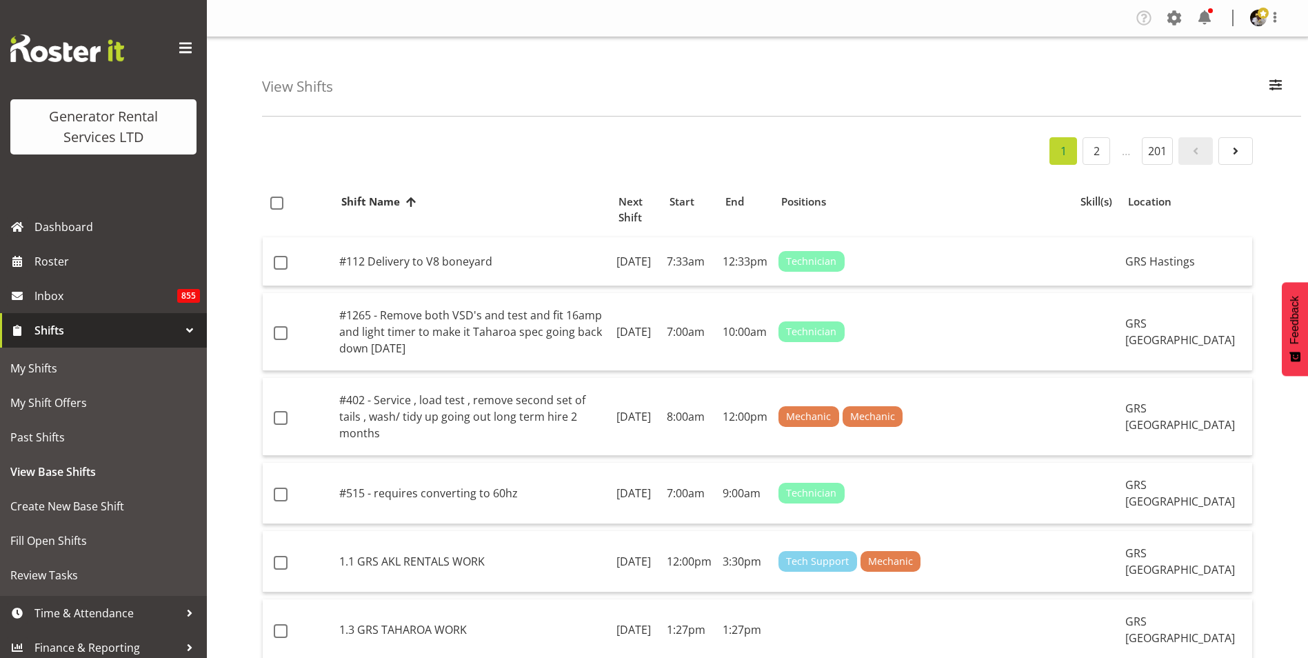
click at [1126, 155] on li "…" at bounding box center [1126, 151] width 26 height 28
click at [1280, 85] on span "button" at bounding box center [1275, 85] width 18 height 18
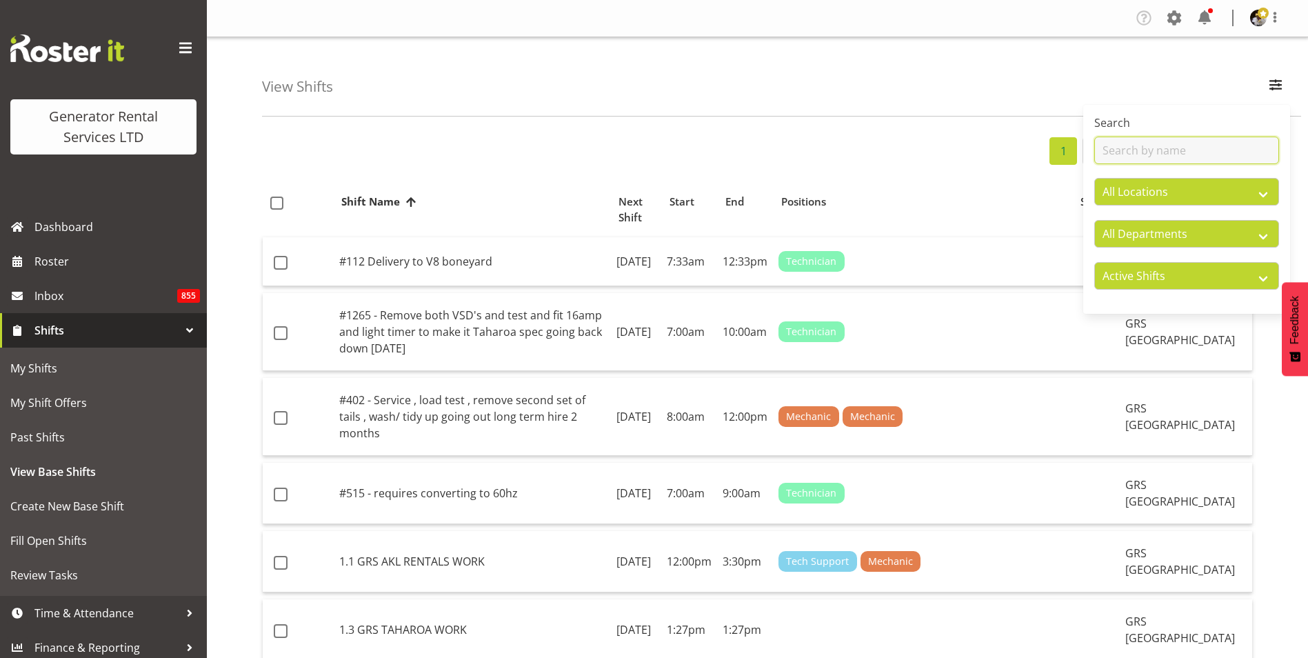
click at [1124, 153] on input "text" at bounding box center [1186, 151] width 185 height 28
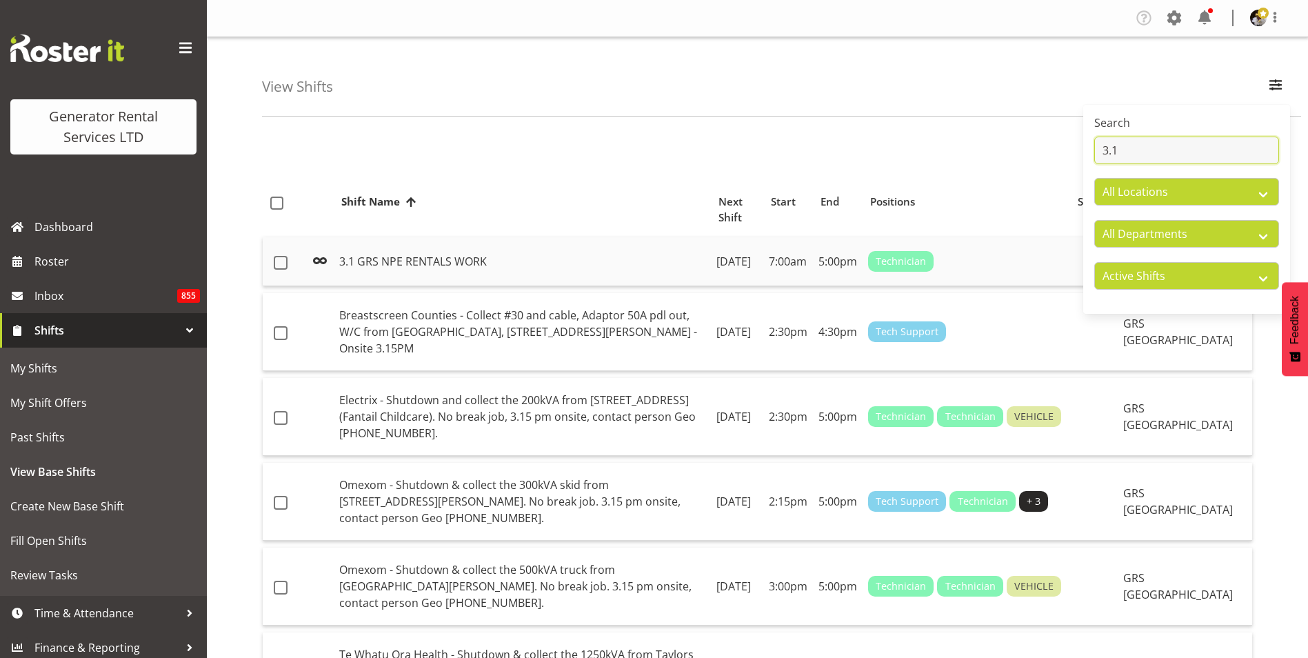
type input "3.1"
click at [580, 255] on td "3.1 GRS NPE RENTALS WORK" at bounding box center [522, 261] width 377 height 49
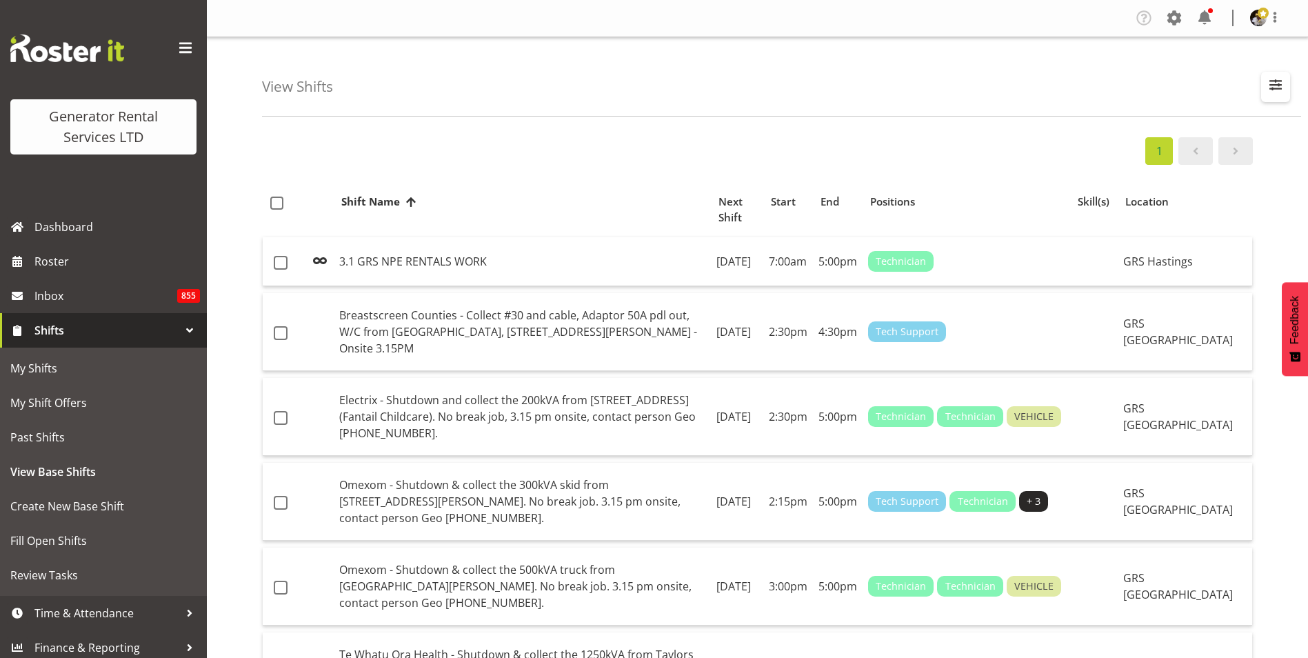
click at [1273, 84] on span "button" at bounding box center [1275, 85] width 18 height 18
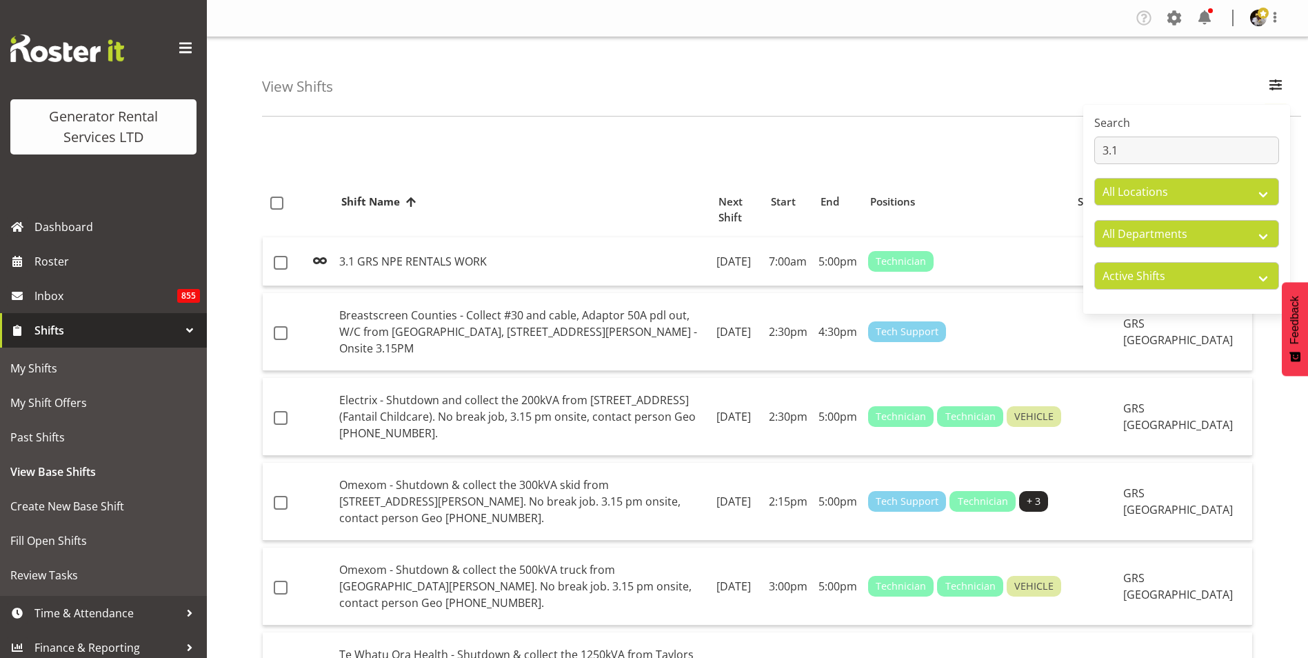
click at [627, 163] on div "1" at bounding box center [757, 151] width 991 height 28
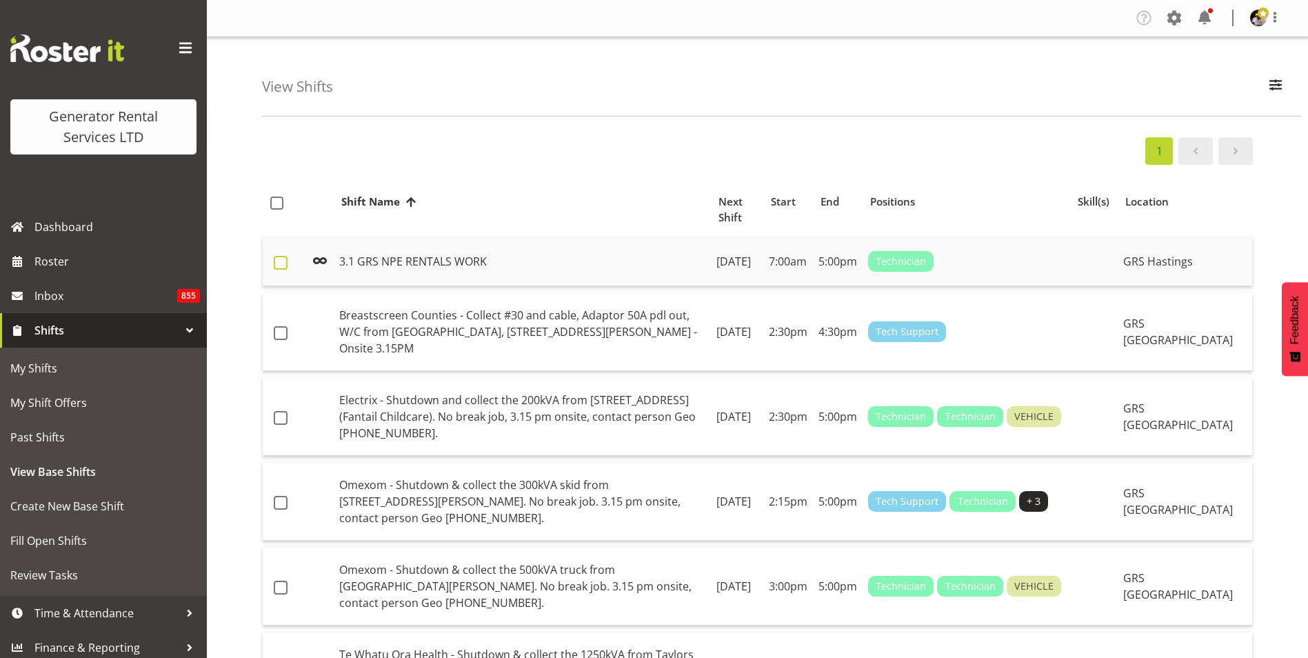
click at [274, 259] on span at bounding box center [281, 263] width 14 height 14
checkbox input "true"
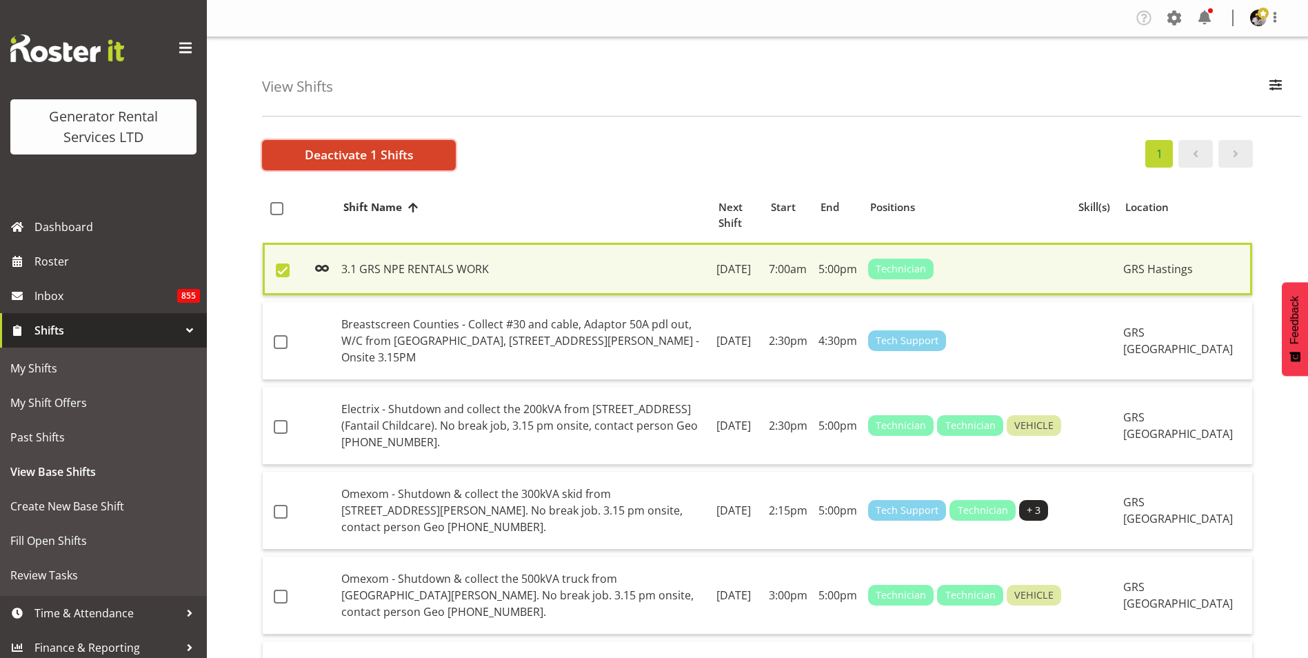
click at [385, 155] on span "Deactivate 1 Shifts" at bounding box center [359, 154] width 109 height 18
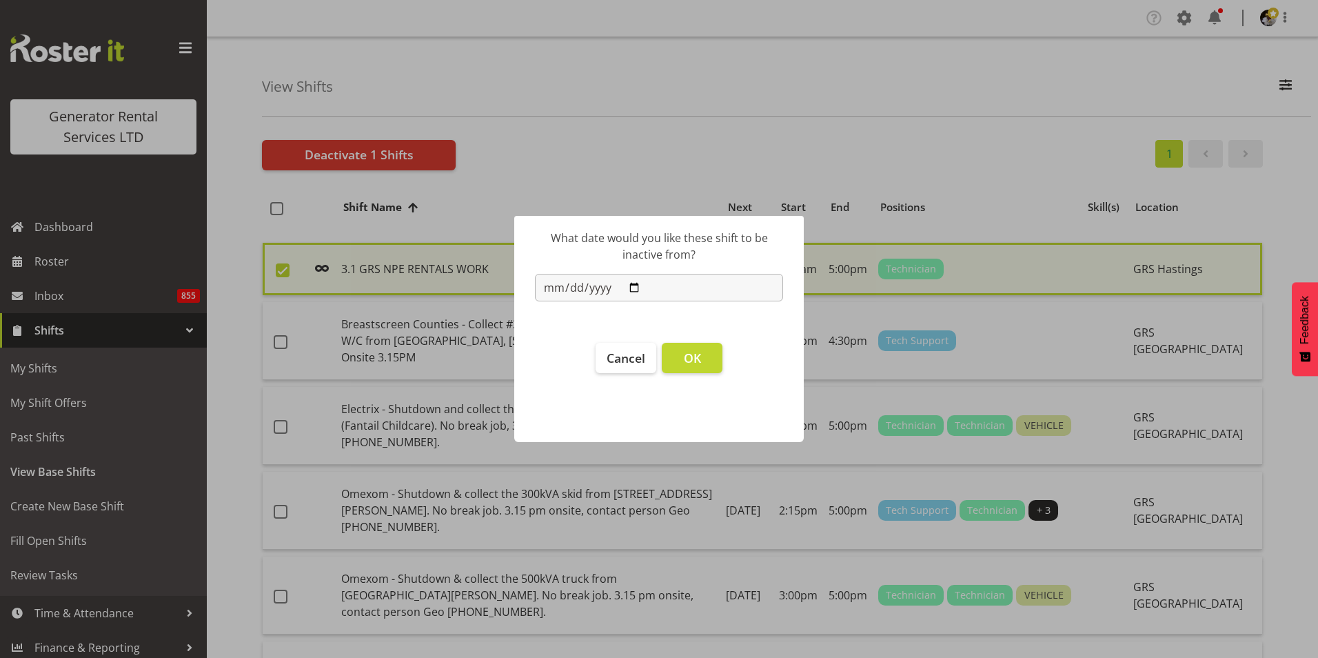
click at [641, 287] on input "2025-08-22" at bounding box center [659, 288] width 248 height 28
click at [558, 287] on input "2025-08-22" at bounding box center [659, 288] width 248 height 28
type input "2025-08-25"
click at [691, 353] on span "OK" at bounding box center [692, 358] width 17 height 17
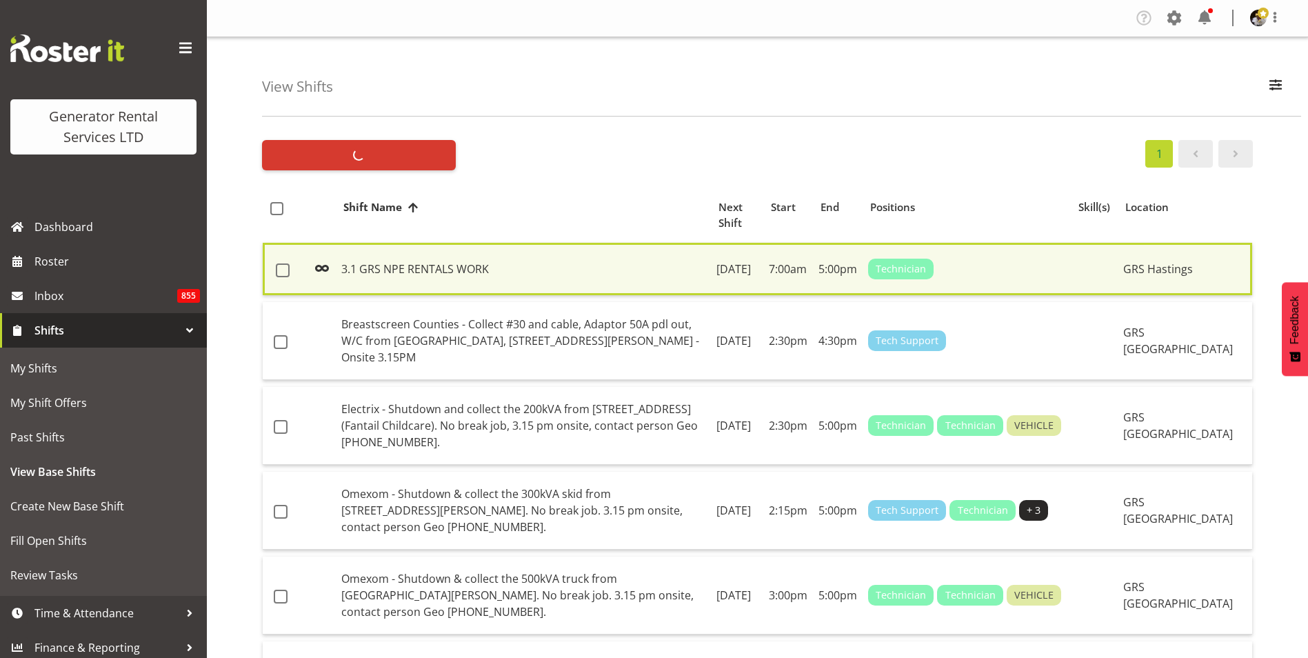
checkbox input "false"
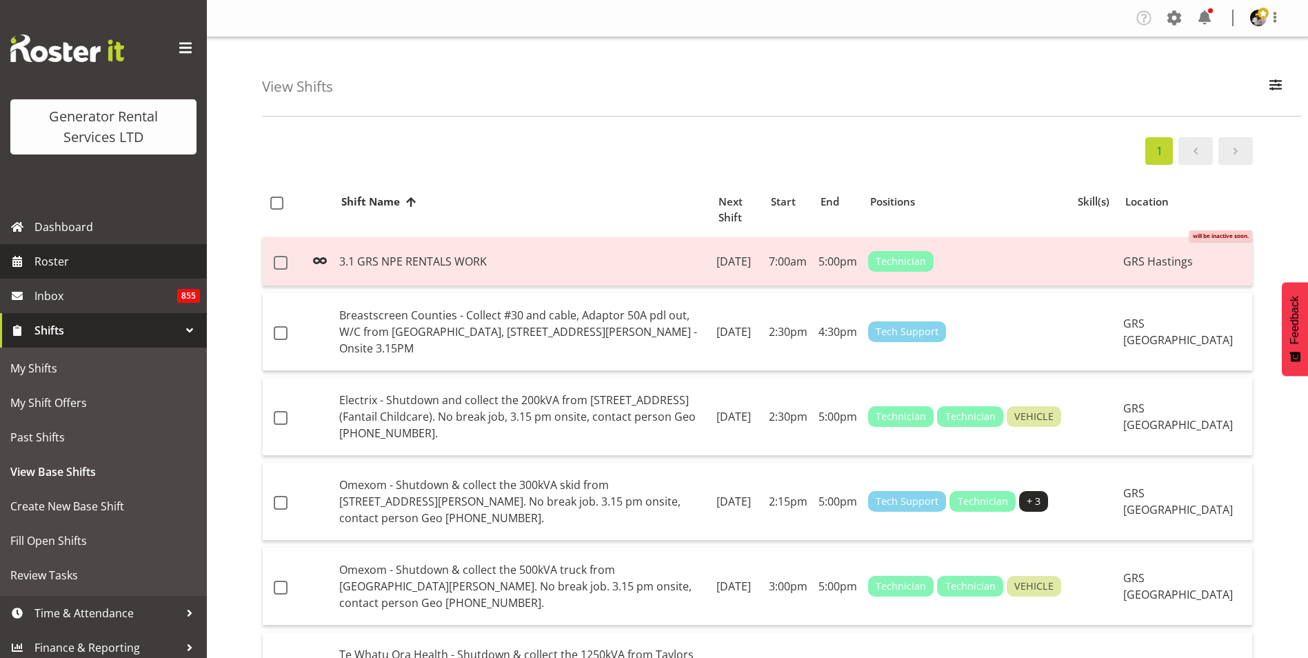
click at [58, 260] on span "Roster" at bounding box center [116, 261] width 165 height 21
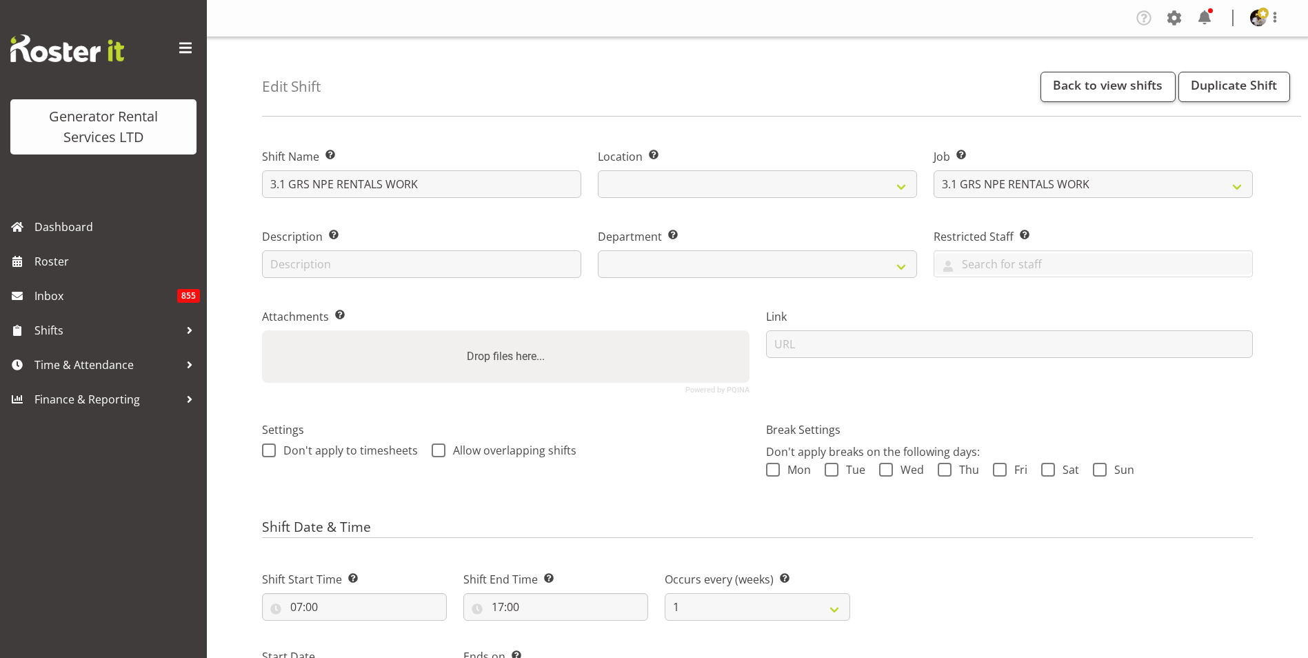
select select "880"
select select
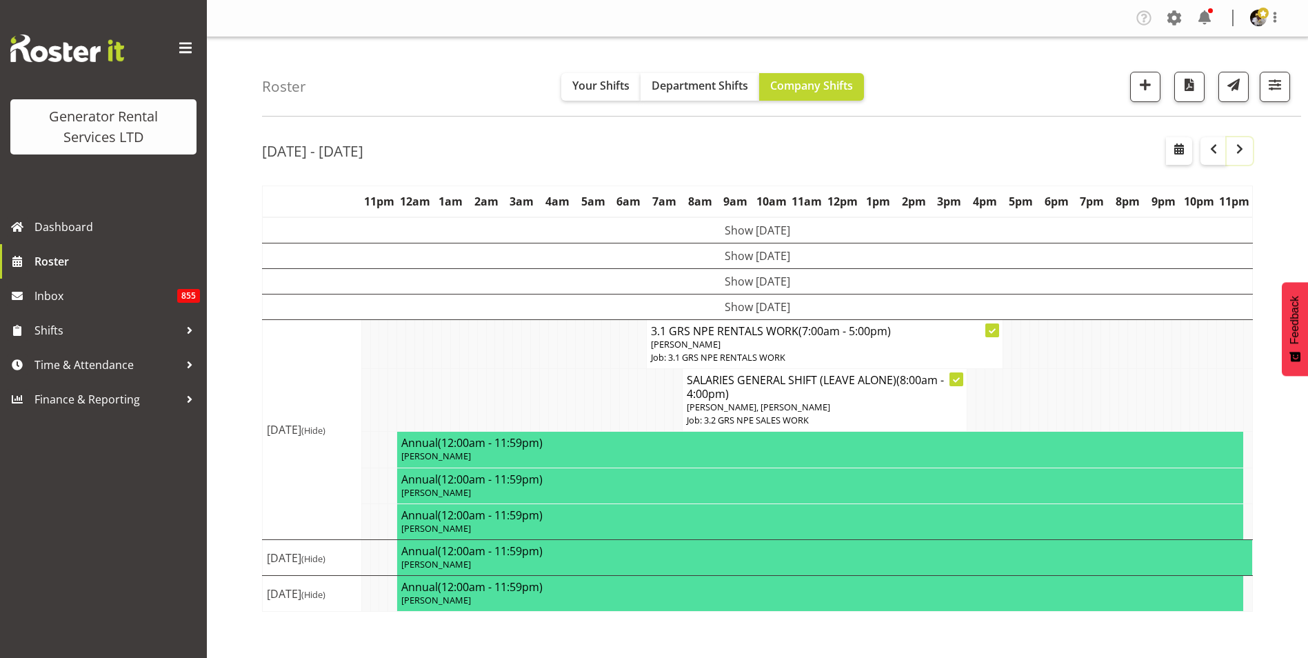
click at [1242, 151] on span "button" at bounding box center [1239, 149] width 17 height 17
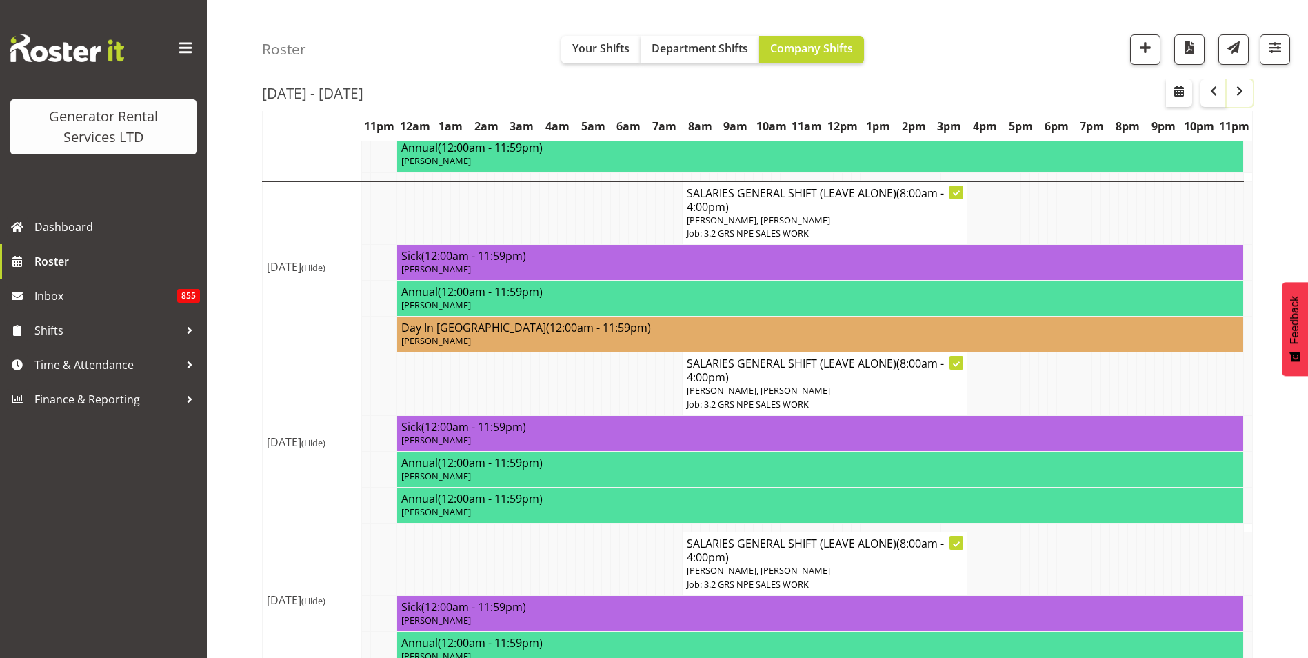
scroll to position [413, 0]
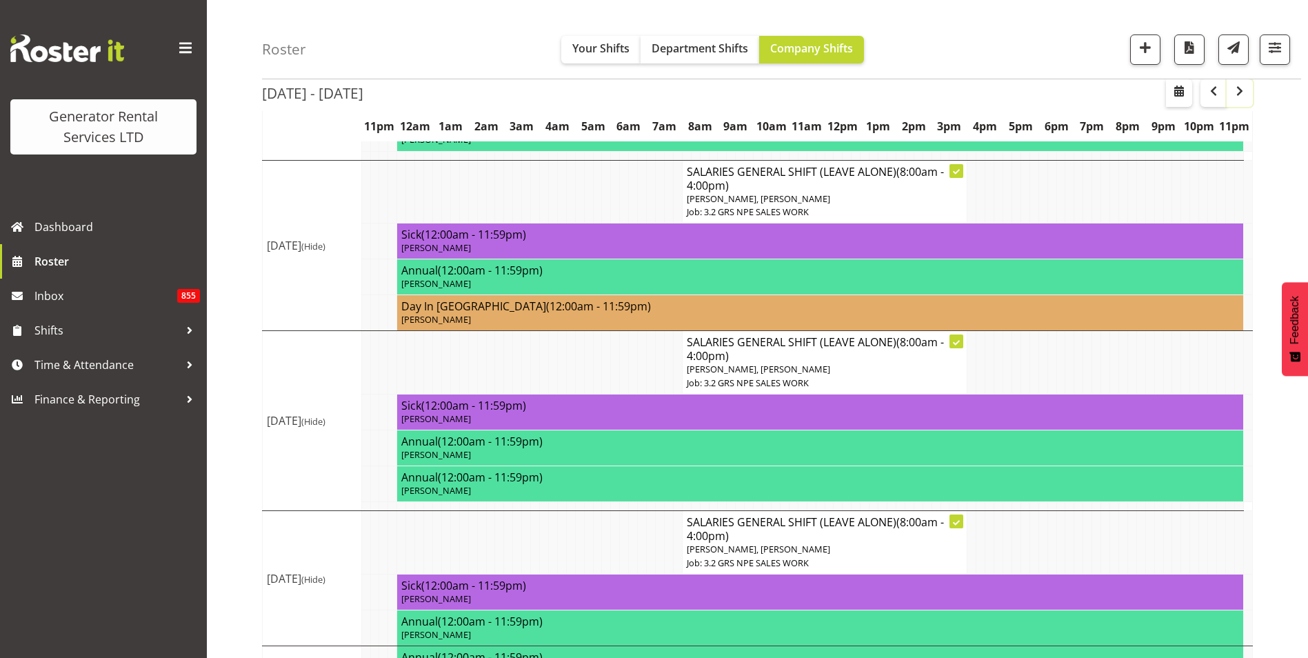
click at [1238, 90] on span "button" at bounding box center [1239, 91] width 17 height 17
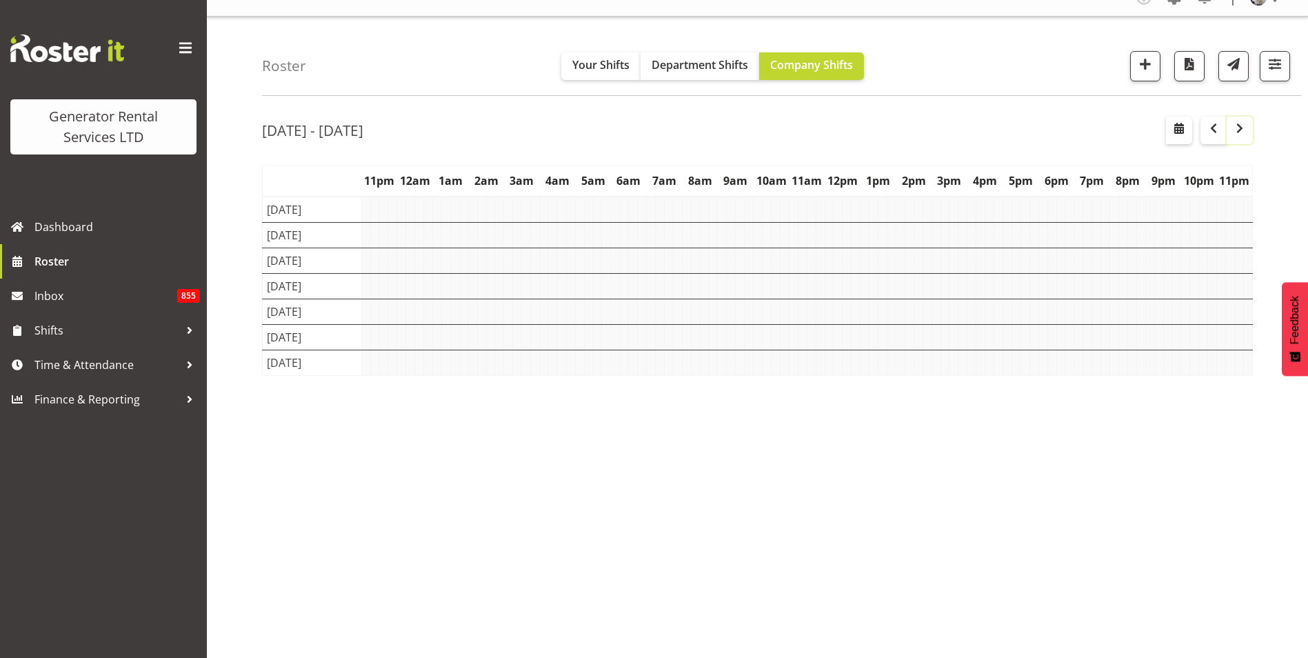
scroll to position [21, 0]
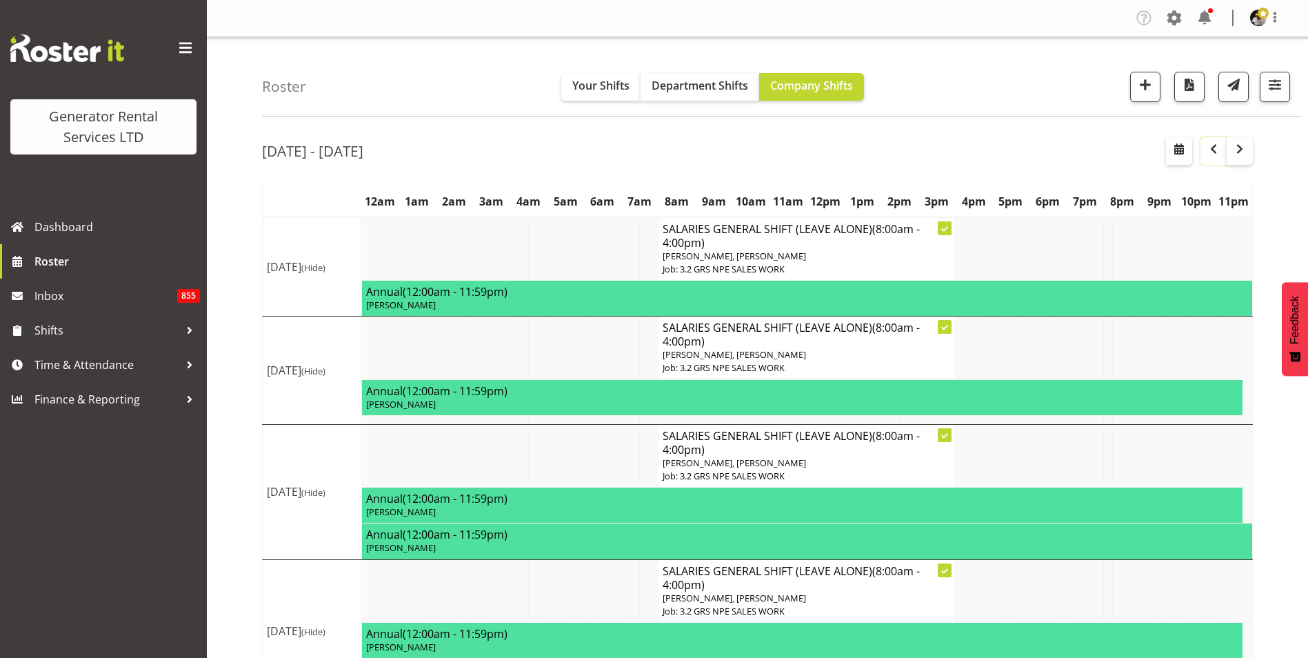
click at [1220, 150] on span "button" at bounding box center [1213, 149] width 17 height 17
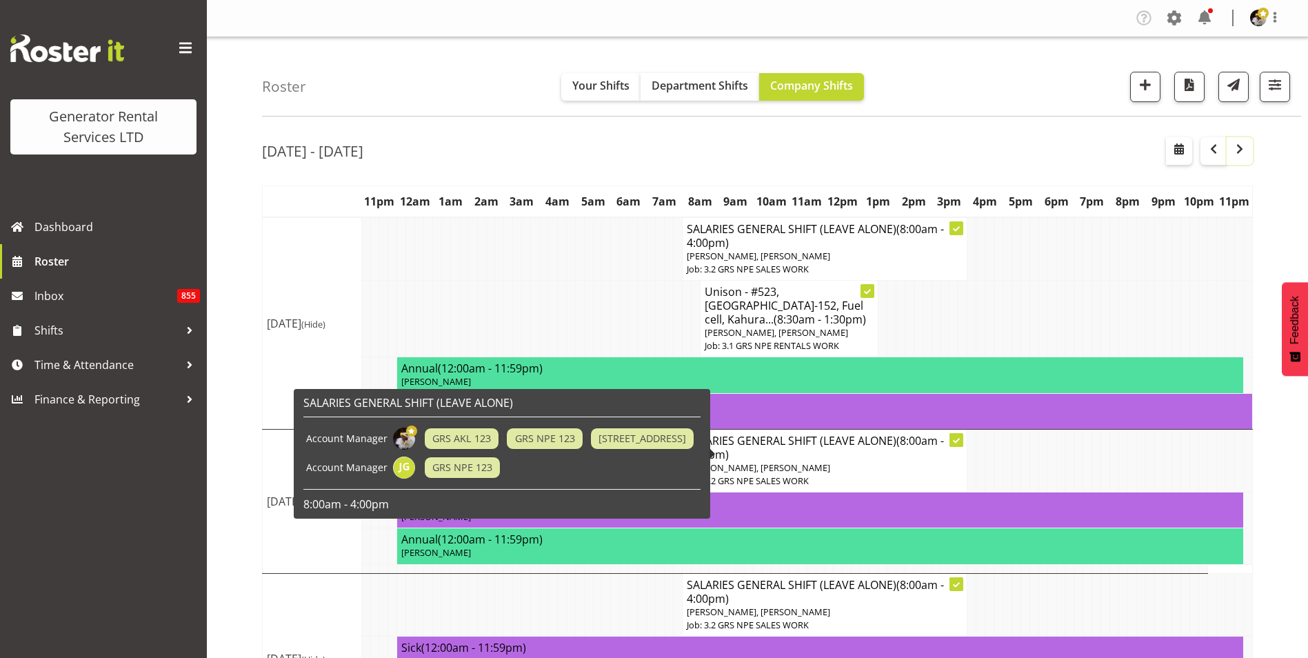
click at [1238, 151] on span "button" at bounding box center [1239, 149] width 17 height 17
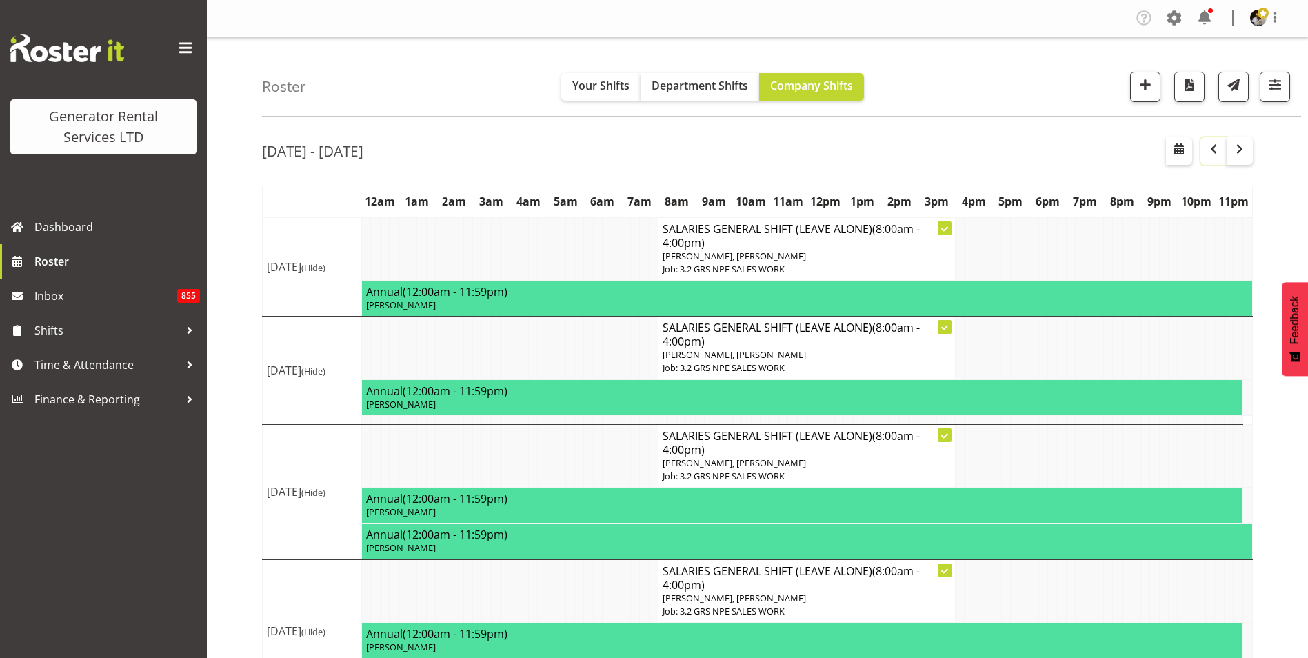
click at [1211, 153] on span "button" at bounding box center [1213, 149] width 17 height 17
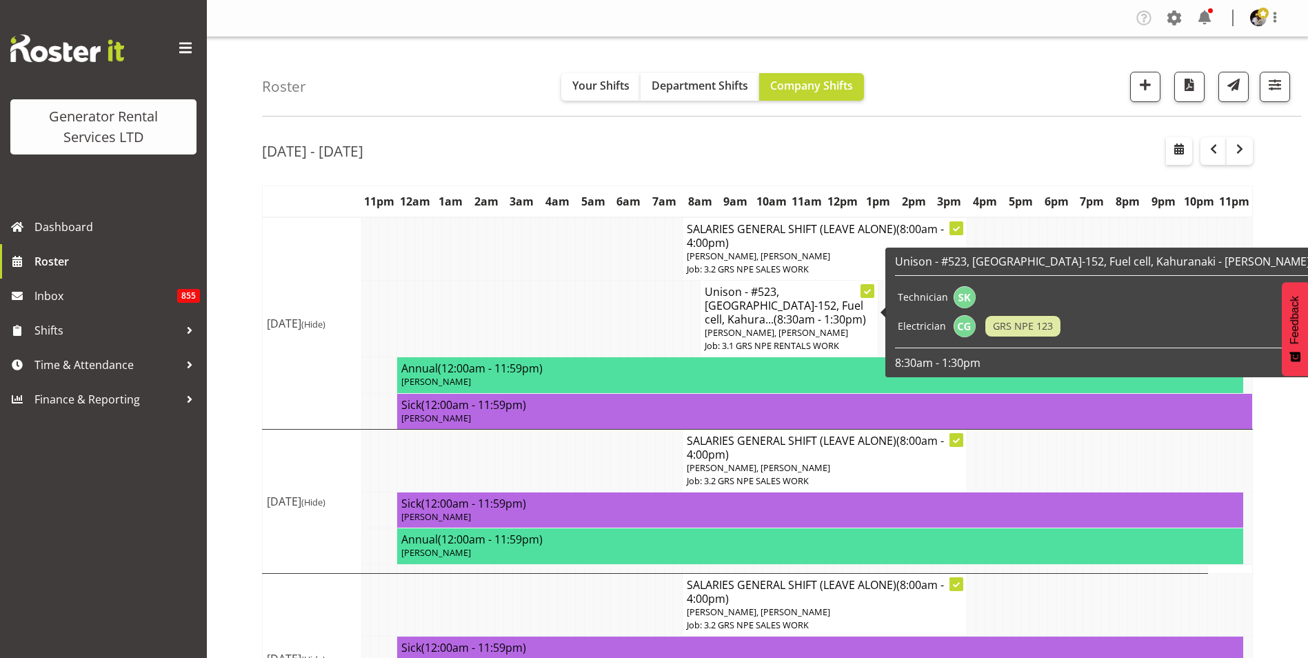
click at [774, 312] on span "(8:30am - 1:30pm)" at bounding box center [820, 319] width 92 height 15
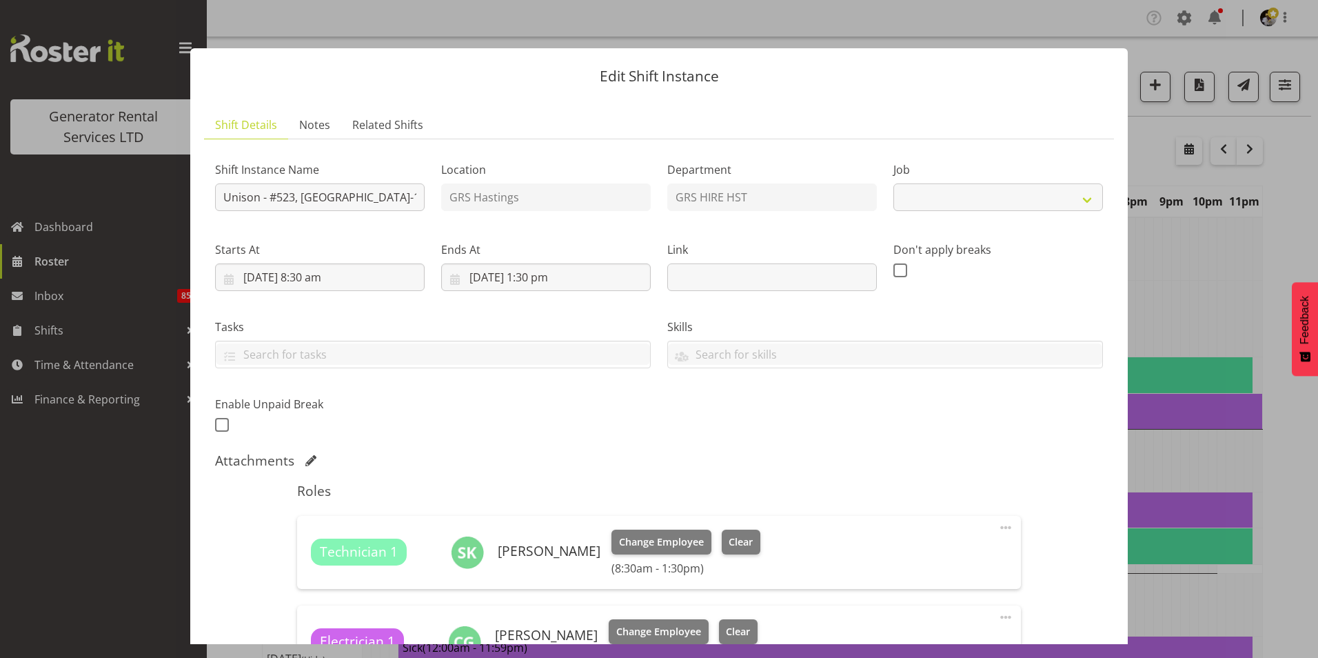
select select "880"
click at [323, 278] on input "25/08/2025, 8:30 am" at bounding box center [320, 277] width 210 height 28
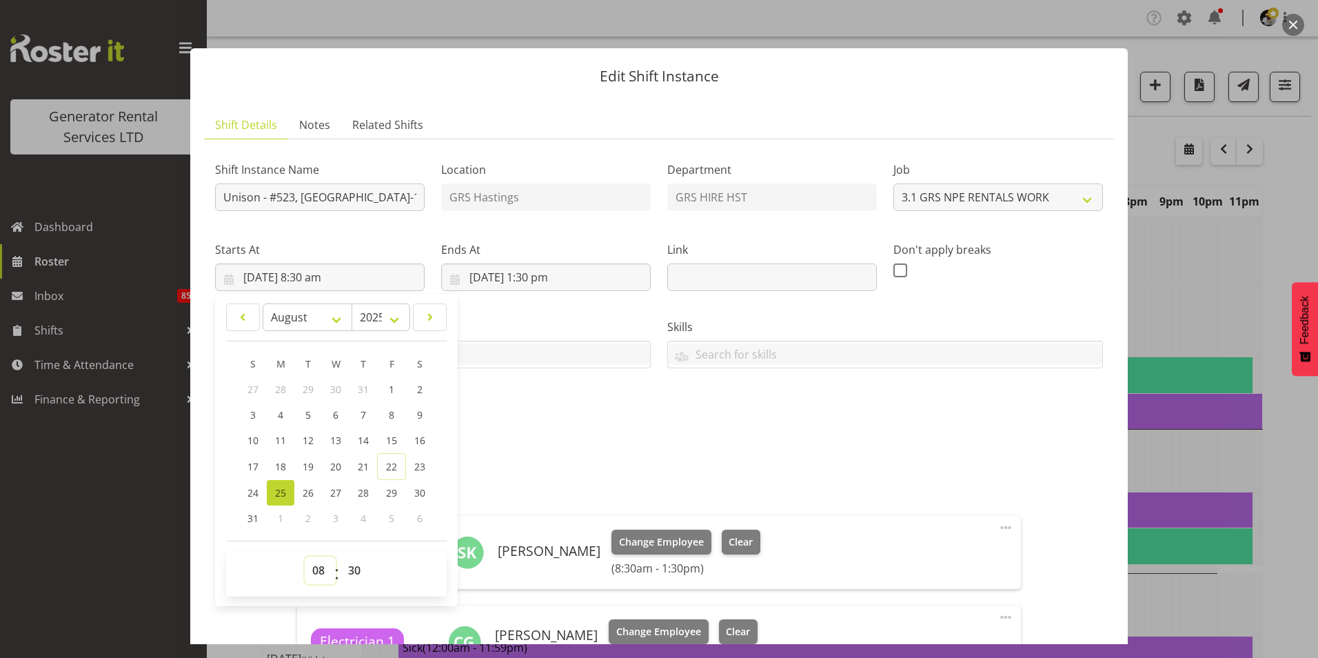
click at [319, 569] on select "00 01 02 03 04 05 06 07 08 09 10 11 12 13 14 15 16 17 18 19 20 21 22 23" at bounding box center [320, 570] width 31 height 28
select select "7"
click at [305, 556] on select "00 01 02 03 04 05 06 07 08 09 10 11 12 13 14 15 16 17 18 19 20 21 22 23" at bounding box center [320, 570] width 31 height 28
type input "25/08/2025, 7:30 am"
click at [858, 388] on div "Shift Instance Name Unison - #523, TX-152, Fuel cell, Kahuranaki - Matt Hughes …" at bounding box center [659, 293] width 904 height 302
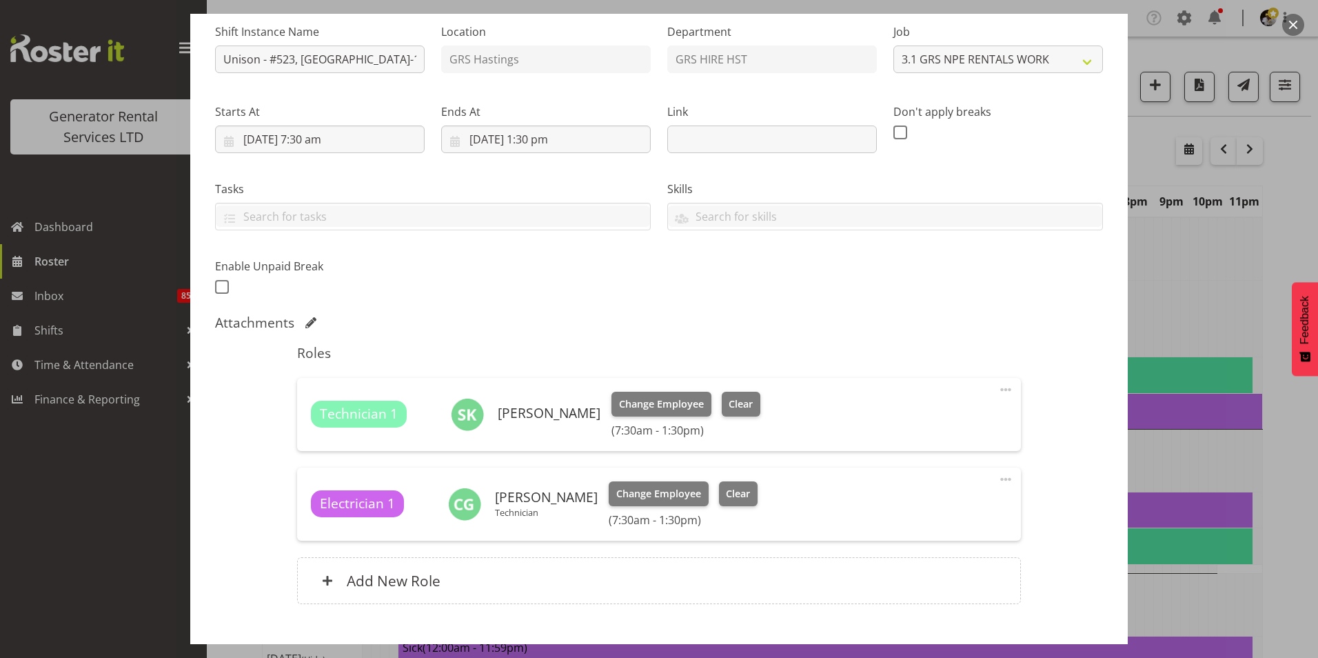
scroll to position [221, 0]
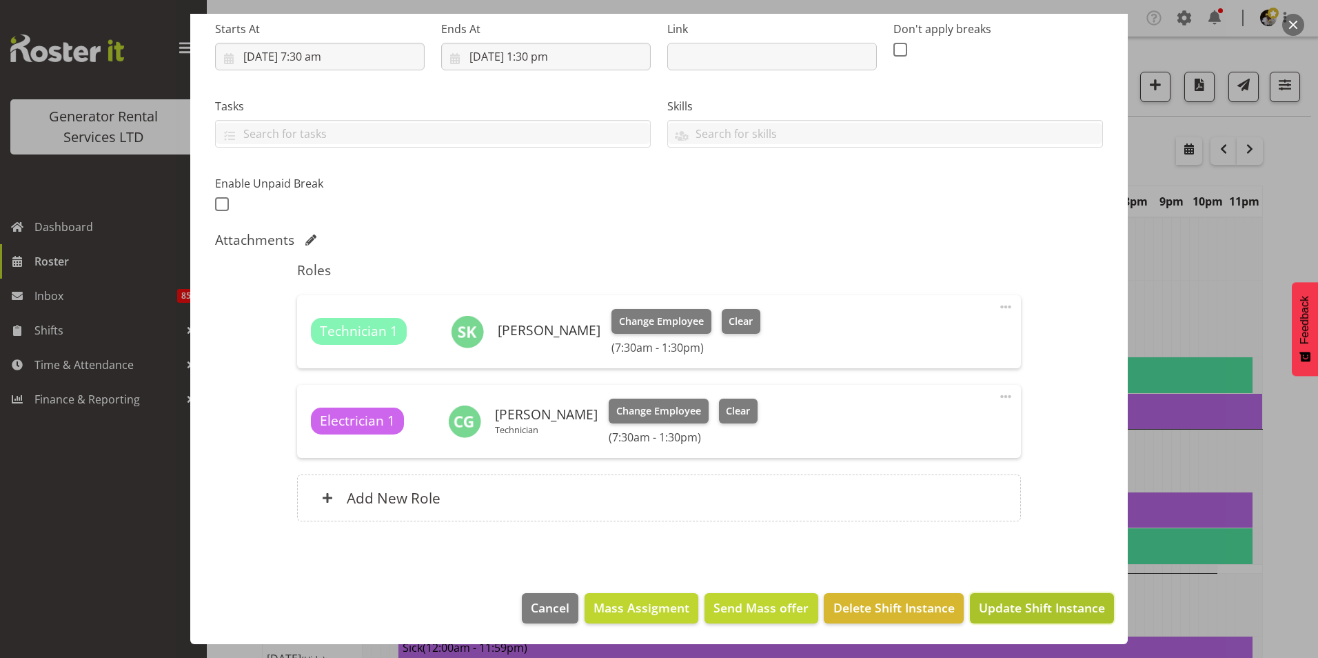
click at [1026, 605] on span "Update Shift Instance" at bounding box center [1042, 607] width 126 height 18
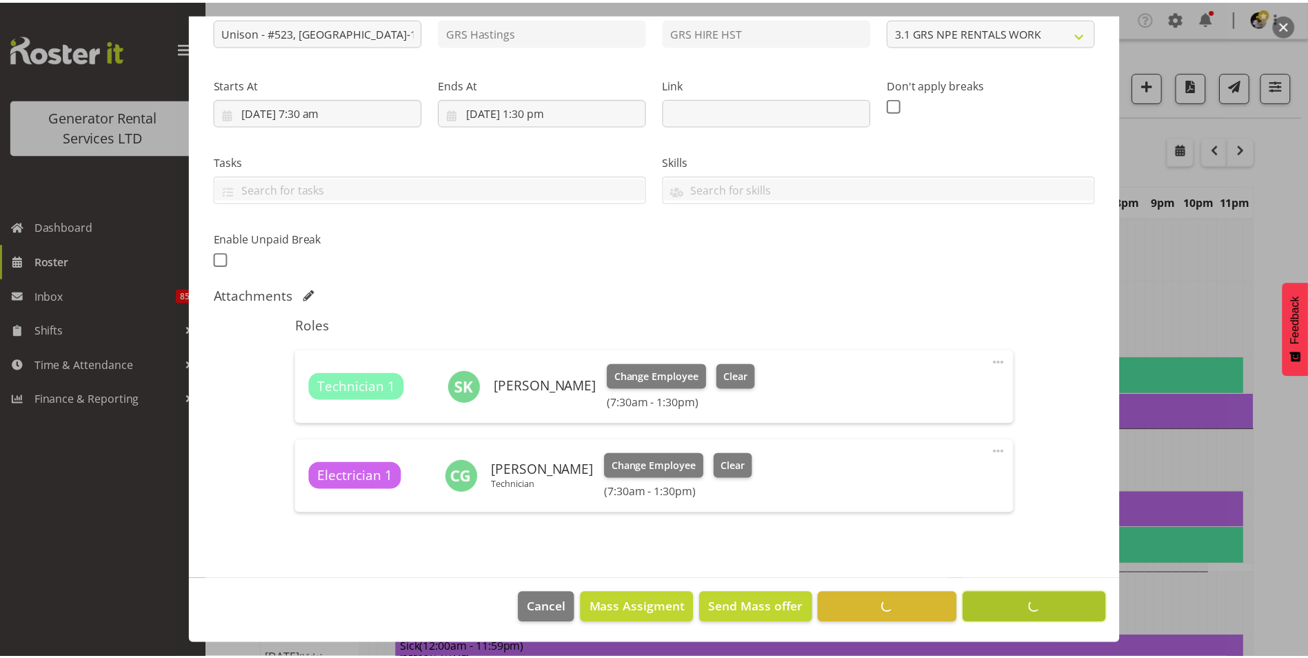
scroll to position [165, 0]
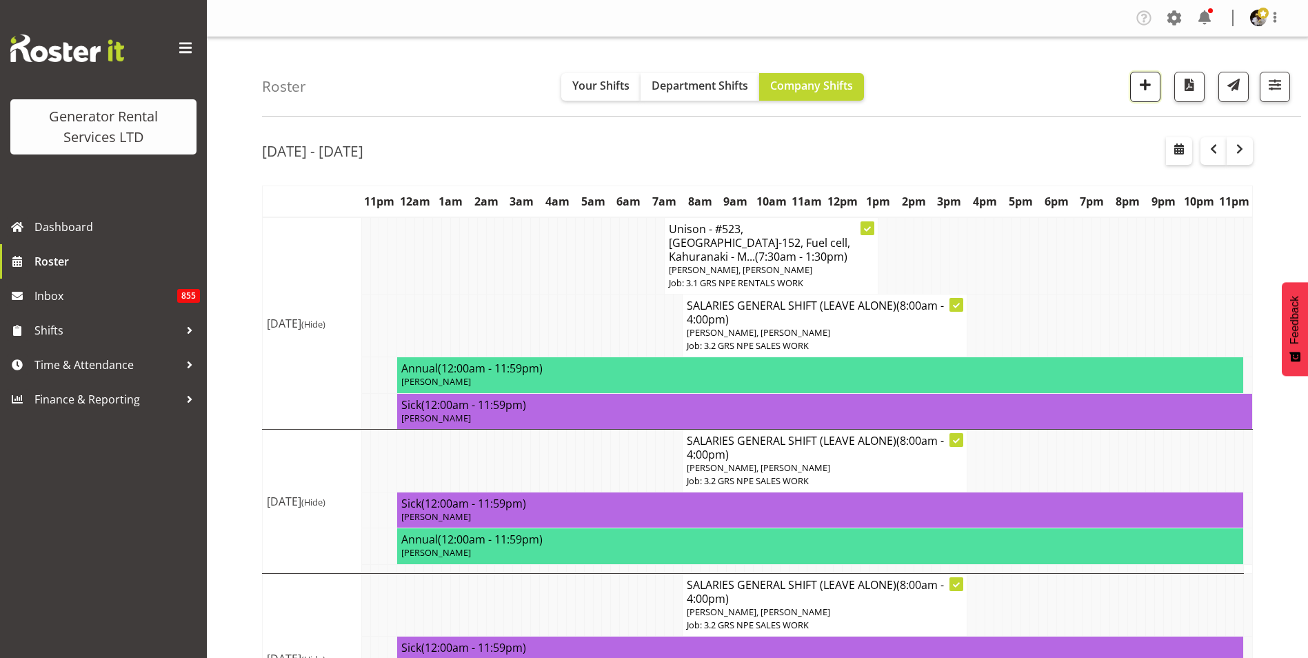
click at [1144, 85] on span "button" at bounding box center [1145, 85] width 18 height 18
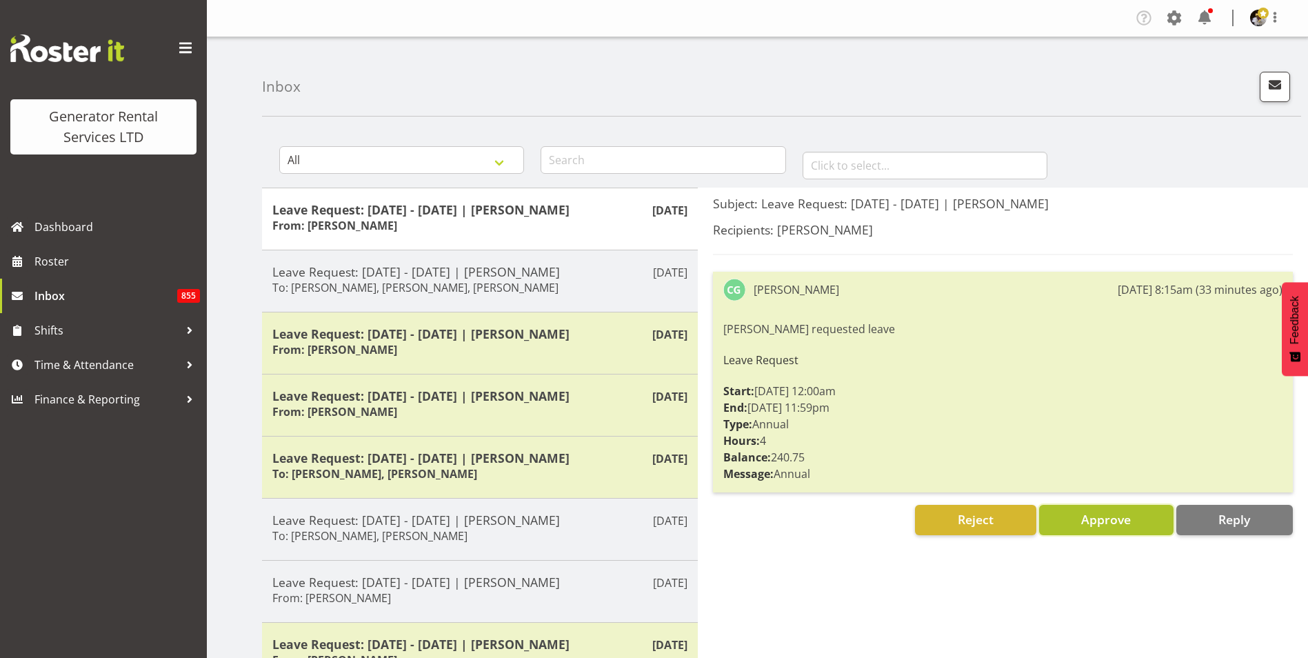
click at [1142, 529] on button "Approve" at bounding box center [1106, 520] width 134 height 30
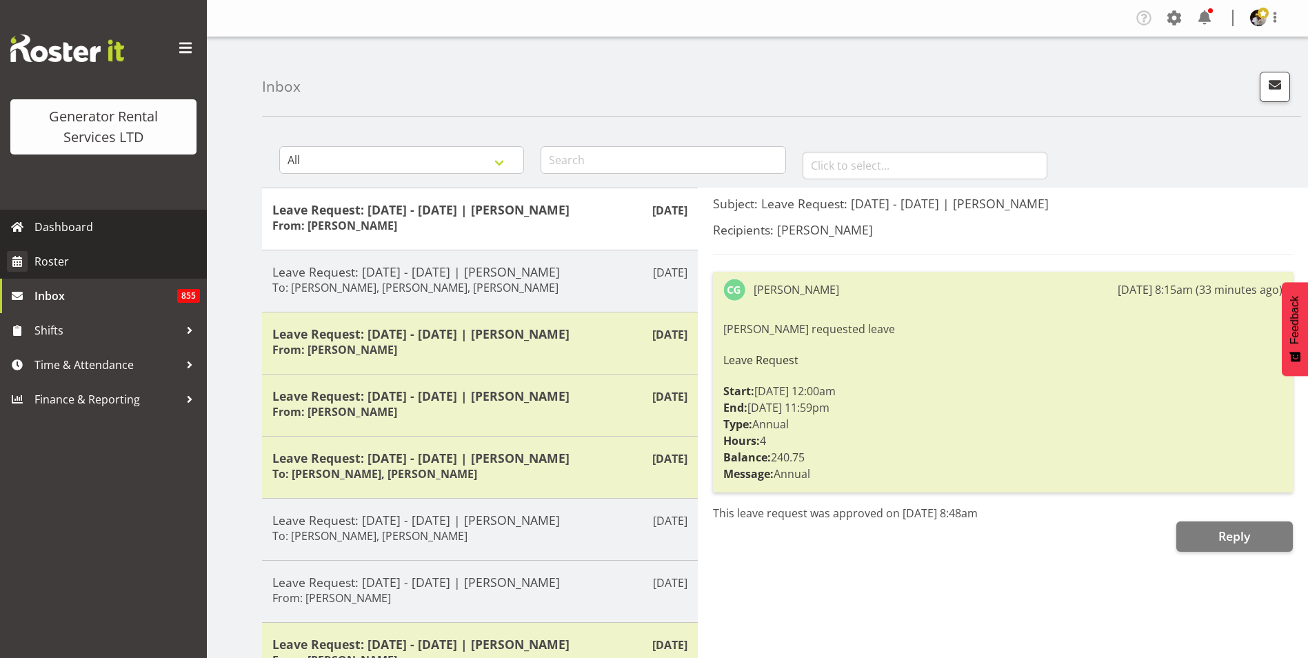
drag, startPoint x: 55, startPoint y: 242, endPoint x: 64, endPoint y: 250, distance: 12.2
click at [55, 242] on link "Dashboard" at bounding box center [103, 227] width 207 height 34
click at [65, 259] on span "Roster" at bounding box center [116, 261] width 165 height 21
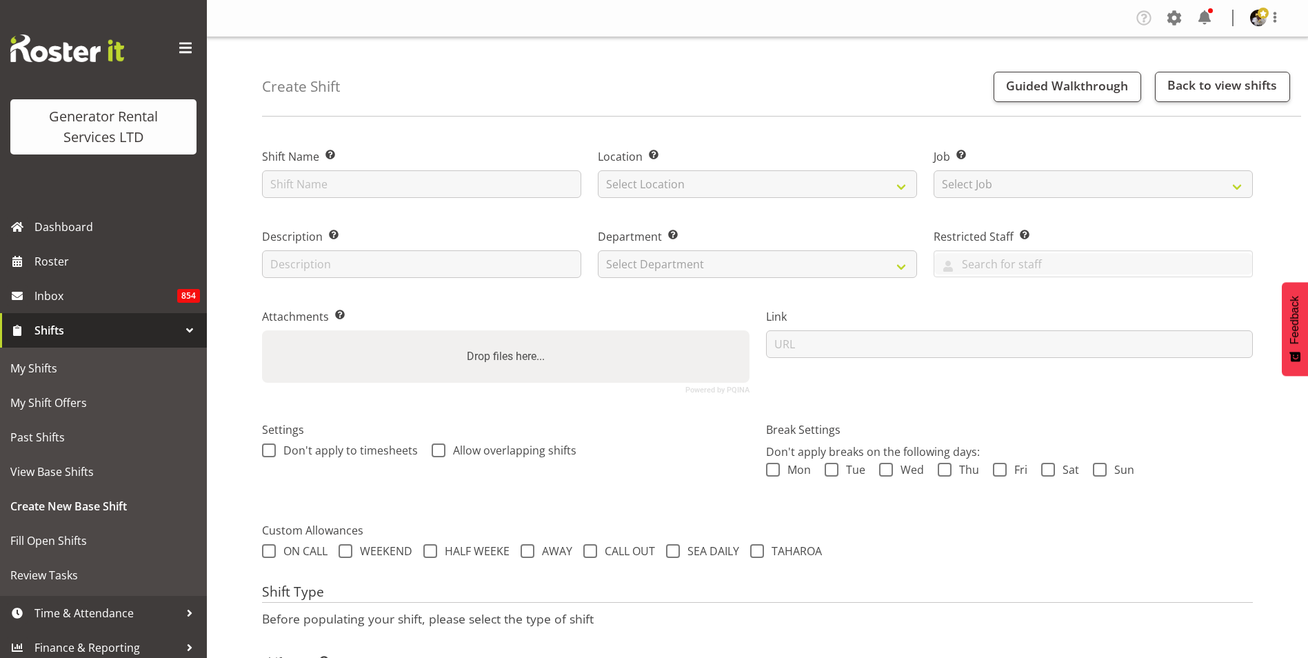
click at [332, 202] on div "Shift Name Enter a name for the shift (e.g. Day Shift)." at bounding box center [422, 169] width 336 height 80
click at [329, 185] on input "text" at bounding box center [421, 184] width 319 height 28
type input "Sight & Sound - collect 45-19 from SnS"
click at [698, 175] on select "Select Location GRS [GEOGRAPHIC_DATA] [GEOGRAPHIC_DATA] [GEOGRAPHIC_DATA] [GEOG…" at bounding box center [757, 184] width 319 height 28
select select "30"
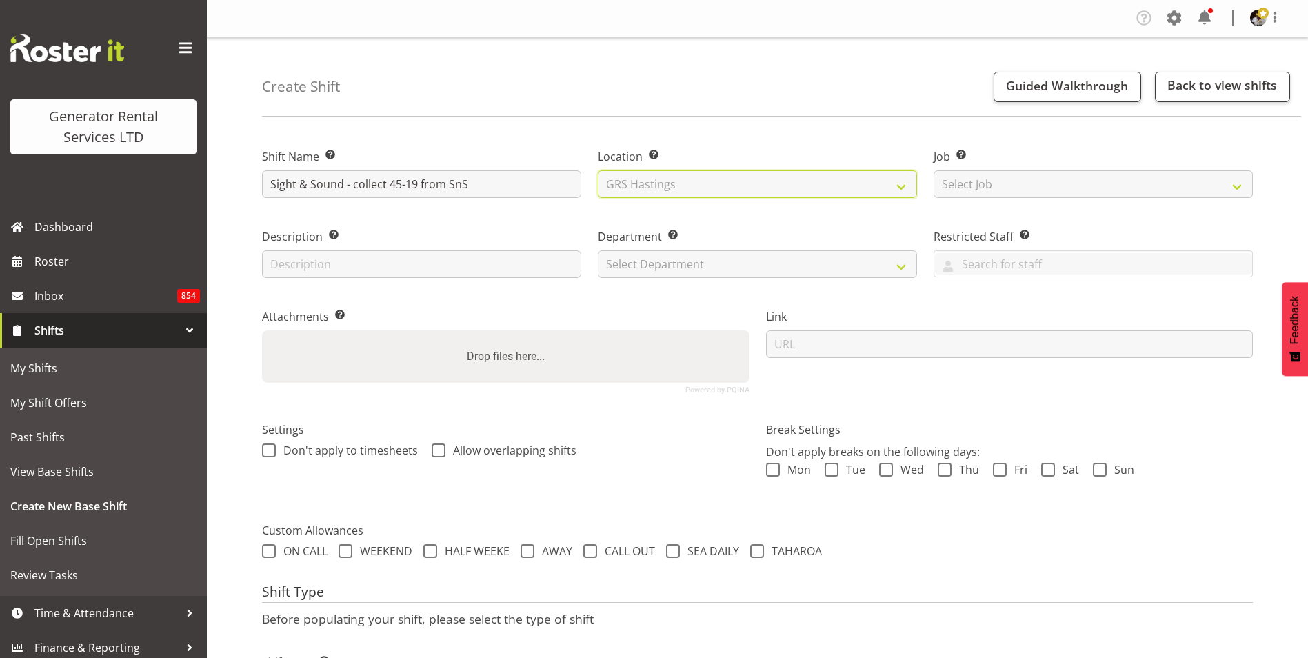
click at [598, 170] on select "Select Location GRS [GEOGRAPHIC_DATA] [GEOGRAPHIC_DATA] [GEOGRAPHIC_DATA] [GEOG…" at bounding box center [757, 184] width 319 height 28
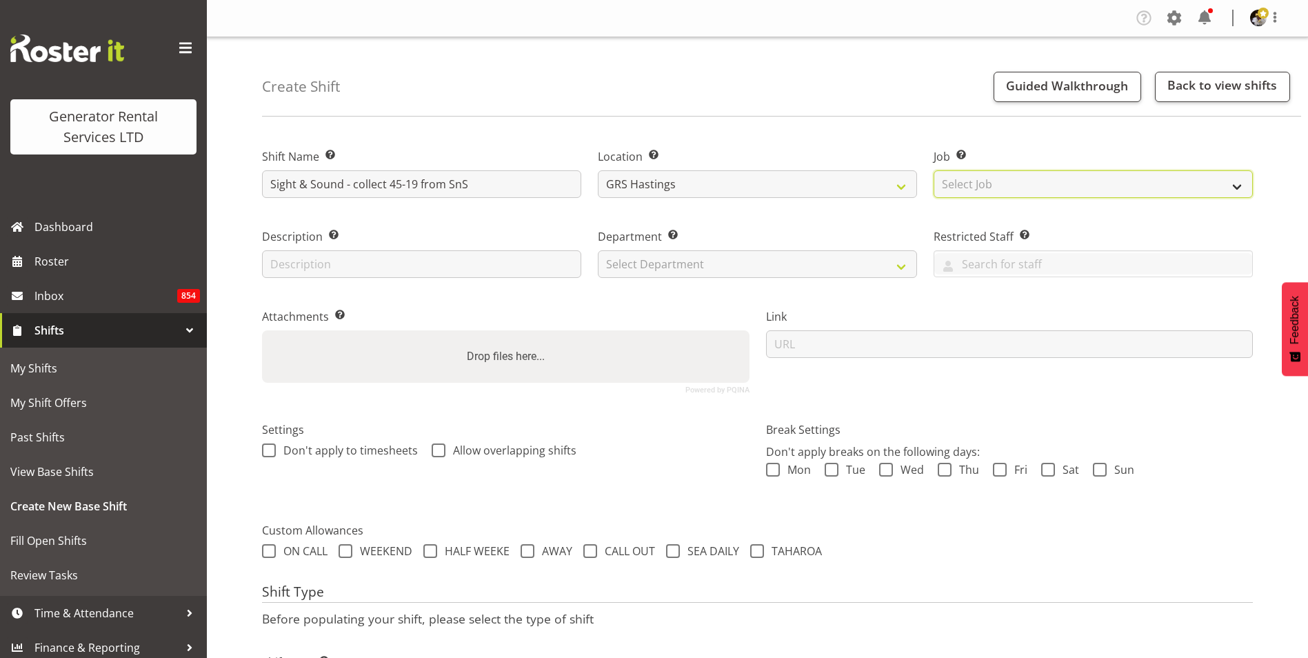
drag, startPoint x: 967, startPoint y: 190, endPoint x: 972, endPoint y: 196, distance: 7.3
click at [967, 190] on select "Select Job Create new job 1.1 GRS AKL RENTALS 1.1 GRS AKL RENTALS AC 1.1 GRS AK…" at bounding box center [1092, 184] width 319 height 28
select select "880"
click at [933, 170] on select "Select Job Create new job 1.1 GRS AKL RENTALS 1.1 GRS AKL RENTALS AC 1.1 GRS AK…" at bounding box center [1092, 184] width 319 height 28
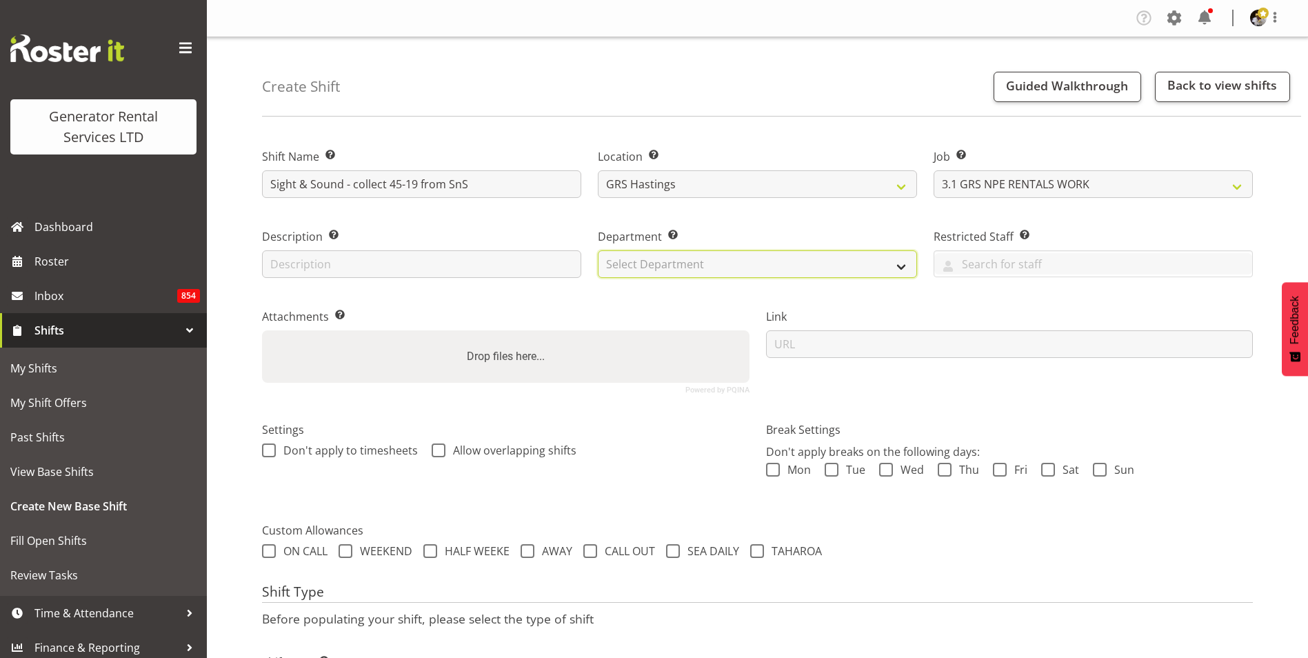
click at [674, 267] on select "Select Department GRS HIRE HST GRS HIRE AKL GRS HIRE TGA GRS HIRE HST GRS SALES…" at bounding box center [757, 264] width 319 height 28
select select "22"
click at [598, 250] on select "Select Department GRS HIRE HST GRS HIRE AKL GRS HIRE TGA GRS HIRE HST GRS SALES…" at bounding box center [757, 264] width 319 height 28
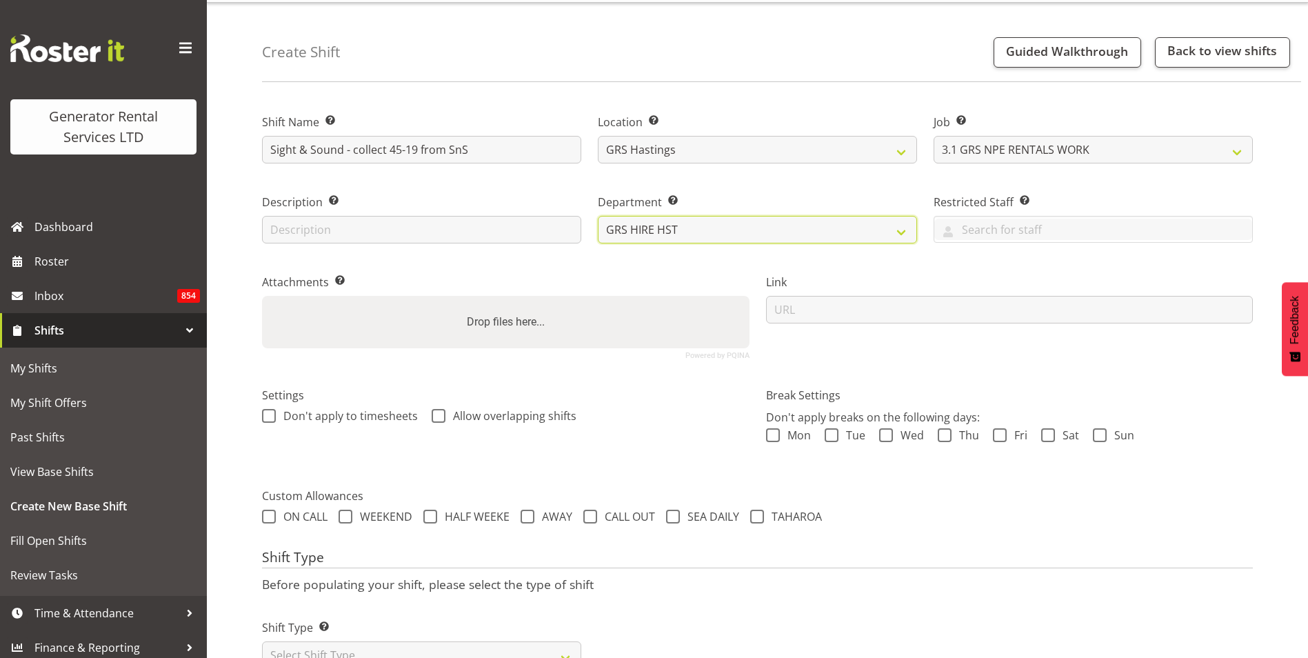
scroll to position [88, 0]
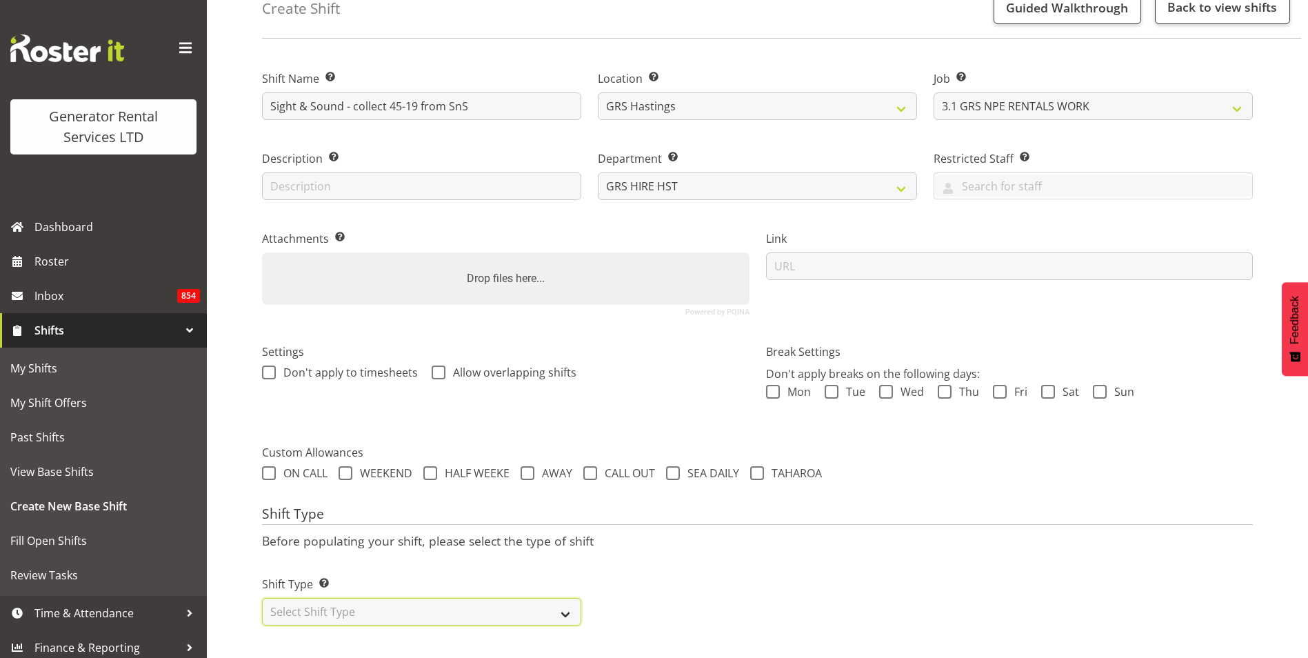
click at [363, 600] on select "Select Shift Type One Off Shift Recurring Shift Rotating Shift" at bounding box center [421, 612] width 319 height 28
select select "one_off"
click at [262, 598] on select "Select Shift Type One Off Shift Recurring Shift Rotating Shift" at bounding box center [421, 612] width 319 height 28
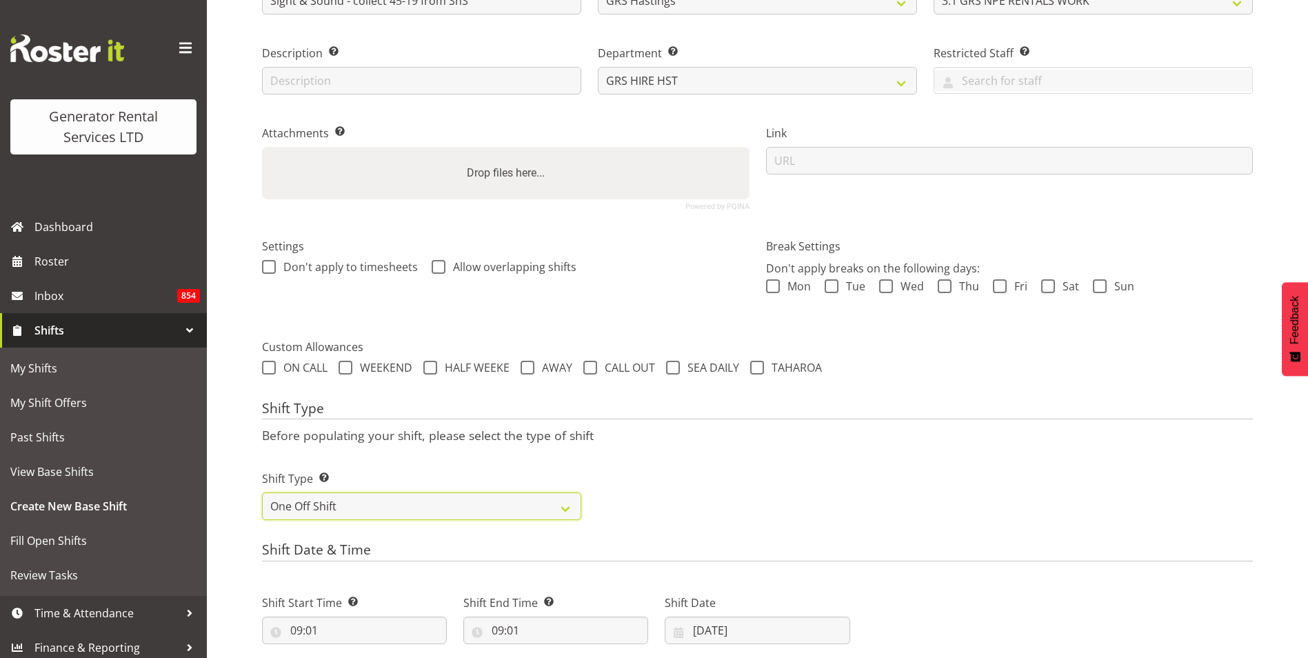
scroll to position [364, 0]
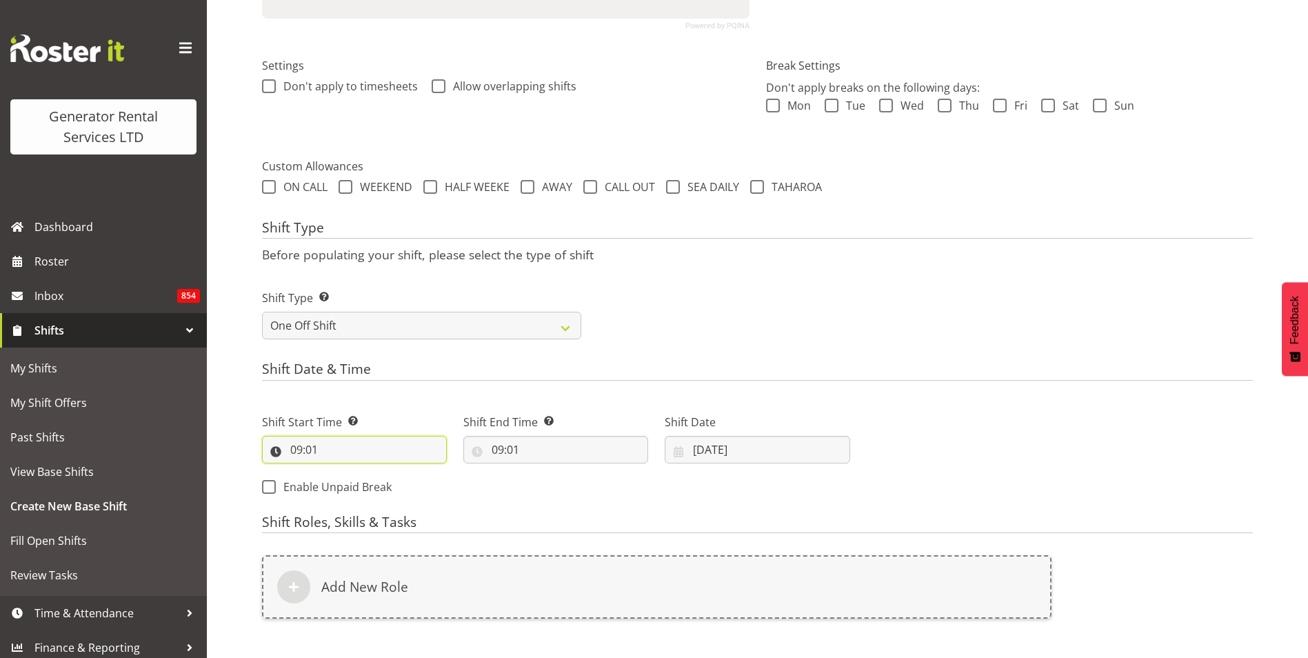
click at [298, 449] on input "09:01" at bounding box center [354, 450] width 185 height 28
click at [391, 478] on select "00 01 02 03 04 05 06 07 08 09 10 11 12 13 14 15 16 17 18 19 20 21 22 23 24 25 2…" at bounding box center [391, 486] width 31 height 28
select select "30"
click at [376, 472] on select "00 01 02 03 04 05 06 07 08 09 10 11 12 13 14 15 16 17 18 19 20 21 22 23 24 25 2…" at bounding box center [391, 486] width 31 height 28
type input "09:30"
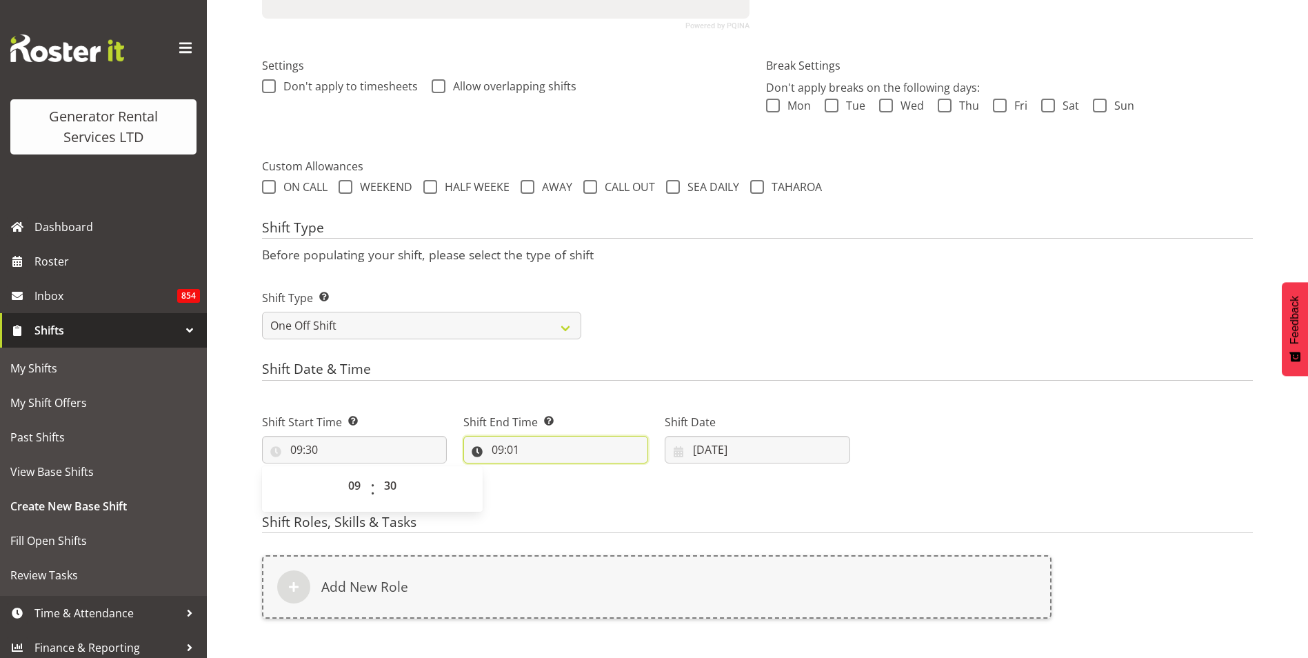
click at [501, 449] on input "09:01" at bounding box center [555, 450] width 185 height 28
click at [554, 486] on select "00 01 02 03 04 05 06 07 08 09 10 11 12 13 14 15 16 17 18 19 20 21 22 23" at bounding box center [557, 486] width 31 height 28
select select "10"
click at [542, 472] on select "00 01 02 03 04 05 06 07 08 09 10 11 12 13 14 15 16 17 18 19 20 21 22 23" at bounding box center [557, 486] width 31 height 28
type input "10:01"
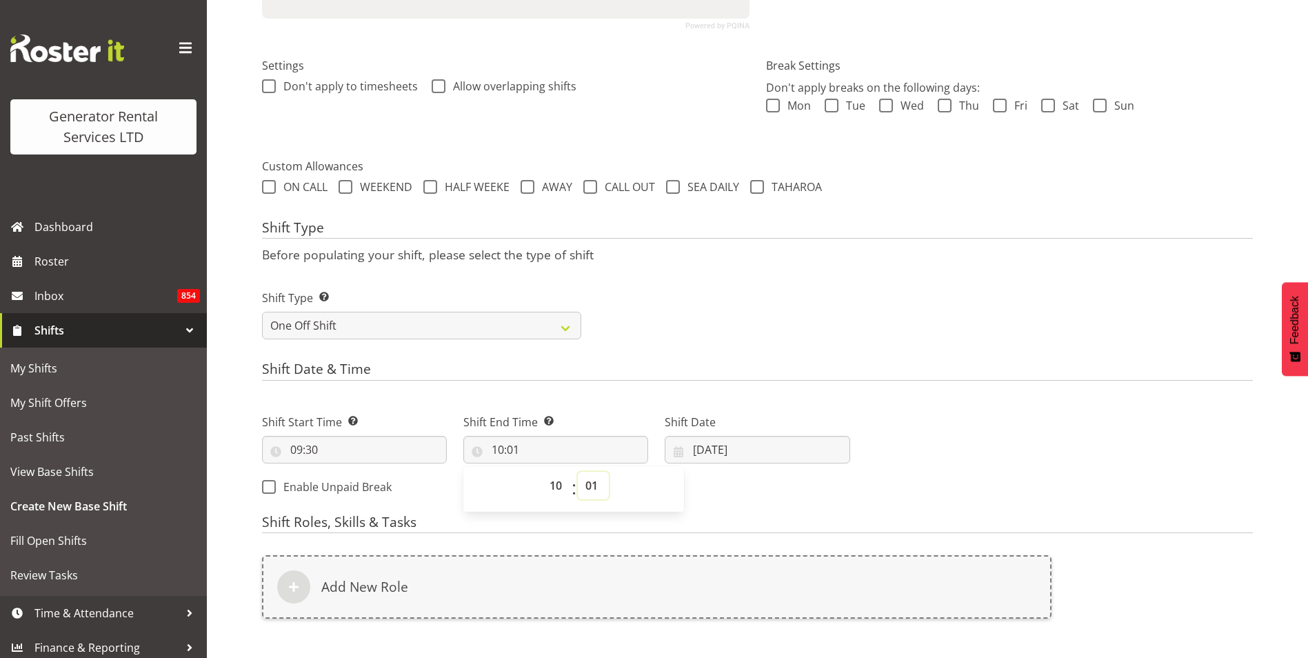
click at [595, 485] on select "00 01 02 03 04 05 06 07 08 09 10 11 12 13 14 15 16 17 18 19 20 21 22 23 24 25 2…" at bounding box center [593, 486] width 31 height 28
click at [664, 383] on div "Shift Date & Time Shift Start Time Set the time of the day you wish this shift …" at bounding box center [757, 433] width 991 height 145
click at [300, 448] on input "09:30" at bounding box center [354, 450] width 185 height 28
click at [357, 483] on select "00 01 02 03 04 05 06 07 08 09 10 11 12 13 14 15 16 17 18 19 20 21 22 23" at bounding box center [356, 486] width 31 height 28
select select "14"
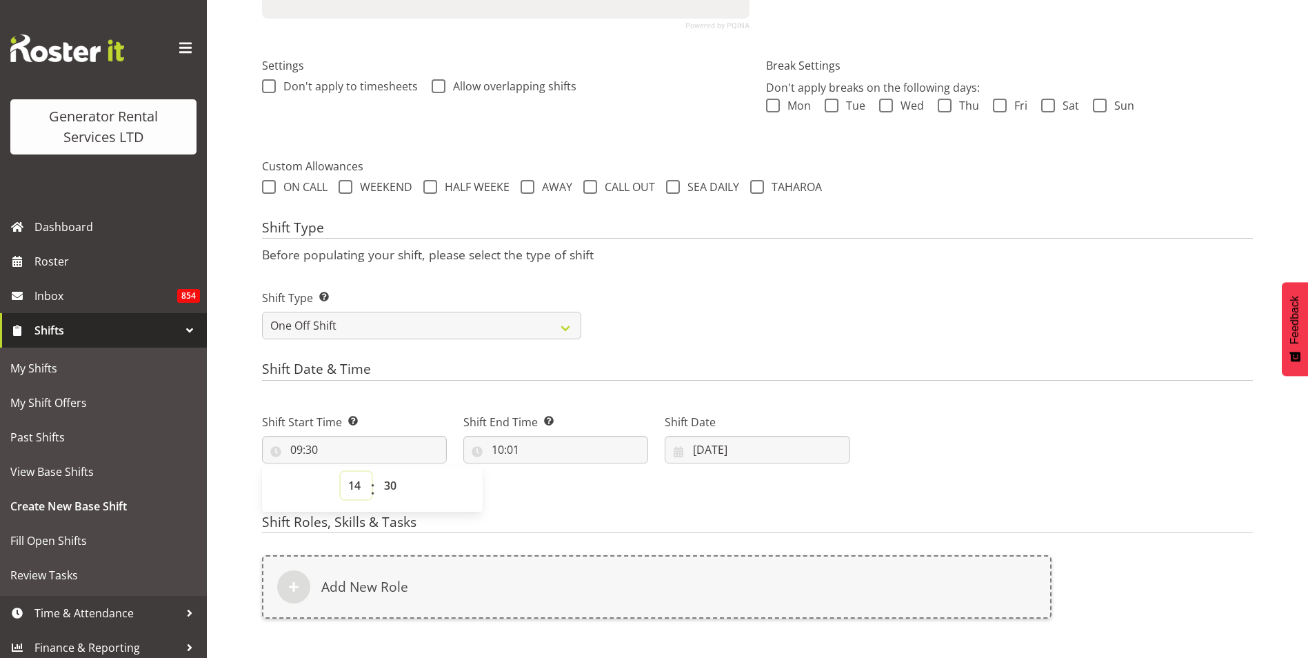
click at [341, 472] on select "00 01 02 03 04 05 06 07 08 09 10 11 12 13 14 15 16 17 18 19 20 21 22 23" at bounding box center [356, 486] width 31 height 28
type input "14:30"
click at [356, 485] on select "00 01 02 03 04 05 06 07 08 09 10 11 12 13 14 15 16 17 18 19 20 21 22 23" at bounding box center [356, 486] width 31 height 28
select select "13"
click at [341, 472] on select "00 01 02 03 04 05 06 07 08 09 10 11 12 13 14 15 16 17 18 19 20 21 22 23" at bounding box center [356, 486] width 31 height 28
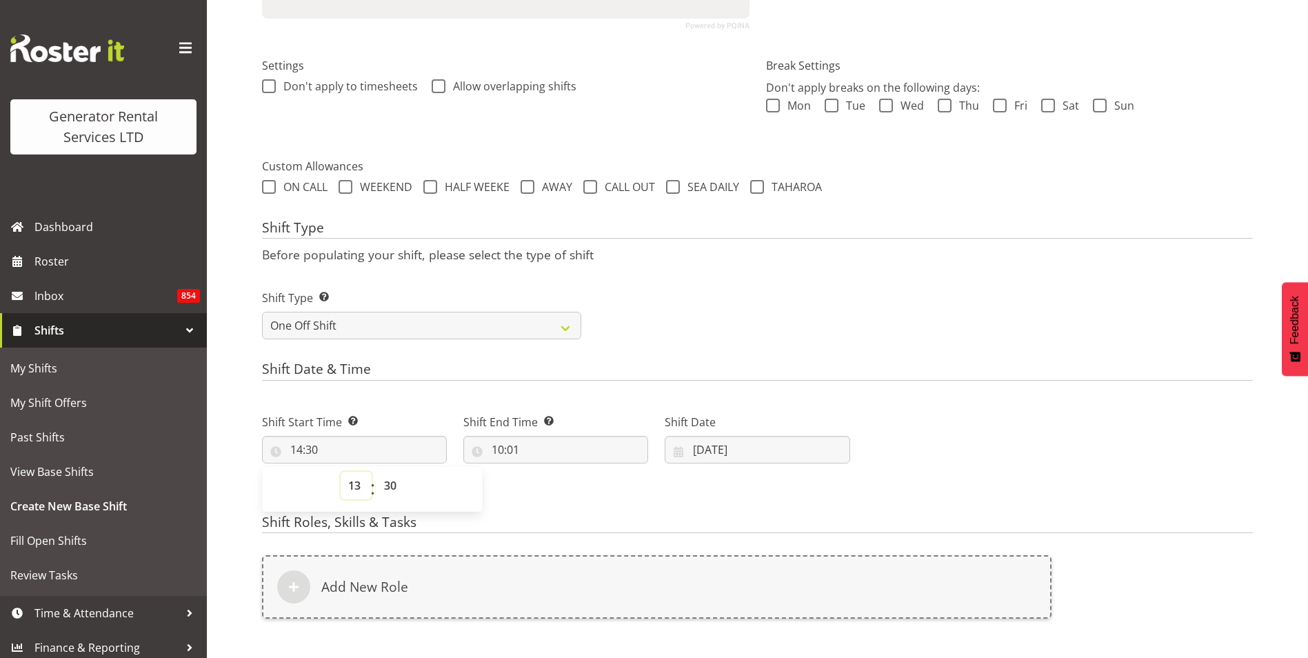
type input "13:30"
click at [502, 449] on input "10:01" at bounding box center [555, 450] width 185 height 28
click at [558, 488] on select "00 01 02 03 04 05 06 07 08 09 10 11 12 13 14 15 16 17 18 19 20 21 22 23" at bounding box center [557, 486] width 31 height 28
select select "14"
click at [542, 472] on select "00 01 02 03 04 05 06 07 08 09 10 11 12 13 14 15 16 17 18 19 20 21 22 23" at bounding box center [557, 486] width 31 height 28
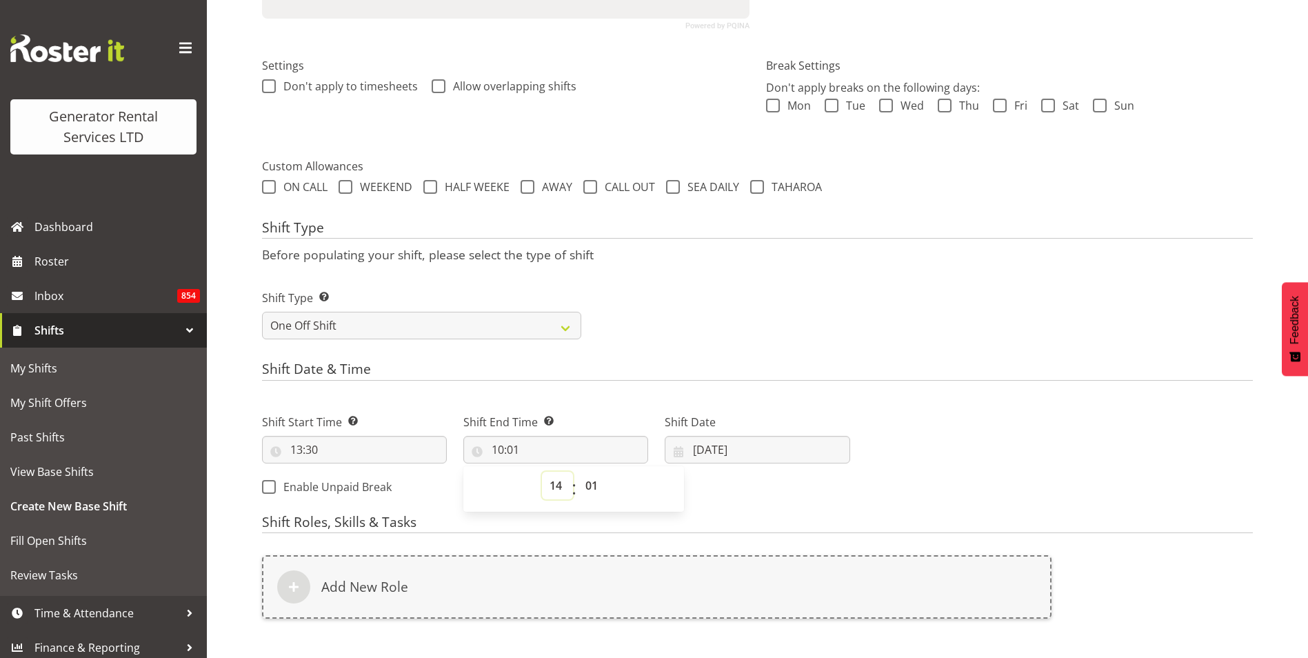
type input "14:01"
click at [592, 485] on select "00 01 02 03 04 05 06 07 08 09 10 11 12 13 14 15 16 17 18 19 20 21 22 23 24 25 2…" at bounding box center [593, 486] width 31 height 28
select select "30"
click at [578, 472] on select "00 01 02 03 04 05 06 07 08 09 10 11 12 13 14 15 16 17 18 19 20 21 22 23 24 25 2…" at bounding box center [593, 486] width 31 height 28
type input "14:30"
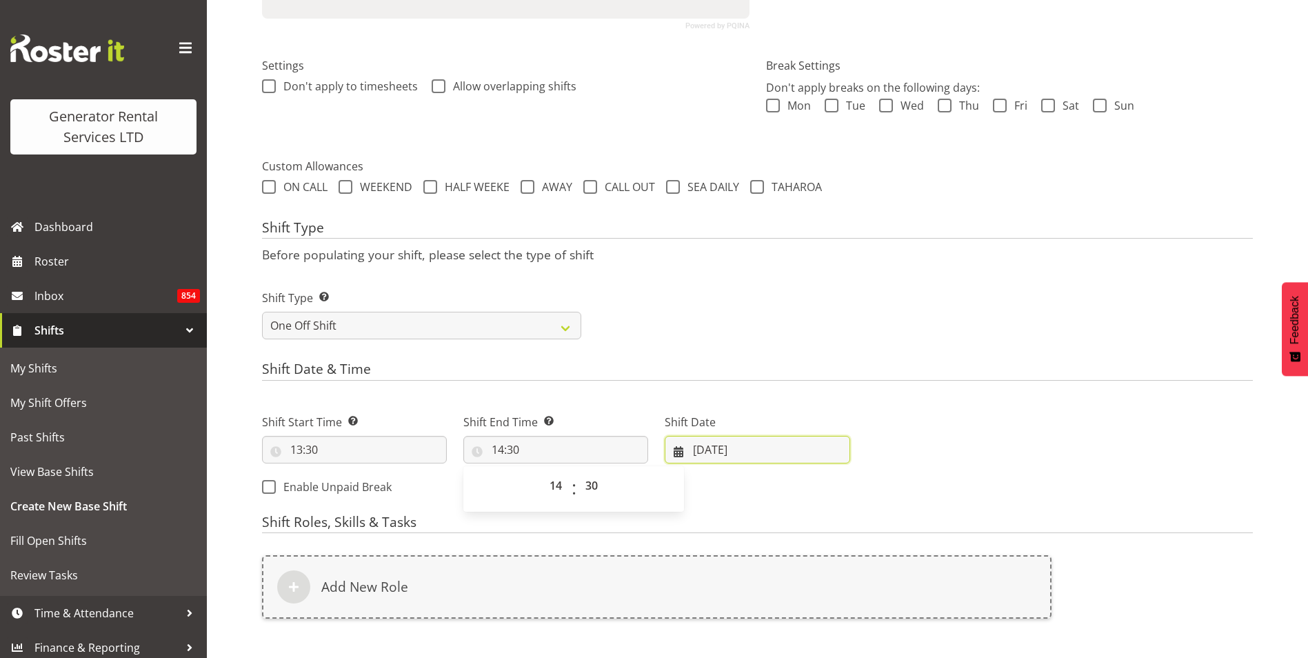
click at [739, 447] on input "[DATE]" at bounding box center [757, 450] width 185 height 28
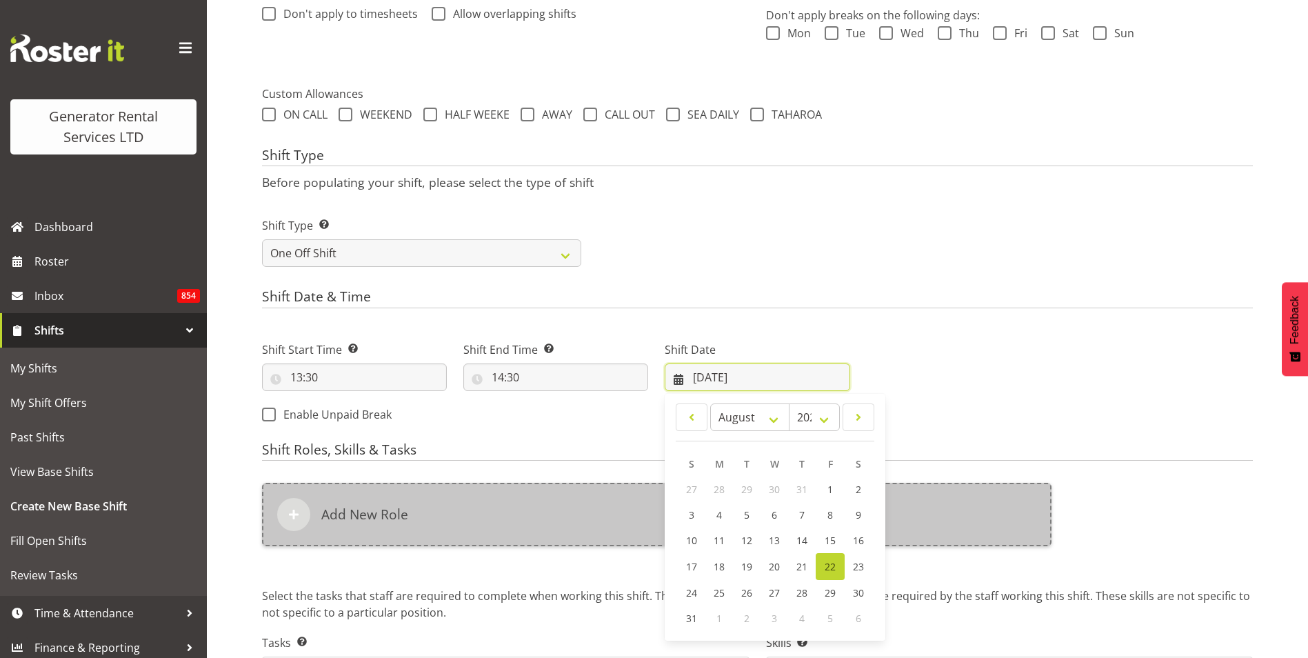
scroll to position [502, 0]
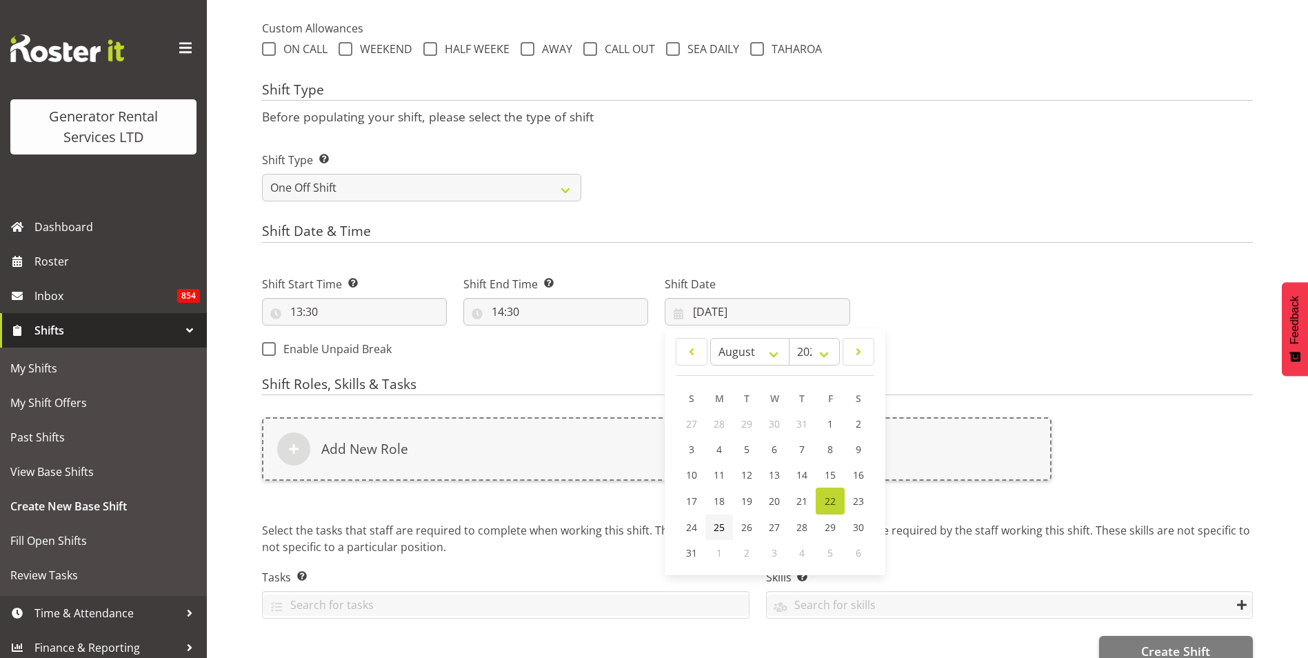
click at [726, 523] on link "25" at bounding box center [719, 527] width 28 height 26
type input "[DATE]"
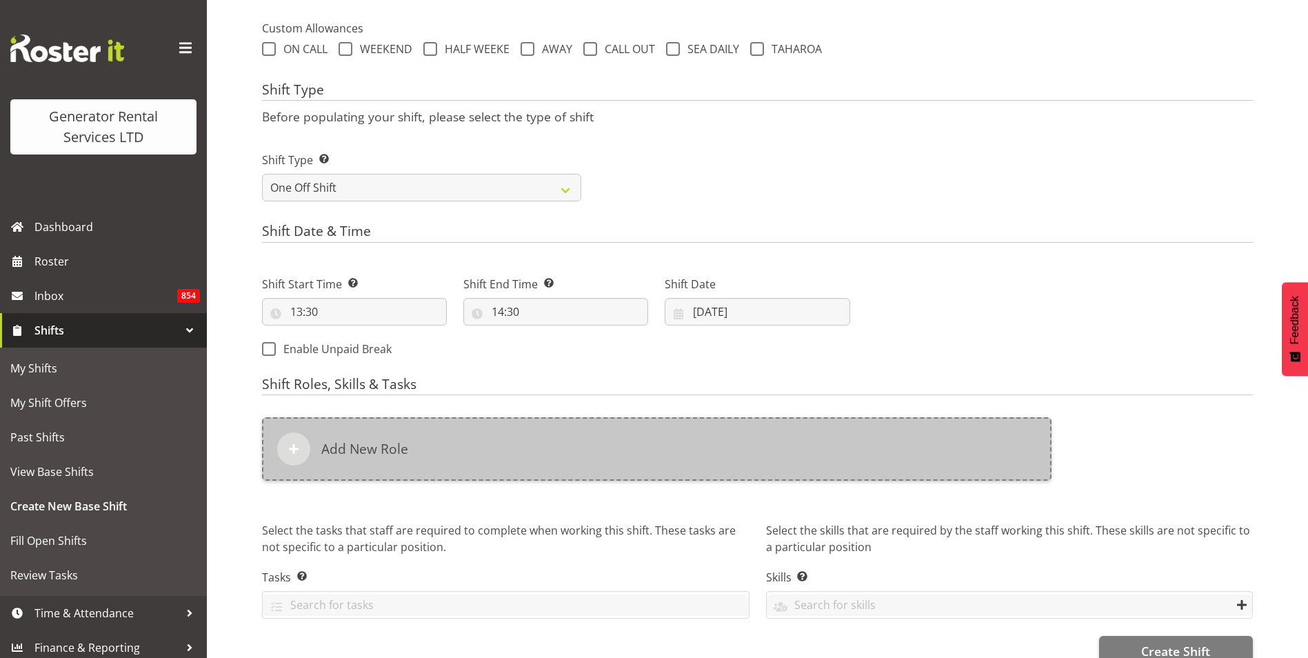
click at [377, 443] on h6 "Add New Role" at bounding box center [364, 449] width 87 height 17
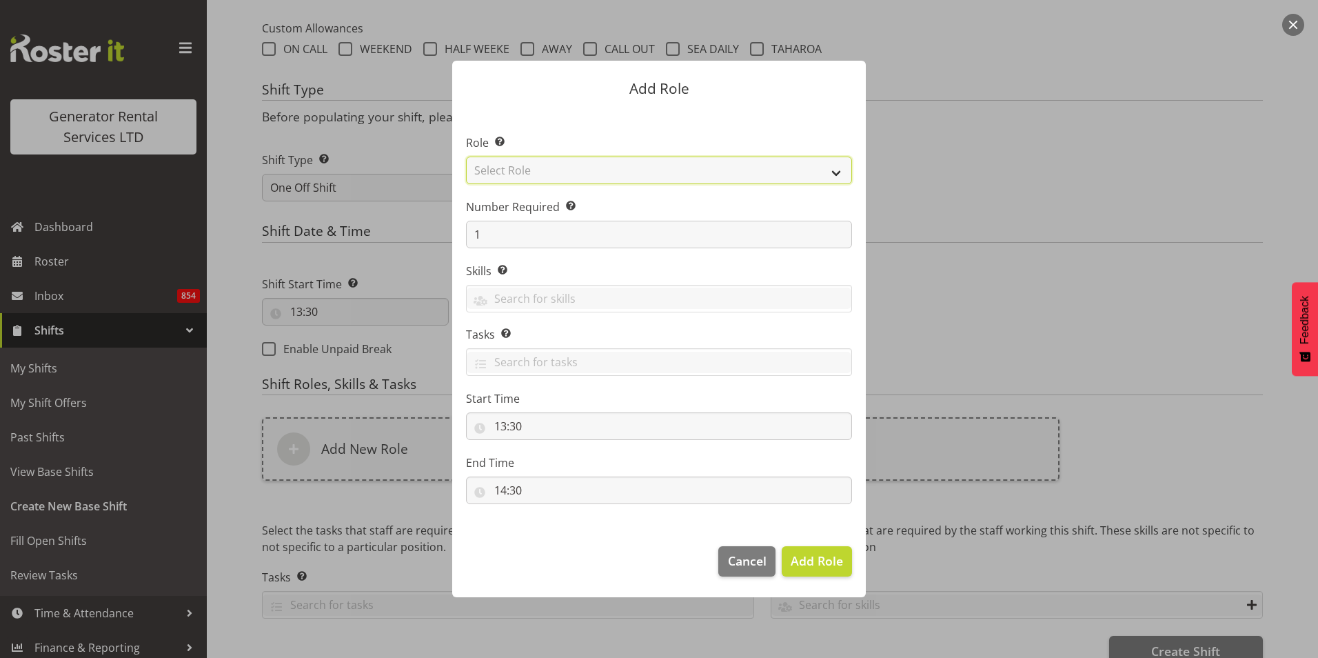
click at [585, 174] on select "Select Role Account Manager Electrician Engineering GM HSEQ manager MECH Mechan…" at bounding box center [659, 170] width 386 height 28
select select "23"
click at [466, 156] on select "Select Role Account Manager Electrician Engineering GM HSEQ manager MECH Mechan…" at bounding box center [659, 170] width 386 height 28
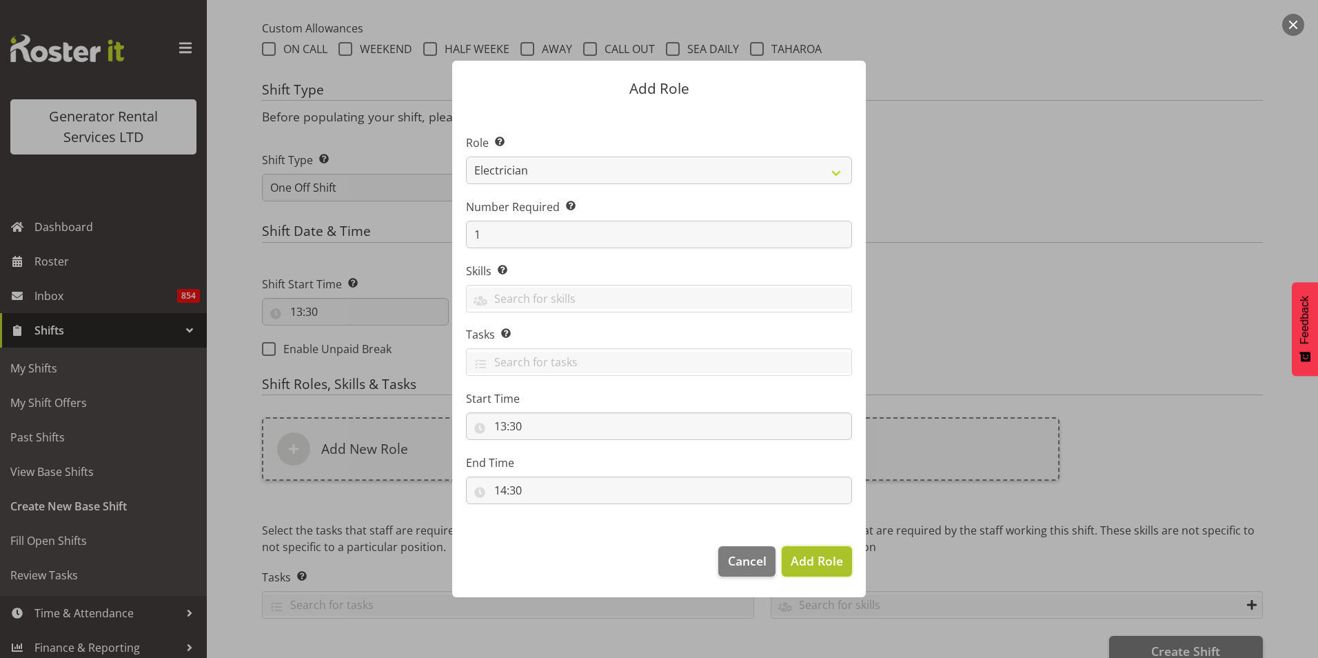
click at [821, 565] on span "Add Role" at bounding box center [817, 560] width 52 height 17
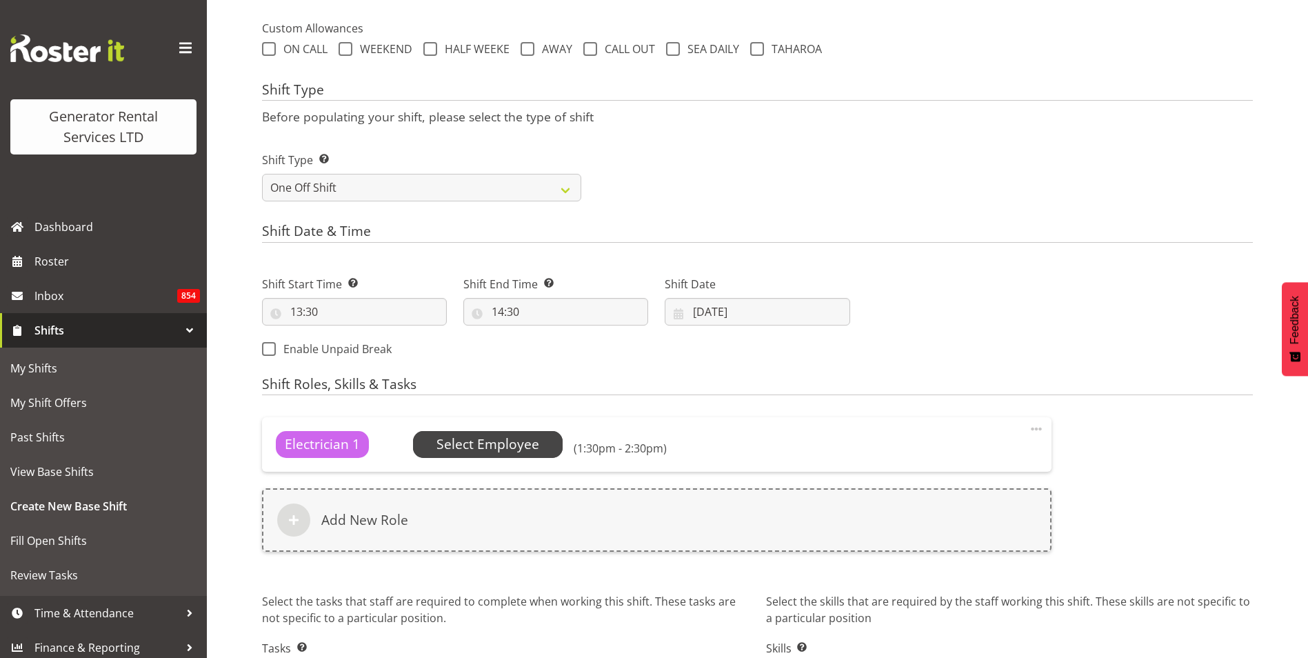
click at [496, 449] on span "Select Employee" at bounding box center [487, 444] width 103 height 20
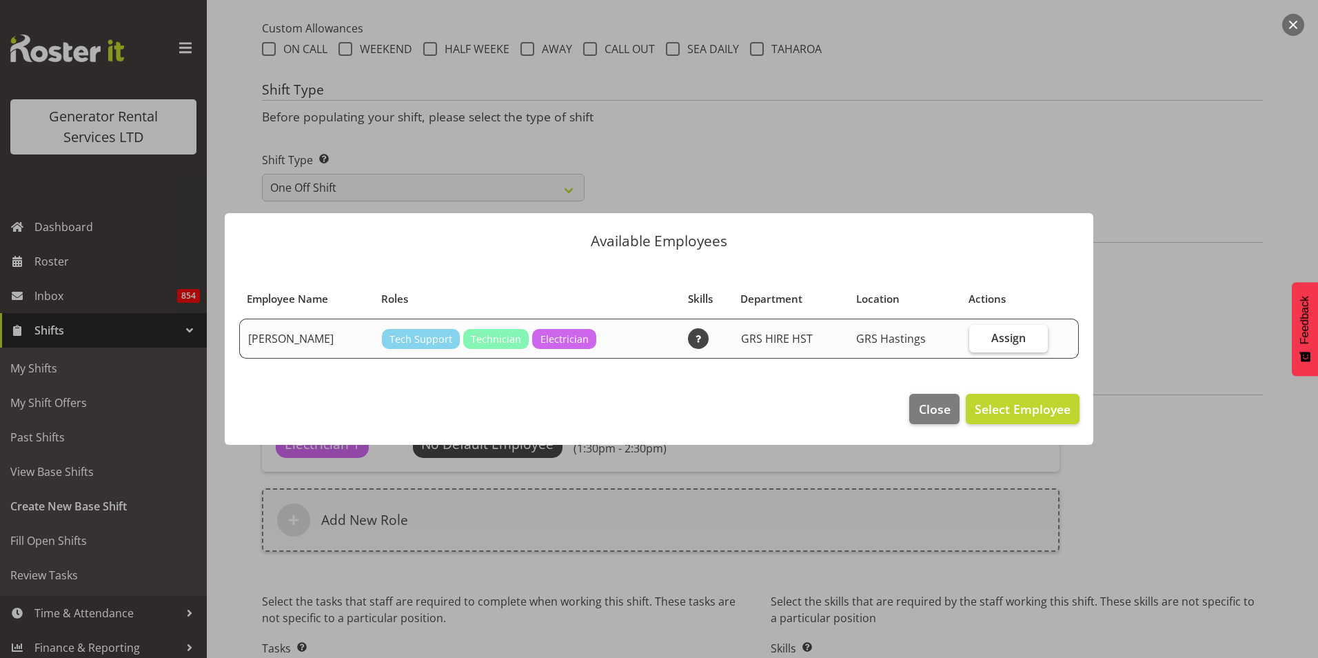
click at [1013, 344] on span "Assign" at bounding box center [1008, 338] width 34 height 14
click at [978, 342] on input "Assign" at bounding box center [973, 337] width 9 height 9
checkbox input "true"
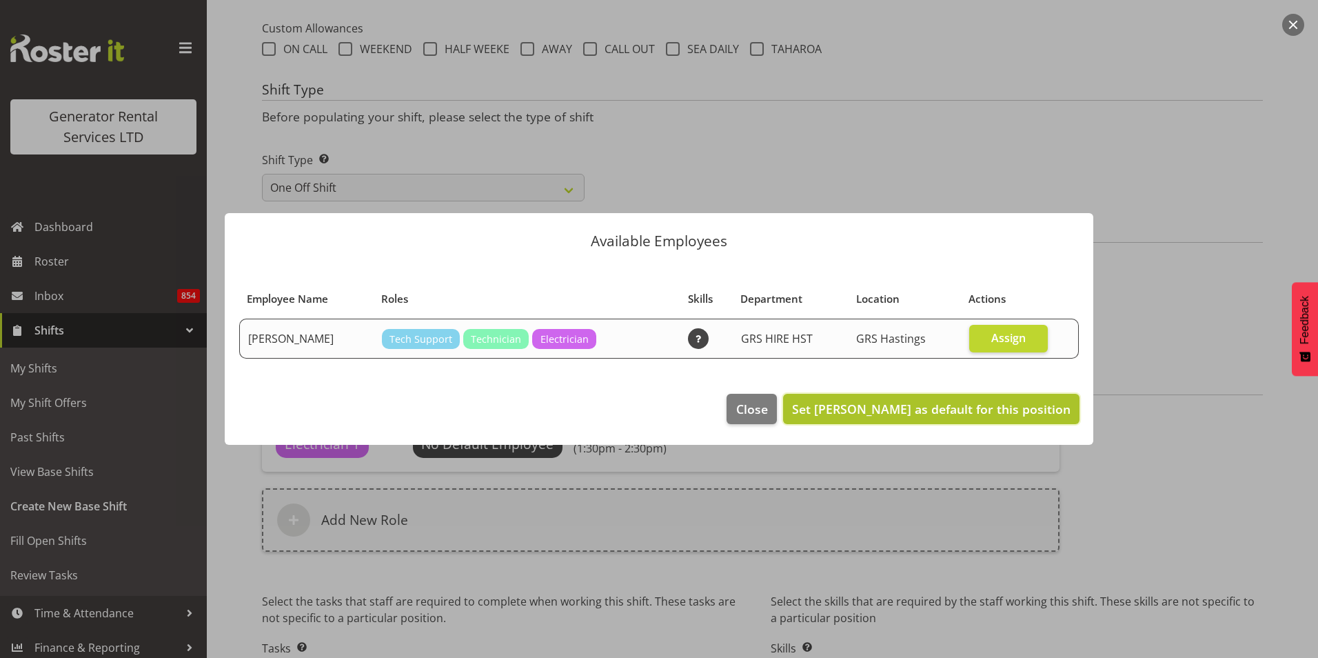
click at [1028, 413] on span "Set [PERSON_NAME] as default for this position" at bounding box center [931, 409] width 279 height 17
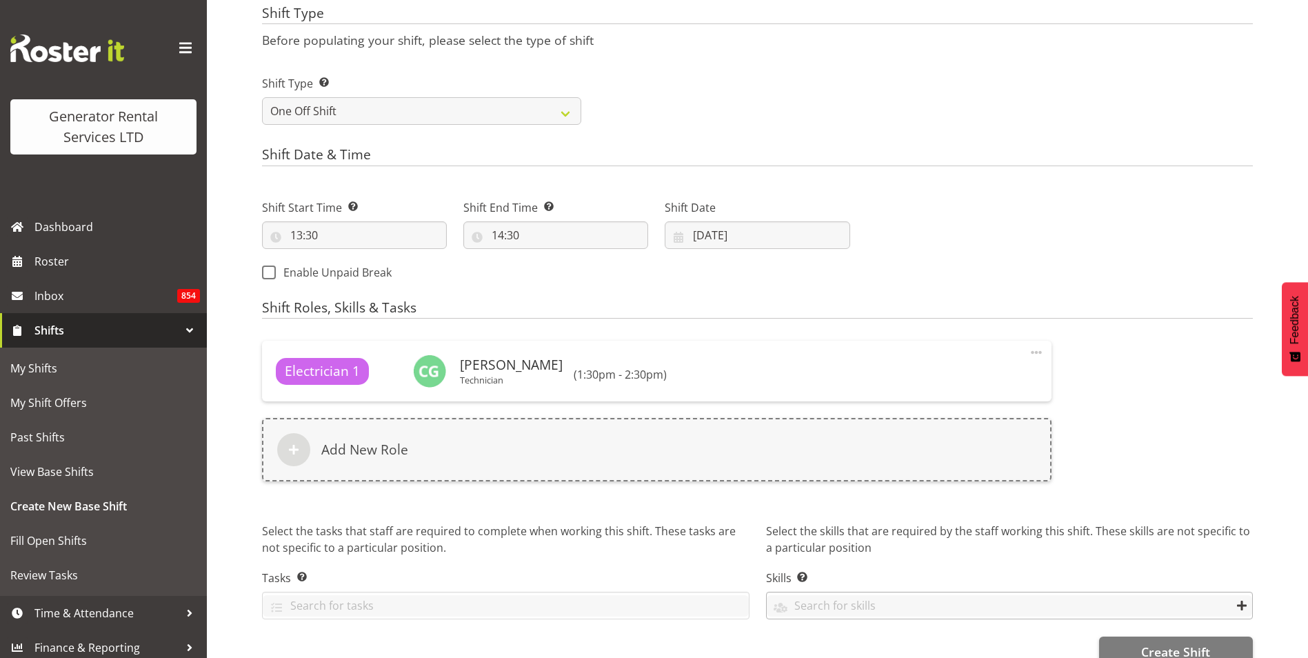
scroll to position [608, 0]
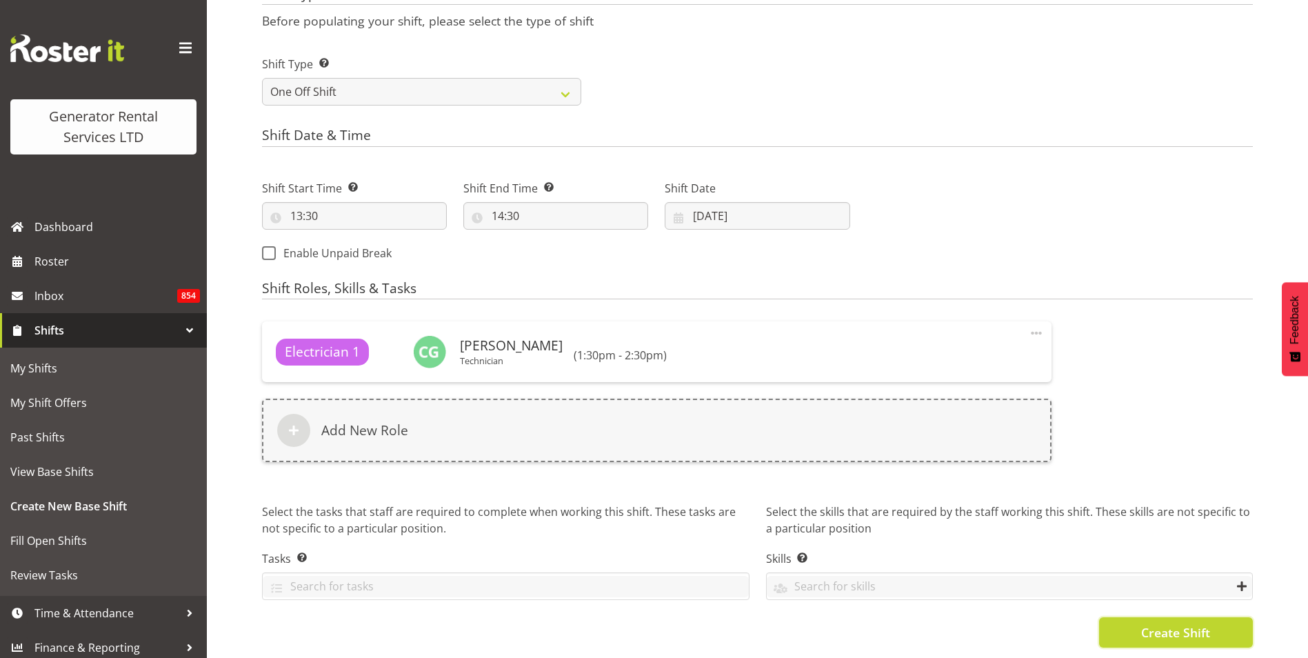
click at [1197, 623] on span "Create Shift" at bounding box center [1175, 632] width 69 height 18
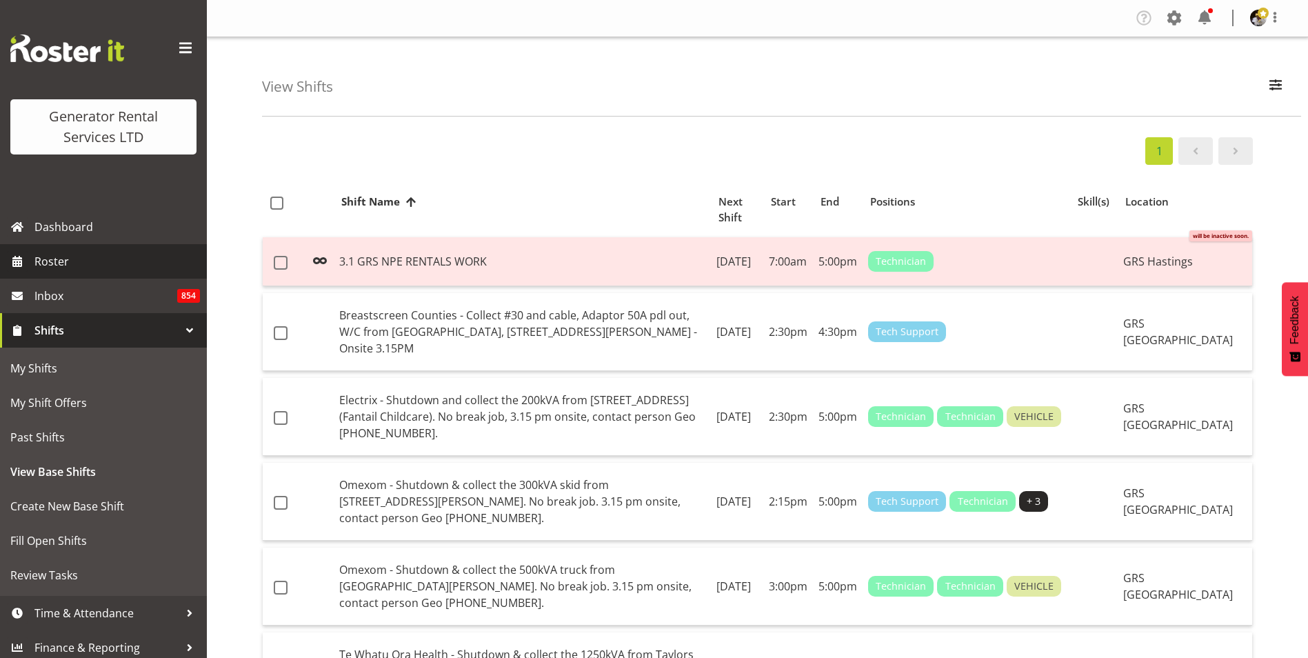
click at [66, 259] on span "Roster" at bounding box center [116, 261] width 165 height 21
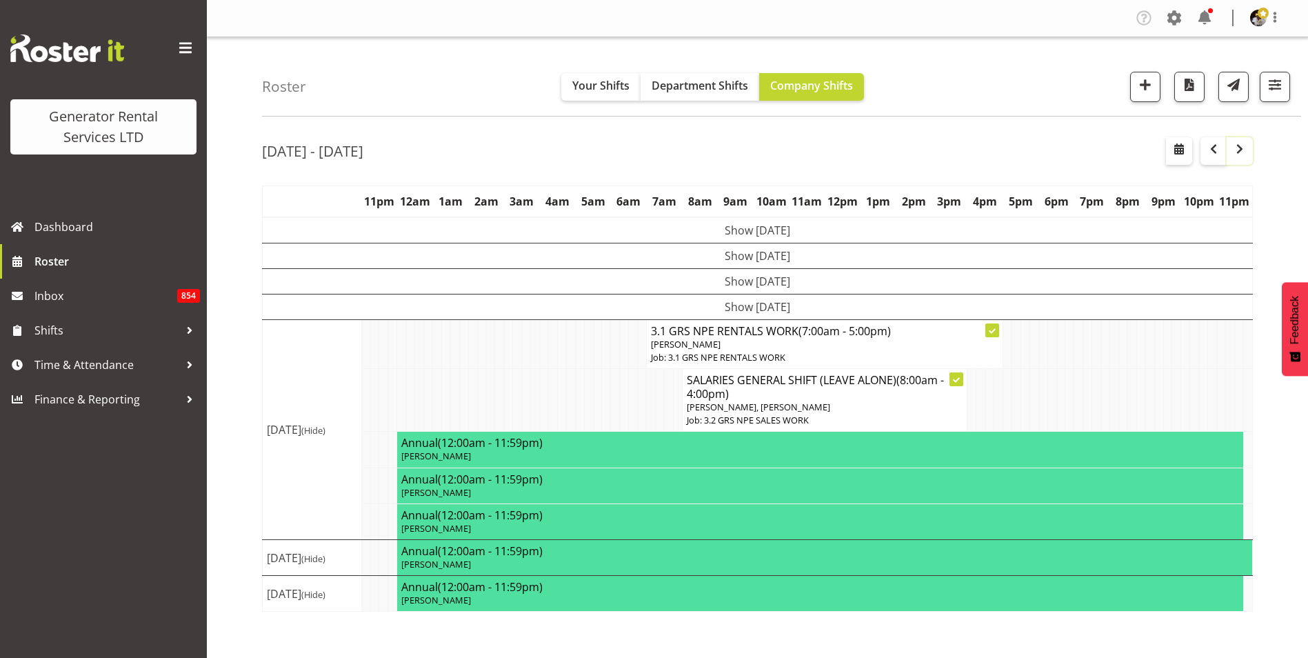
click at [1243, 151] on span "button" at bounding box center [1239, 149] width 17 height 17
